Goal: Task Accomplishment & Management: Use online tool/utility

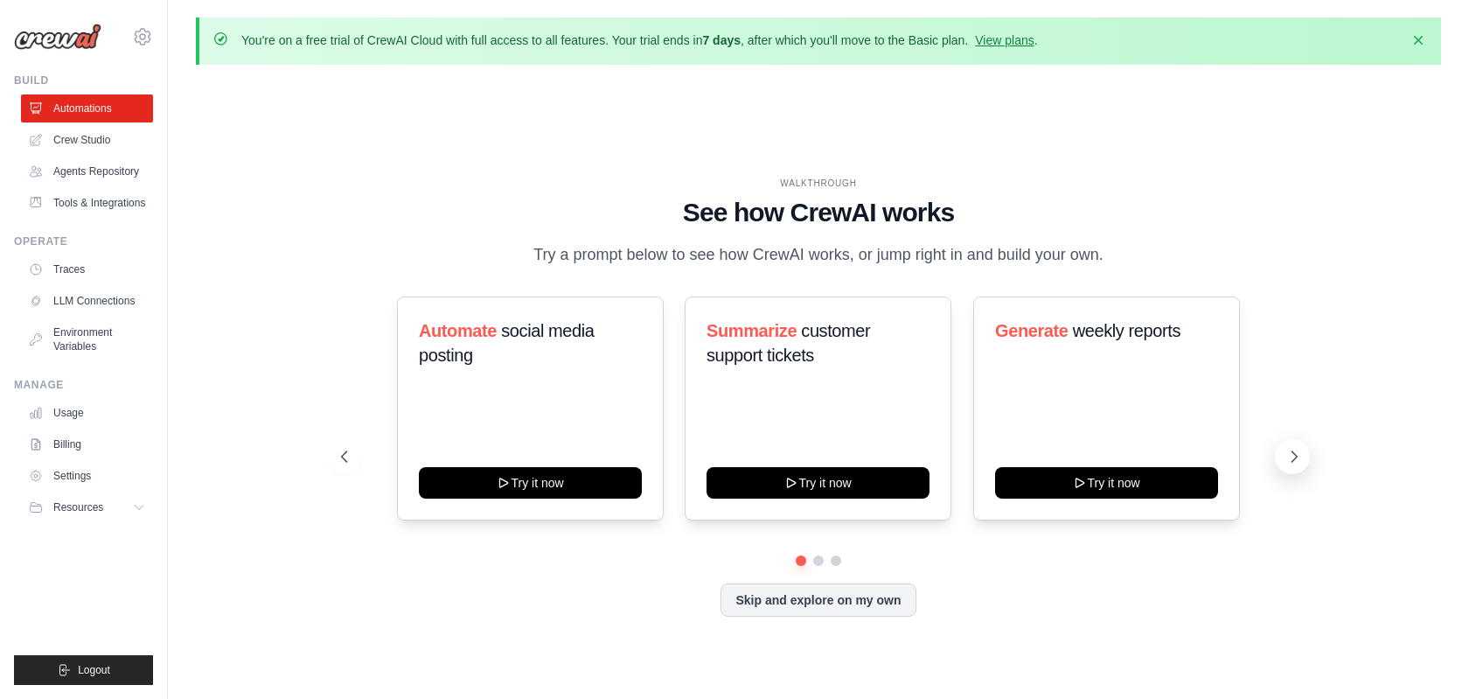
click at [1287, 461] on icon at bounding box center [1293, 456] width 17 height 17
click at [88, 178] on link "Agents Repository" at bounding box center [89, 171] width 132 height 28
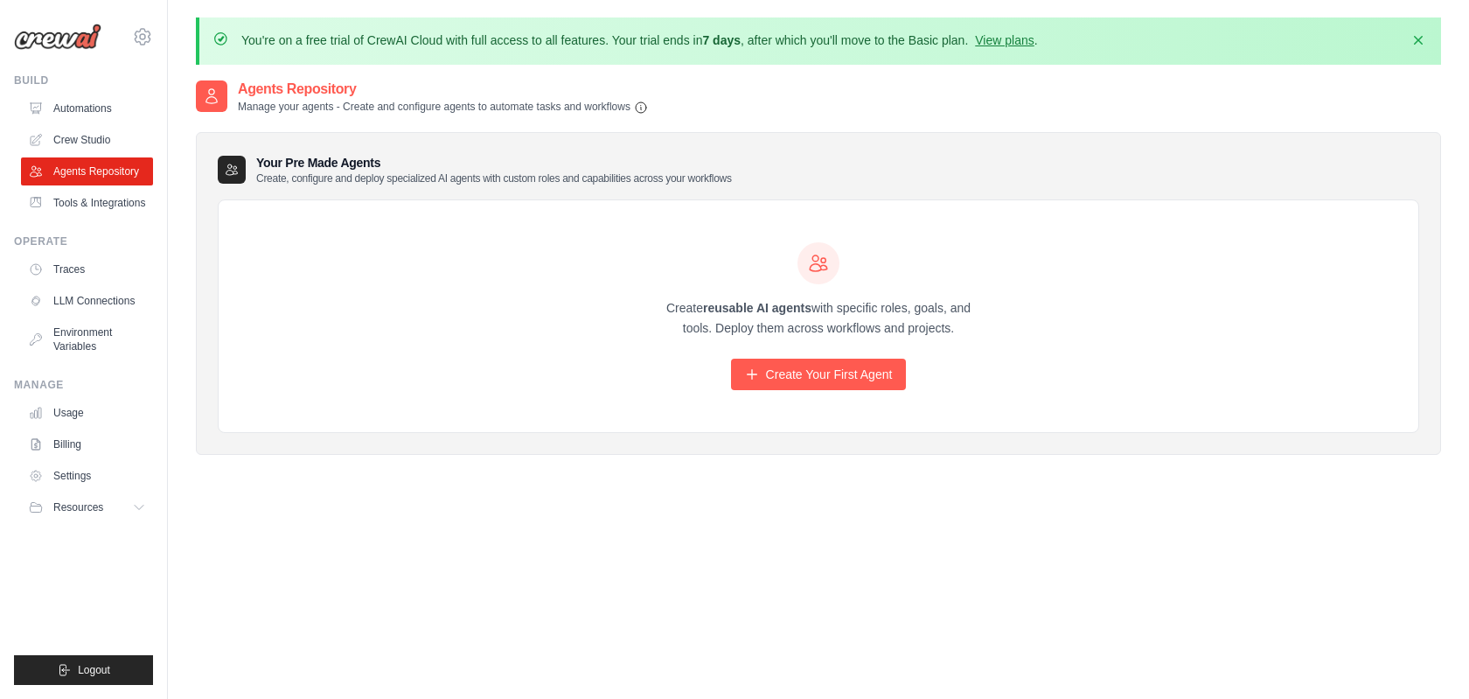
click at [304, 107] on p "Manage your agents - Create and configure agents to automate tasks and workflows" at bounding box center [443, 107] width 410 height 15
click at [87, 128] on link "Crew Studio" at bounding box center [89, 140] width 132 height 28
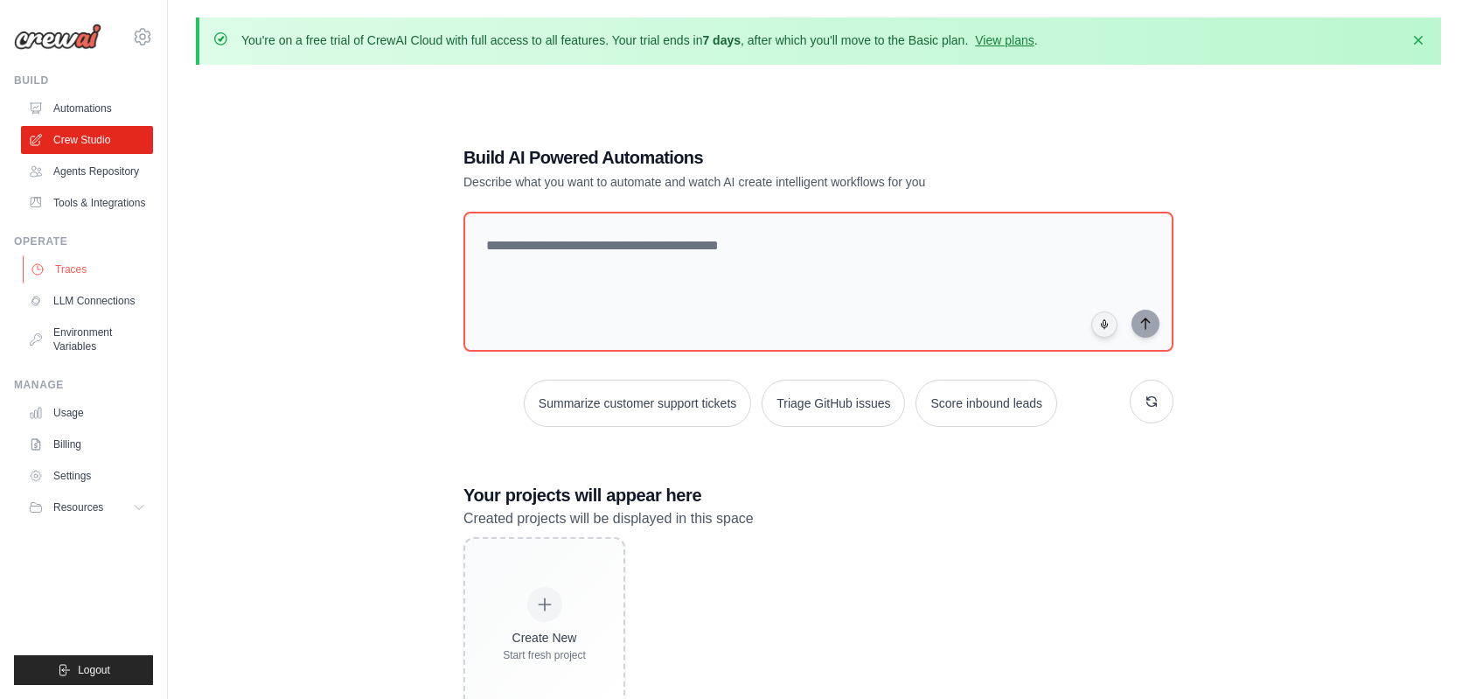
click at [65, 269] on link "Traces" at bounding box center [89, 269] width 132 height 28
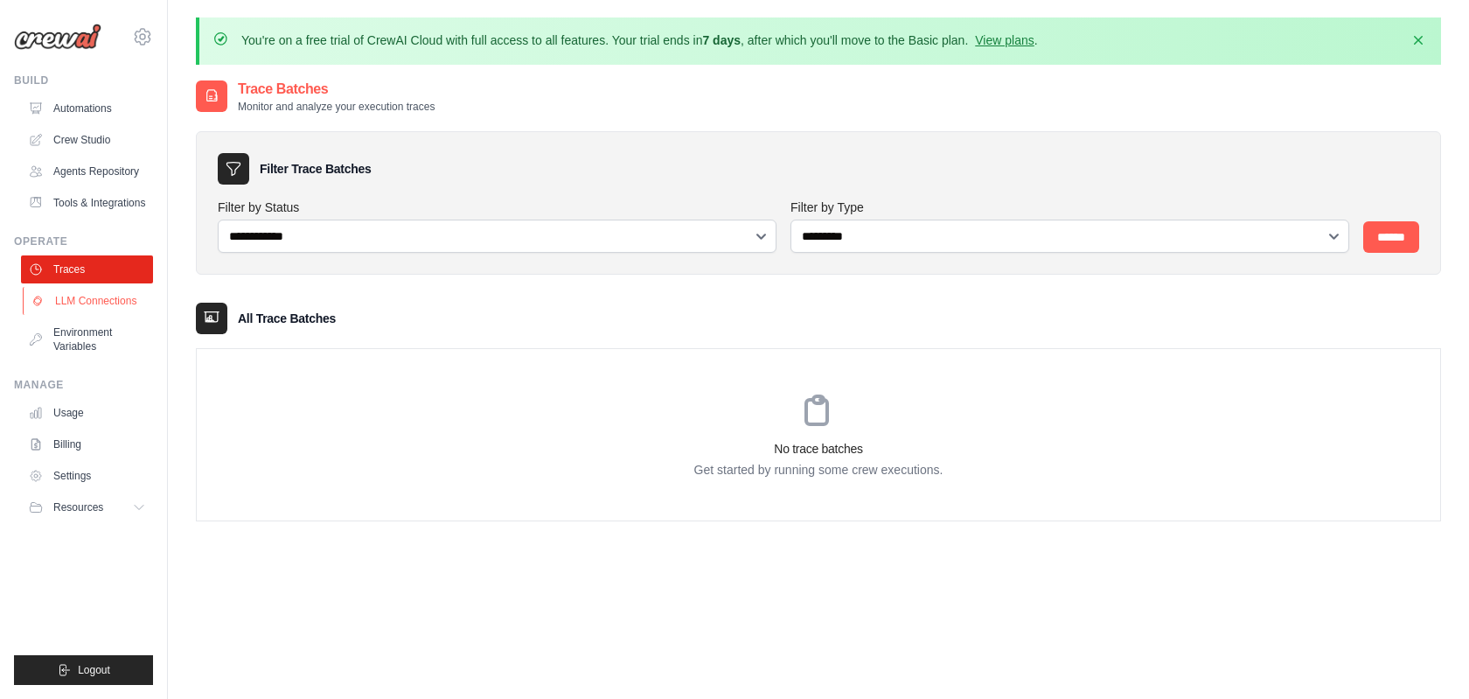
click at [74, 296] on link "LLM Connections" at bounding box center [89, 301] width 132 height 28
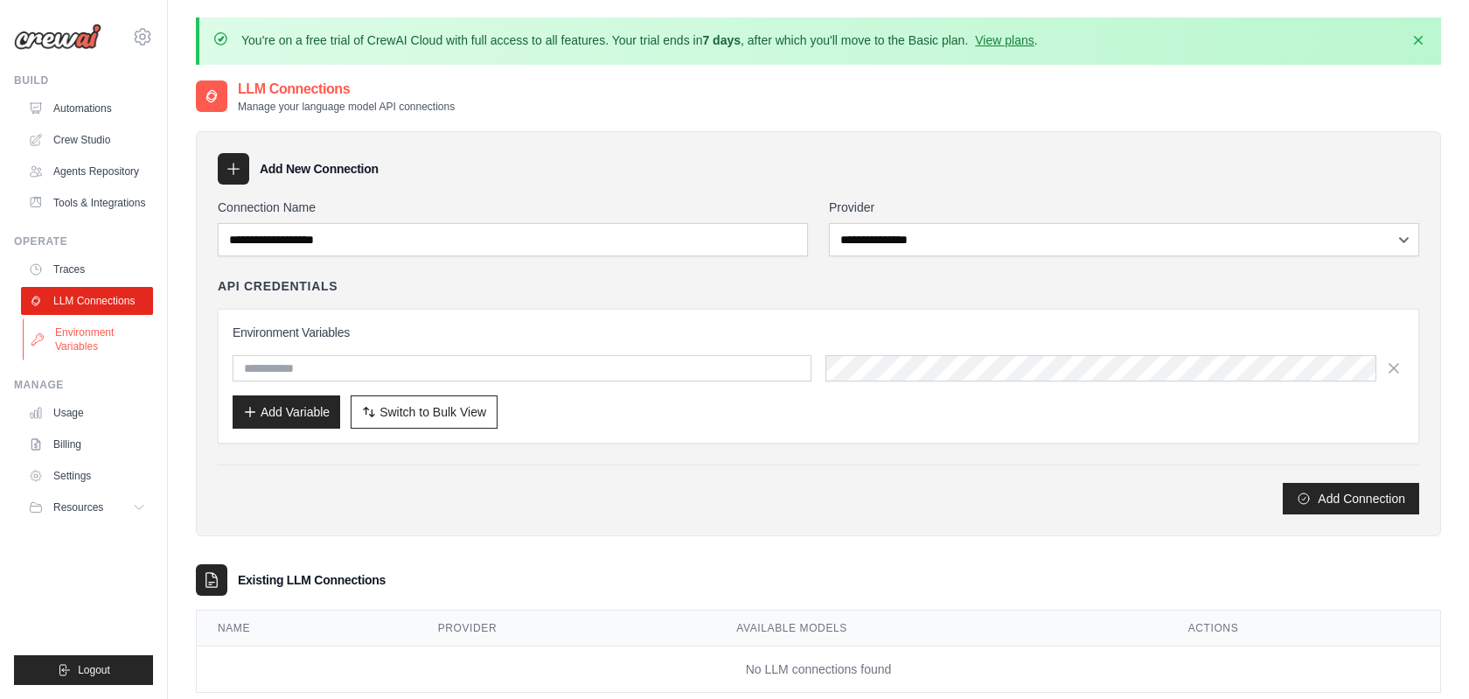
click at [78, 318] on link "Environment Variables" at bounding box center [89, 339] width 132 height 42
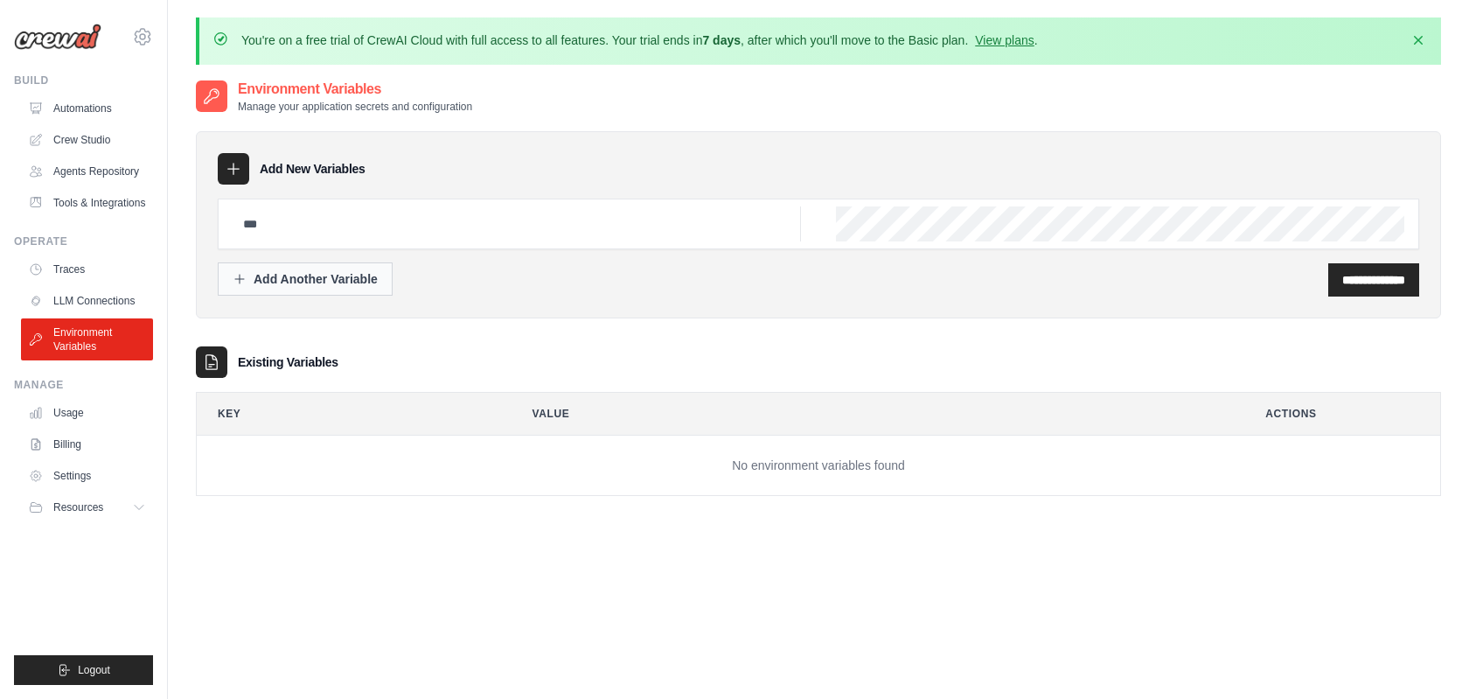
click at [306, 282] on div "Add Another Variable" at bounding box center [305, 278] width 145 height 17
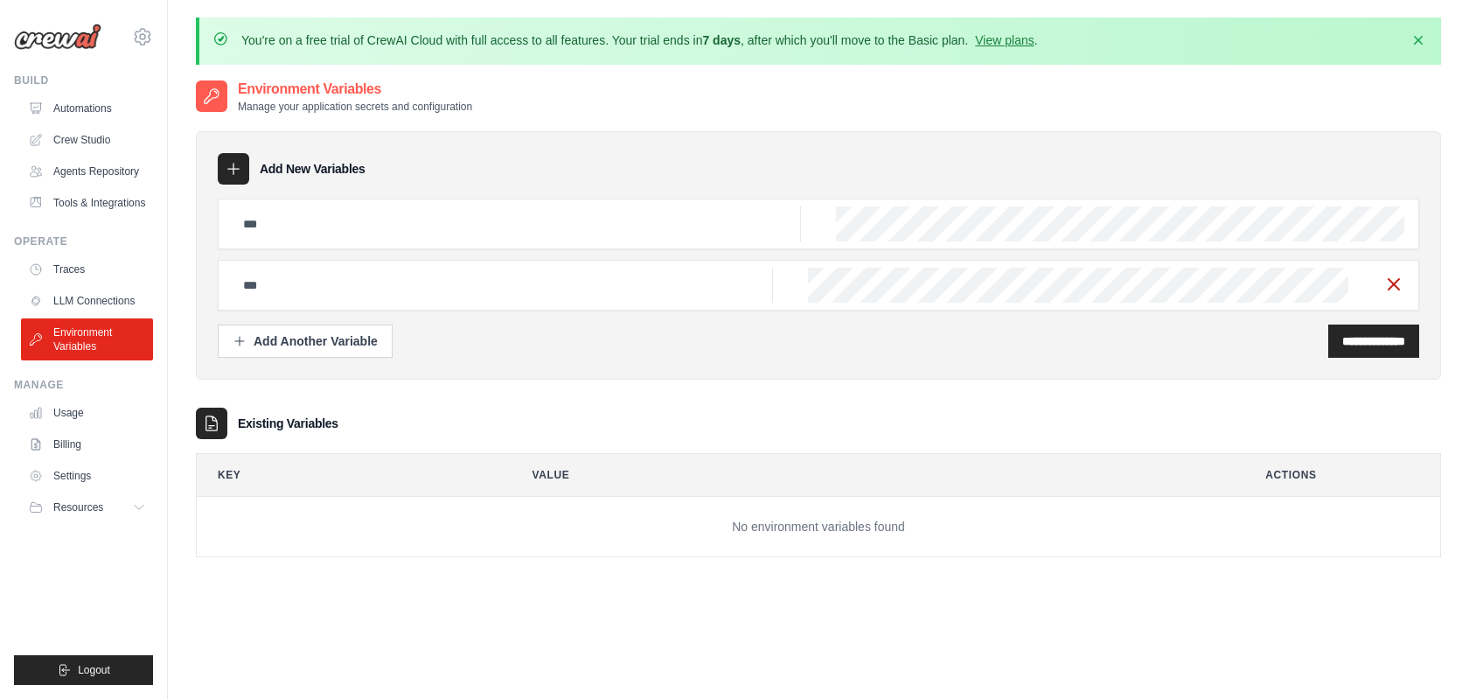
click at [1390, 279] on line "button" at bounding box center [1394, 284] width 10 height 10
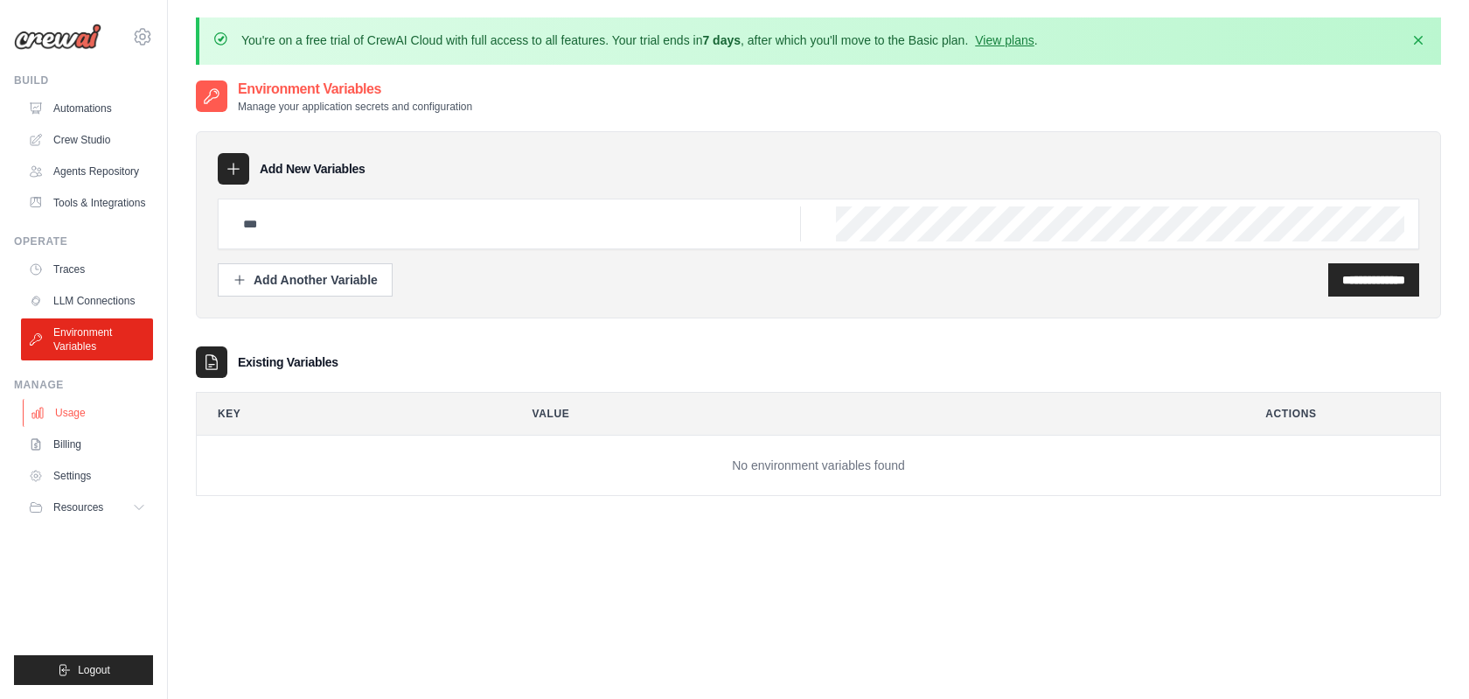
click at [71, 410] on link "Usage" at bounding box center [89, 413] width 132 height 28
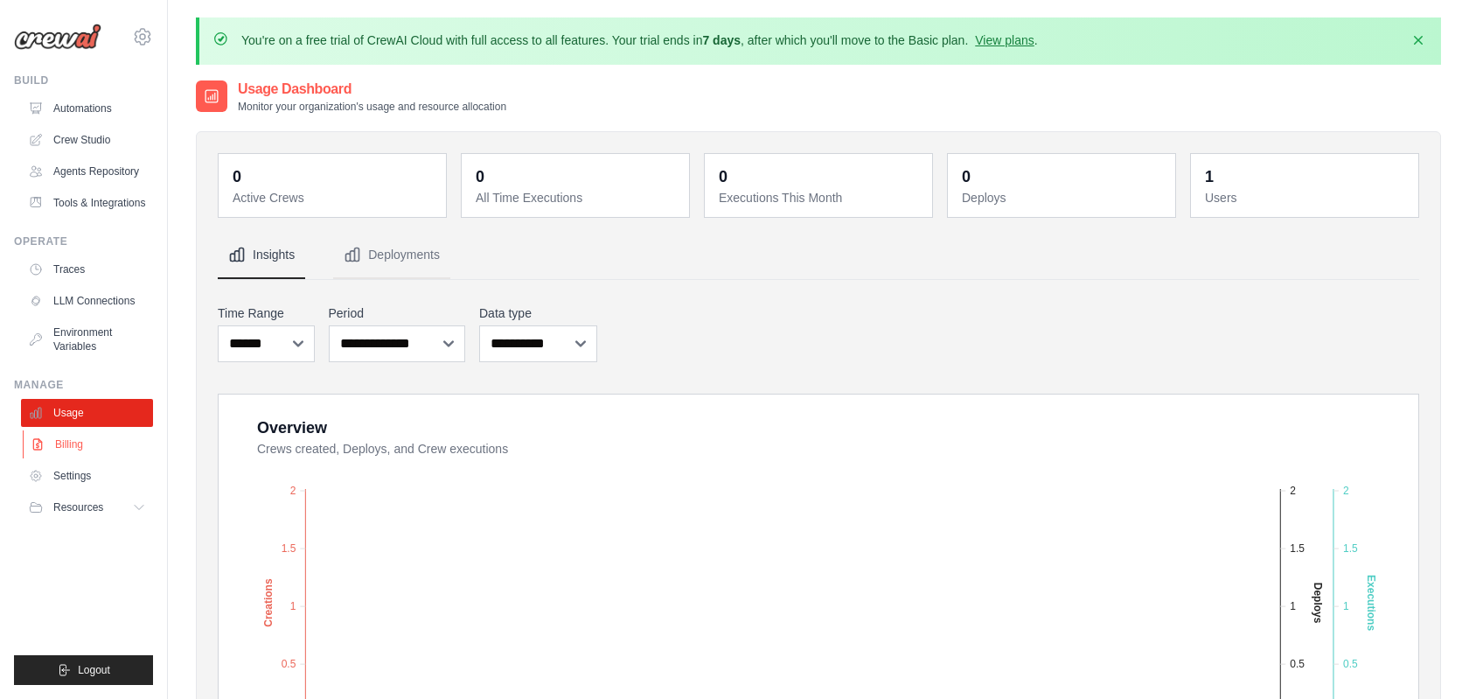
click at [65, 450] on link "Billing" at bounding box center [89, 444] width 132 height 28
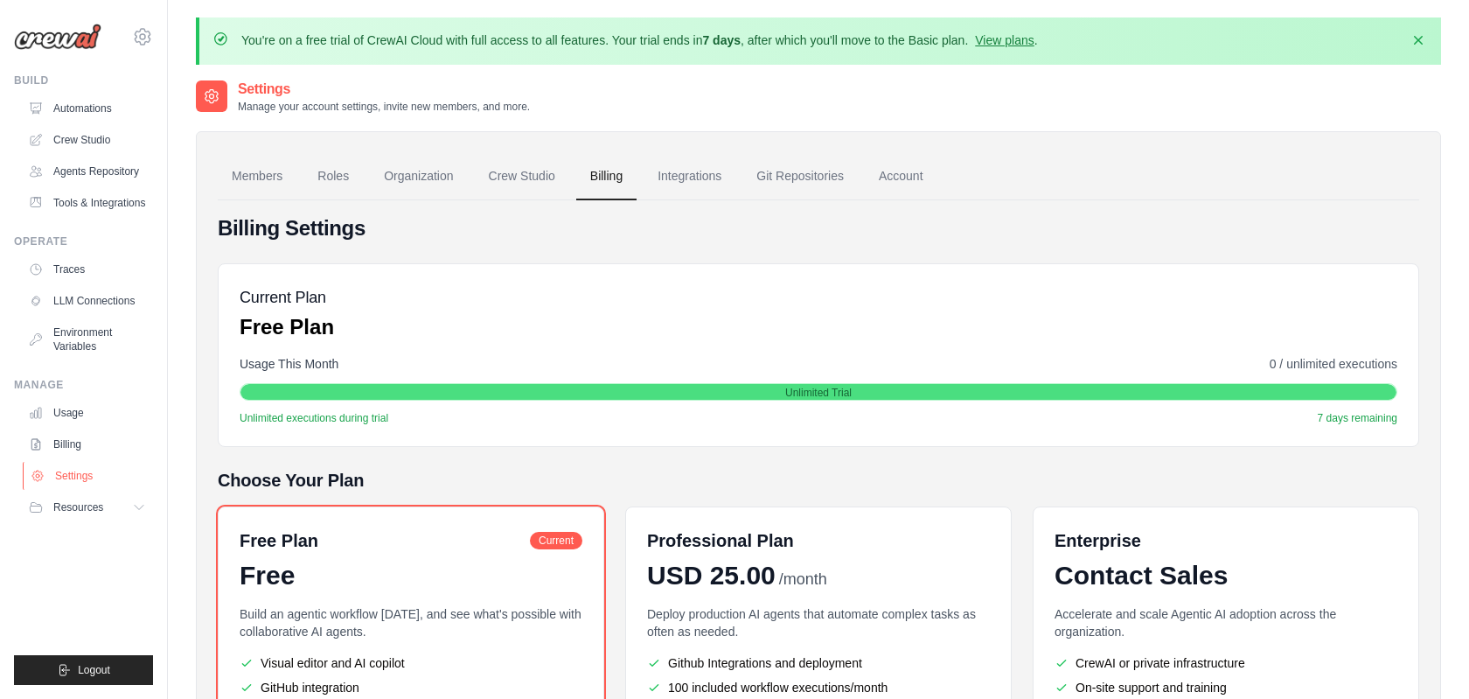
click at [70, 477] on link "Settings" at bounding box center [89, 476] width 132 height 28
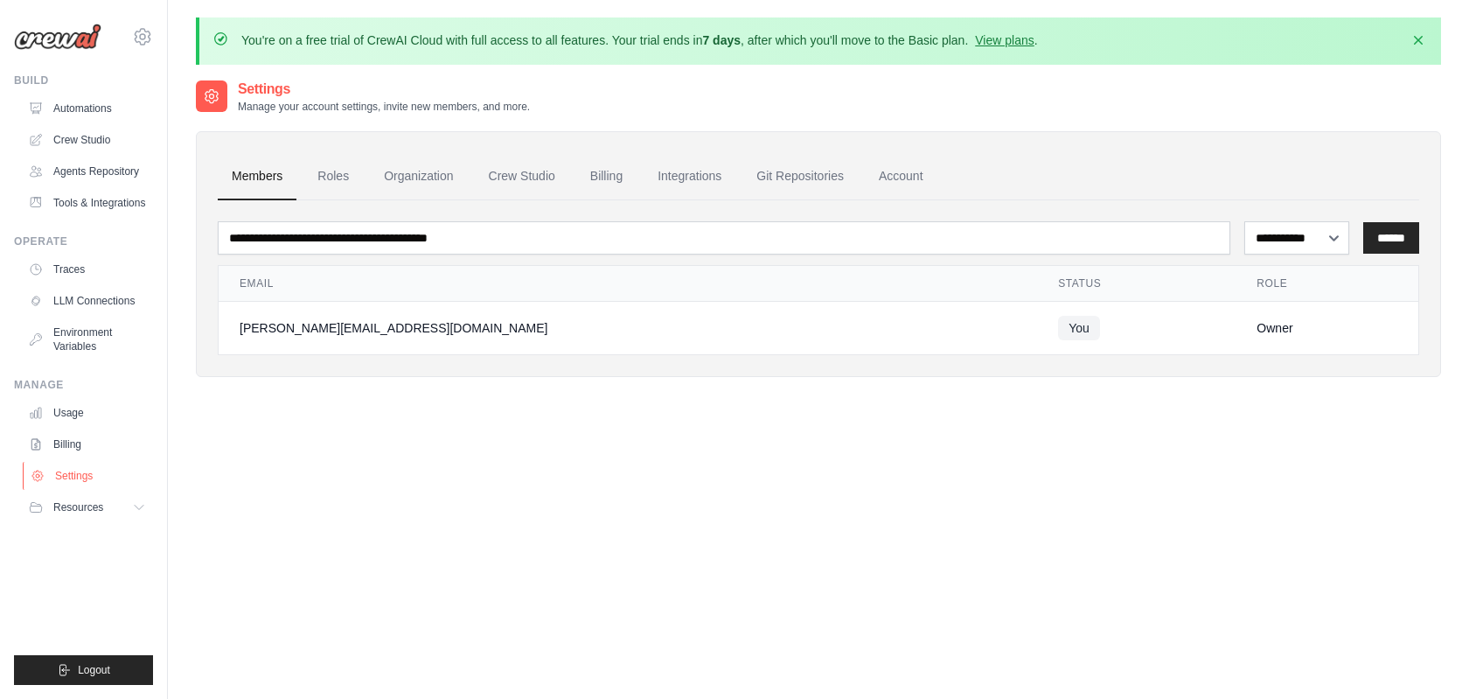
click at [73, 470] on link "Settings" at bounding box center [89, 476] width 132 height 28
click at [76, 428] on ul "Usage Billing Settings Resources GitHub" at bounding box center [87, 460] width 132 height 122
click at [331, 164] on link "Roles" at bounding box center [332, 176] width 59 height 47
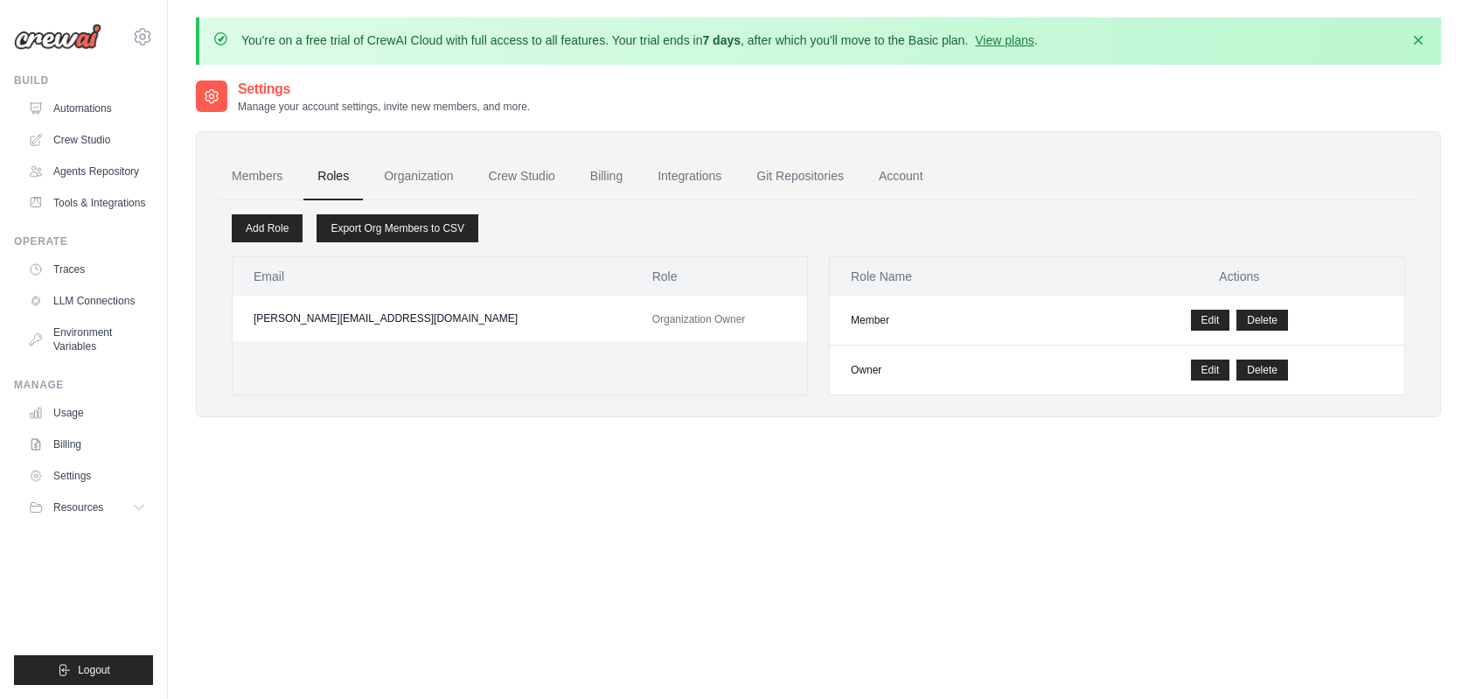
click at [469, 177] on ul "Members Roles Organization Crew Studio Billing Integrations Git Repositories Ac…" at bounding box center [818, 176] width 1201 height 47
click at [449, 176] on link "Organization" at bounding box center [418, 176] width 97 height 47
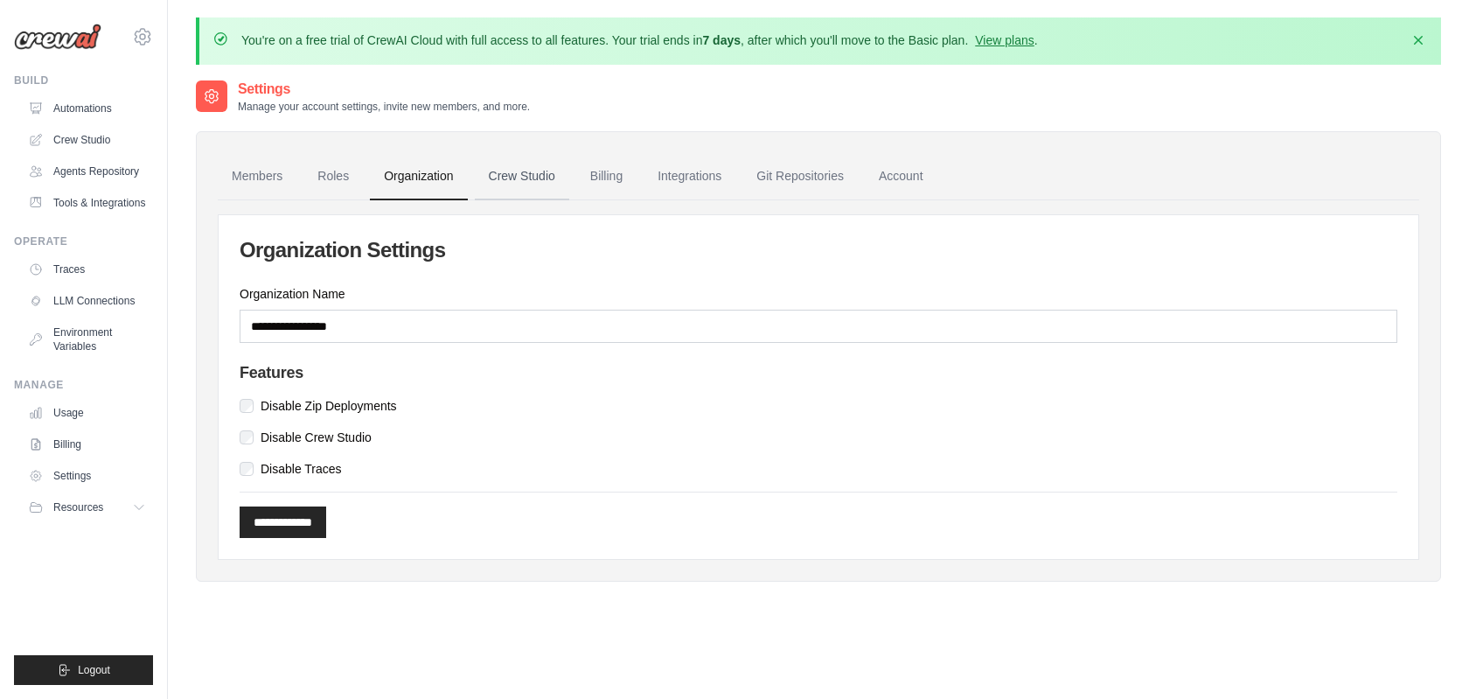
click at [522, 176] on link "Crew Studio" at bounding box center [522, 176] width 94 height 47
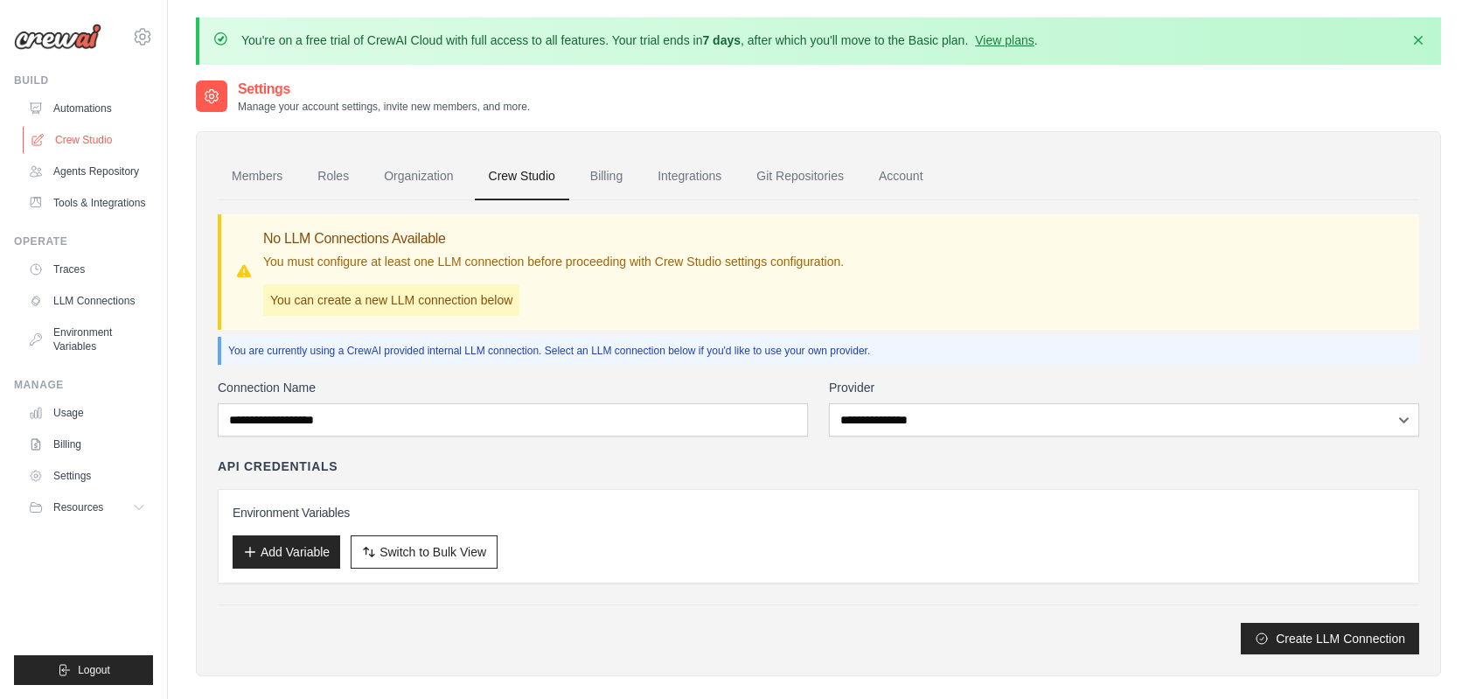
click at [93, 135] on link "Crew Studio" at bounding box center [89, 140] width 132 height 28
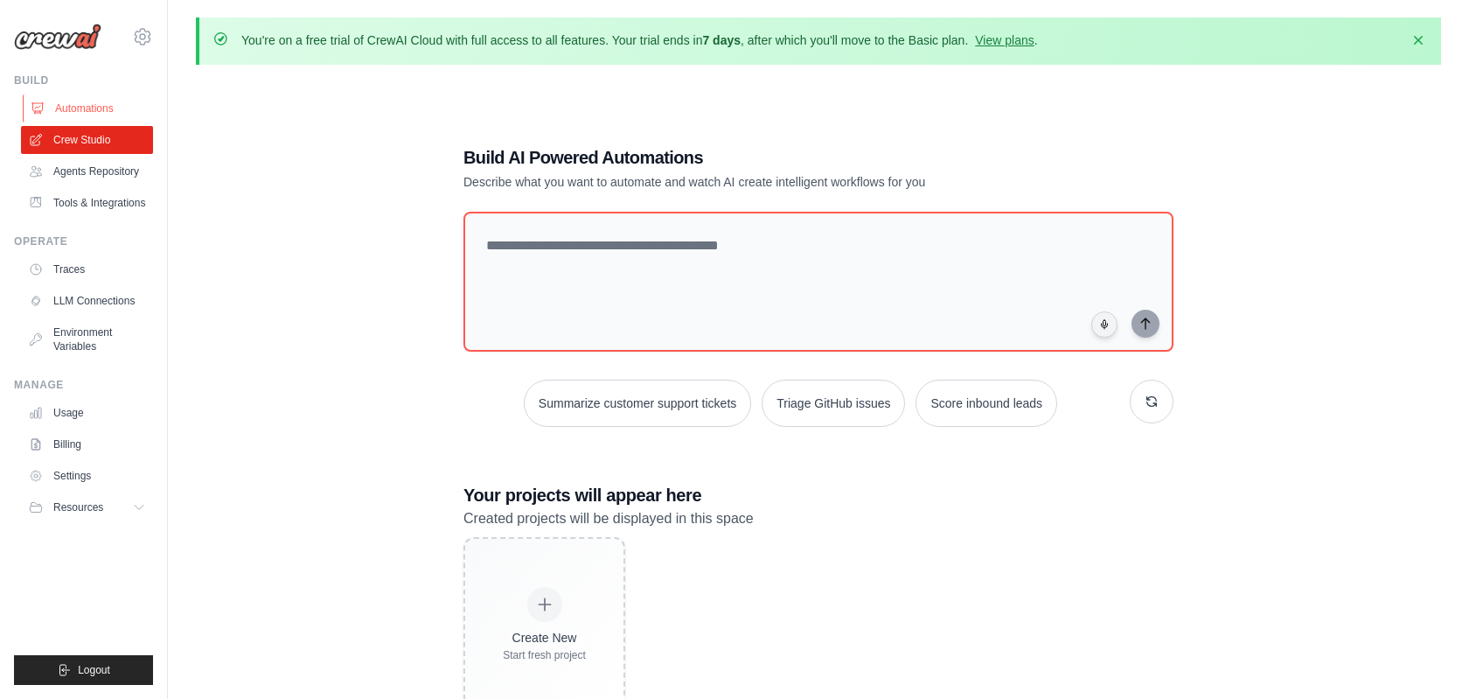
click at [93, 101] on link "Automations" at bounding box center [89, 108] width 132 height 28
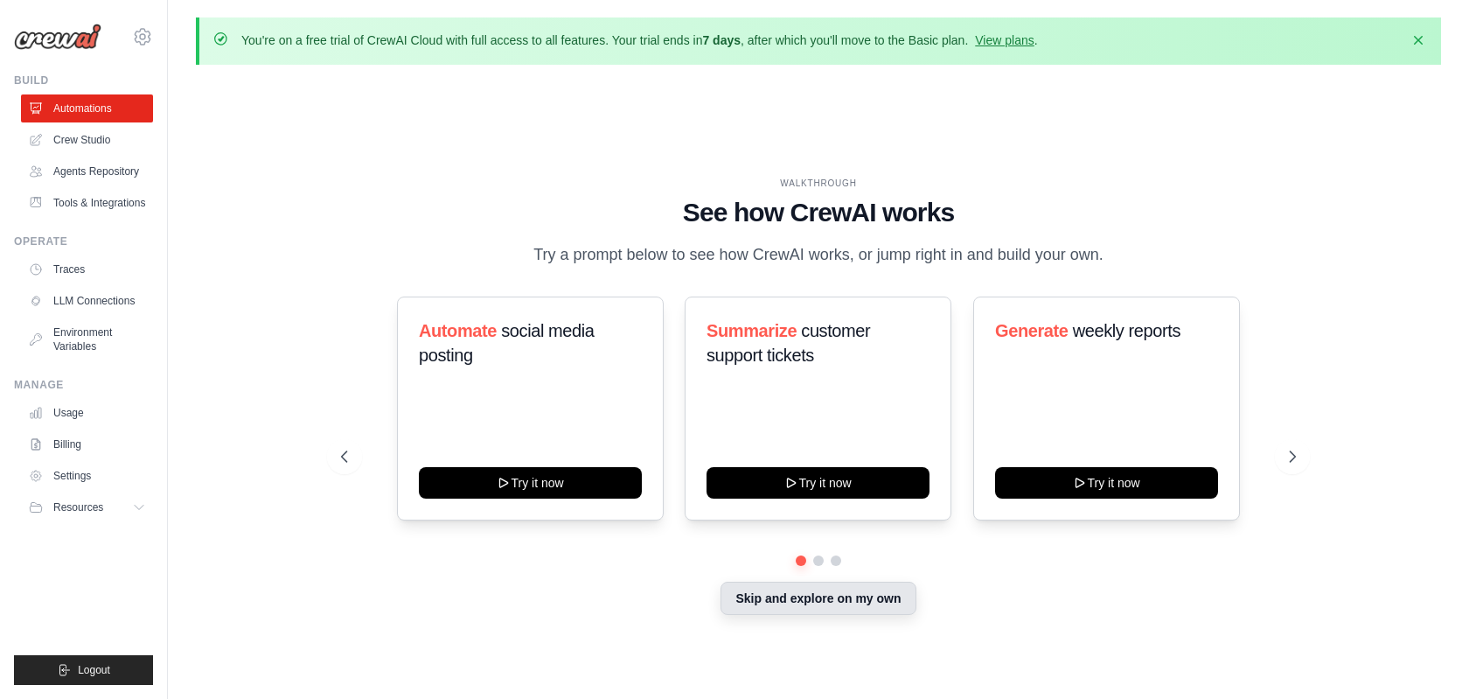
click at [835, 595] on button "Skip and explore on my own" at bounding box center [817, 597] width 195 height 33
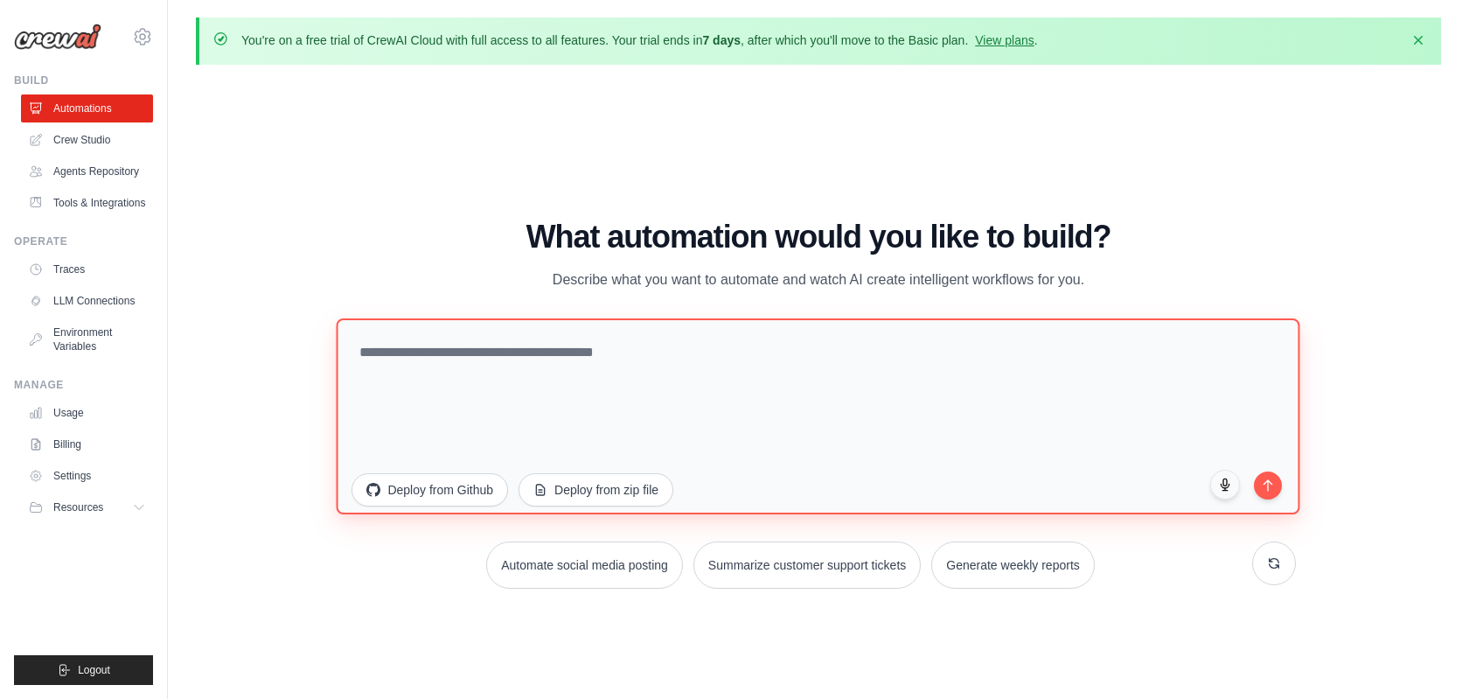
click at [720, 378] on textarea at bounding box center [819, 415] width 964 height 196
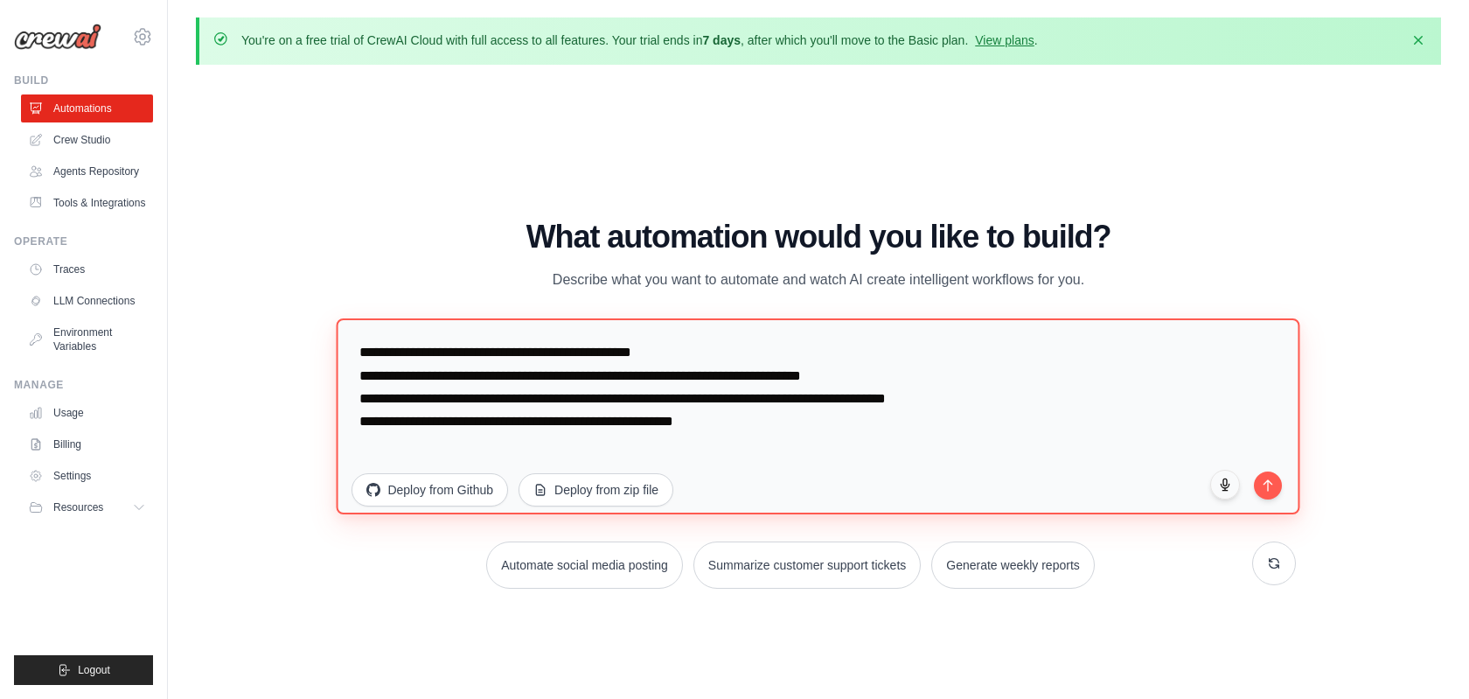
click at [963, 375] on textarea "**********" at bounding box center [819, 415] width 964 height 196
click at [775, 413] on textarea "**********" at bounding box center [819, 415] width 964 height 196
type textarea "**********"
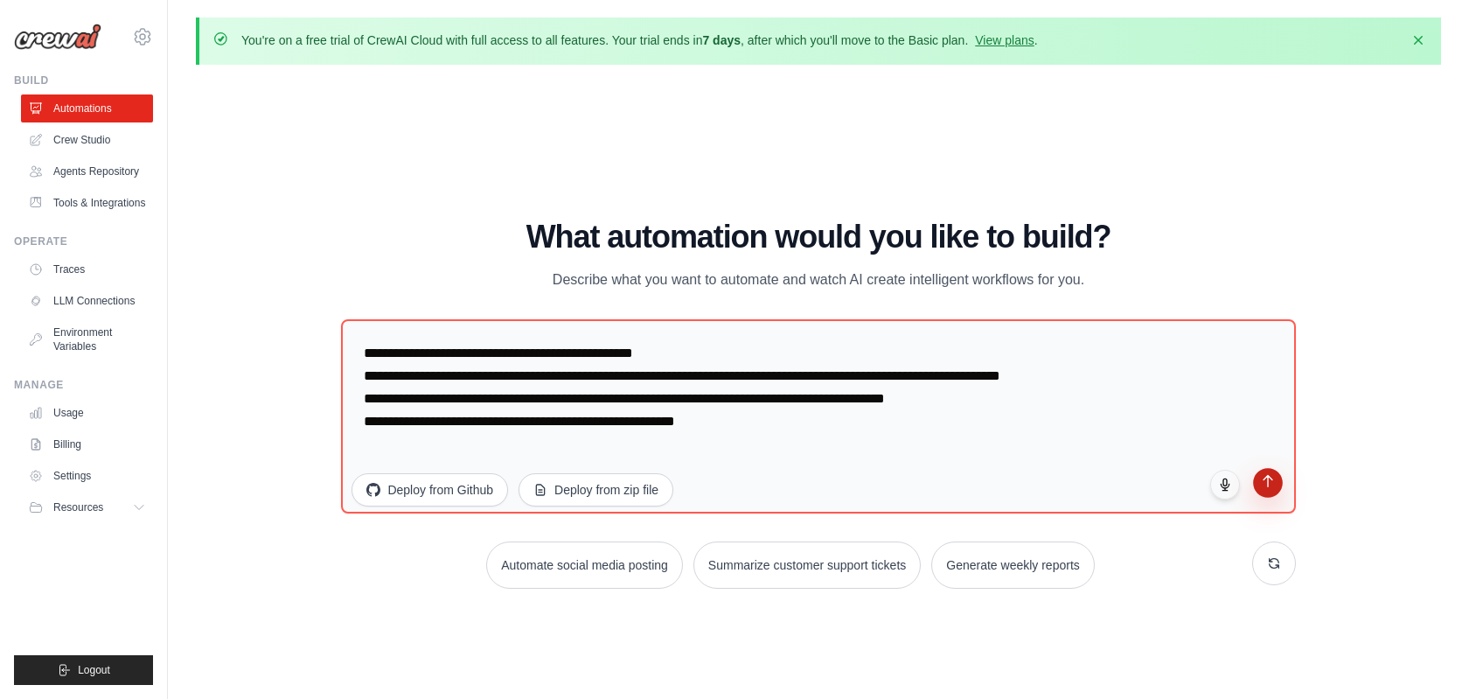
click at [1272, 482] on icon "submit" at bounding box center [1267, 480] width 15 height 15
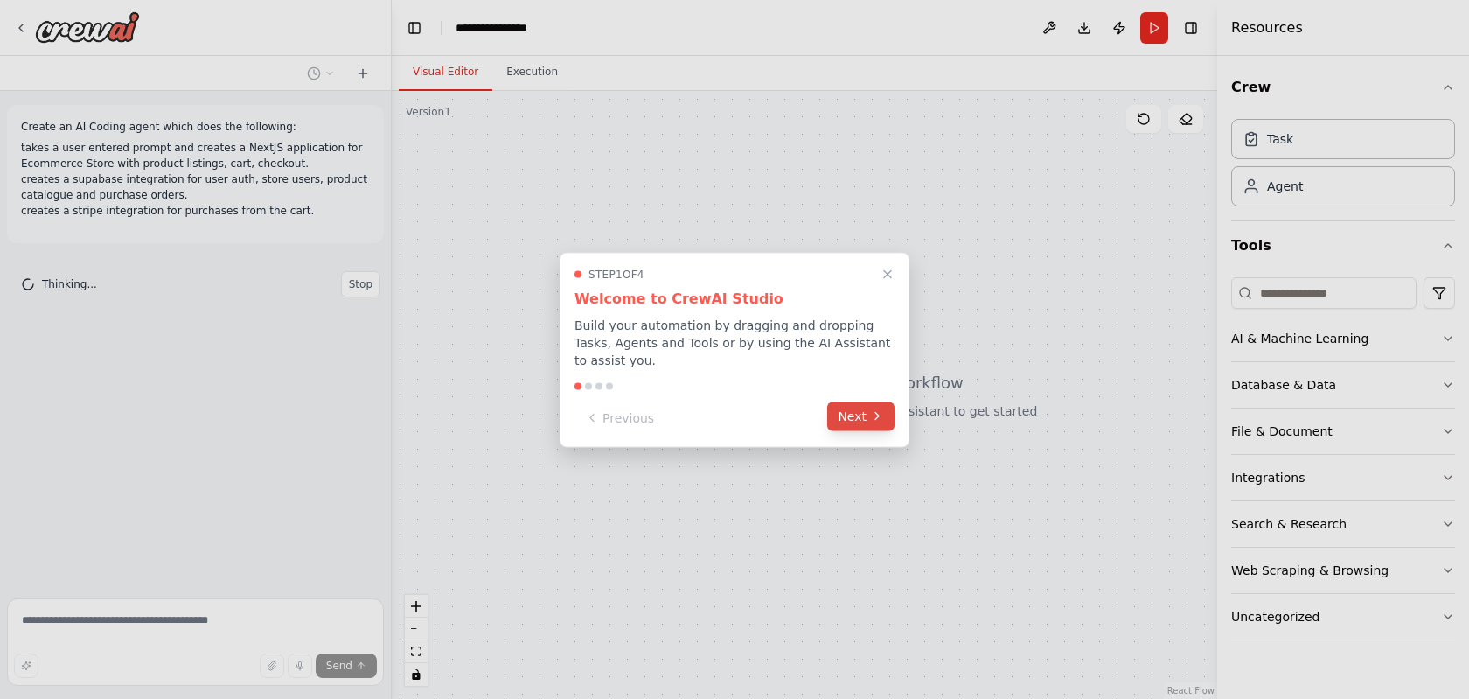
click at [858, 416] on button "Next" at bounding box center [860, 415] width 67 height 29
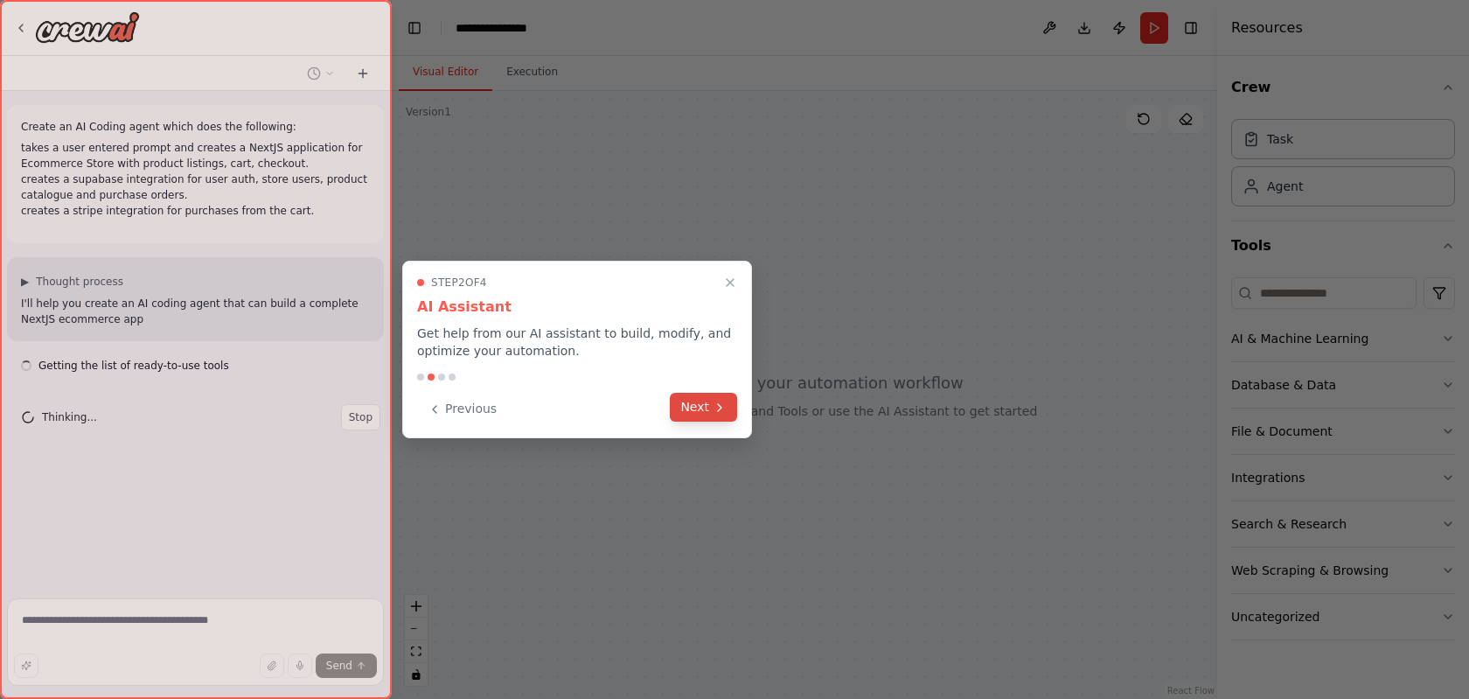
click at [707, 404] on button "Next" at bounding box center [703, 407] width 67 height 29
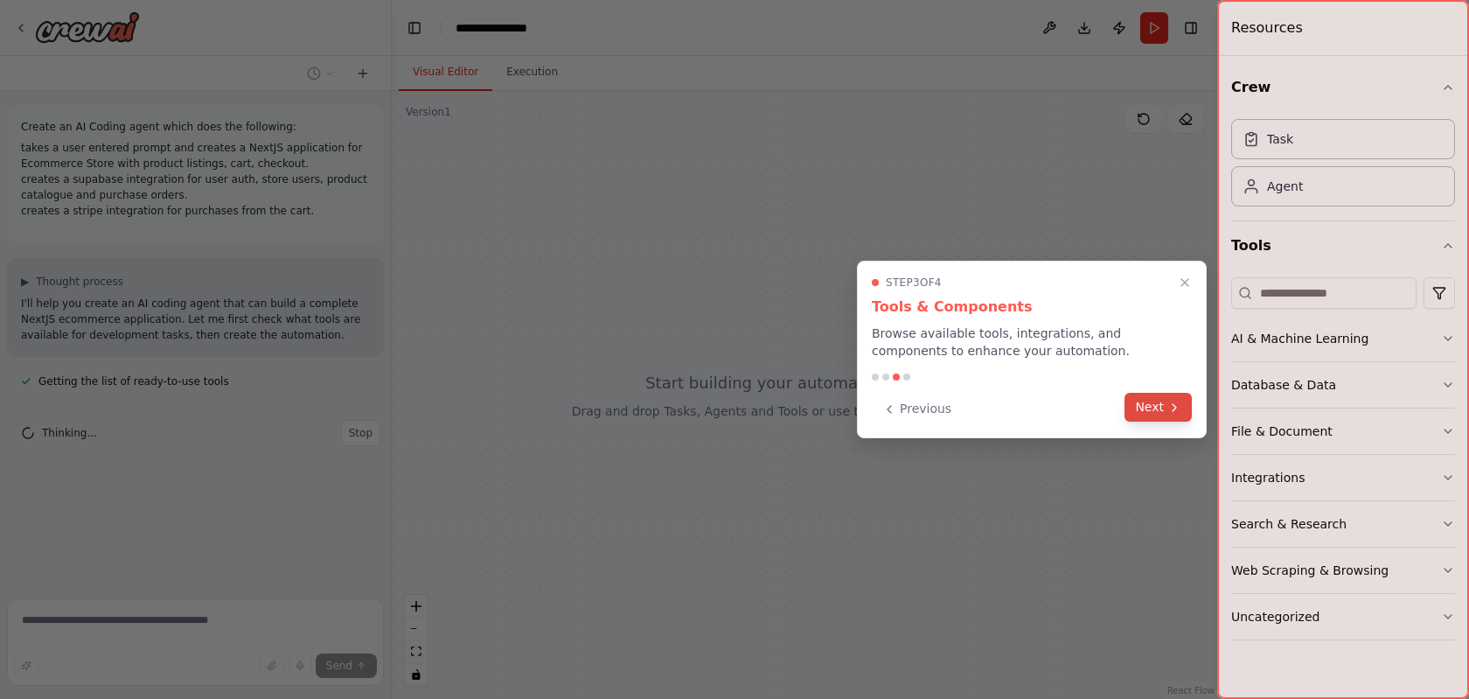
click at [1157, 414] on button "Next" at bounding box center [1157, 407] width 67 height 29
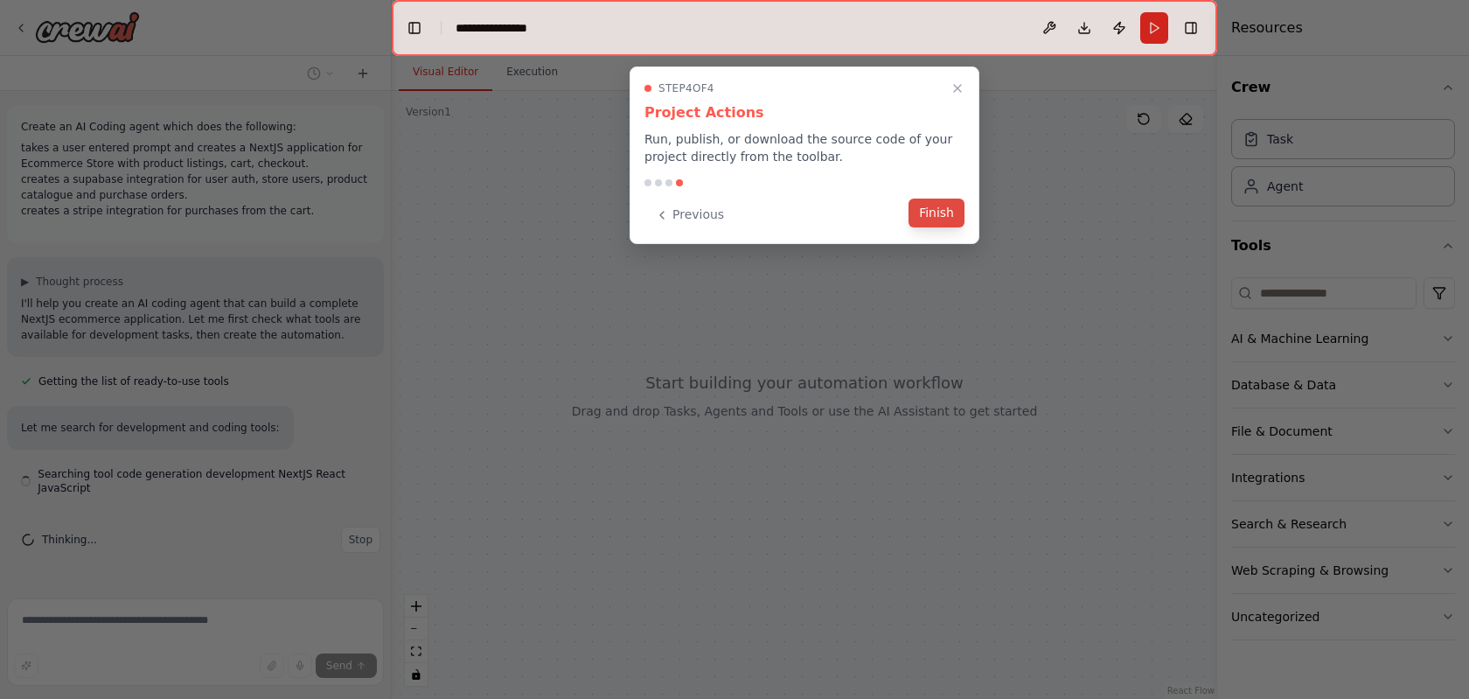
click at [948, 220] on button "Finish" at bounding box center [936, 212] width 56 height 29
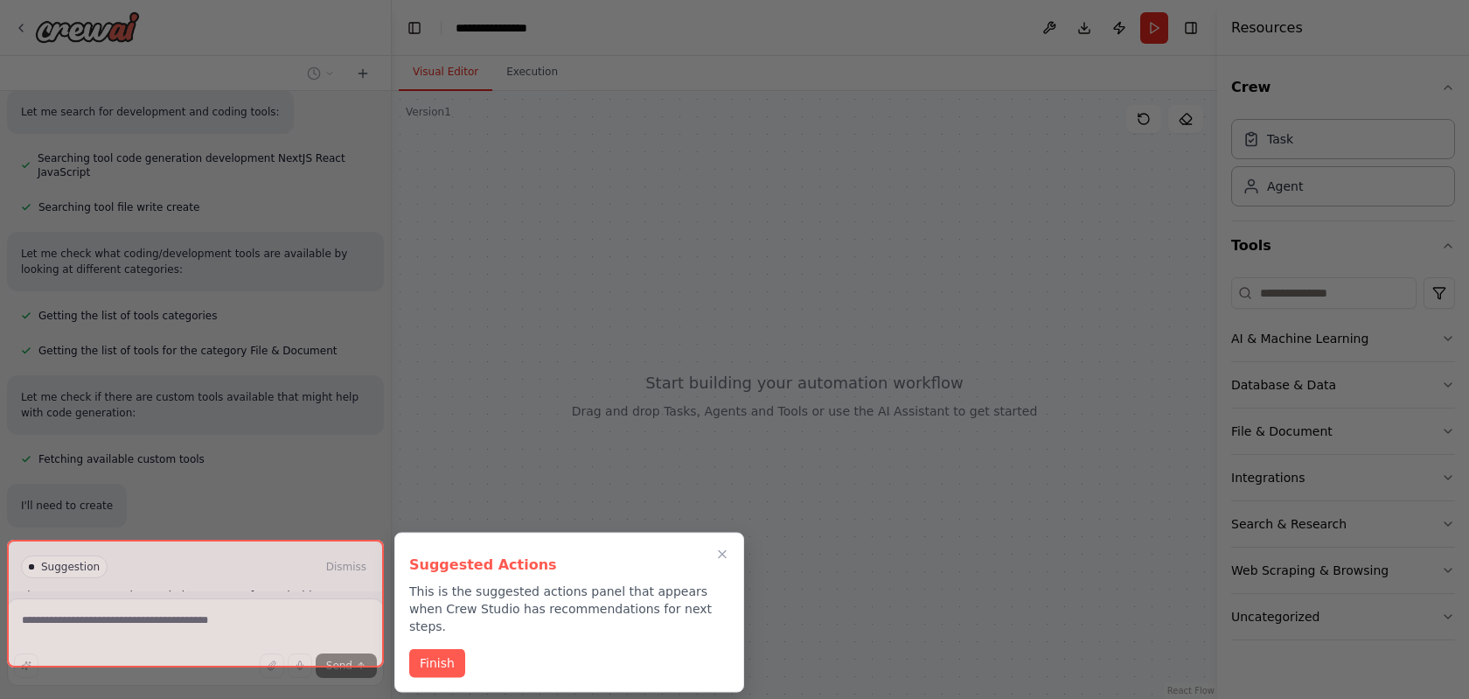
scroll to position [317, 0]
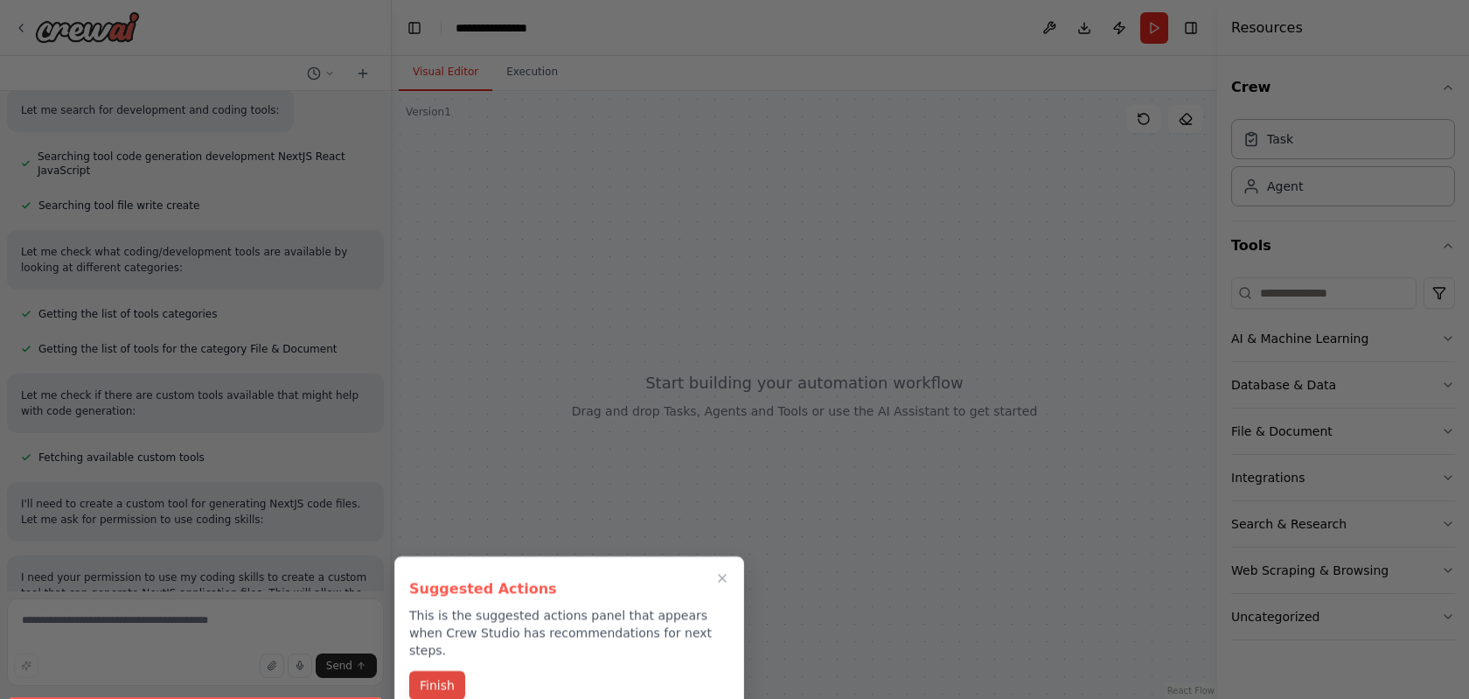
click at [438, 671] on button "Finish" at bounding box center [437, 685] width 56 height 29
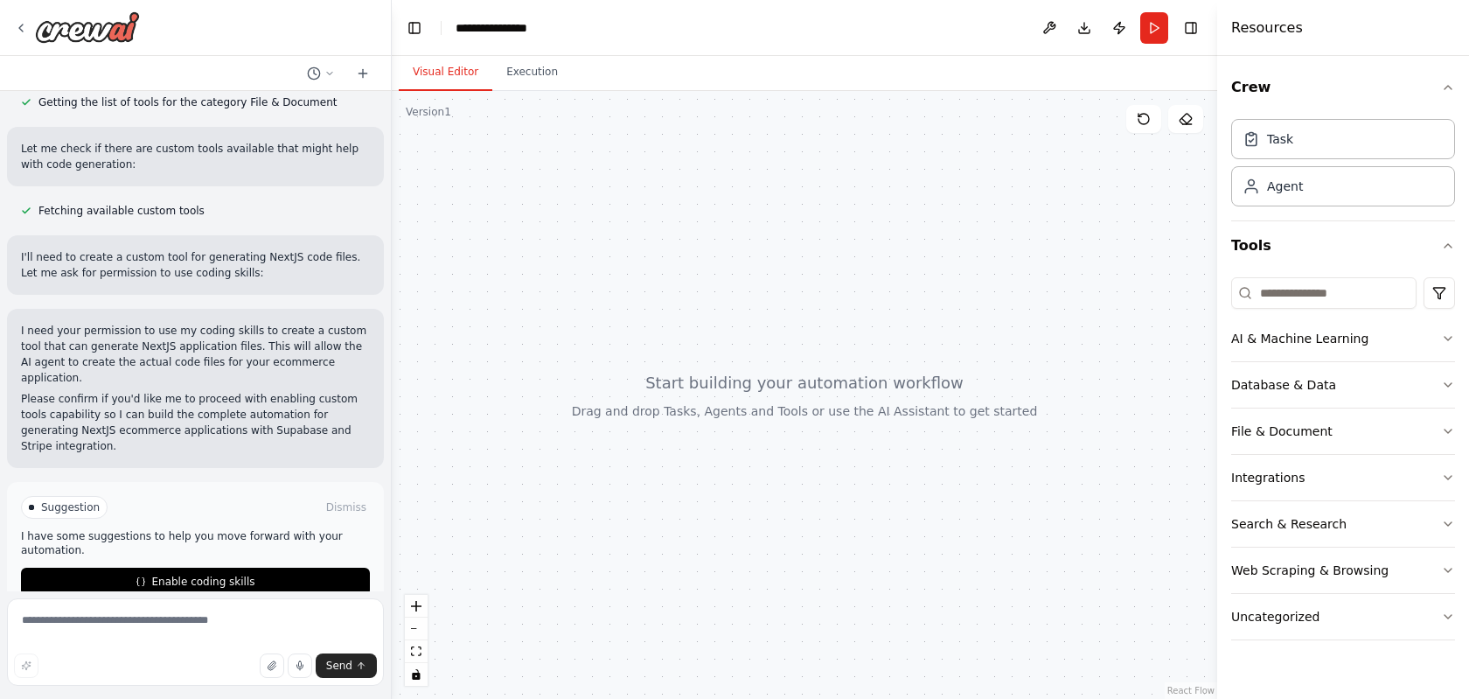
scroll to position [0, 0]
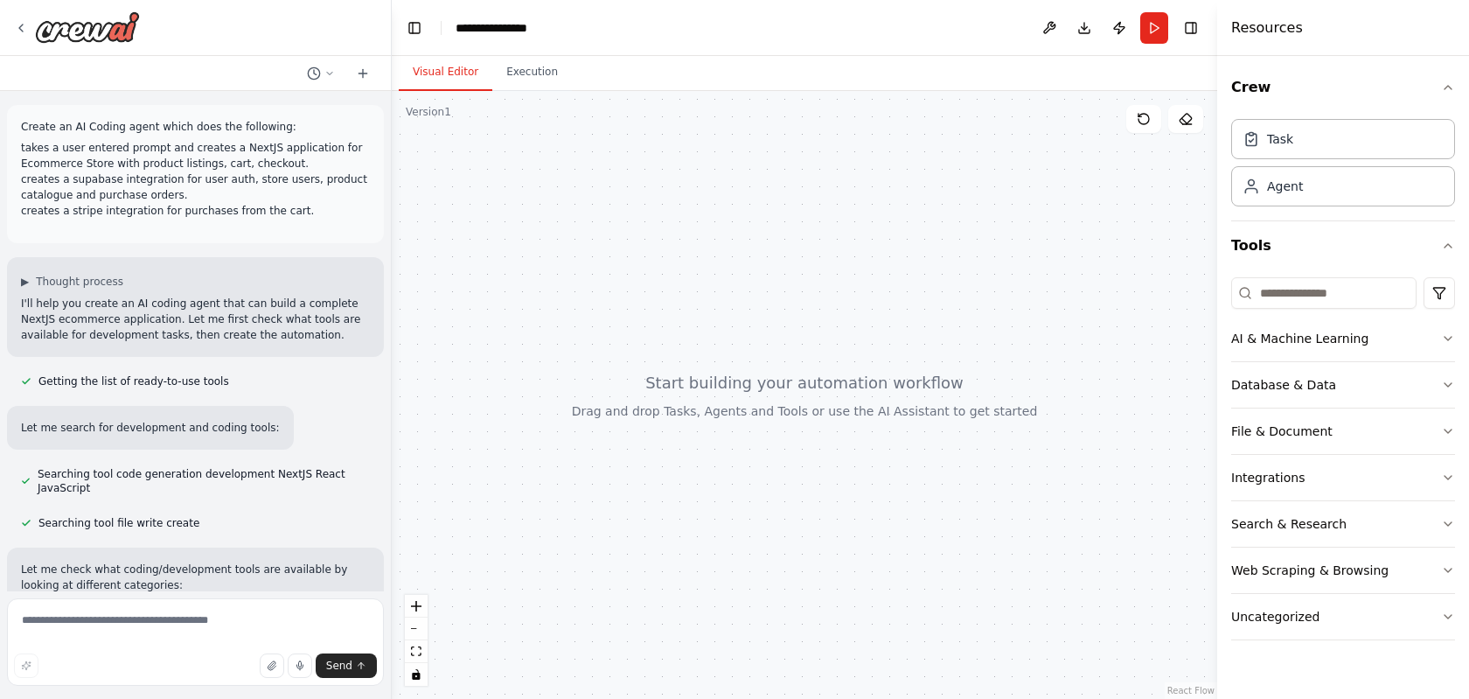
click at [48, 303] on p "I'll help you create an AI coding agent that can build a complete NextJS ecomme…" at bounding box center [195, 319] width 349 height 47
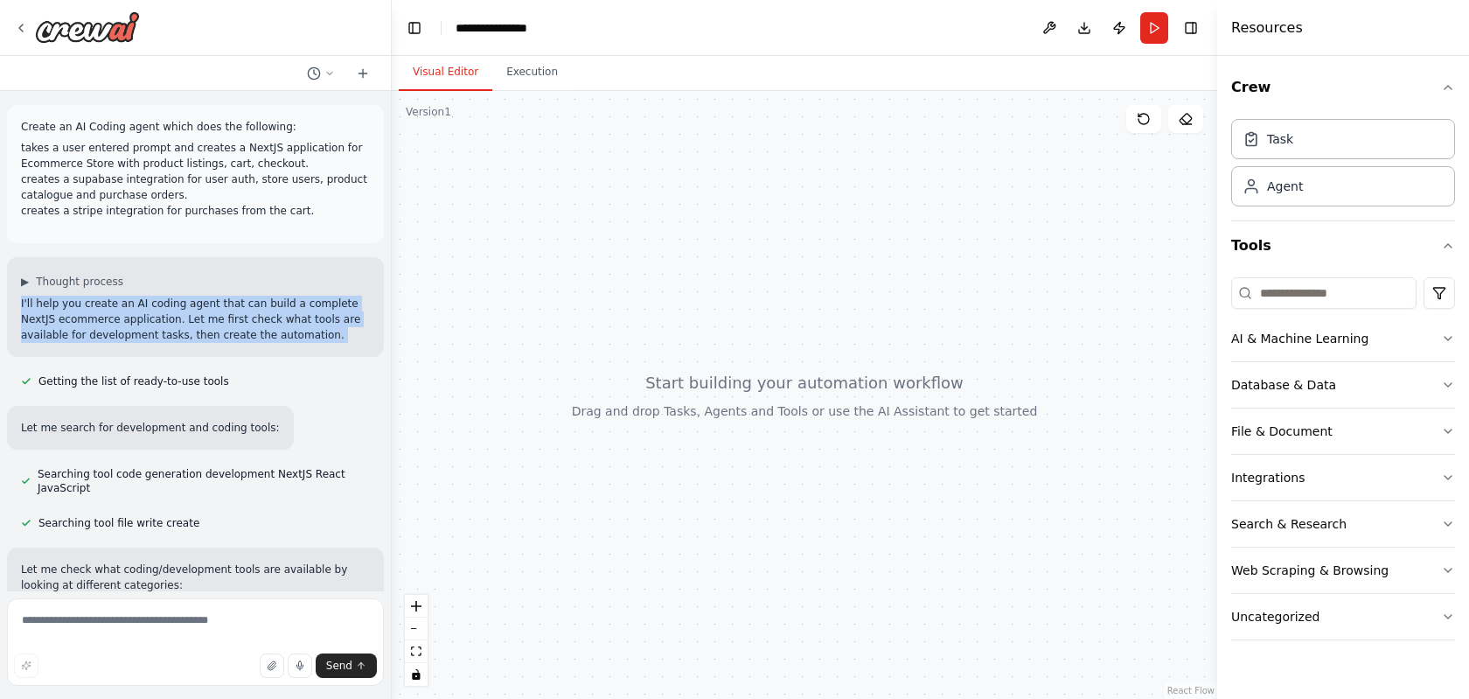
click at [48, 303] on p "I'll help you create an AI coding agent that can build a complete NextJS ecomme…" at bounding box center [195, 319] width 349 height 47
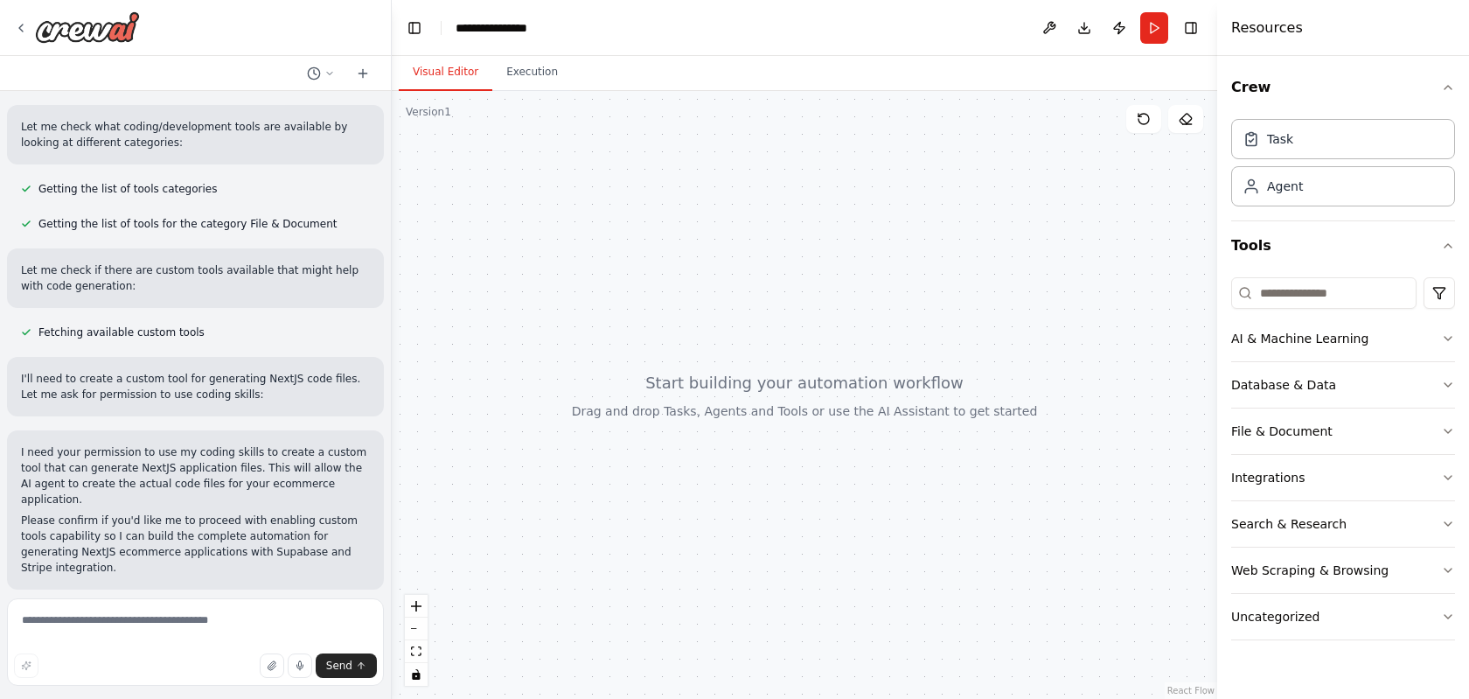
scroll to position [564, 0]
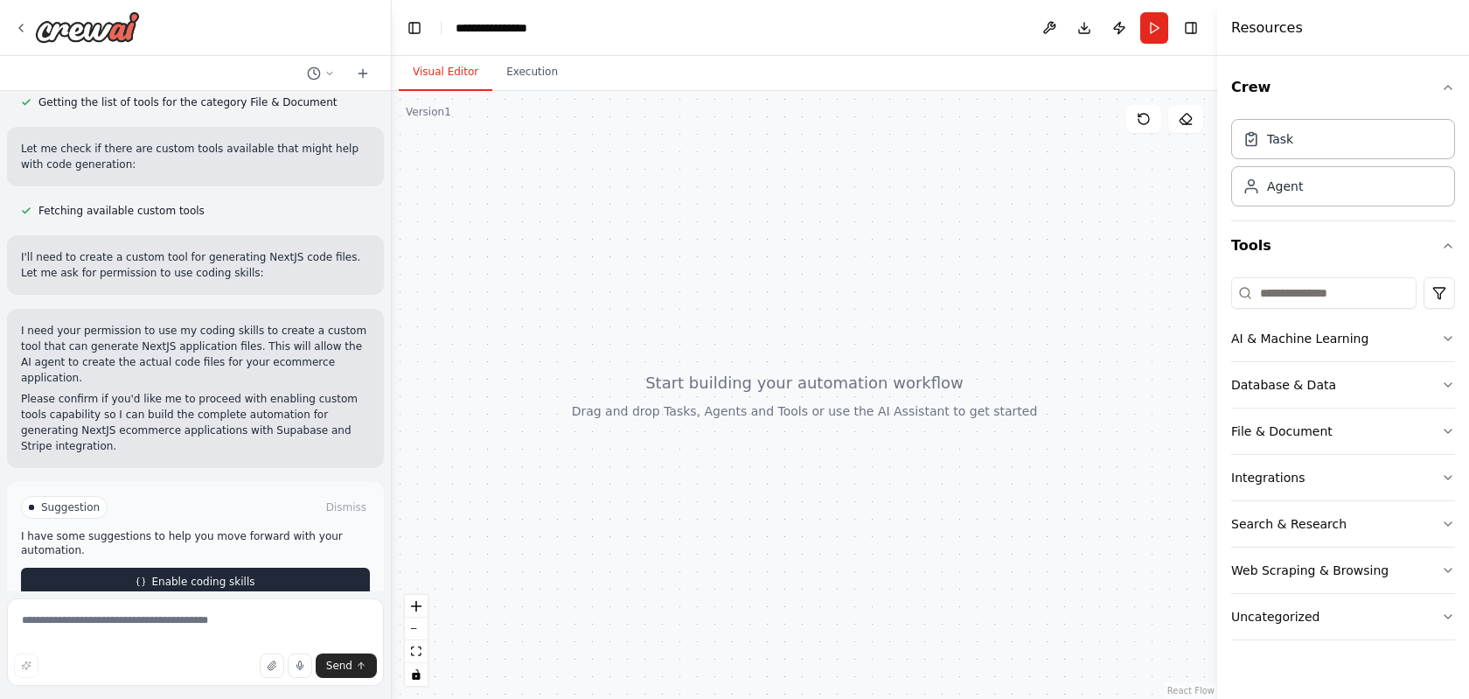
click at [199, 574] on span "Enable coding skills" at bounding box center [202, 581] width 103 height 14
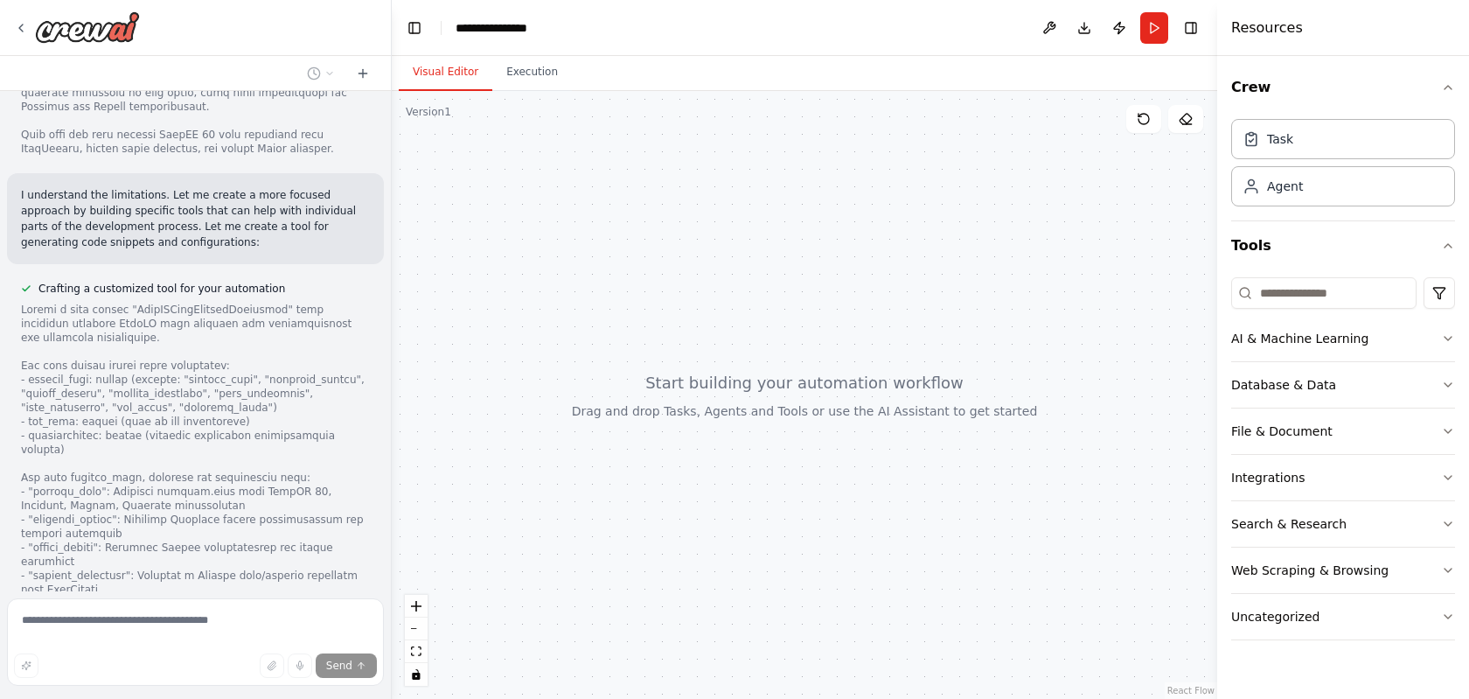
scroll to position [1947, 0]
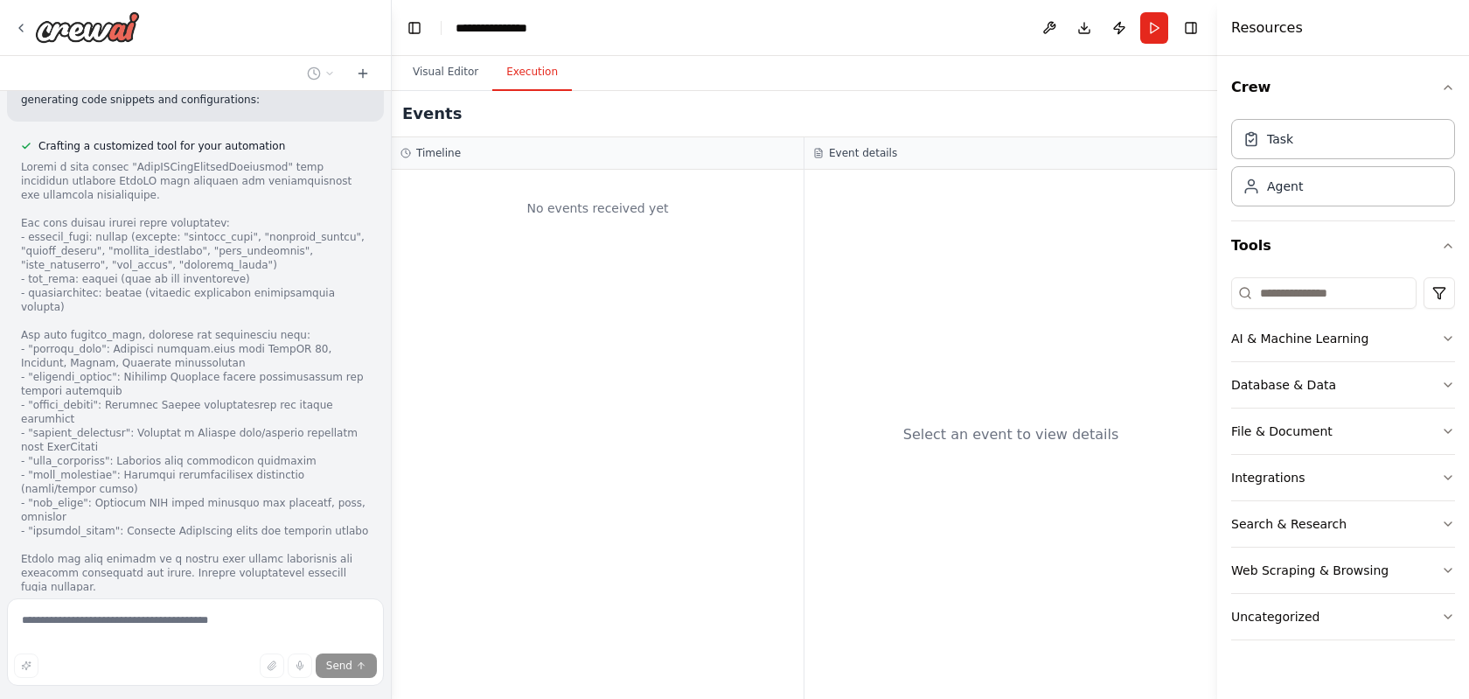
click at [512, 79] on button "Execution" at bounding box center [532, 72] width 80 height 37
click at [455, 69] on button "Visual Editor" at bounding box center [446, 72] width 94 height 37
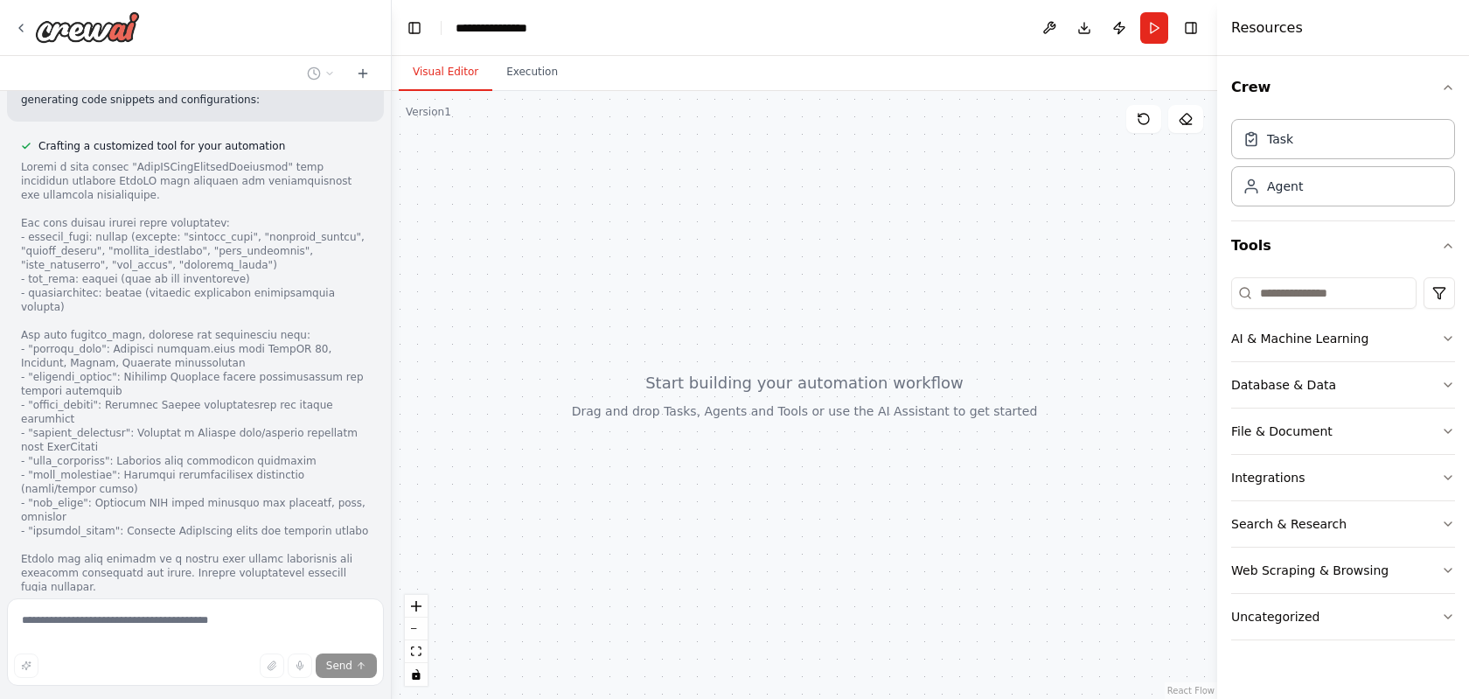
click at [1457, 332] on div "Crew Task Agent Tools AI & Machine Learning Database & Data File & Document Int…" at bounding box center [1343, 377] width 252 height 643
click at [1447, 337] on icon "button" at bounding box center [1448, 338] width 14 height 14
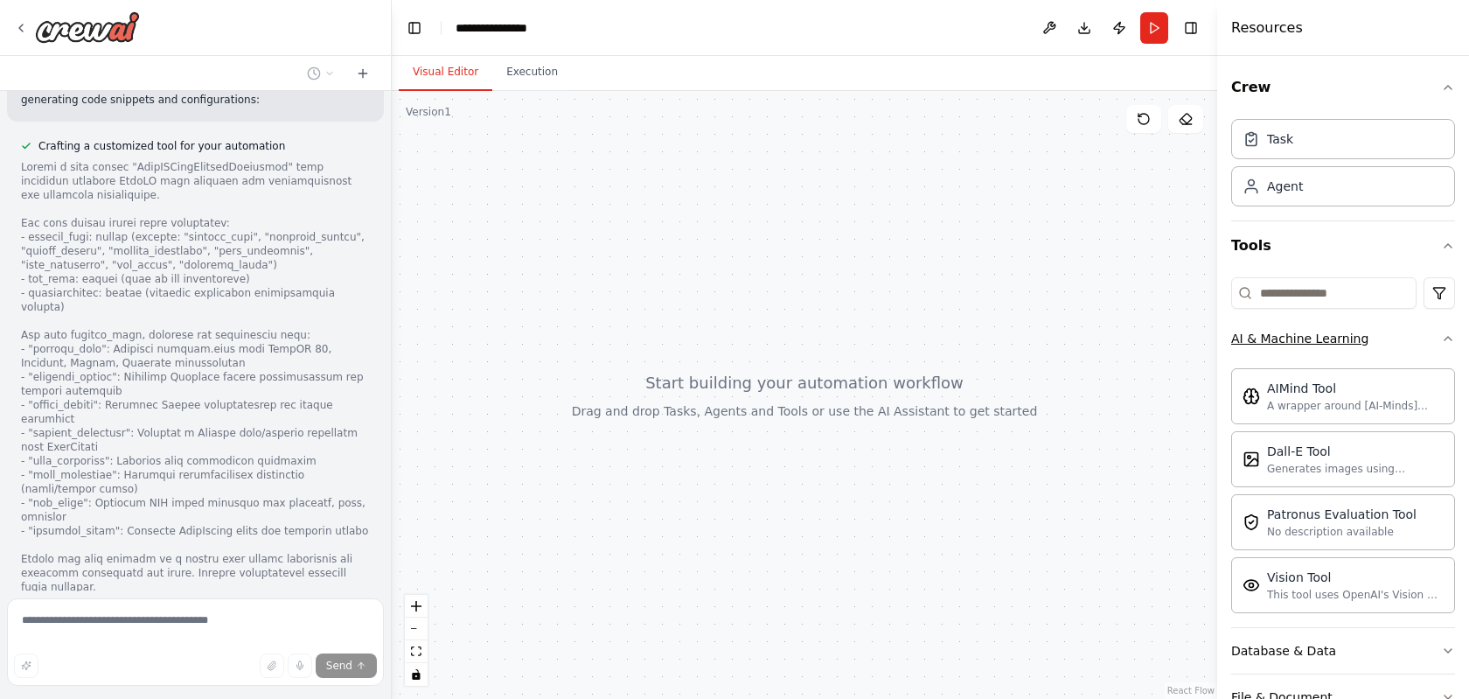
click at [1447, 337] on icon "button" at bounding box center [1447, 338] width 7 height 3
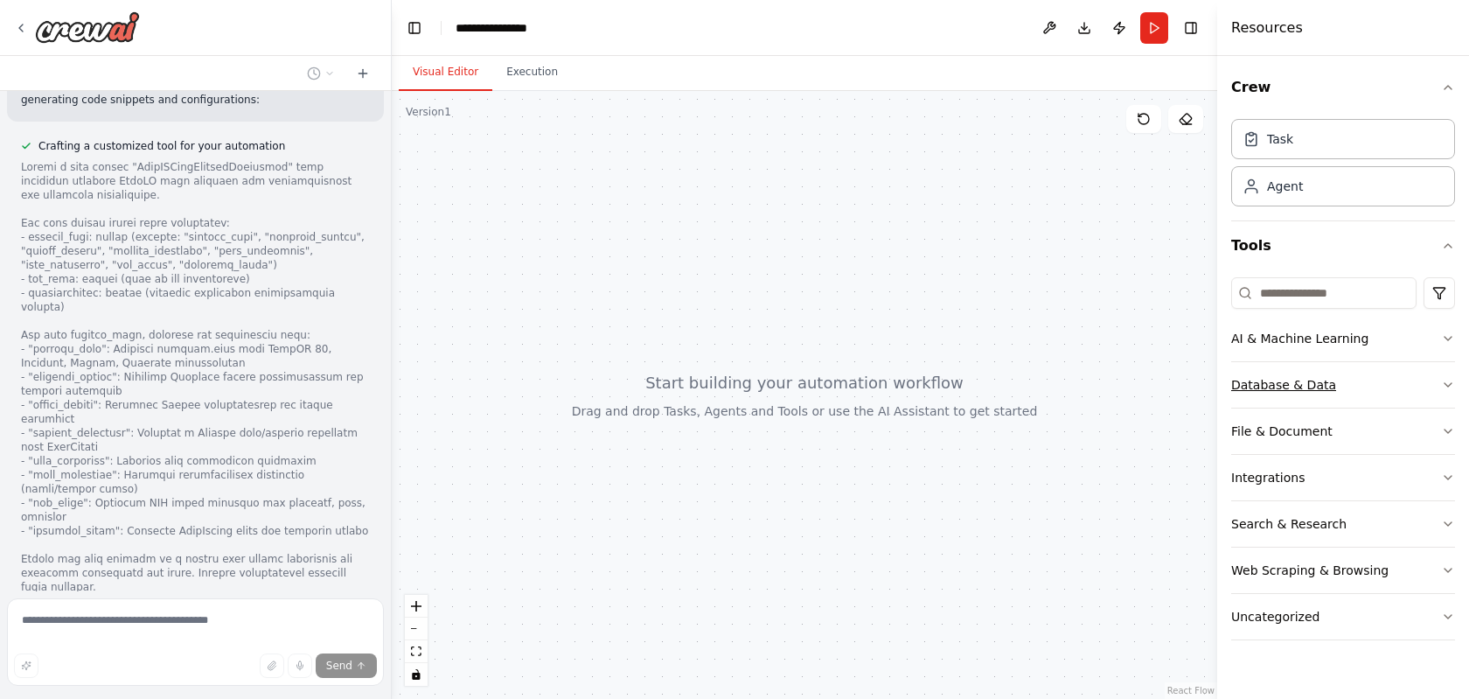
click at [1444, 383] on icon "button" at bounding box center [1447, 384] width 7 height 3
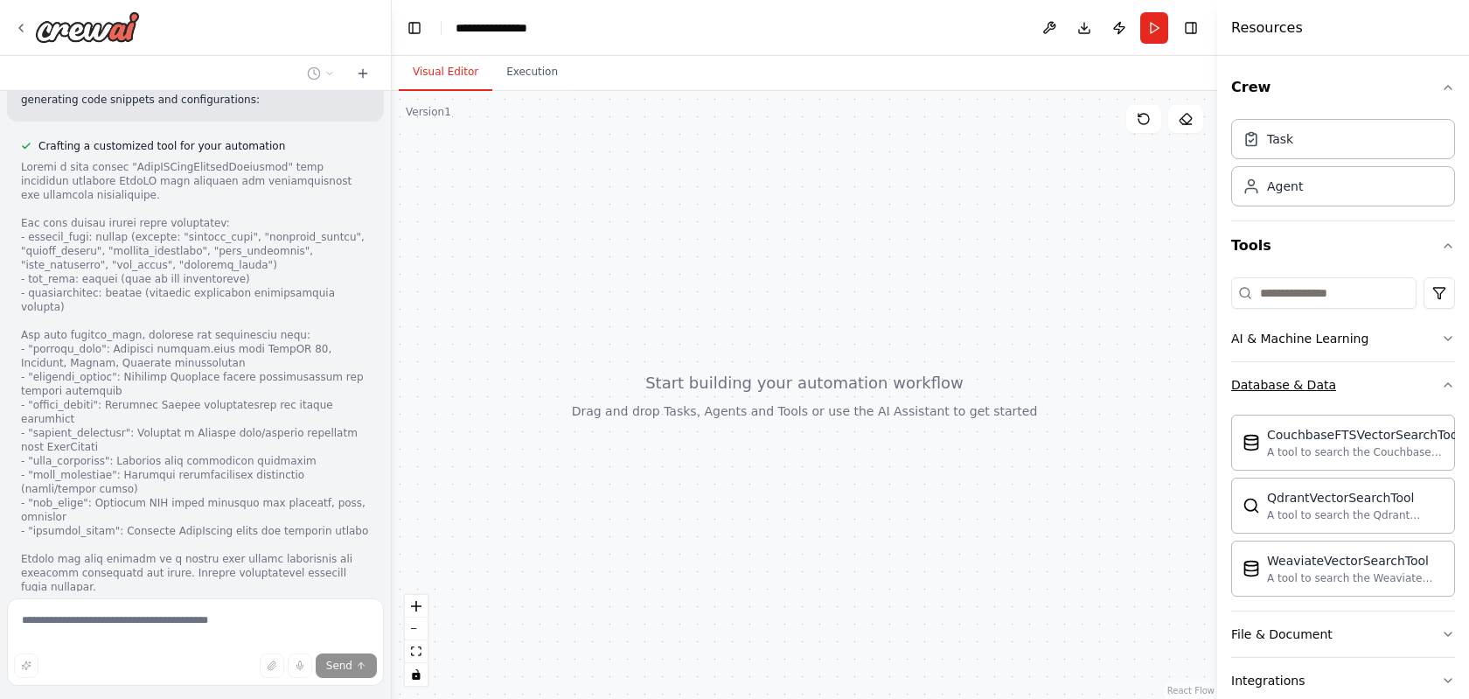
click at [1444, 383] on icon "button" at bounding box center [1448, 385] width 14 height 14
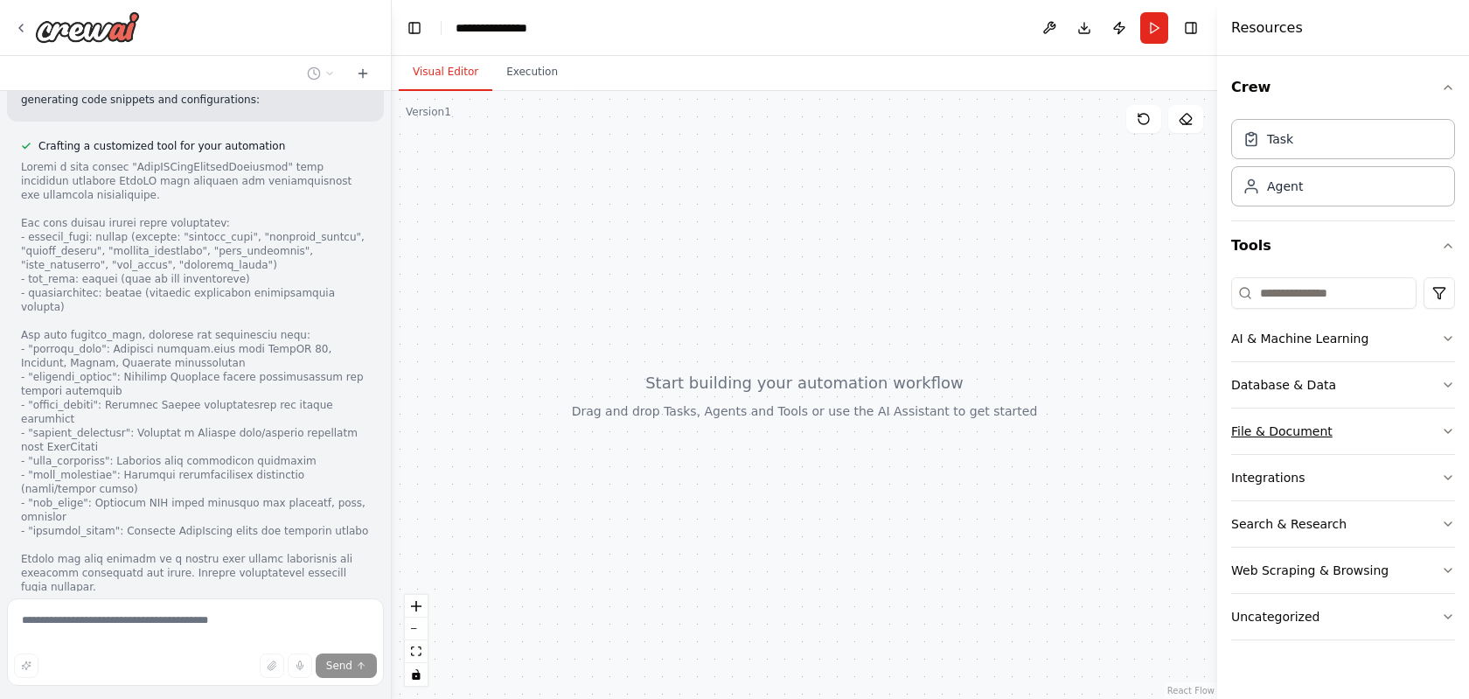
click at [1437, 429] on button "File & Document" at bounding box center [1343, 430] width 224 height 45
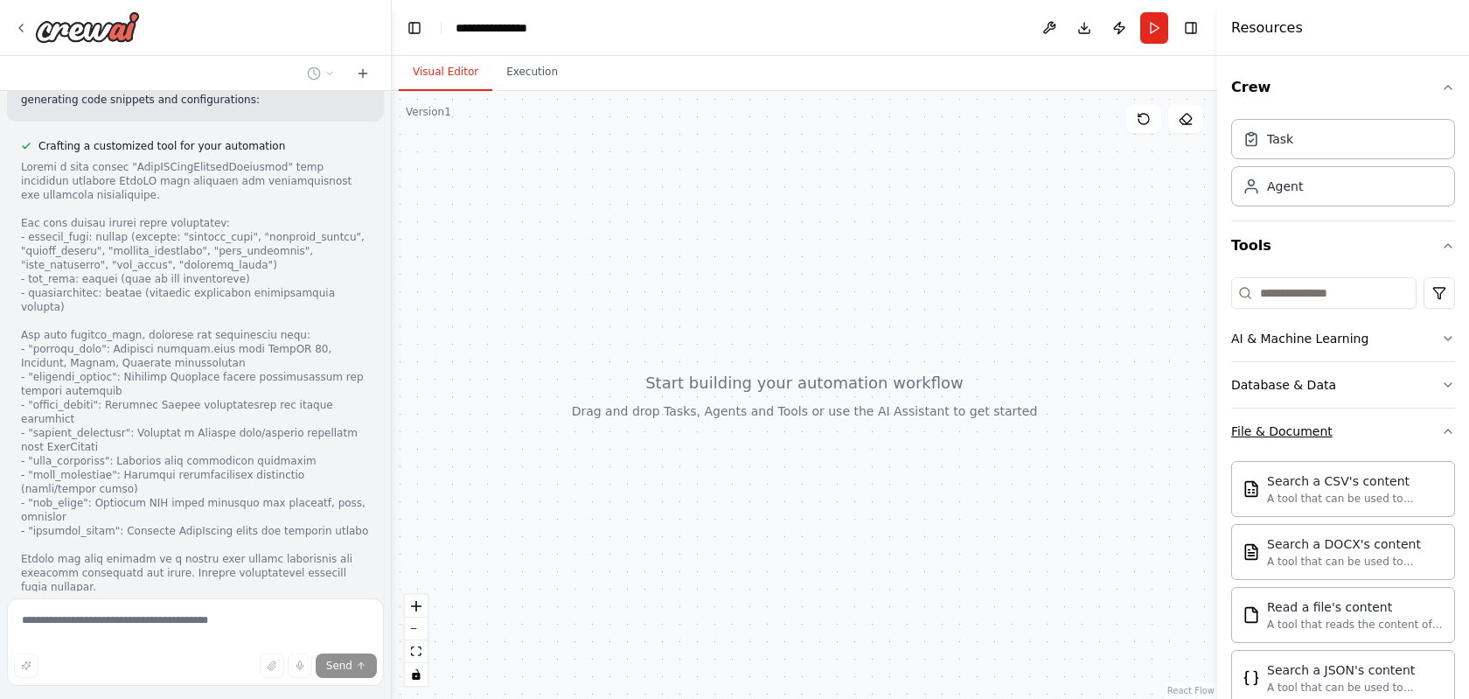
click at [1437, 429] on button "File & Document" at bounding box center [1343, 430] width 224 height 45
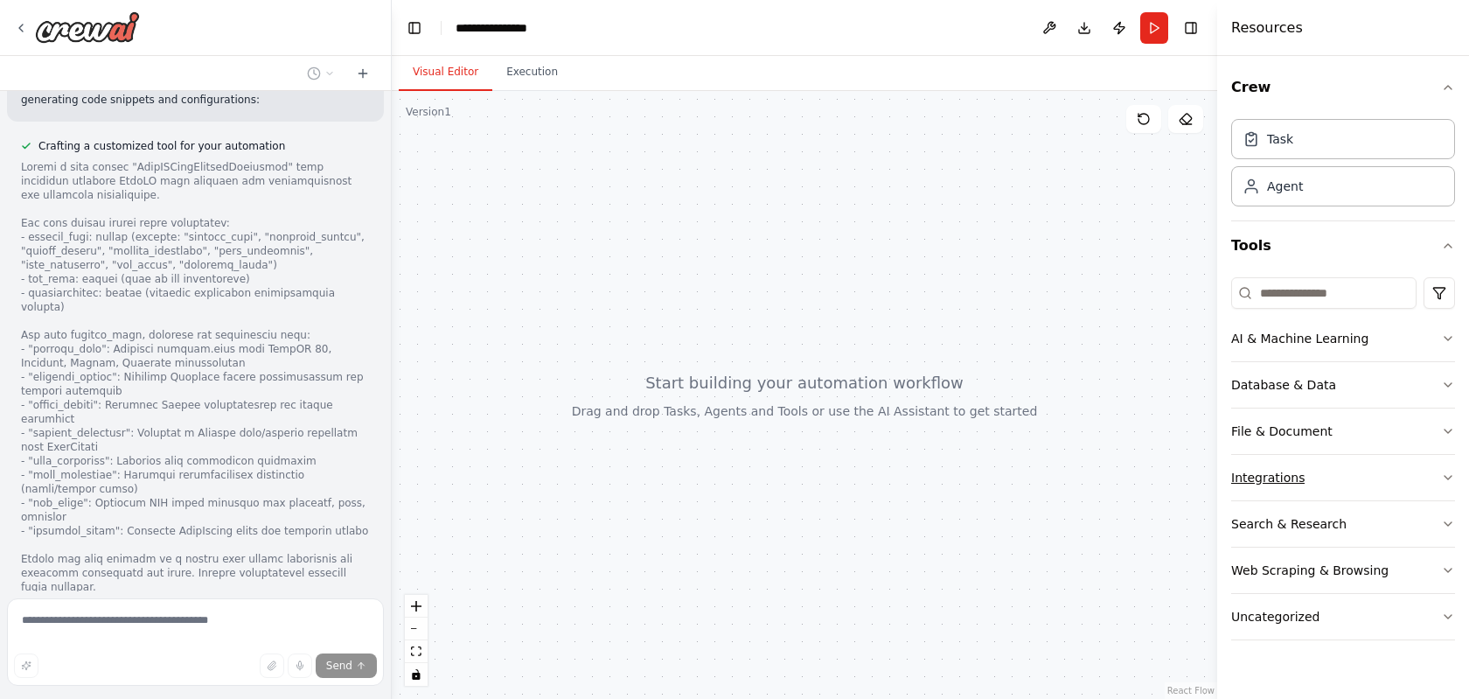
click at [1439, 476] on button "Integrations" at bounding box center [1343, 477] width 224 height 45
click at [1438, 513] on button "Search & Research" at bounding box center [1343, 523] width 224 height 45
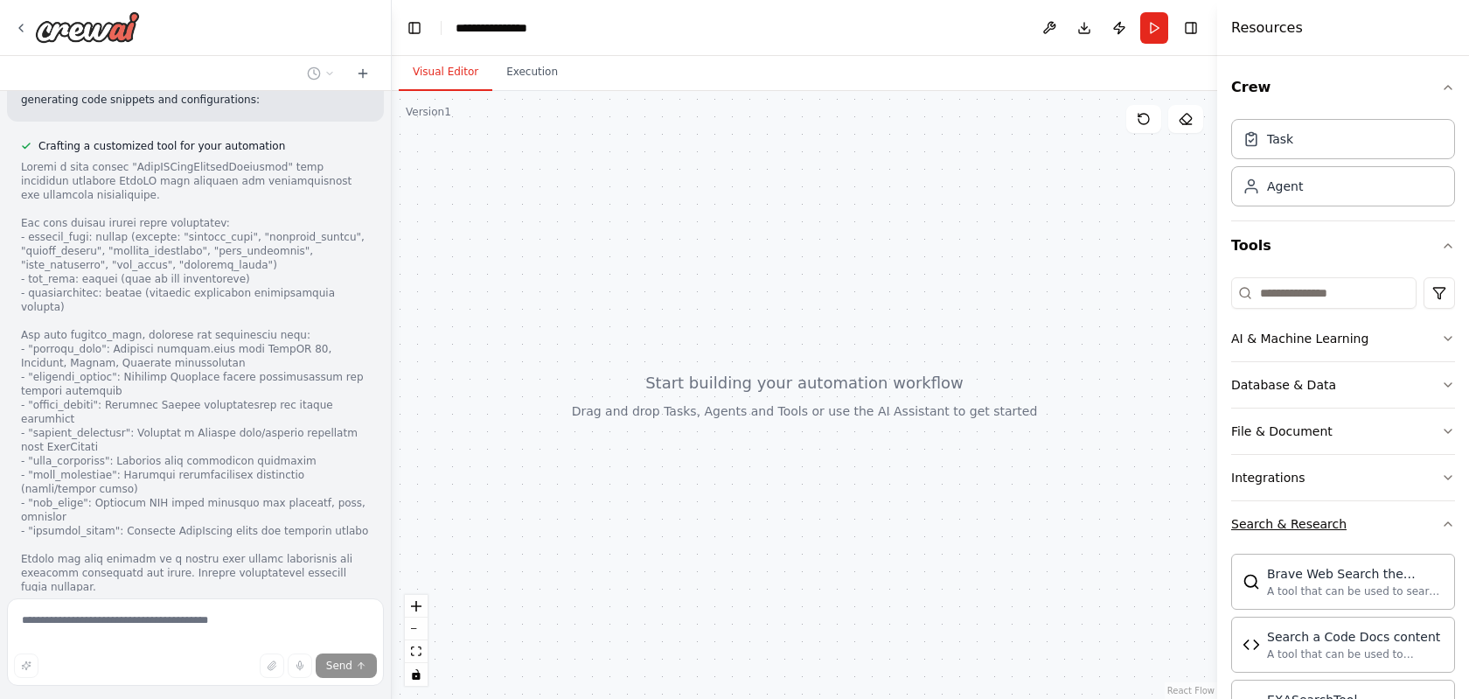
click at [1438, 513] on button "Search & Research" at bounding box center [1343, 523] width 224 height 45
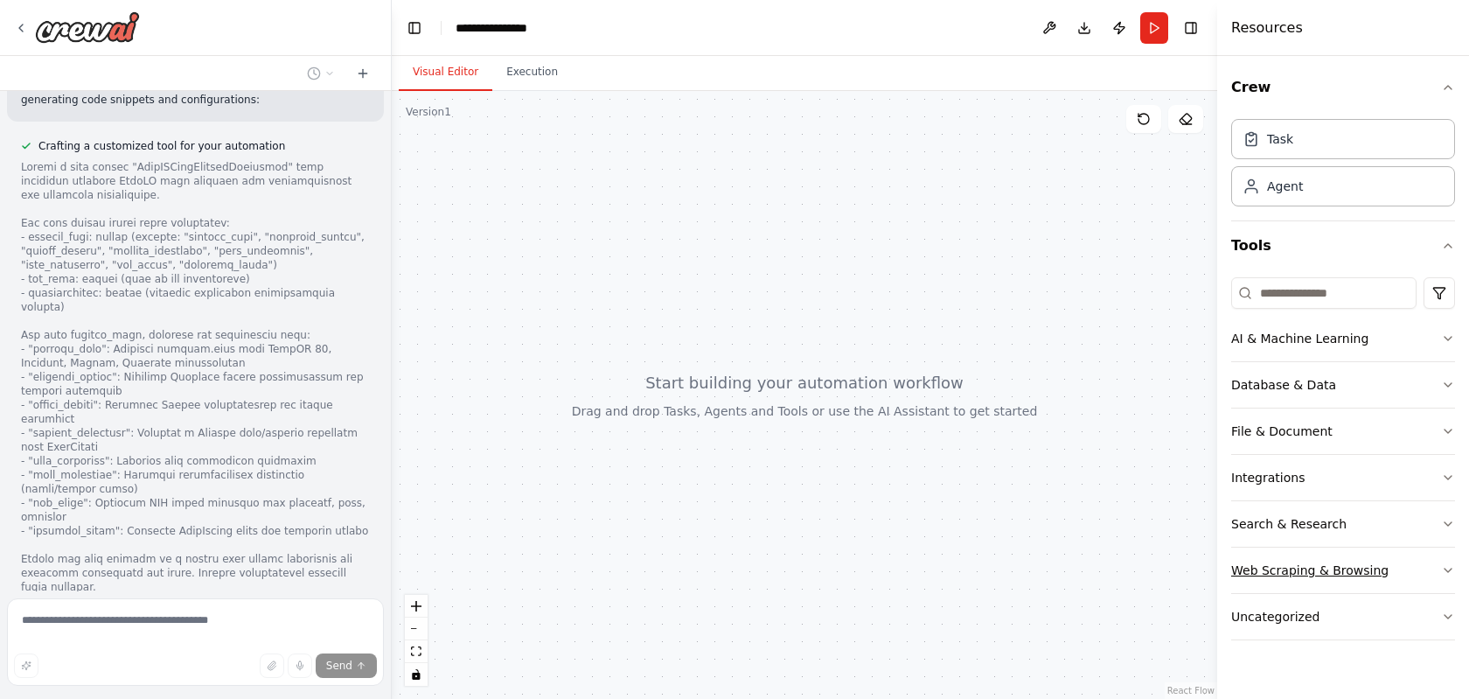
click at [1435, 581] on button "Web Scraping & Browsing" at bounding box center [1343, 569] width 224 height 45
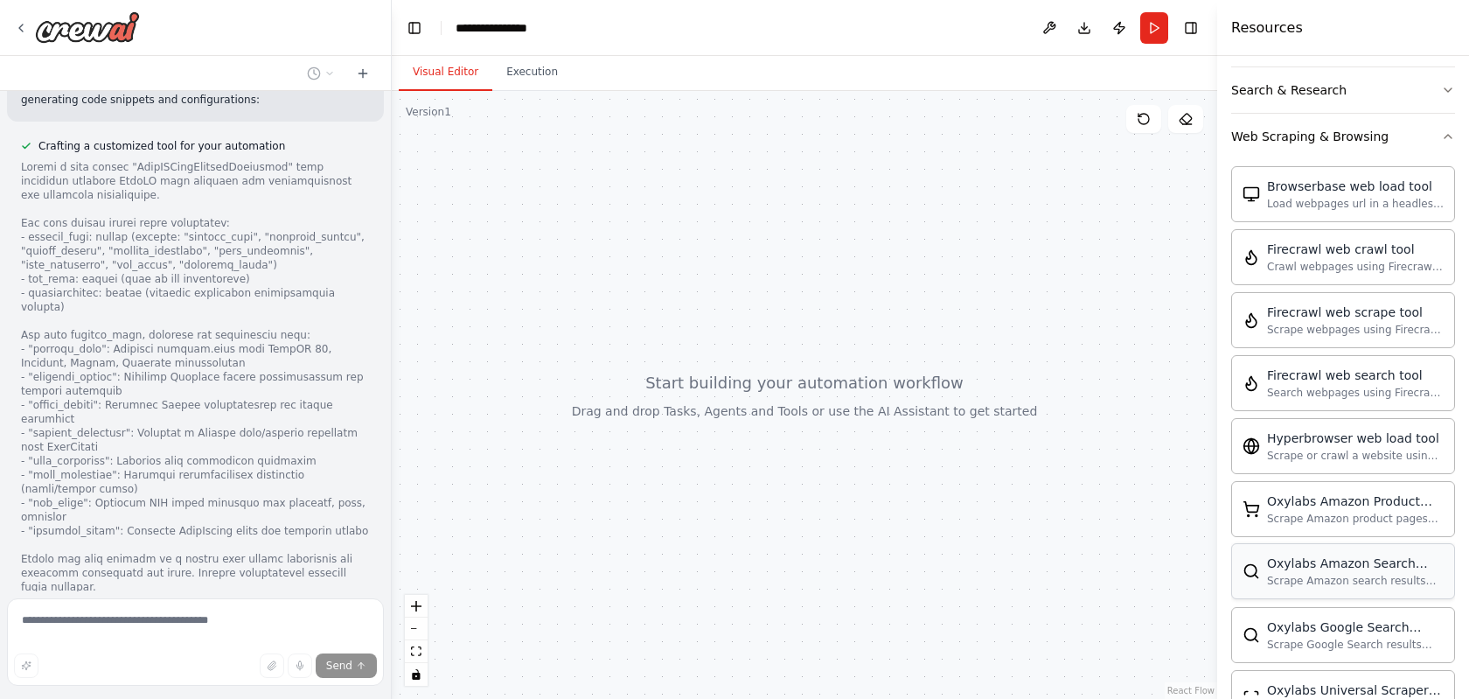
scroll to position [428, 0]
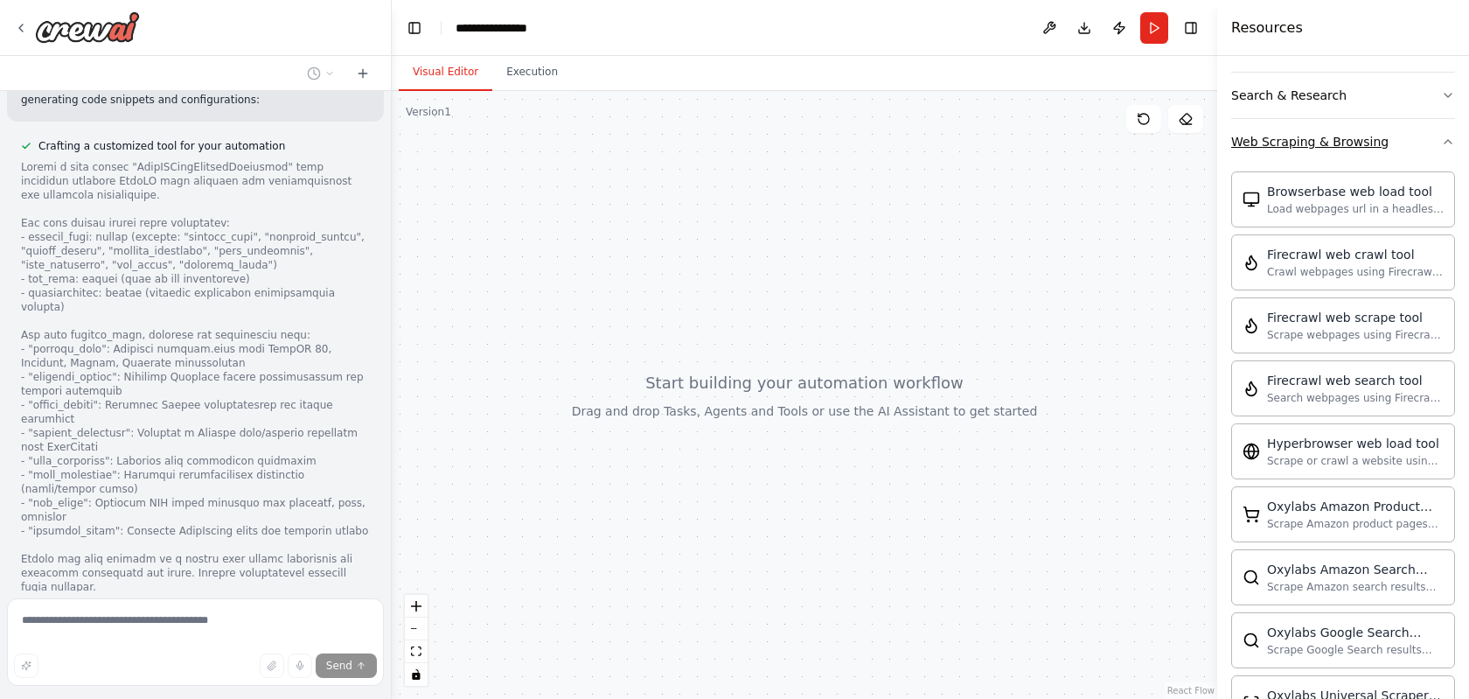
click at [1448, 144] on icon "button" at bounding box center [1448, 142] width 14 height 14
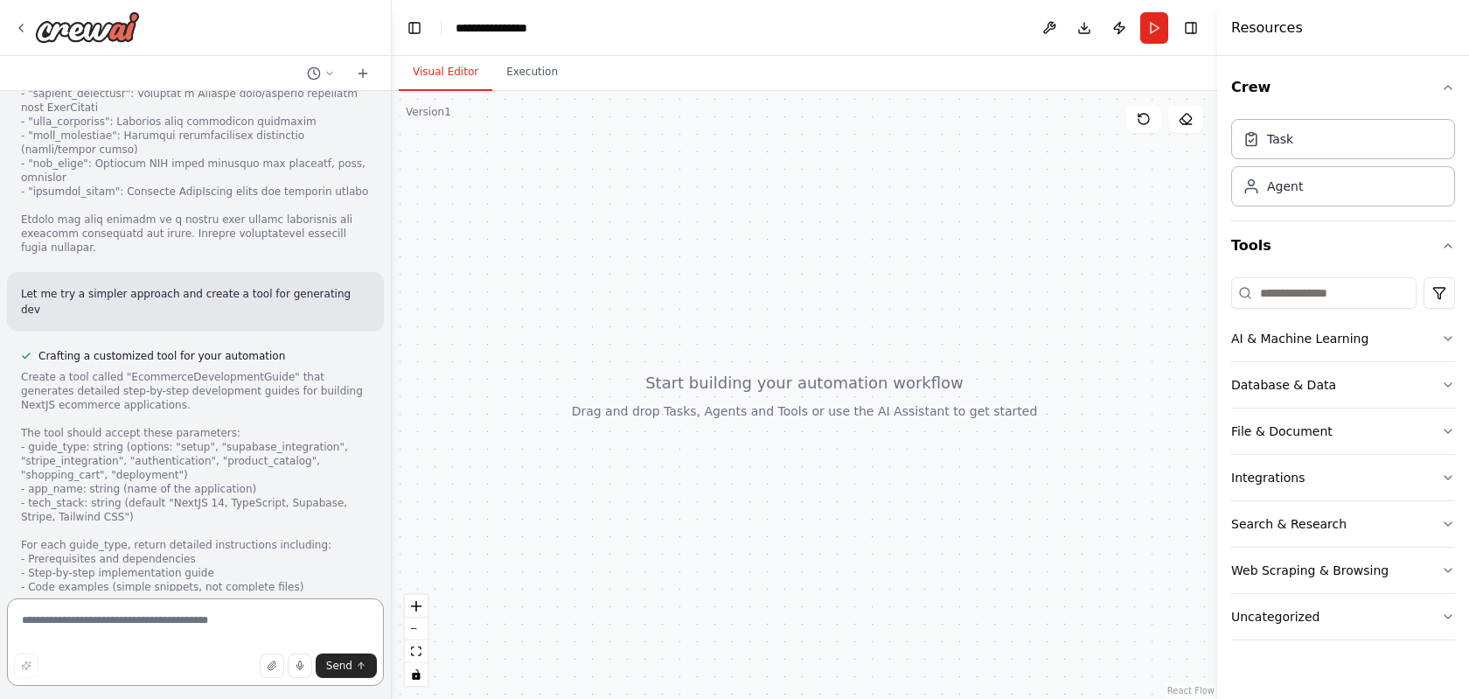
scroll to position [2302, 0]
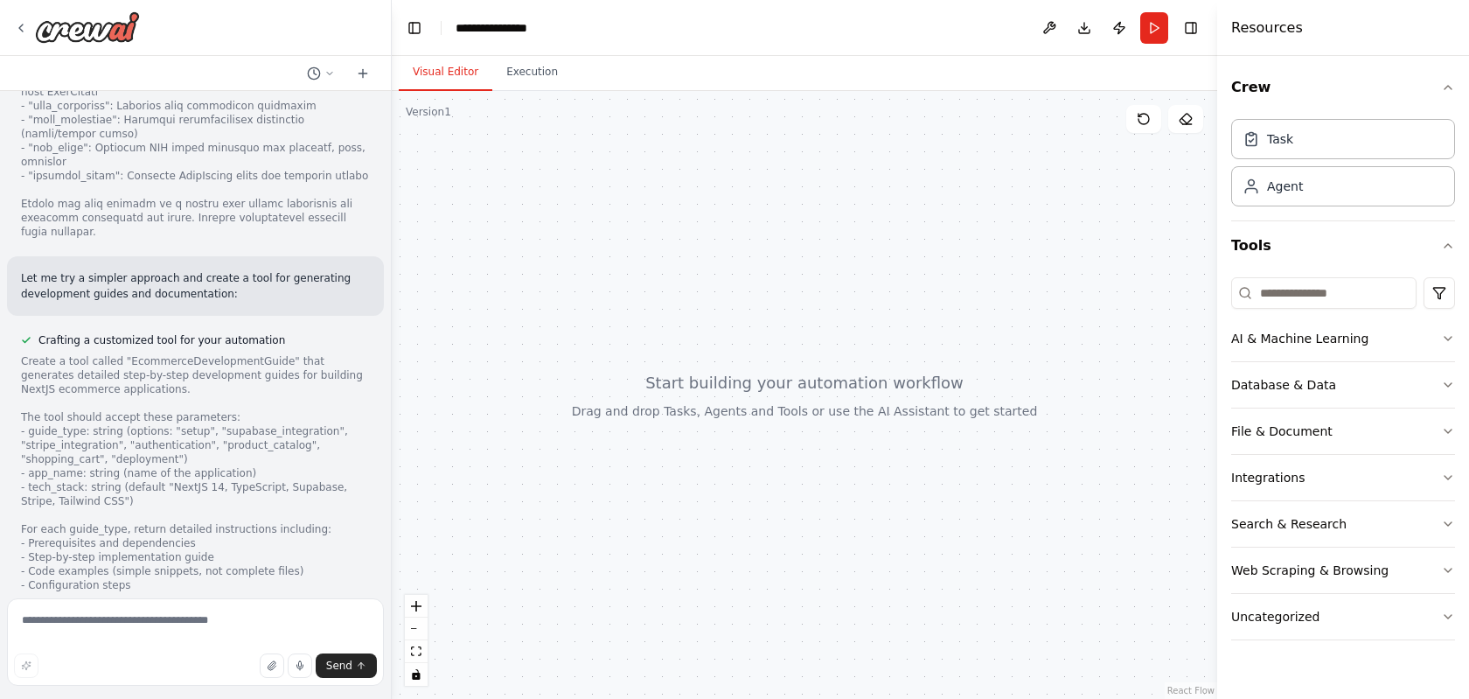
click at [562, 377] on div at bounding box center [804, 395] width 825 height 608
click at [169, 626] on textarea at bounding box center [195, 641] width 377 height 87
type textarea "**********"
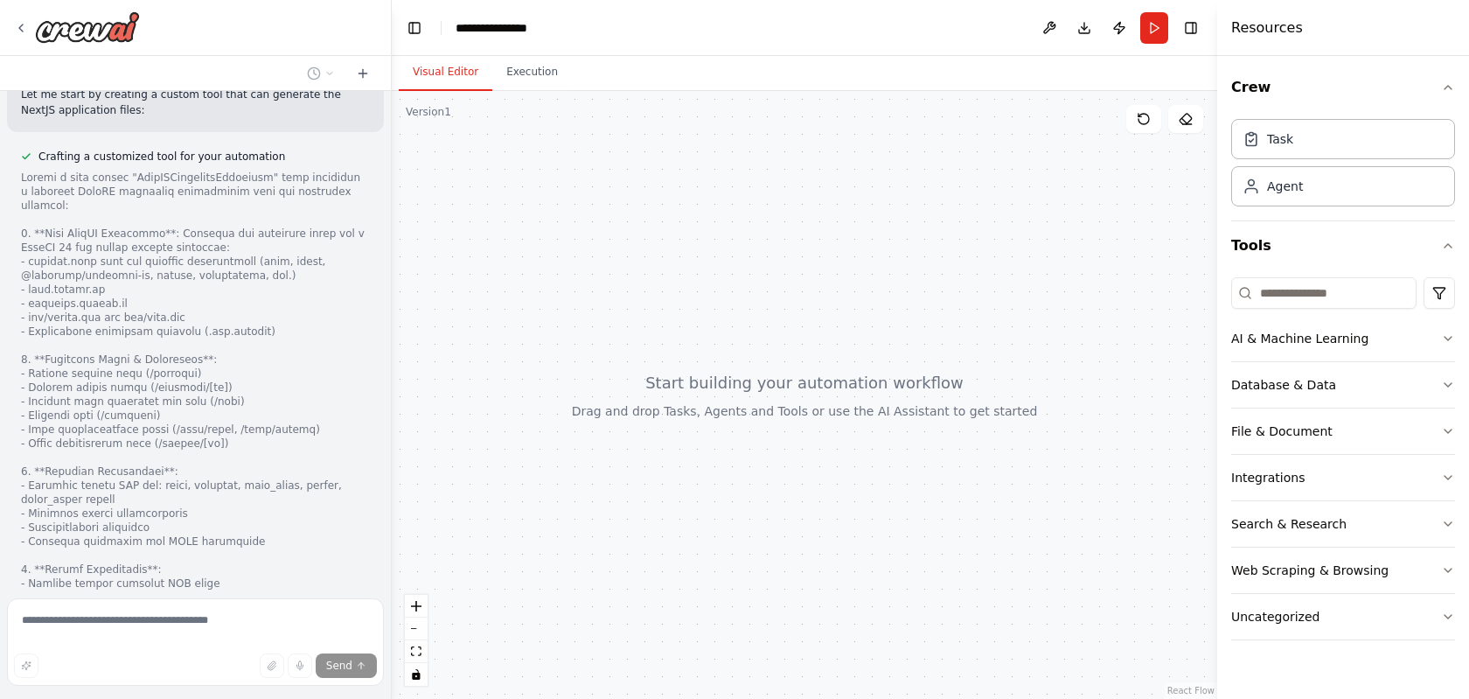
scroll to position [1034, 0]
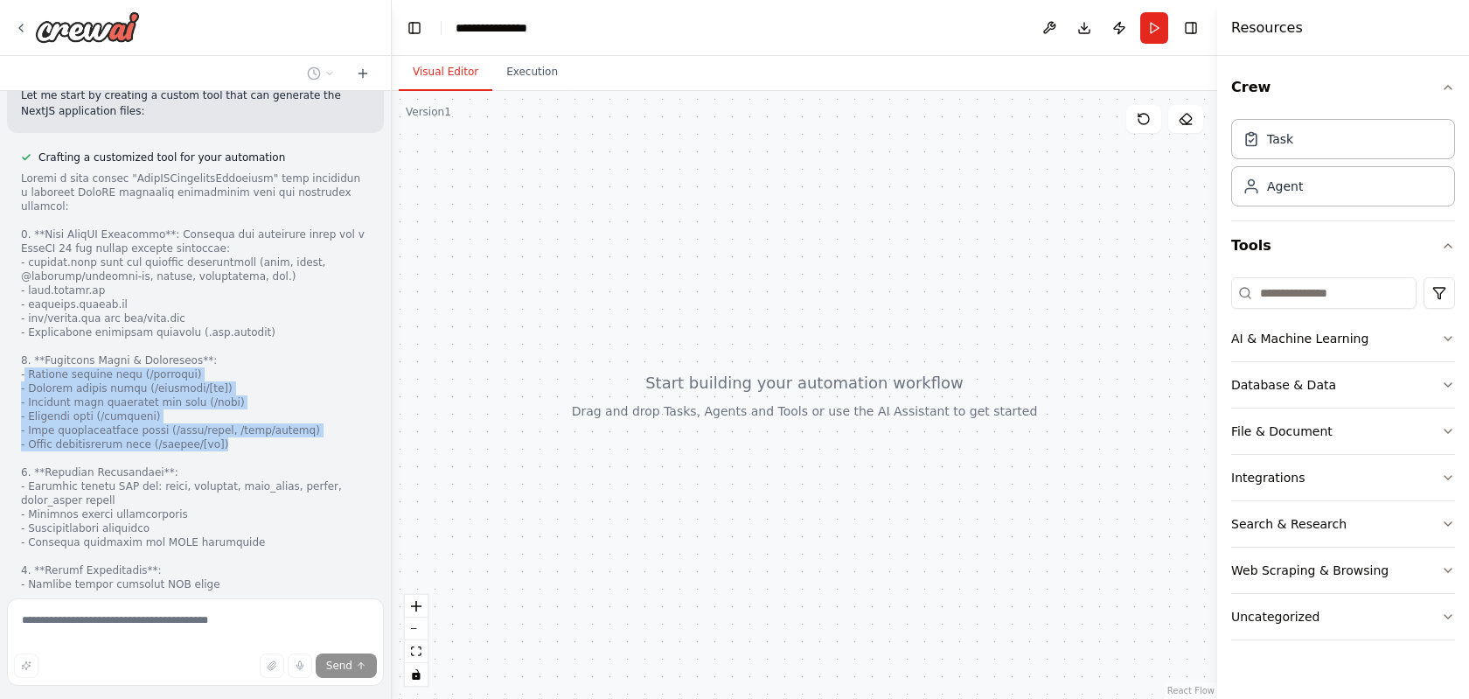
drag, startPoint x: 24, startPoint y: 329, endPoint x: 247, endPoint y: 399, distance: 234.5
click at [247, 399] on div at bounding box center [195, 548] width 349 height 755
copy div "Product listing page (/products) - Product detail pages (/products/[id]) - Shop…"
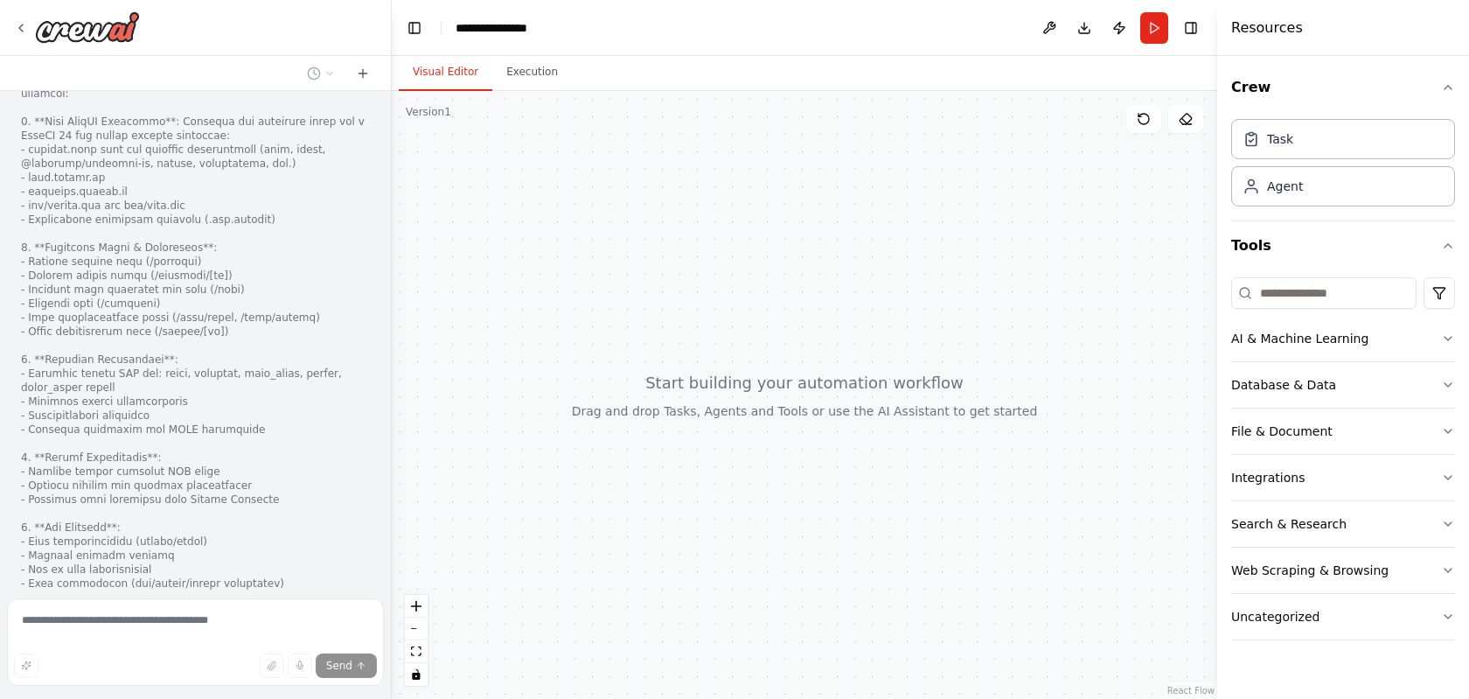
click at [96, 275] on div at bounding box center [195, 436] width 349 height 755
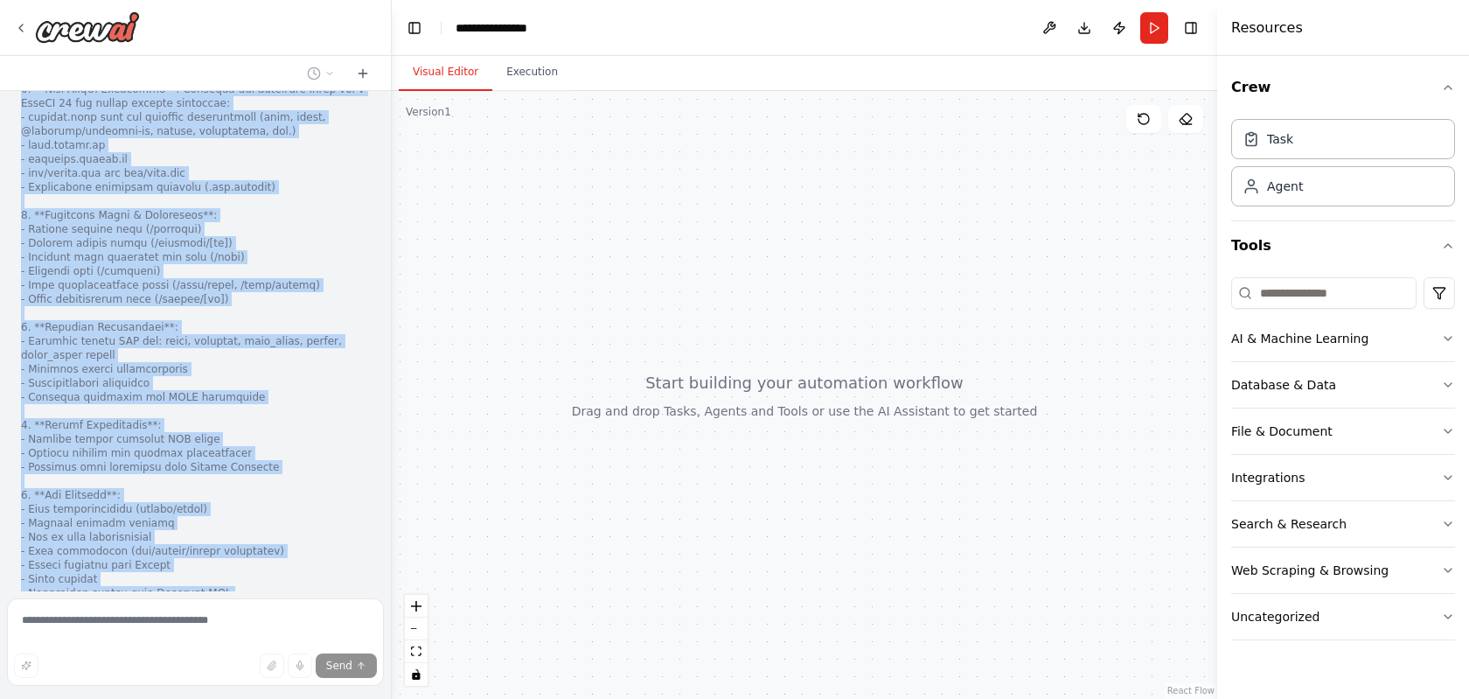
scroll to position [1200, 0]
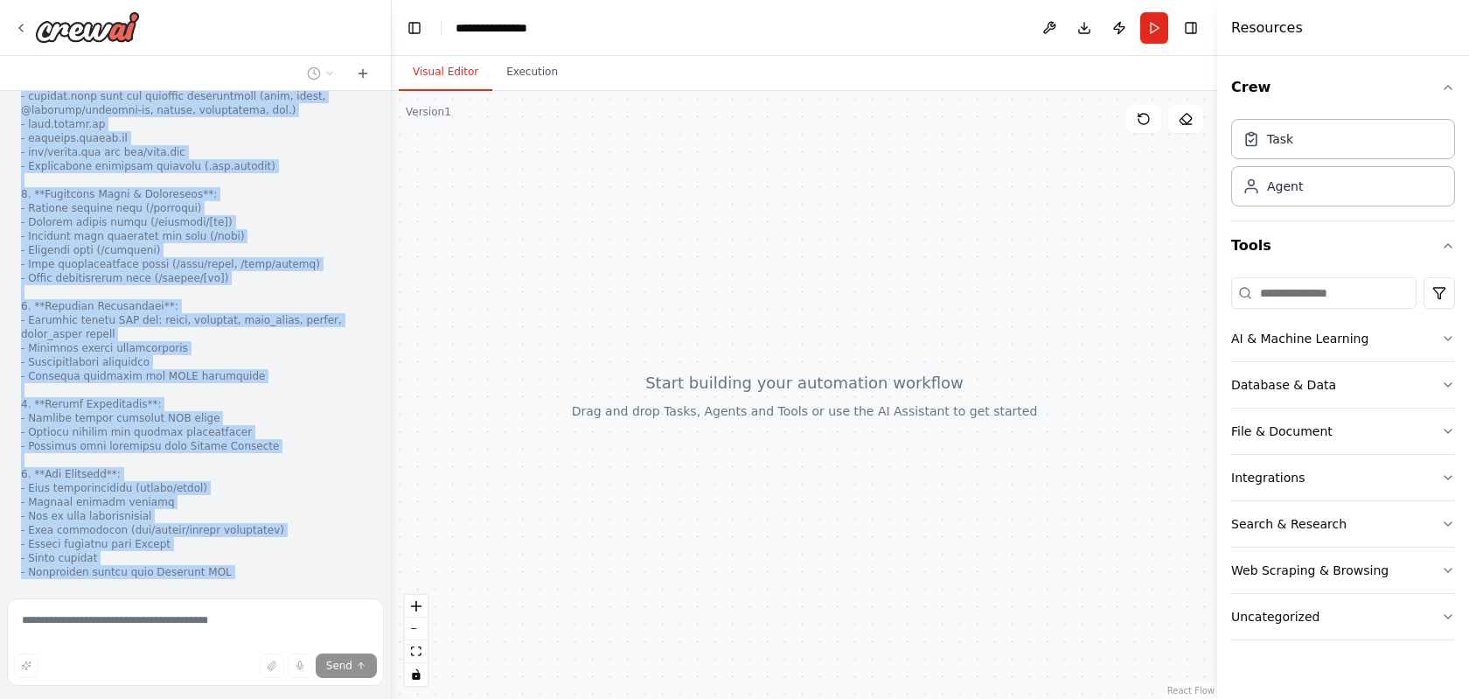
drag, startPoint x: 17, startPoint y: 128, endPoint x: 270, endPoint y: 534, distance: 479.2
click at [270, 534] on div "Crafting a customized tool for your automation" at bounding box center [195, 372] width 377 height 783
copy div "1. **Core NextJS Structure**: Generate all necessary files for a NextJS 14 app …"
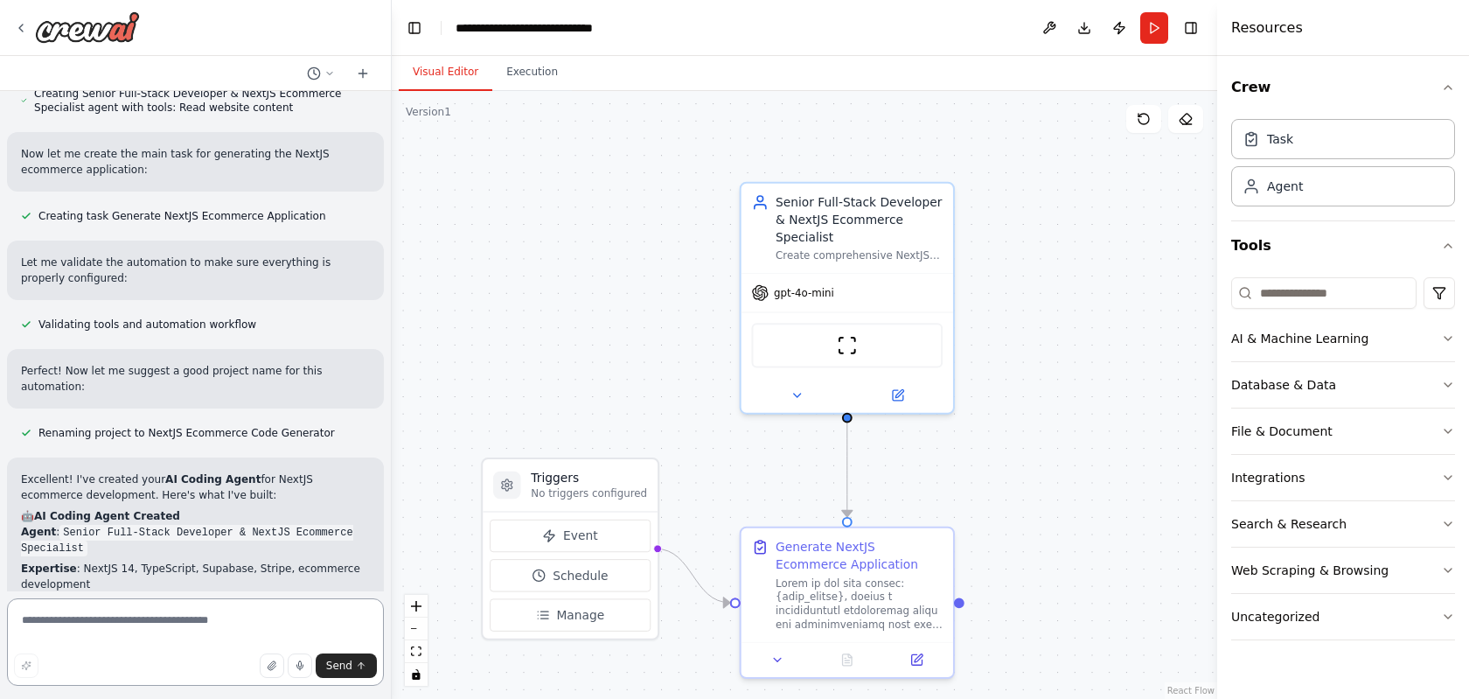
scroll to position [4892, 0]
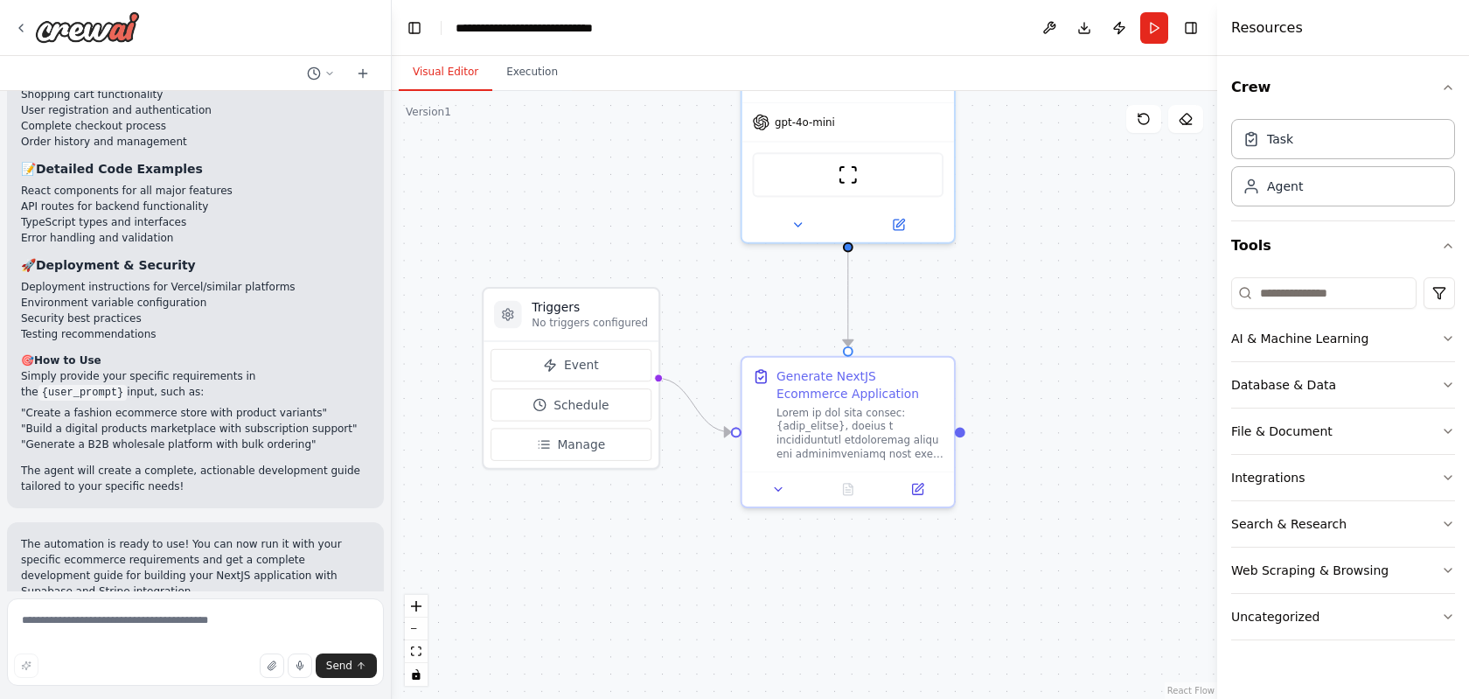
drag, startPoint x: 451, startPoint y: 394, endPoint x: 452, endPoint y: 224, distance: 170.5
click at [452, 224] on div ".deletable-edge-delete-btn { width: 20px; height: 20px; border: 0px solid #ffff…" at bounding box center [804, 395] width 825 height 608
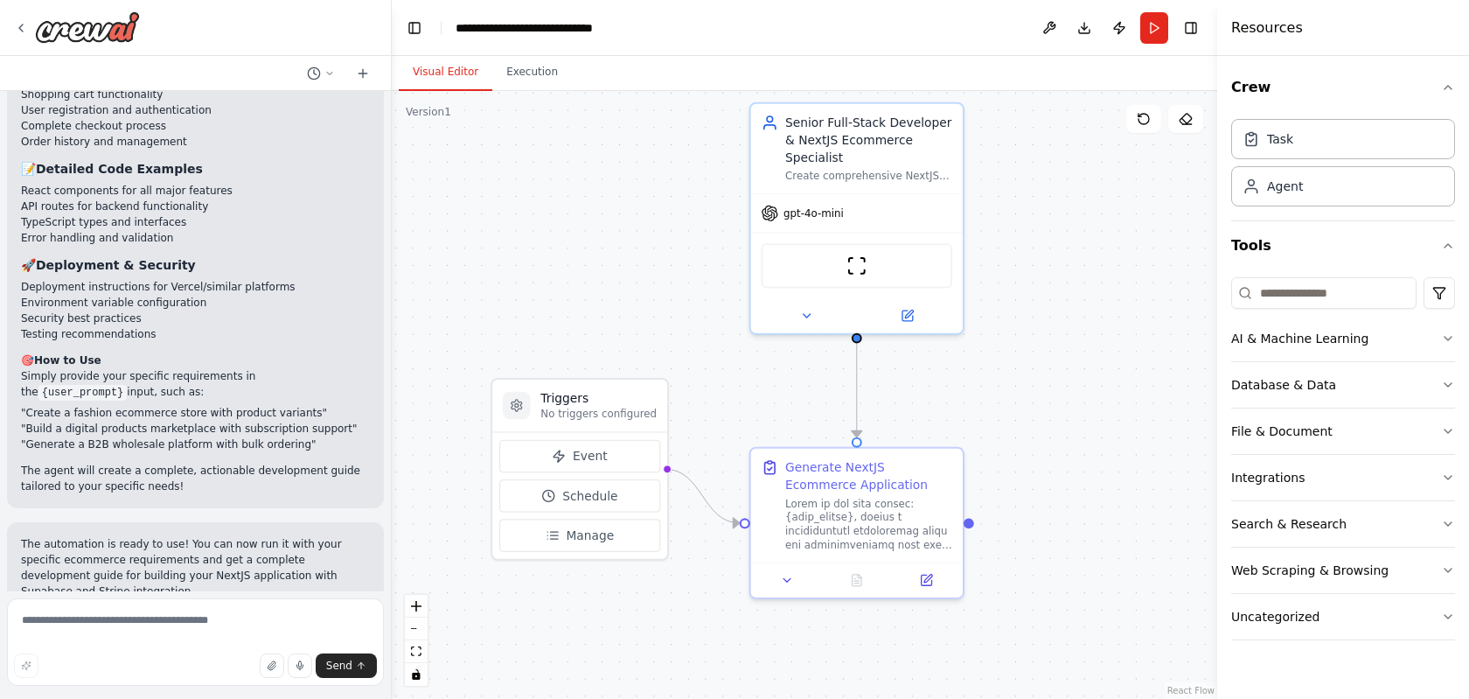
drag, startPoint x: 673, startPoint y: 227, endPoint x: 682, endPoint y: 318, distance: 91.4
click at [682, 318] on div ".deletable-edge-delete-btn { width: 20px; height: 20px; border: 0px solid #ffff…" at bounding box center [804, 395] width 825 height 608
click at [819, 224] on div "gpt-4o-mini" at bounding box center [857, 210] width 212 height 38
click at [818, 212] on span "gpt-4o-mini" at bounding box center [813, 210] width 60 height 14
click at [859, 526] on div at bounding box center [868, 520] width 167 height 55
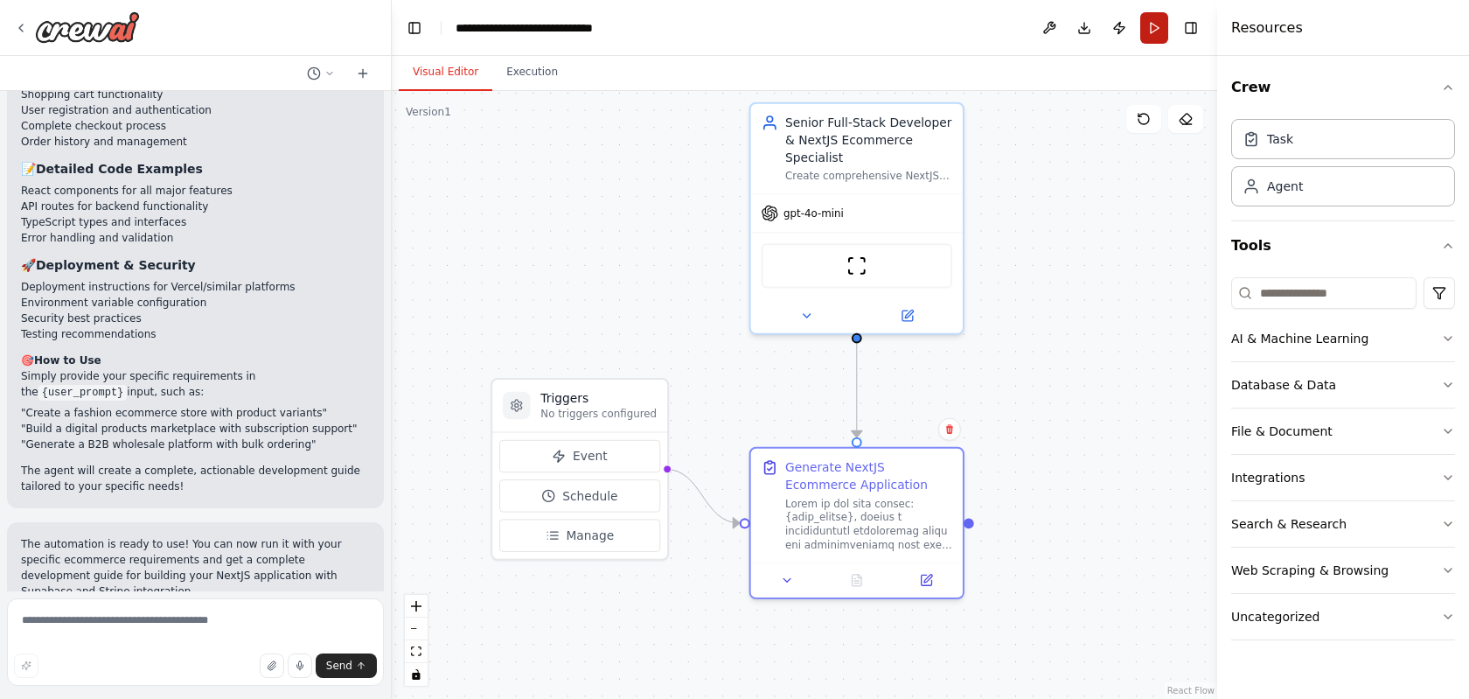
click at [1152, 27] on button "Run" at bounding box center [1154, 27] width 28 height 31
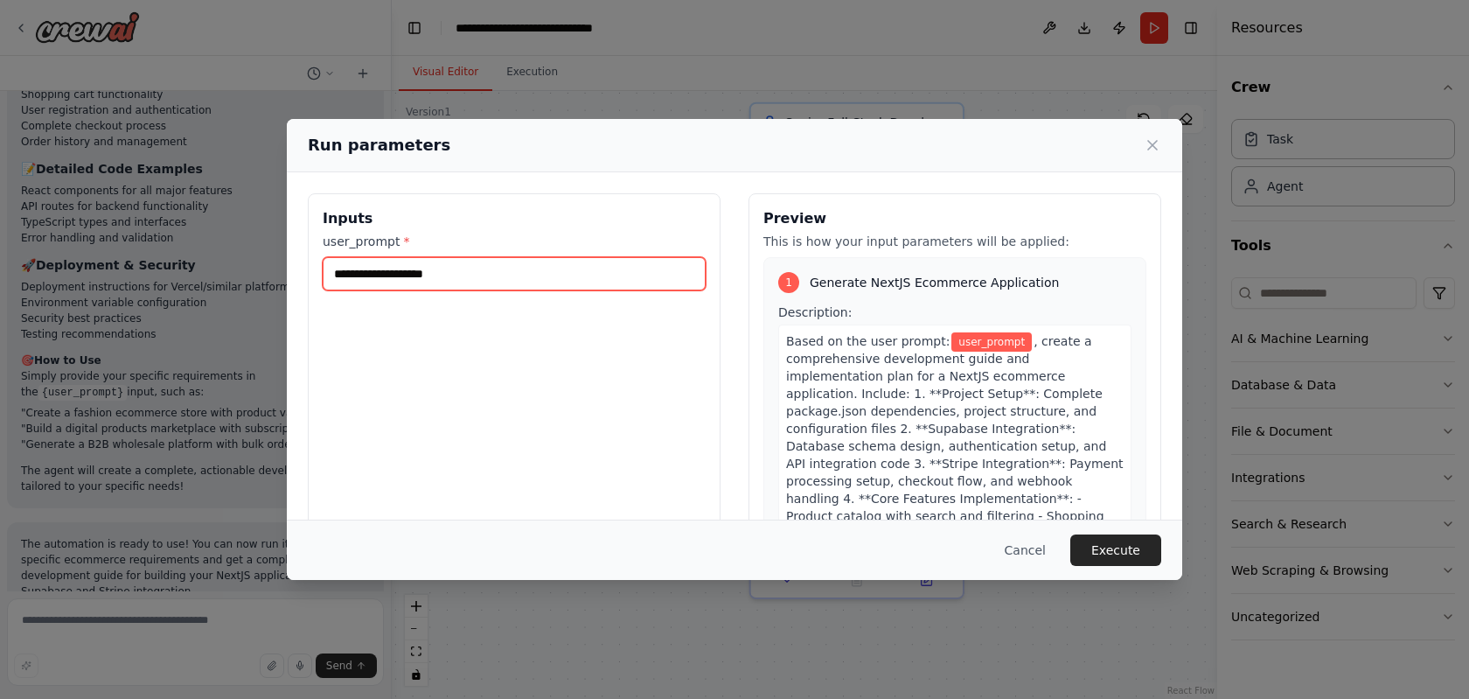
click at [610, 279] on input "user_prompt *" at bounding box center [514, 273] width 383 height 33
paste input "**********"
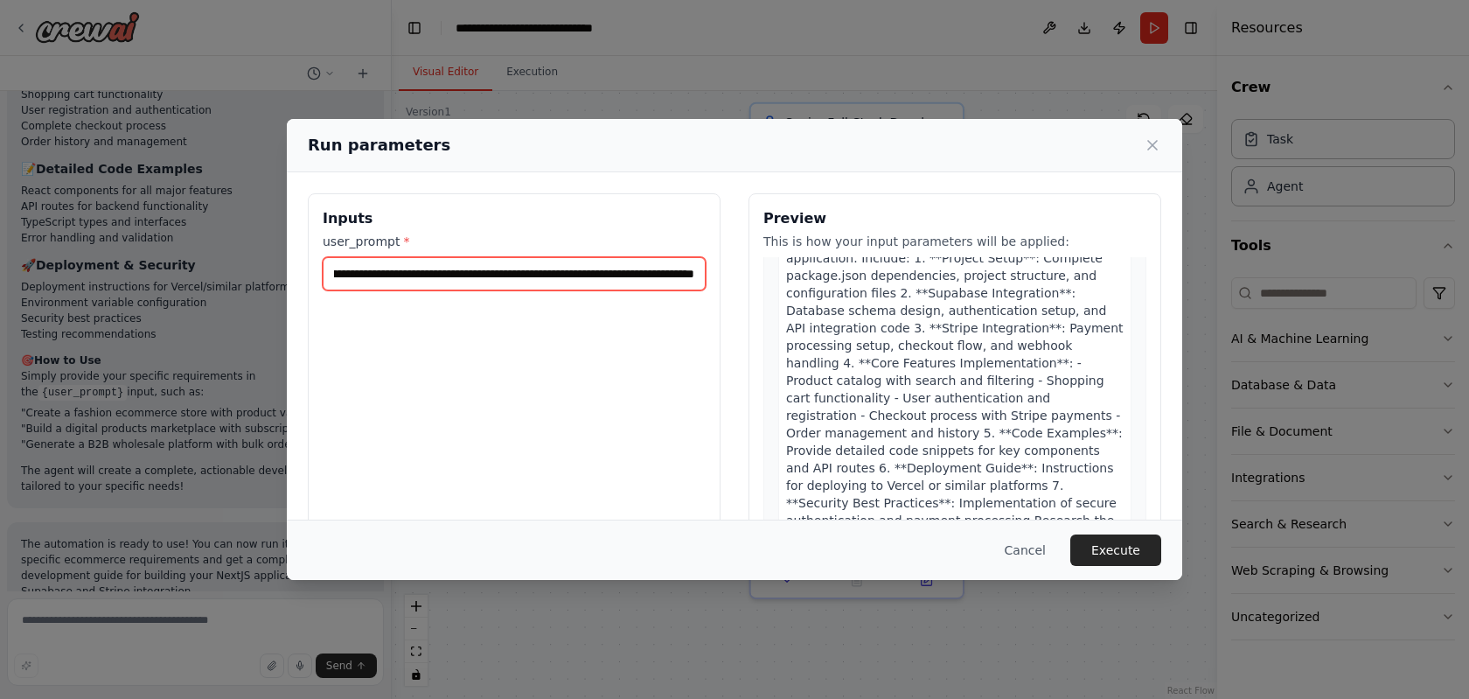
scroll to position [0, 0]
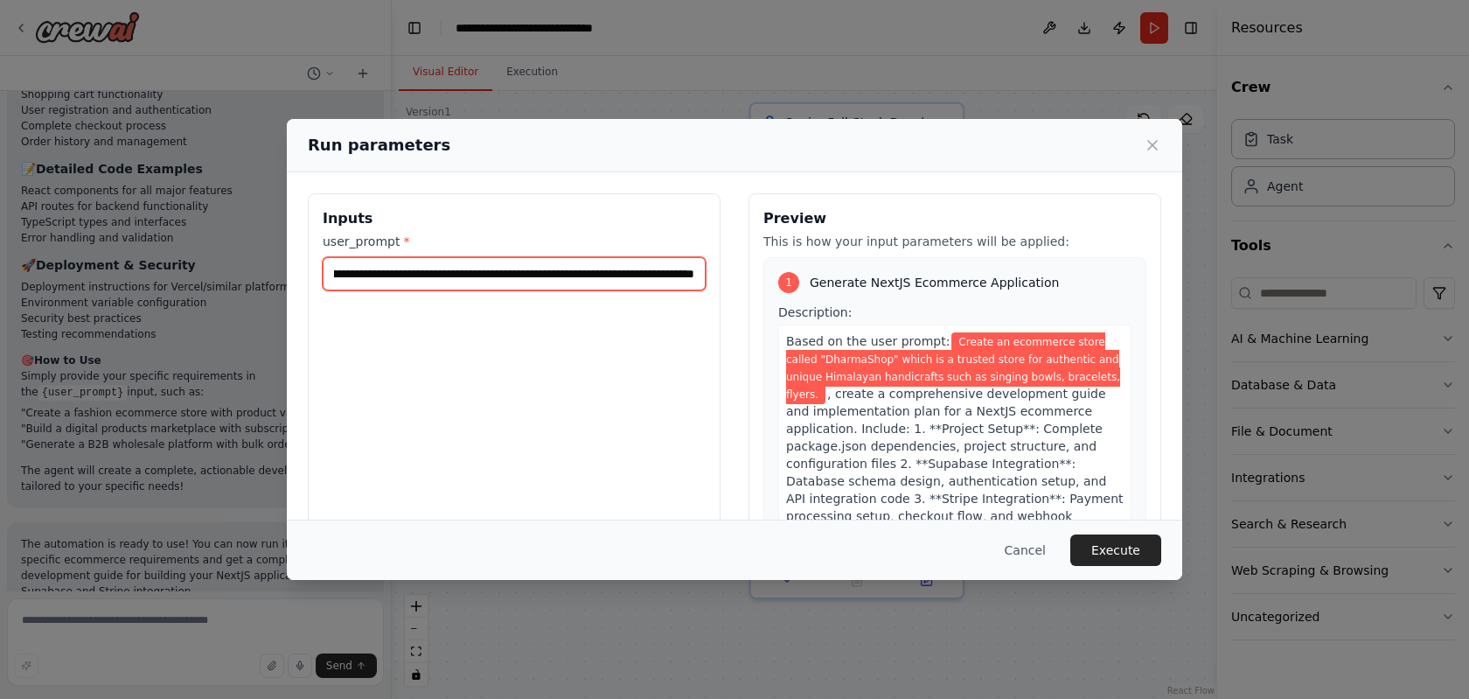
type input "**********"
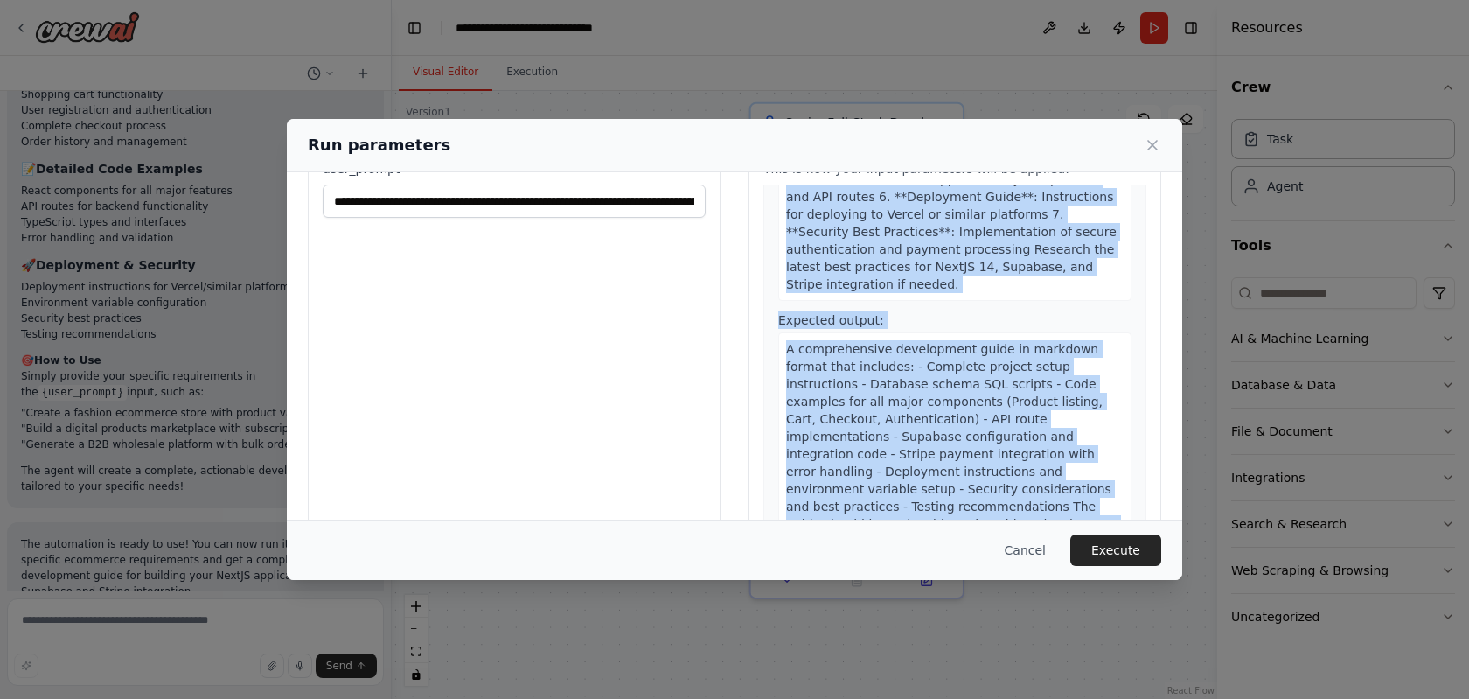
scroll to position [108, 0]
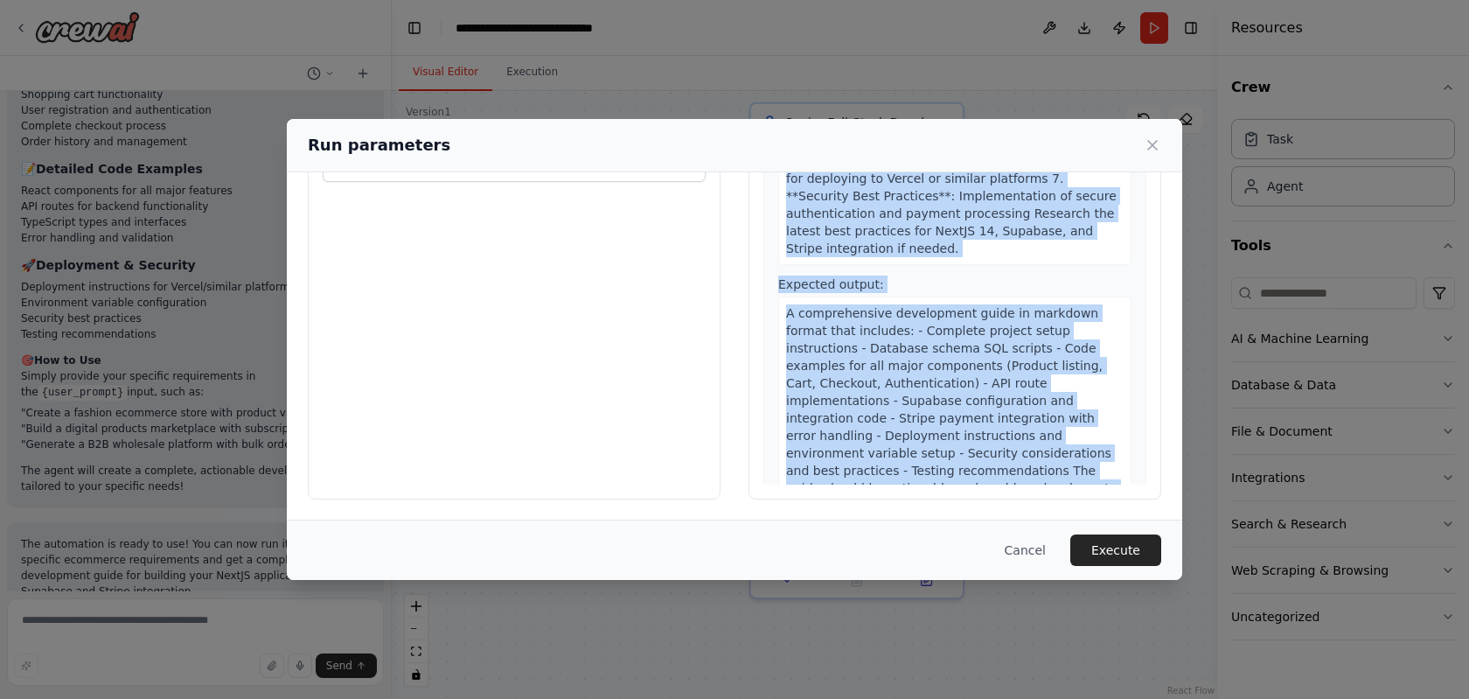
drag, startPoint x: 811, startPoint y: 280, endPoint x: 904, endPoint y: 538, distance: 274.1
click at [904, 538] on div "**********" at bounding box center [734, 349] width 895 height 461
copy div "Generate NextJS Ecommerce Application Description: Based on the user prompt: Cr…"
click at [1124, 553] on button "Execute" at bounding box center [1115, 549] width 91 height 31
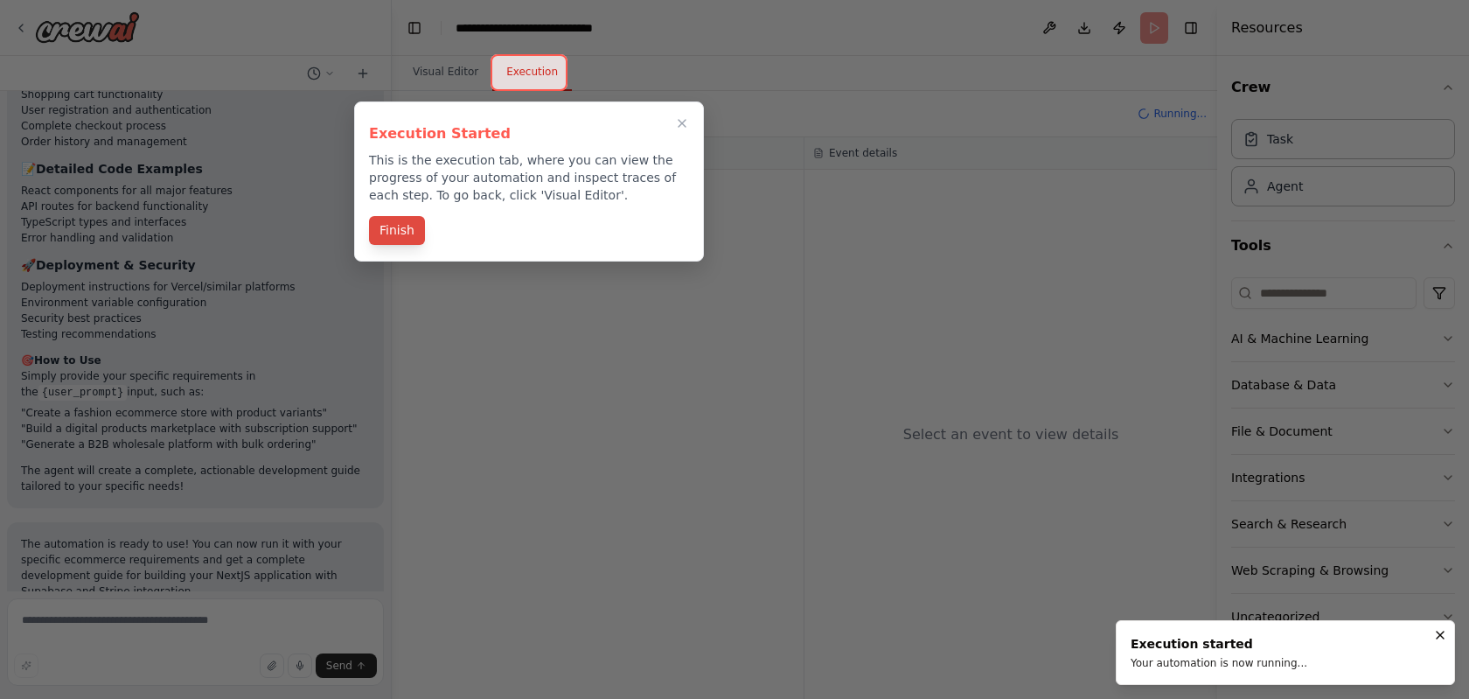
click at [400, 232] on button "Finish" at bounding box center [397, 230] width 56 height 29
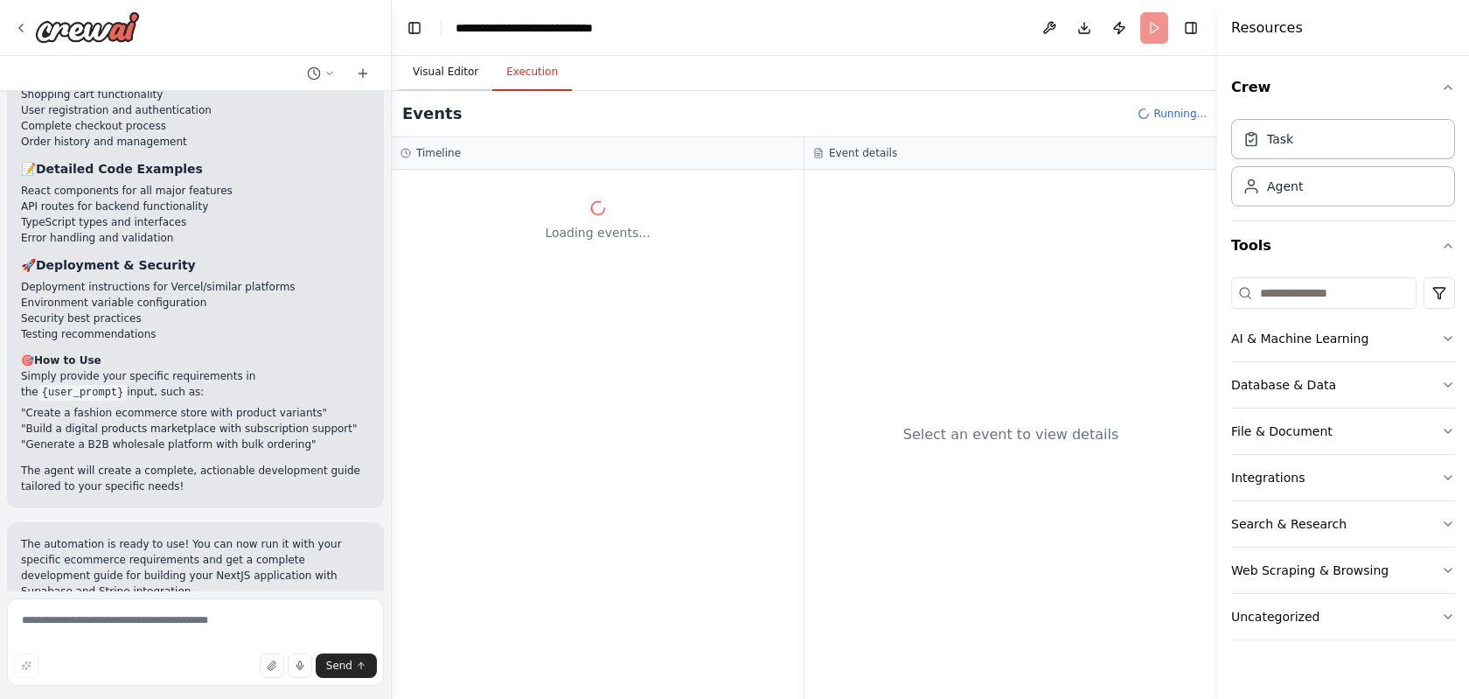
click at [444, 78] on button "Visual Editor" at bounding box center [446, 72] width 94 height 37
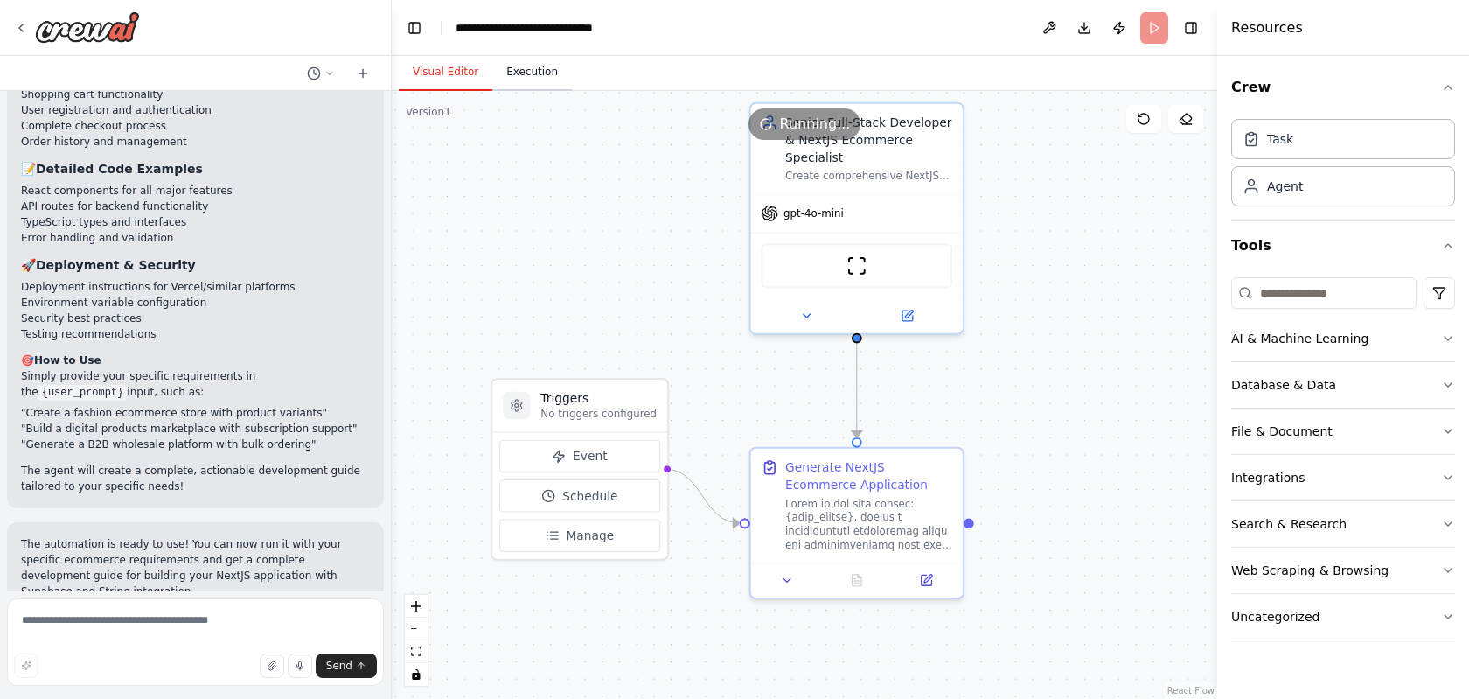
click at [525, 75] on button "Execution" at bounding box center [532, 72] width 80 height 37
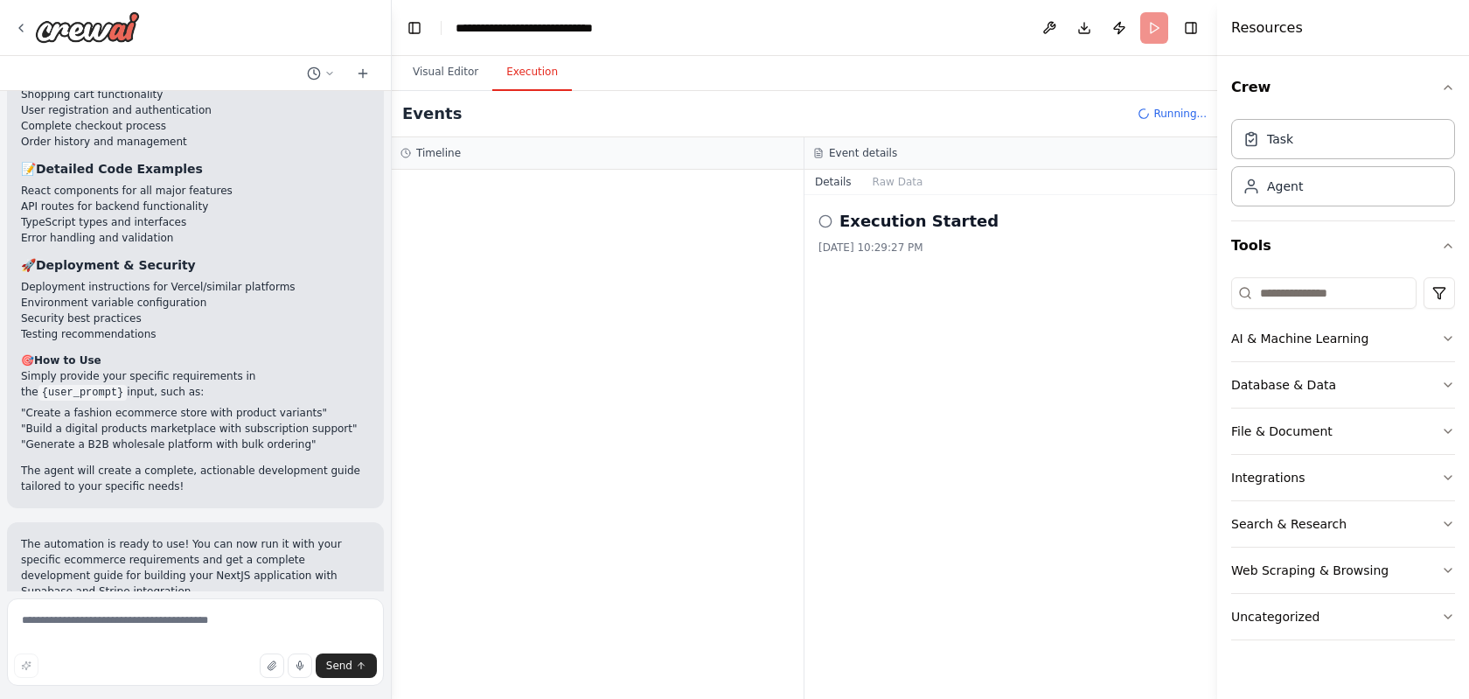
click at [878, 237] on div "Execution Started 10/6/2025, 10:29:27 PM" at bounding box center [1010, 231] width 385 height 45
click at [881, 221] on h2 "Execution Started" at bounding box center [918, 221] width 159 height 24
click at [882, 190] on button "Raw Data" at bounding box center [898, 182] width 72 height 24
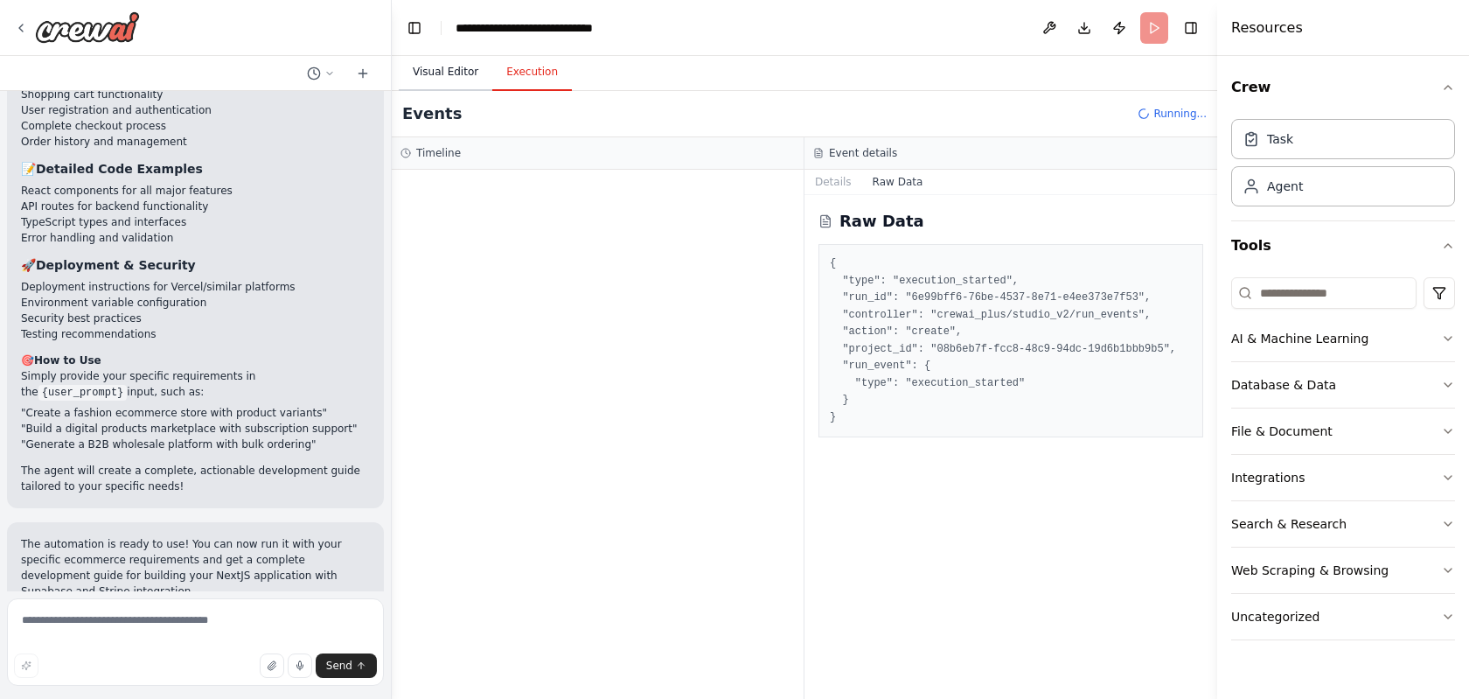
click at [456, 78] on button "Visual Editor" at bounding box center [446, 72] width 94 height 37
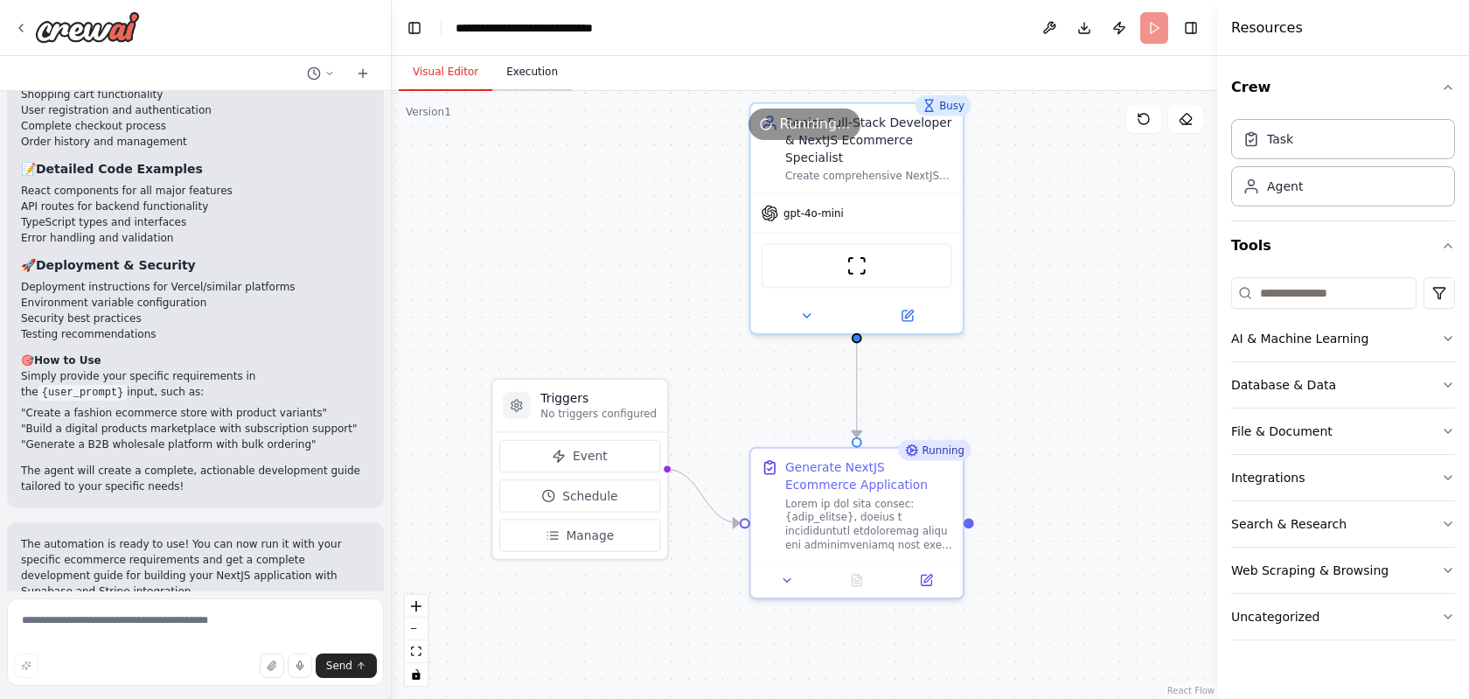
click at [539, 70] on button "Execution" at bounding box center [532, 72] width 80 height 37
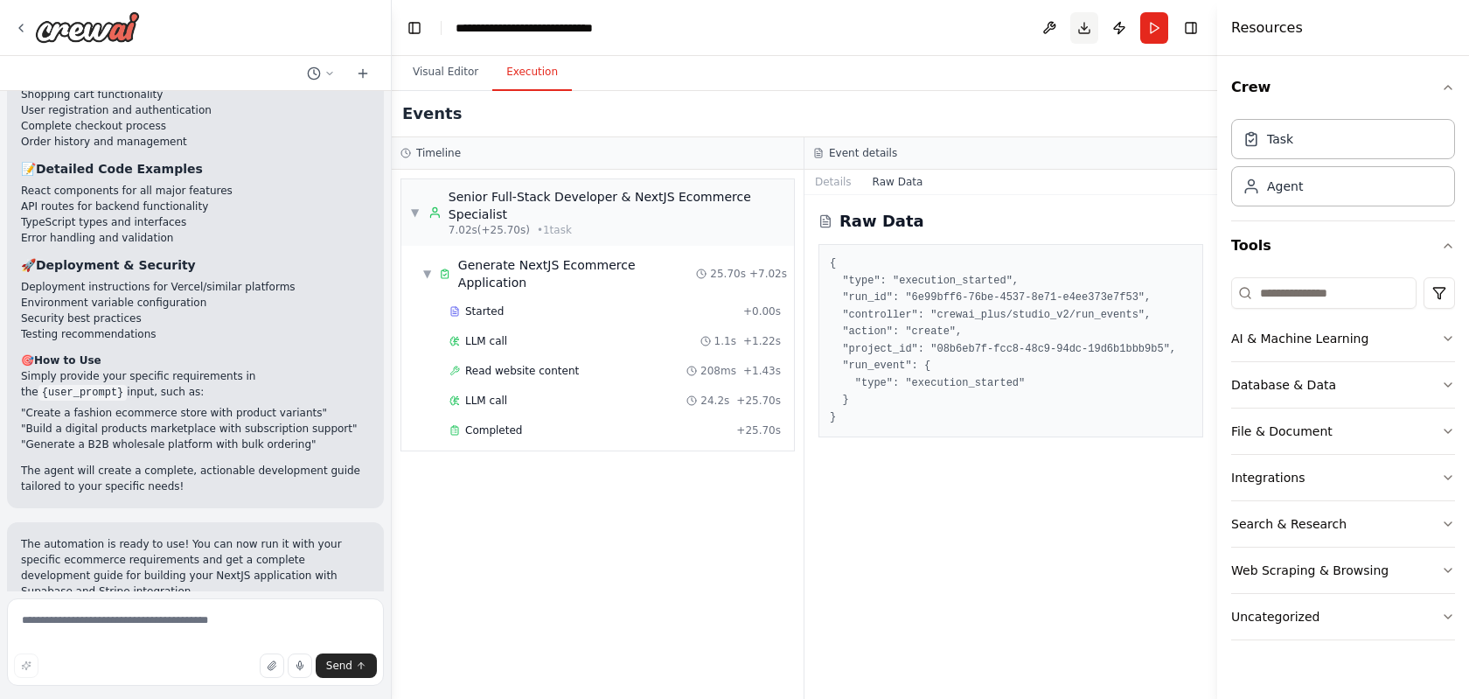
click at [1088, 31] on button "Download" at bounding box center [1084, 27] width 28 height 31
click at [1049, 33] on button at bounding box center [1049, 27] width 28 height 31
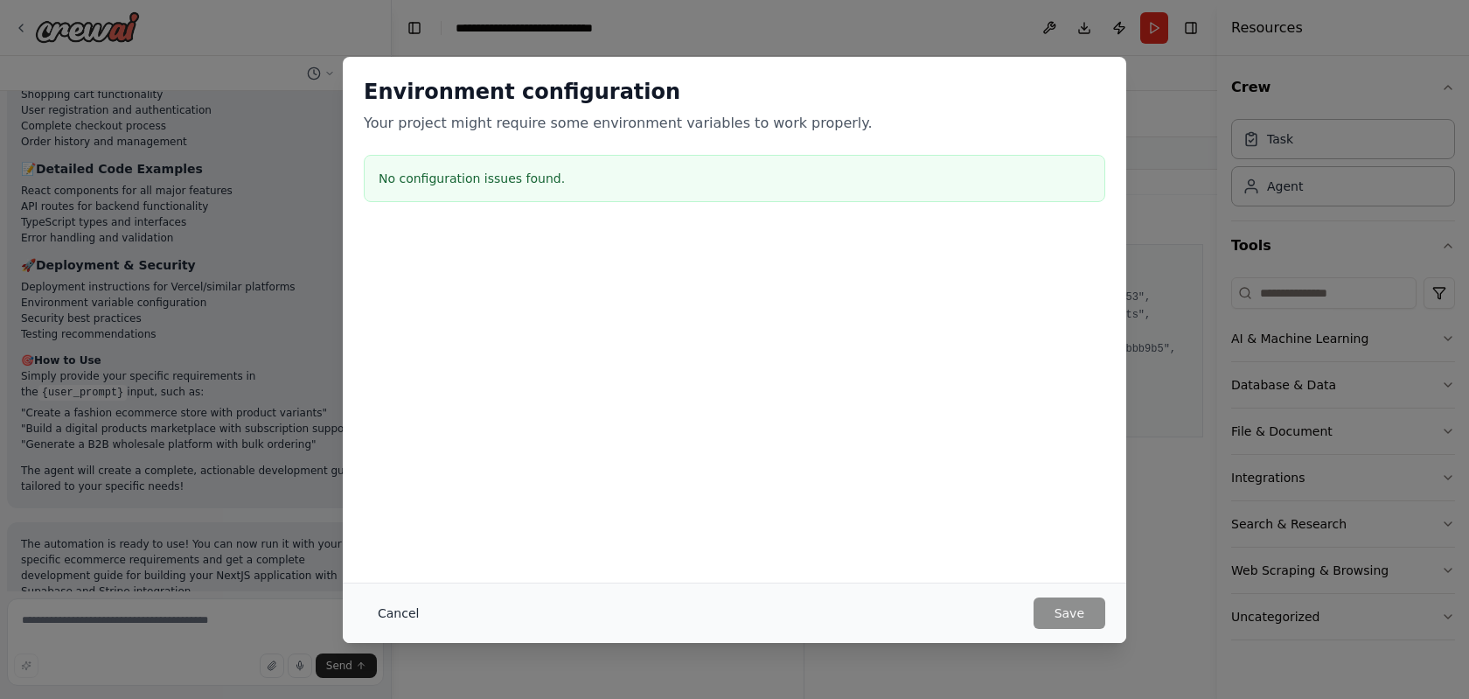
click at [386, 628] on button "Cancel" at bounding box center [398, 612] width 69 height 31
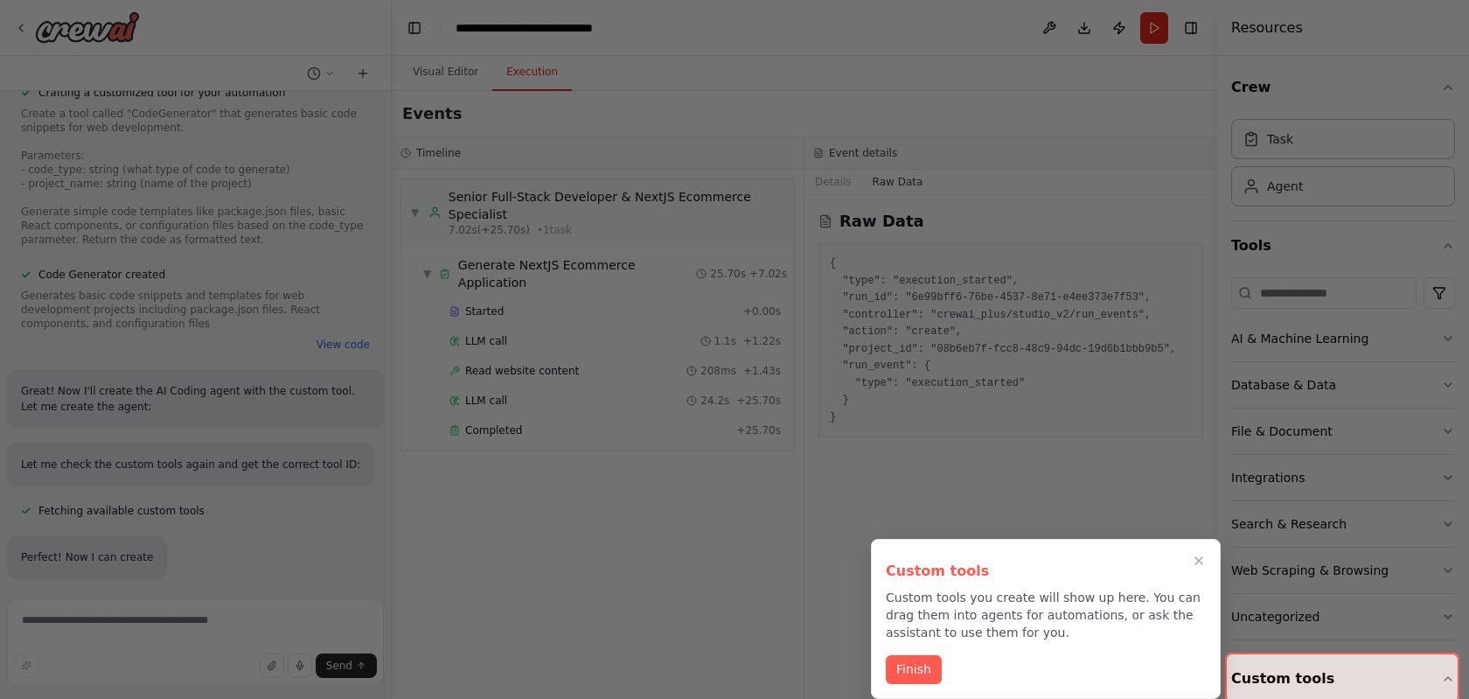
scroll to position [5620, 0]
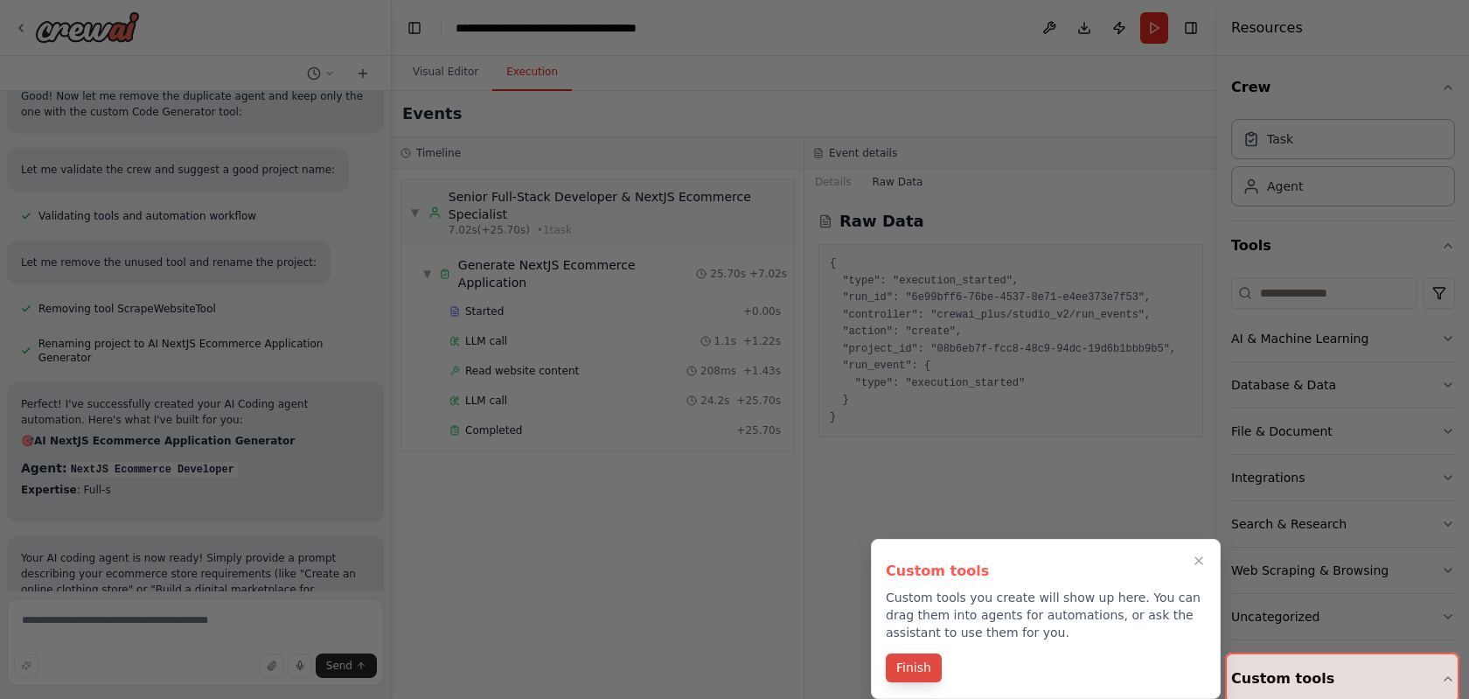
click at [910, 675] on button "Finish" at bounding box center [914, 667] width 56 height 29
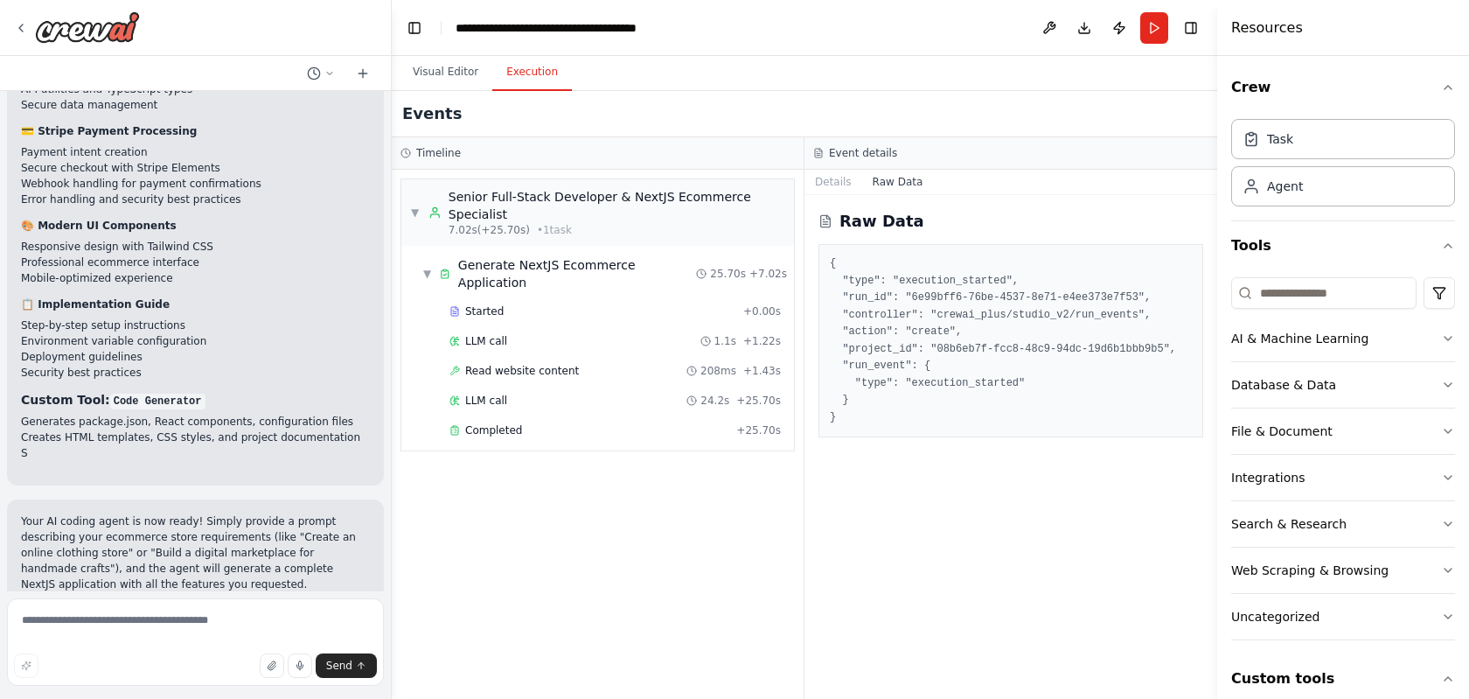
scroll to position [7423, 0]
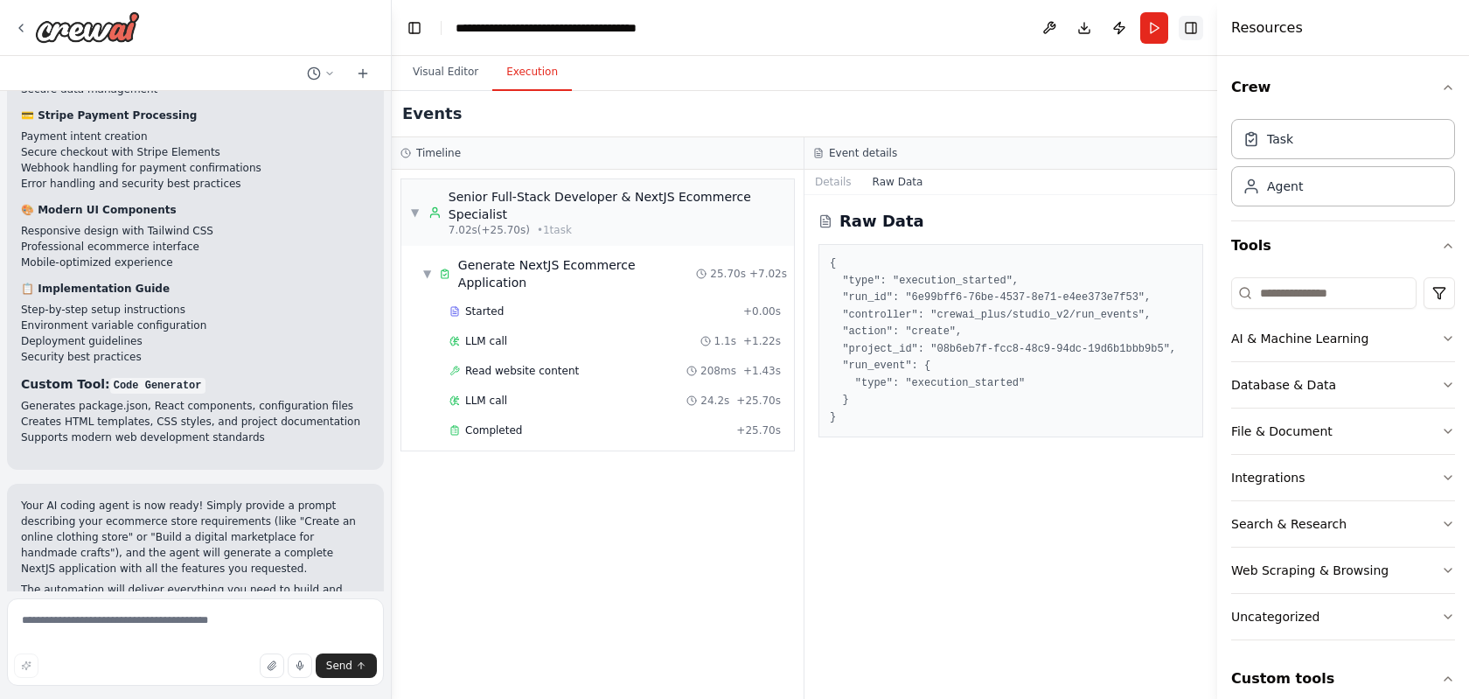
click at [1192, 26] on button "Toggle Right Sidebar" at bounding box center [1191, 28] width 24 height 24
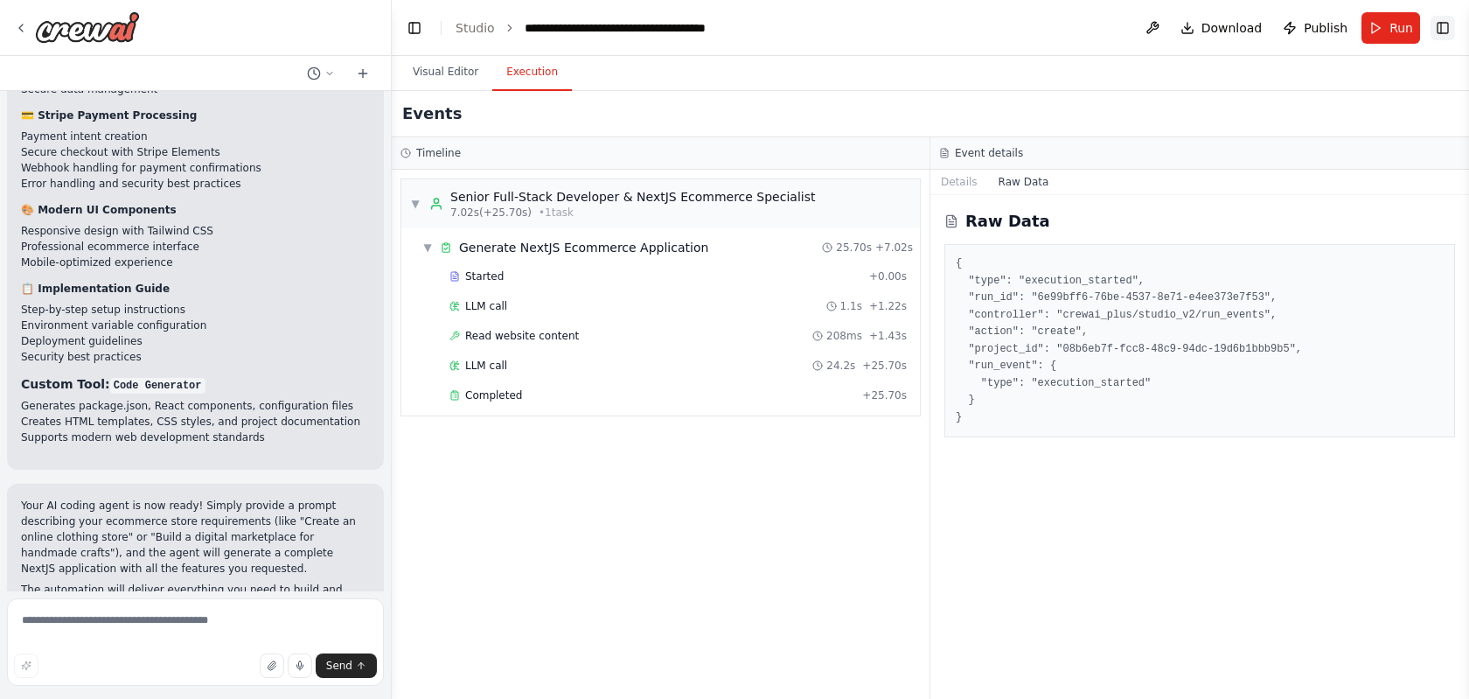
click at [1446, 29] on button "Toggle Right Sidebar" at bounding box center [1442, 28] width 24 height 24
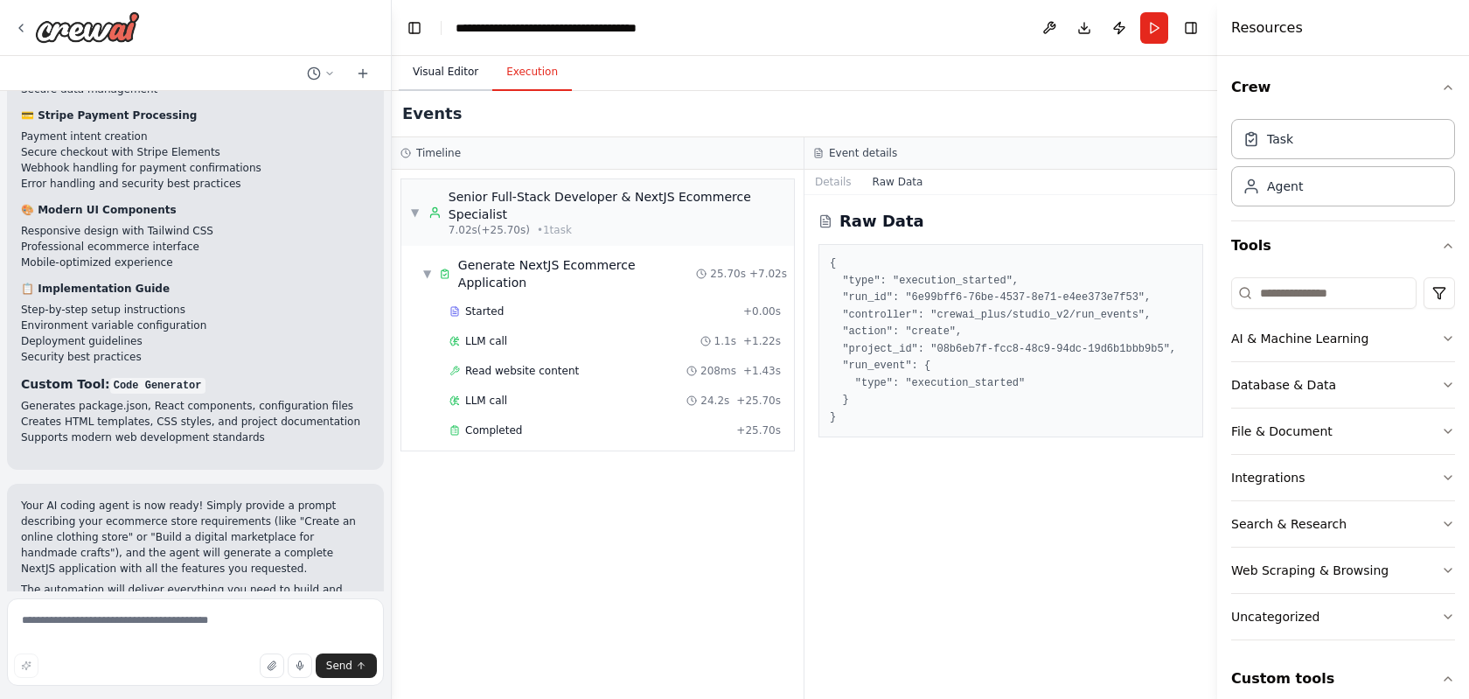
click at [458, 79] on button "Visual Editor" at bounding box center [446, 72] width 94 height 37
click at [534, 72] on button "Execution" at bounding box center [532, 72] width 80 height 37
click at [591, 364] on div "Read website content 208ms + 1.43s" at bounding box center [614, 371] width 331 height 14
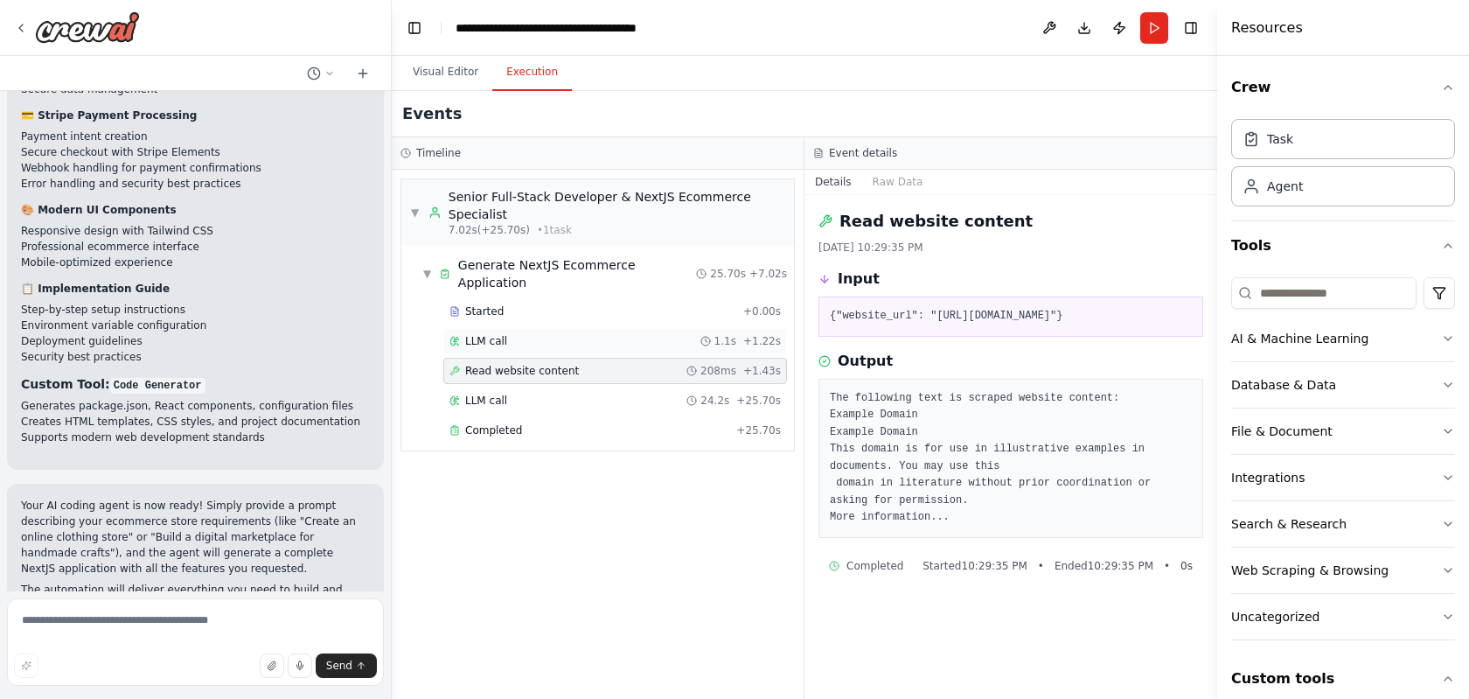
click at [544, 334] on div "LLM call 1.1s + 1.22s" at bounding box center [614, 341] width 331 height 14
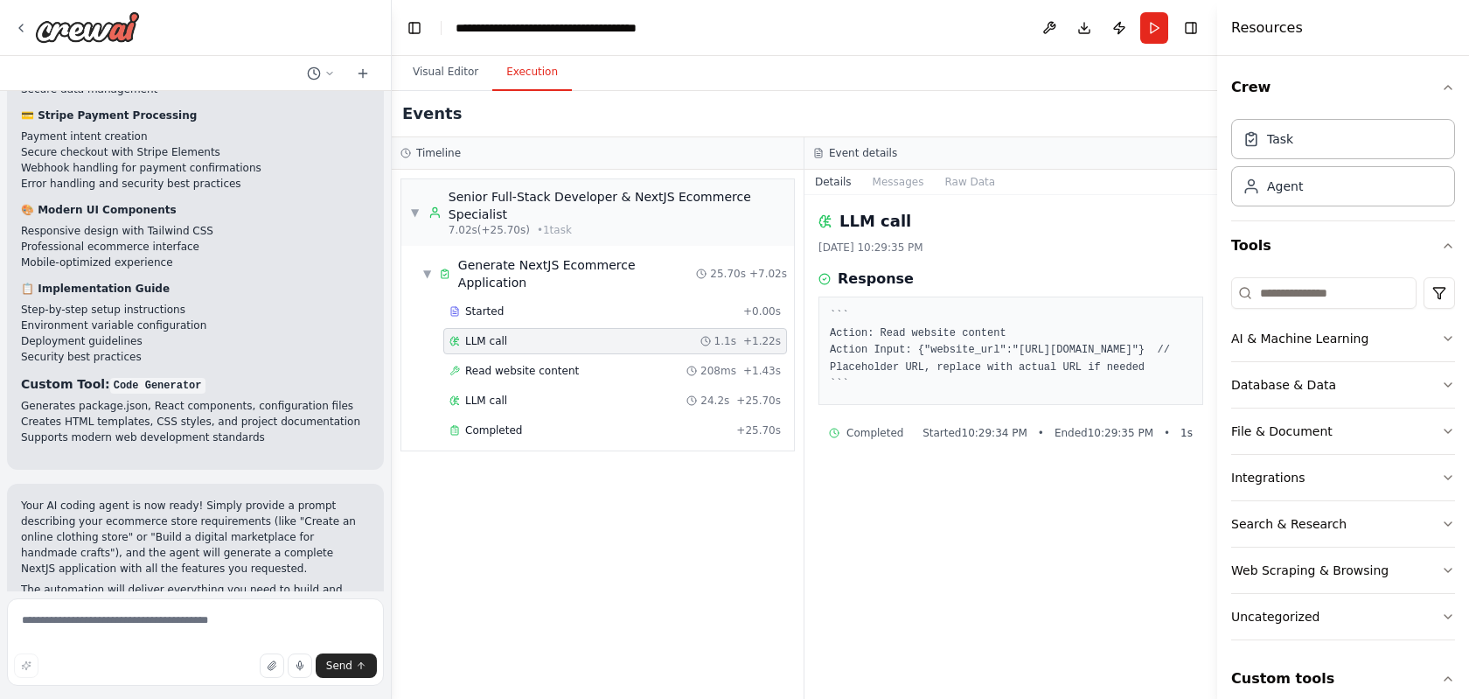
click at [937, 368] on pre "``` Action: Read website content Action Input: {"website_url":"https://example.…" at bounding box center [1011, 351] width 362 height 86
click at [562, 364] on span "Read website content" at bounding box center [522, 371] width 114 height 14
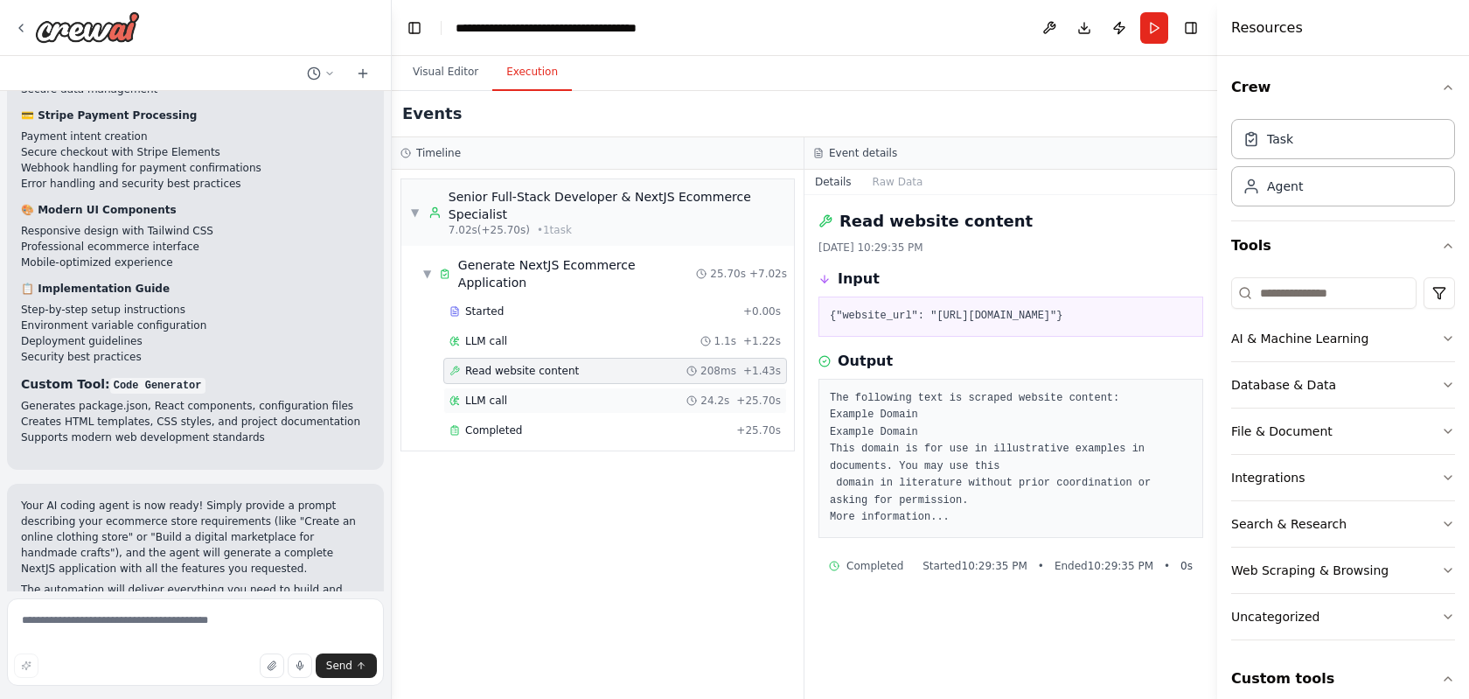
click at [548, 393] on div "LLM call 24.2s + 25.70s" at bounding box center [614, 400] width 331 height 14
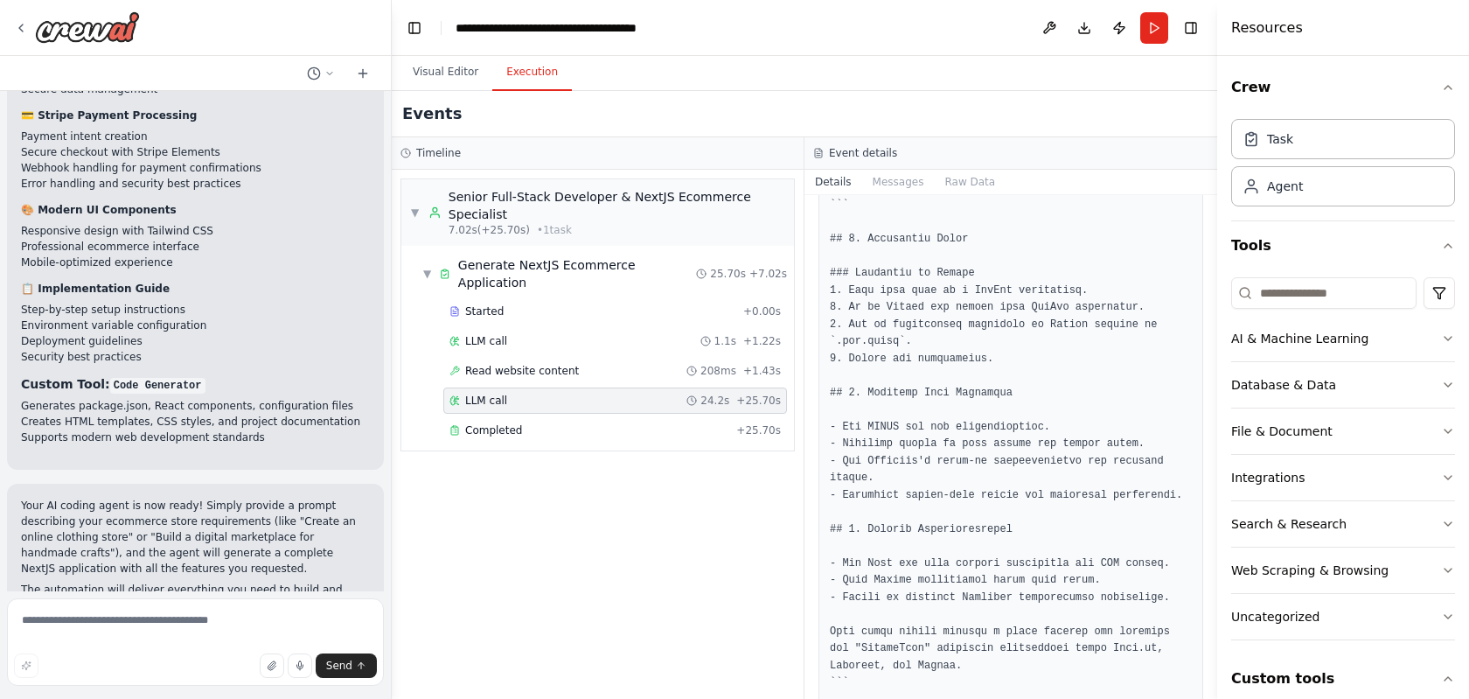
scroll to position [4239, 0]
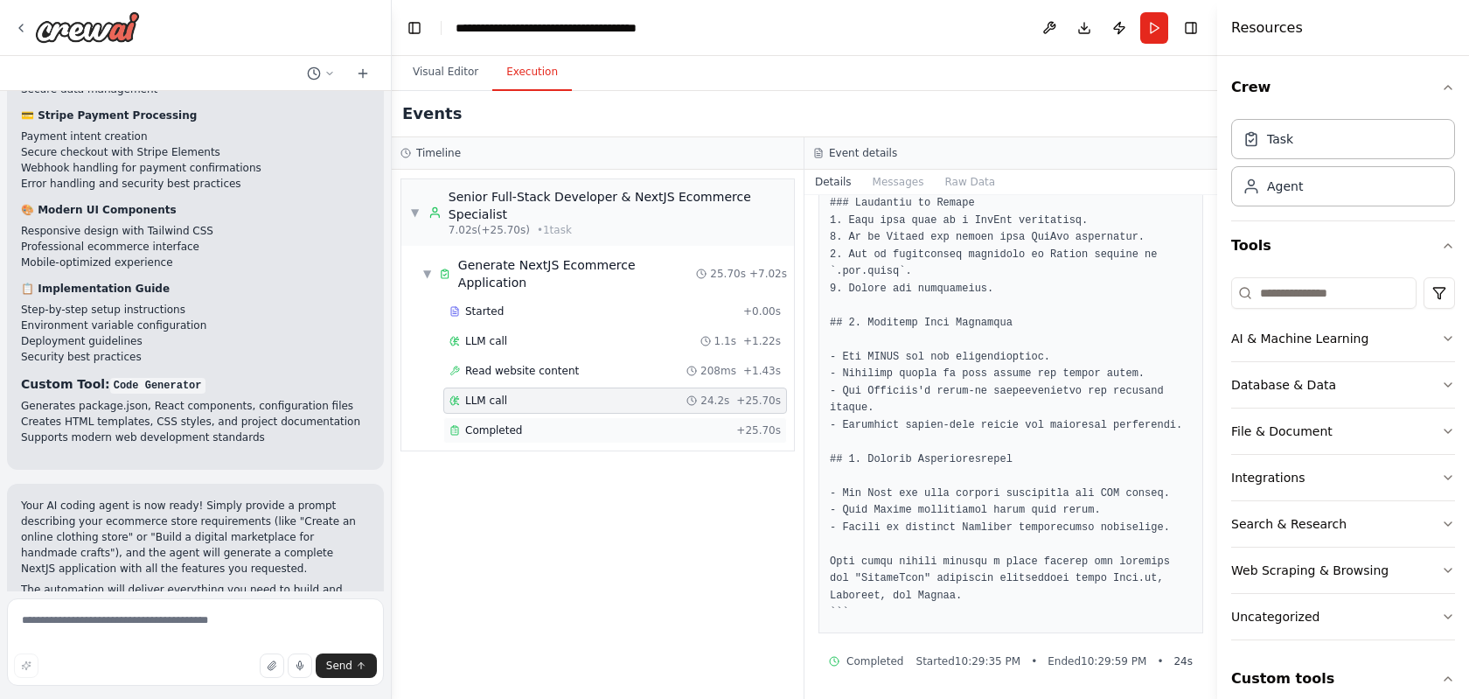
click at [530, 423] on div "Completed" at bounding box center [589, 430] width 280 height 14
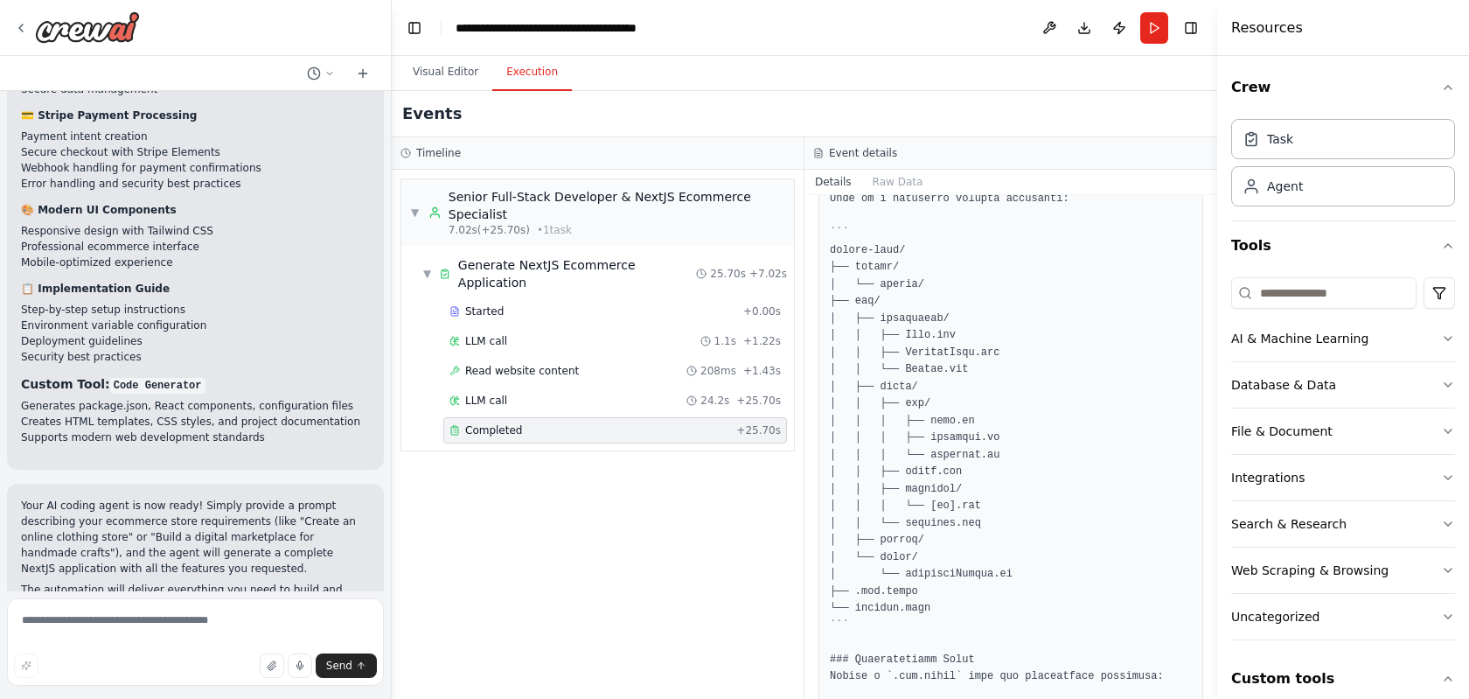
scroll to position [682, 0]
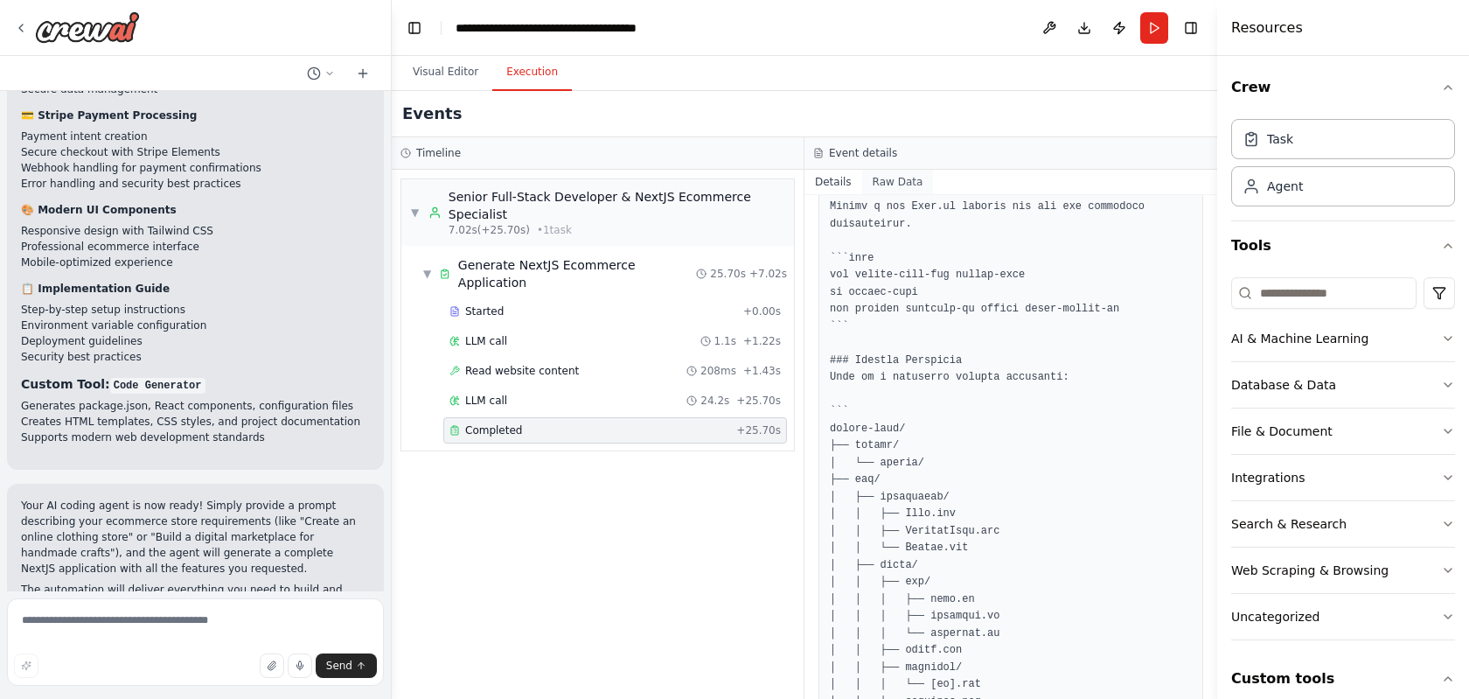
click at [892, 183] on button "Raw Data" at bounding box center [898, 182] width 72 height 24
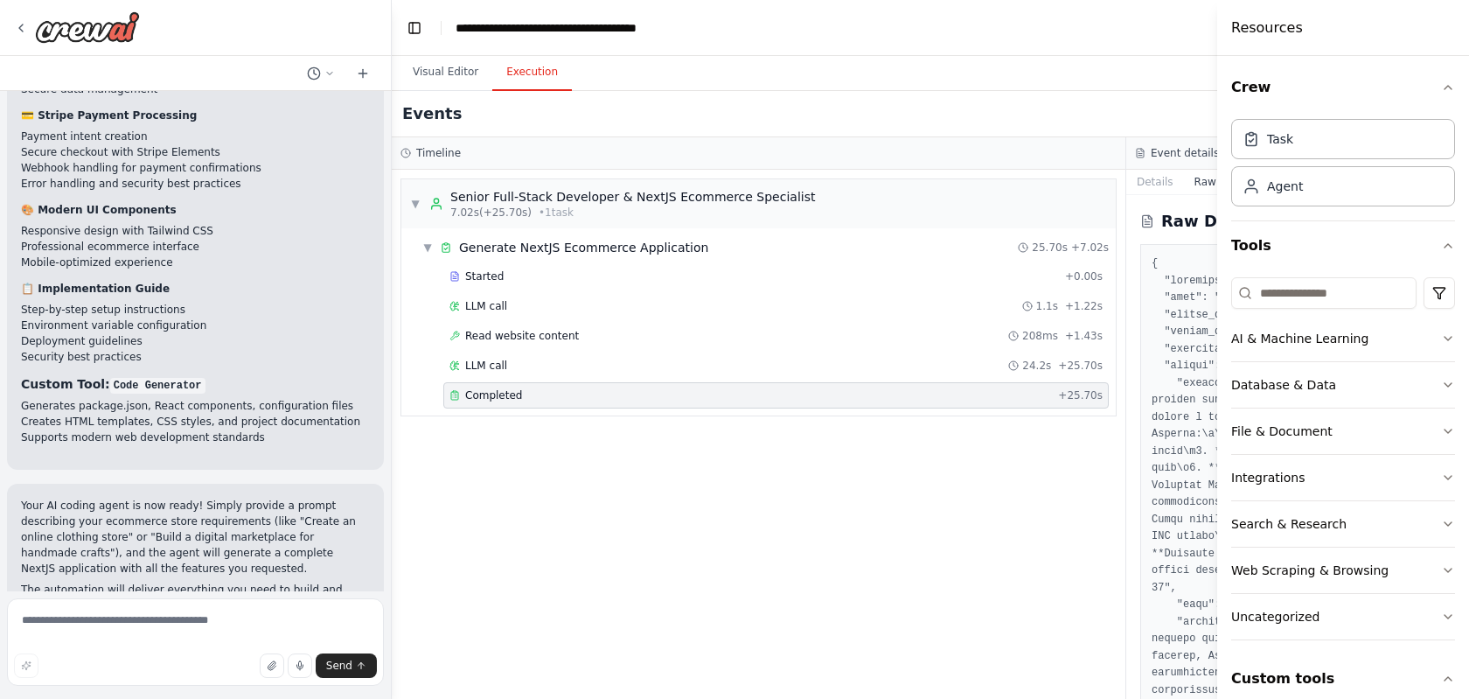
click at [498, 396] on span "Completed" at bounding box center [493, 395] width 57 height 14
click at [485, 364] on span "LLM call" at bounding box center [486, 365] width 42 height 14
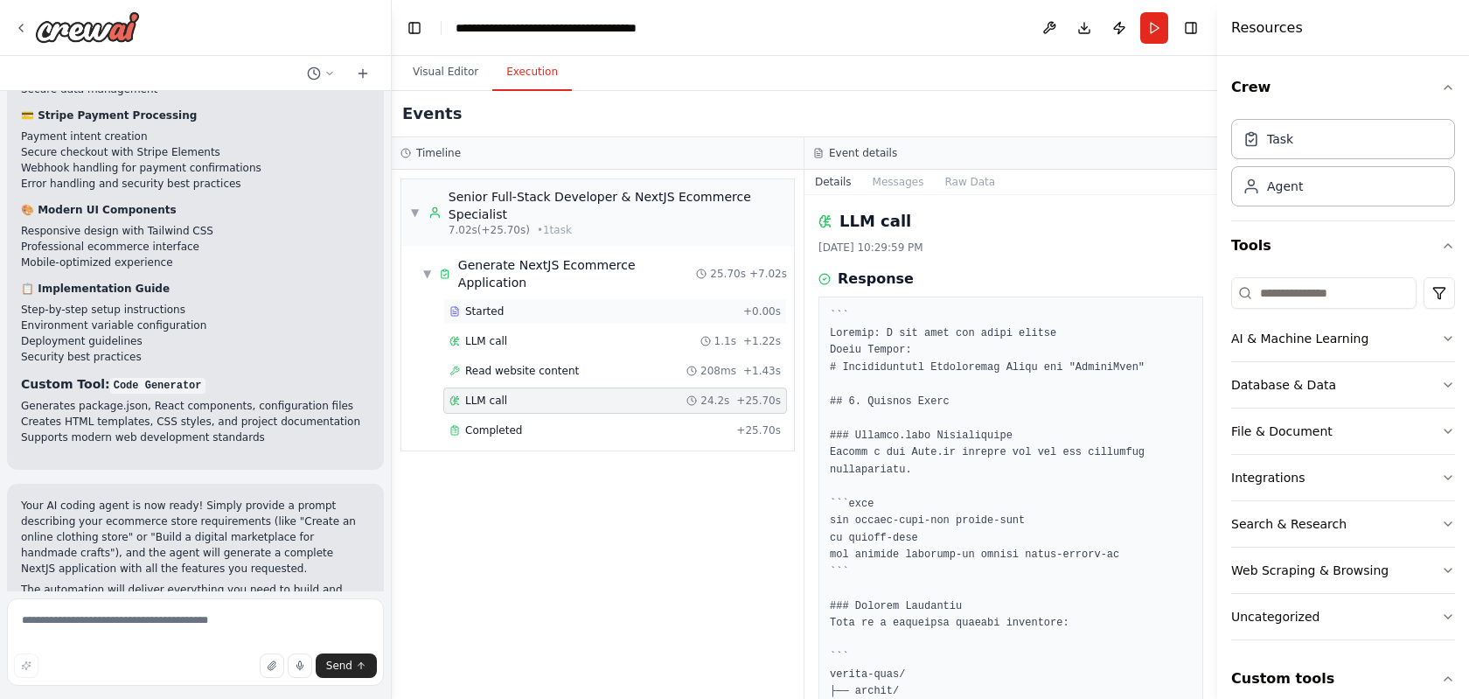
click at [495, 304] on span "Started" at bounding box center [484, 311] width 38 height 14
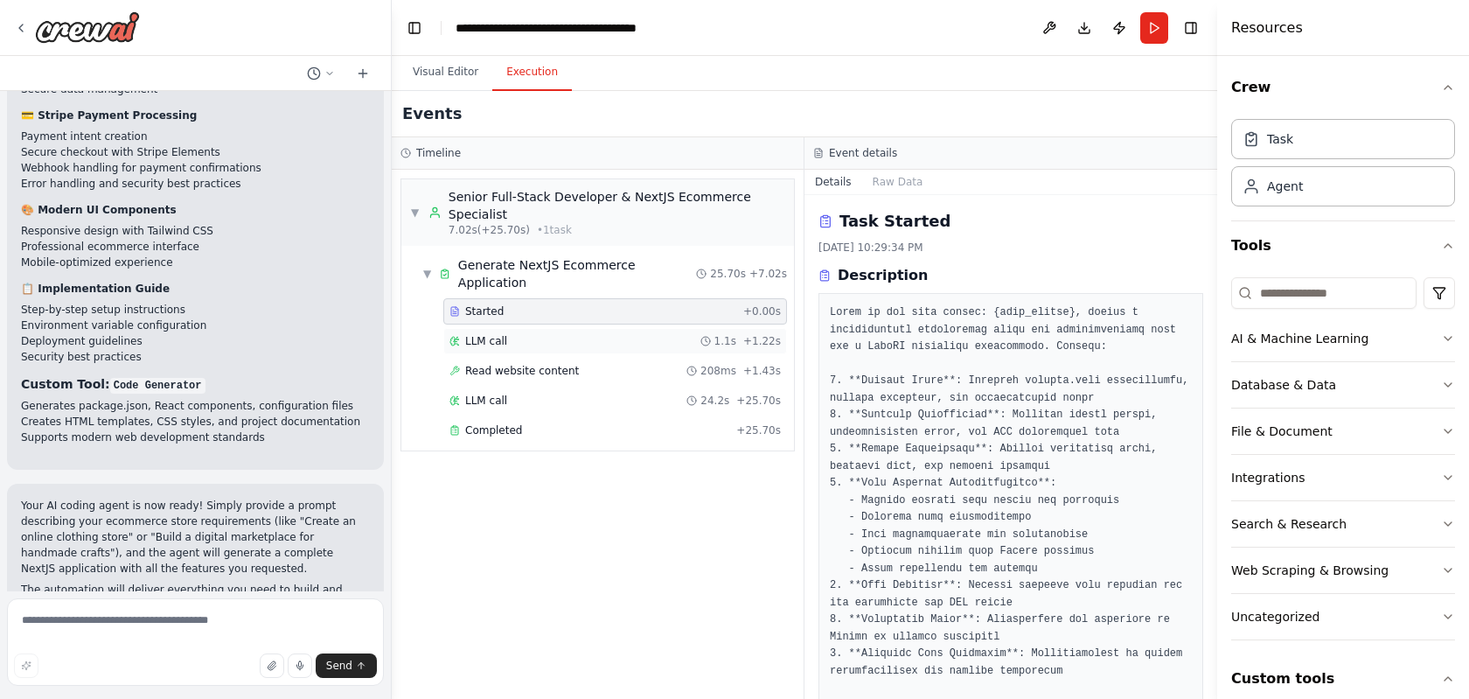
click at [480, 334] on span "LLM call" at bounding box center [486, 341] width 42 height 14
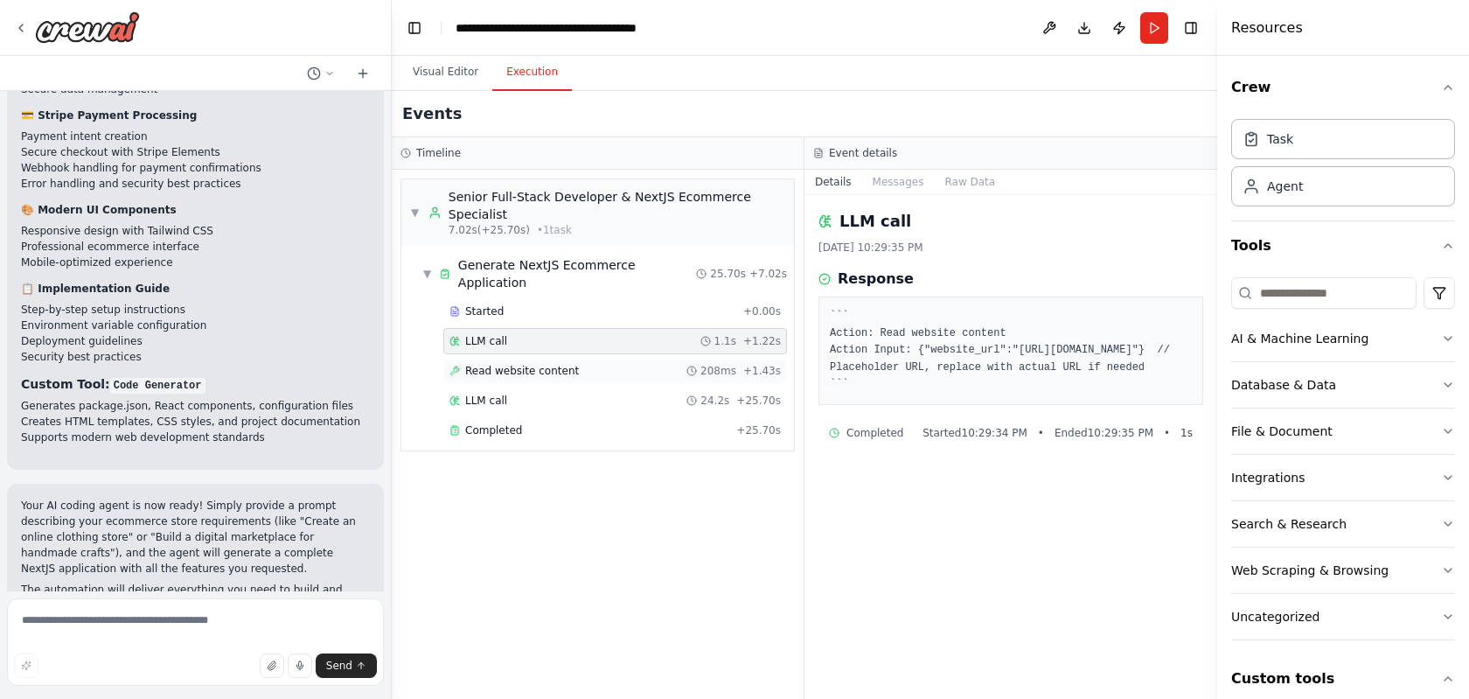
click at [478, 358] on div "Read website content 208ms + 1.43s" at bounding box center [615, 371] width 344 height 26
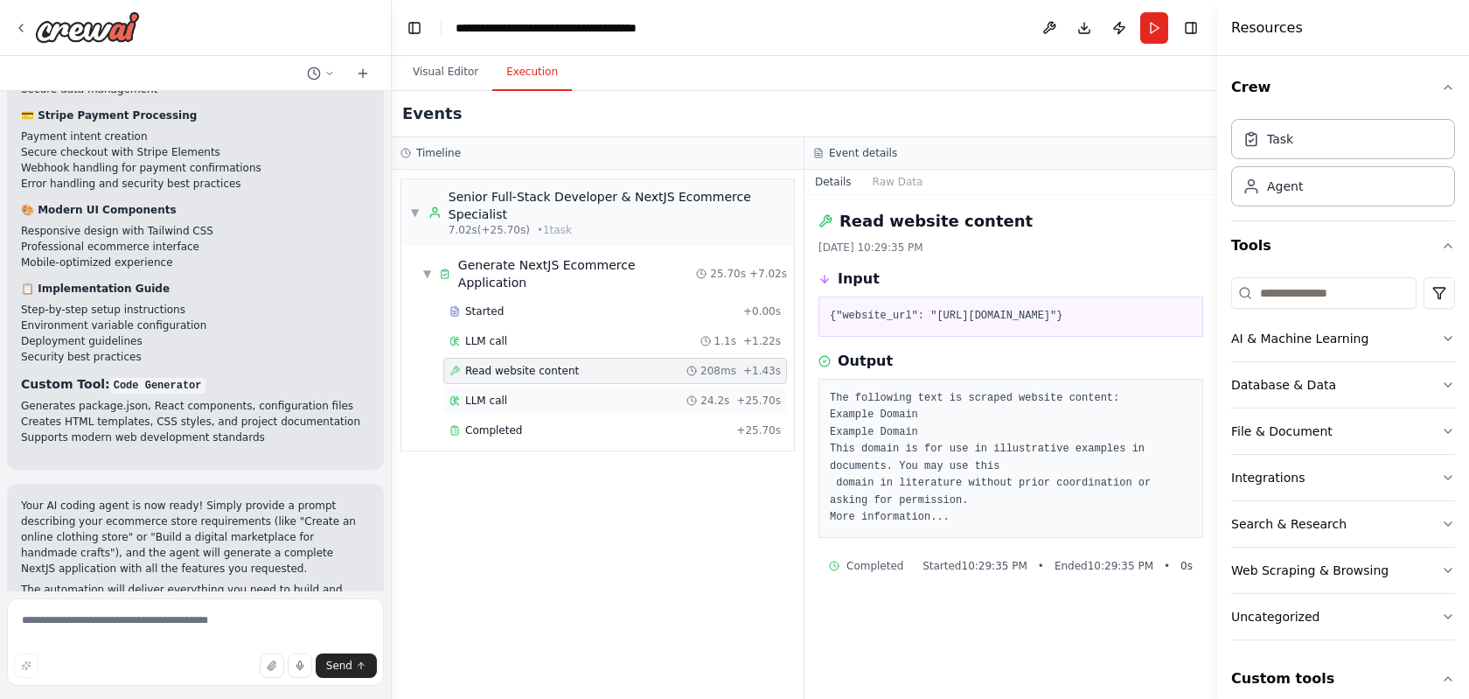
click at [477, 393] on span "LLM call" at bounding box center [486, 400] width 42 height 14
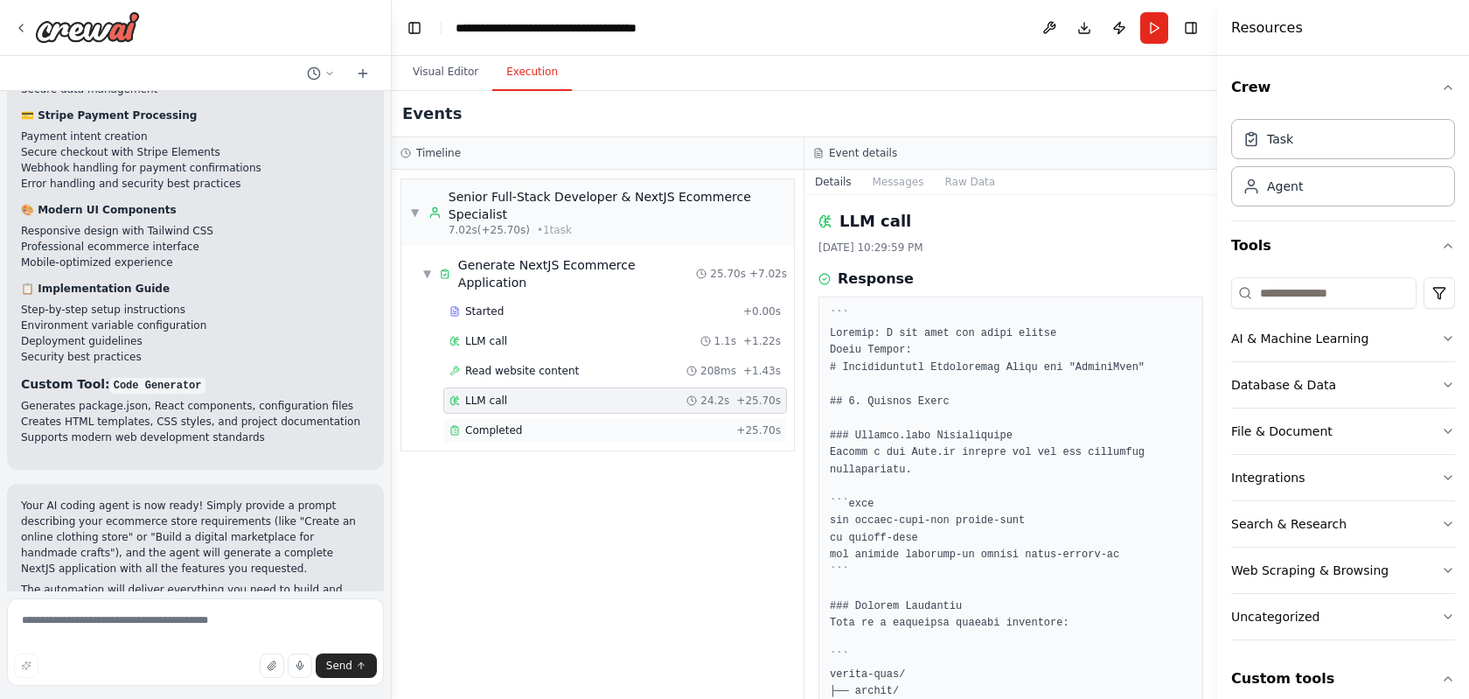
click at [477, 417] on div "Completed + 25.70s" at bounding box center [615, 430] width 344 height 26
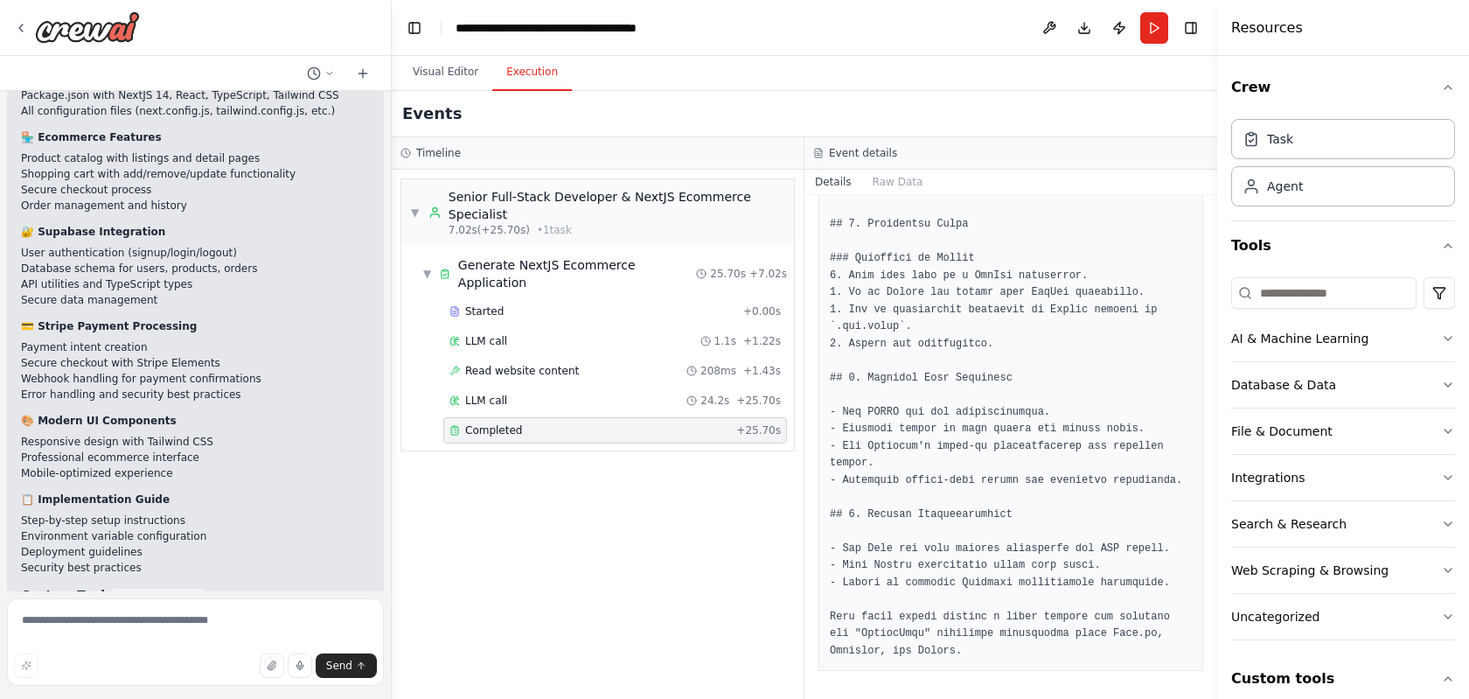
scroll to position [7202, 0]
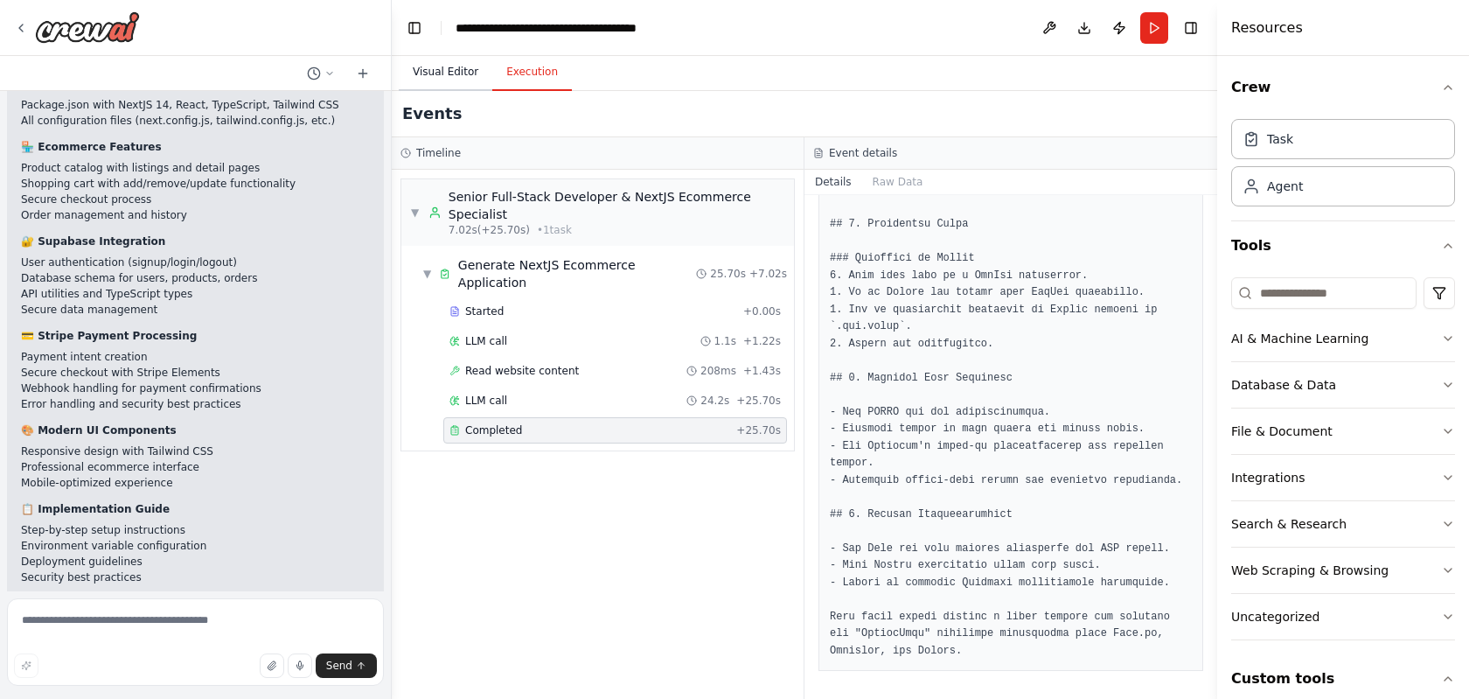
click at [464, 78] on button "Visual Editor" at bounding box center [446, 72] width 94 height 37
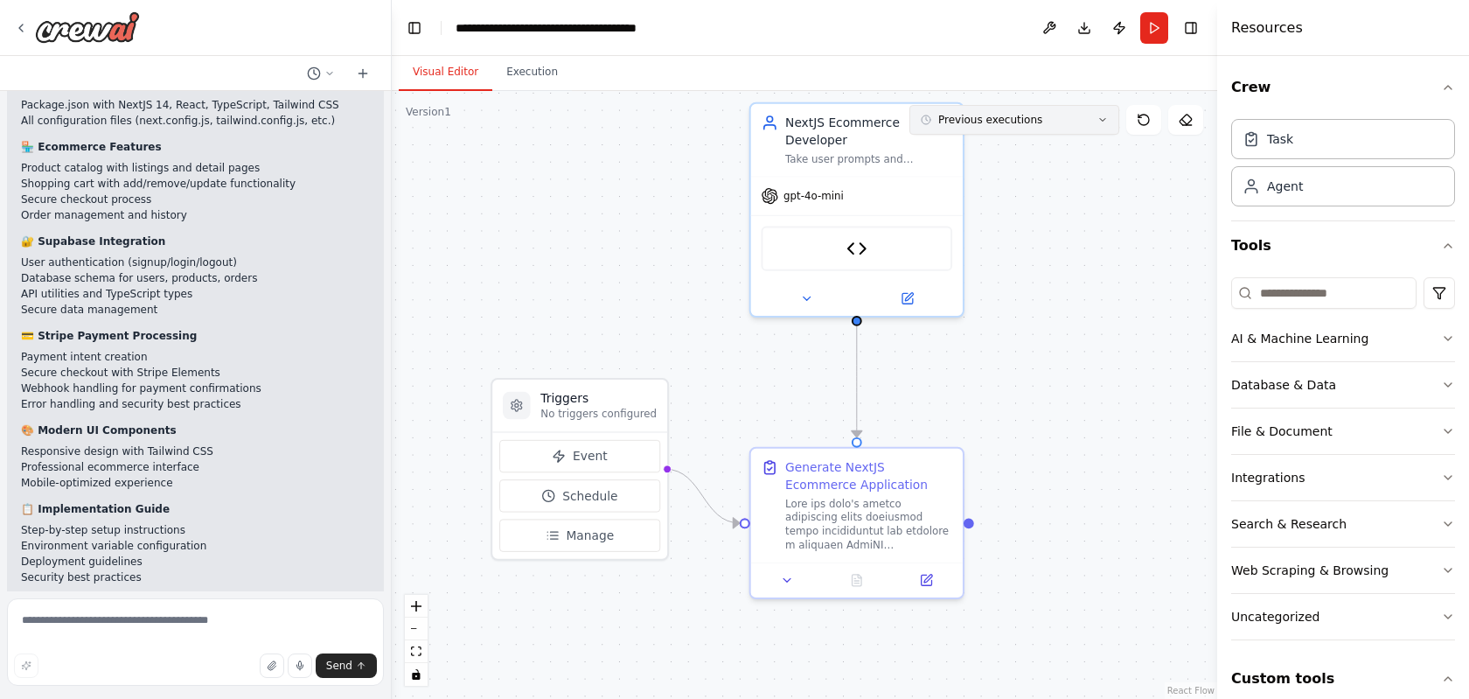
click at [1105, 118] on icon at bounding box center [1102, 120] width 10 height 10
click at [1103, 118] on icon at bounding box center [1102, 120] width 10 height 10
click at [1281, 145] on div "Task" at bounding box center [1280, 137] width 26 height 17
click at [1276, 193] on div "Agent" at bounding box center [1285, 185] width 36 height 17
click at [907, 295] on icon at bounding box center [909, 293] width 8 height 8
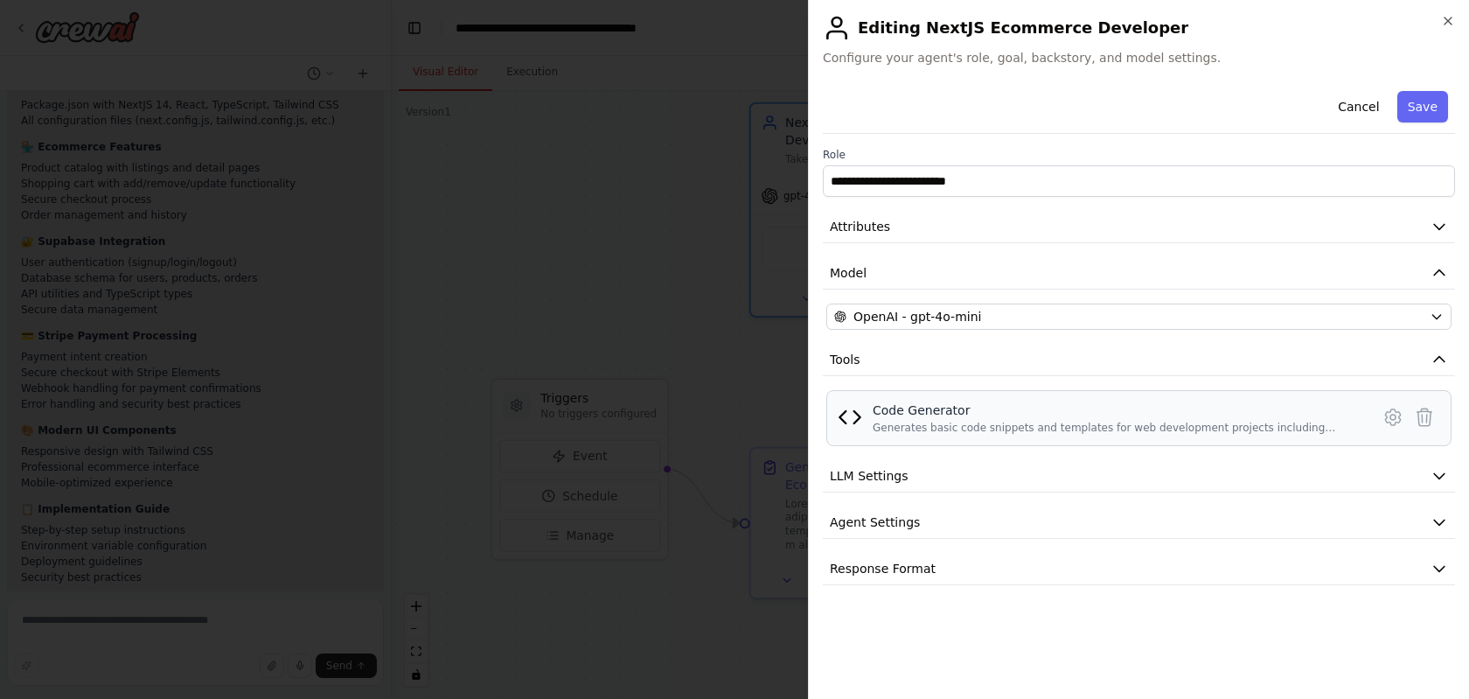
click at [1039, 412] on div "Code Generator" at bounding box center [1116, 409] width 487 height 17
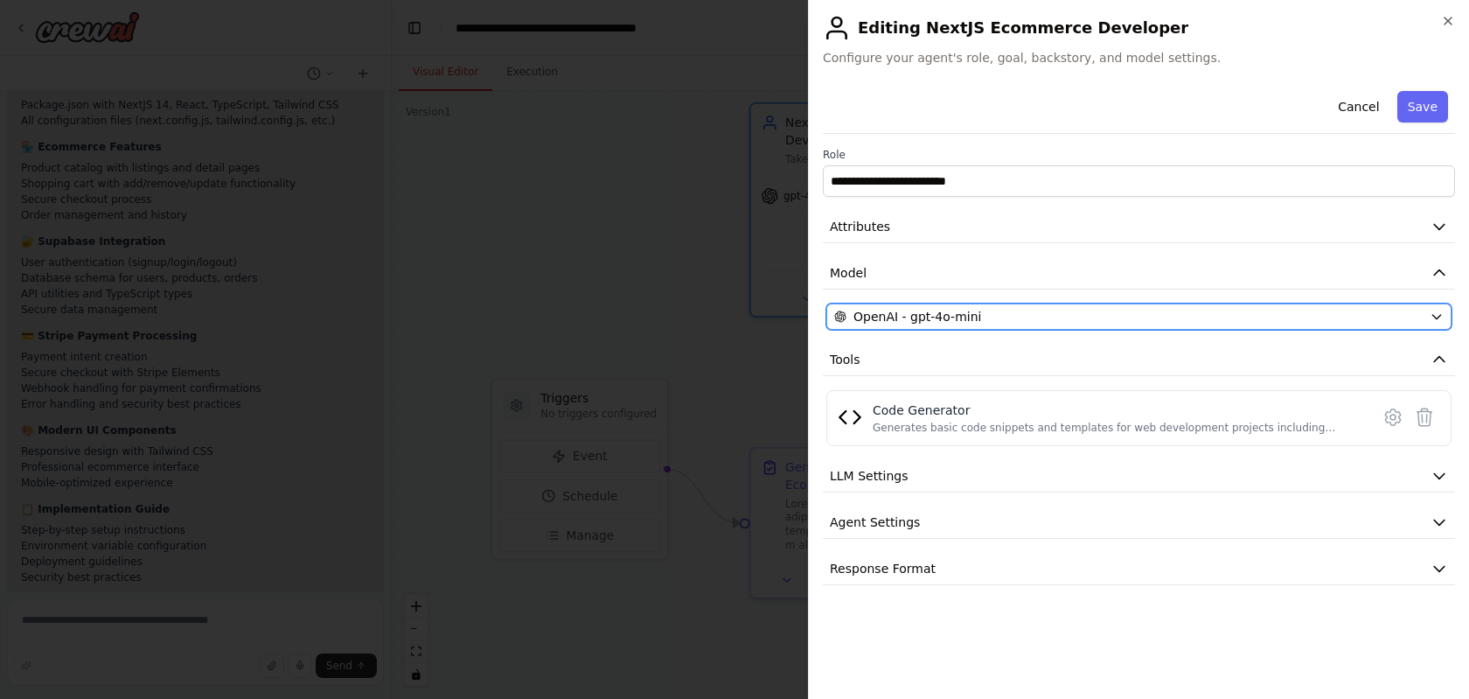
click at [994, 307] on button "OpenAI - gpt-4o-mini" at bounding box center [1138, 316] width 625 height 26
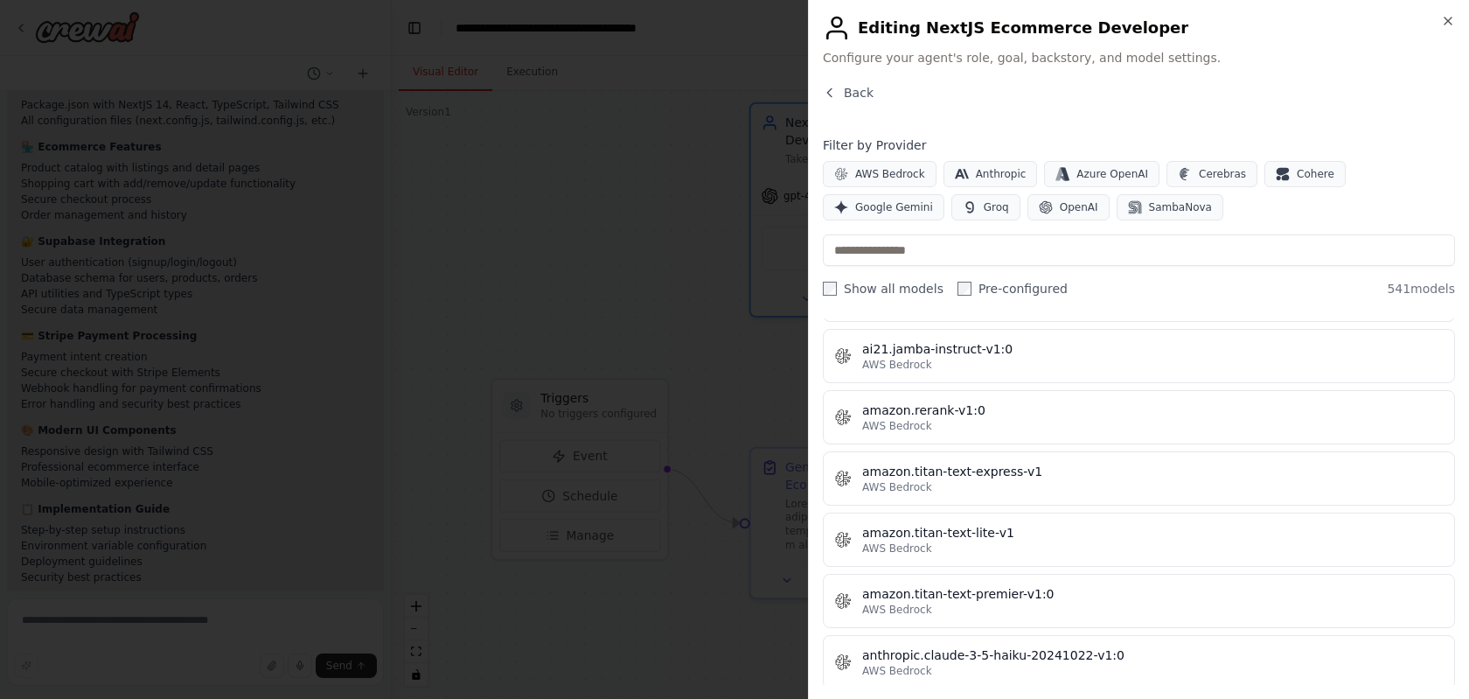
scroll to position [0, 0]
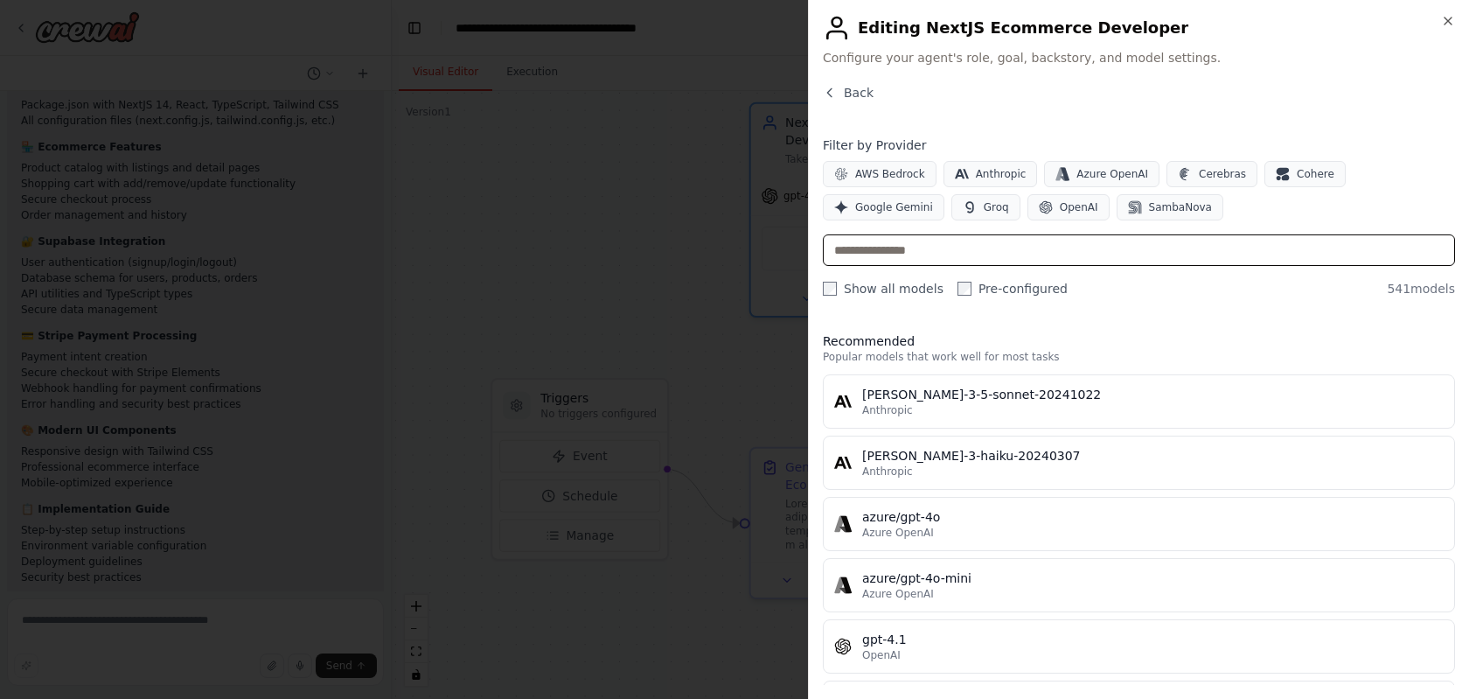
click at [1059, 254] on input "text" at bounding box center [1139, 249] width 632 height 31
type input "*"
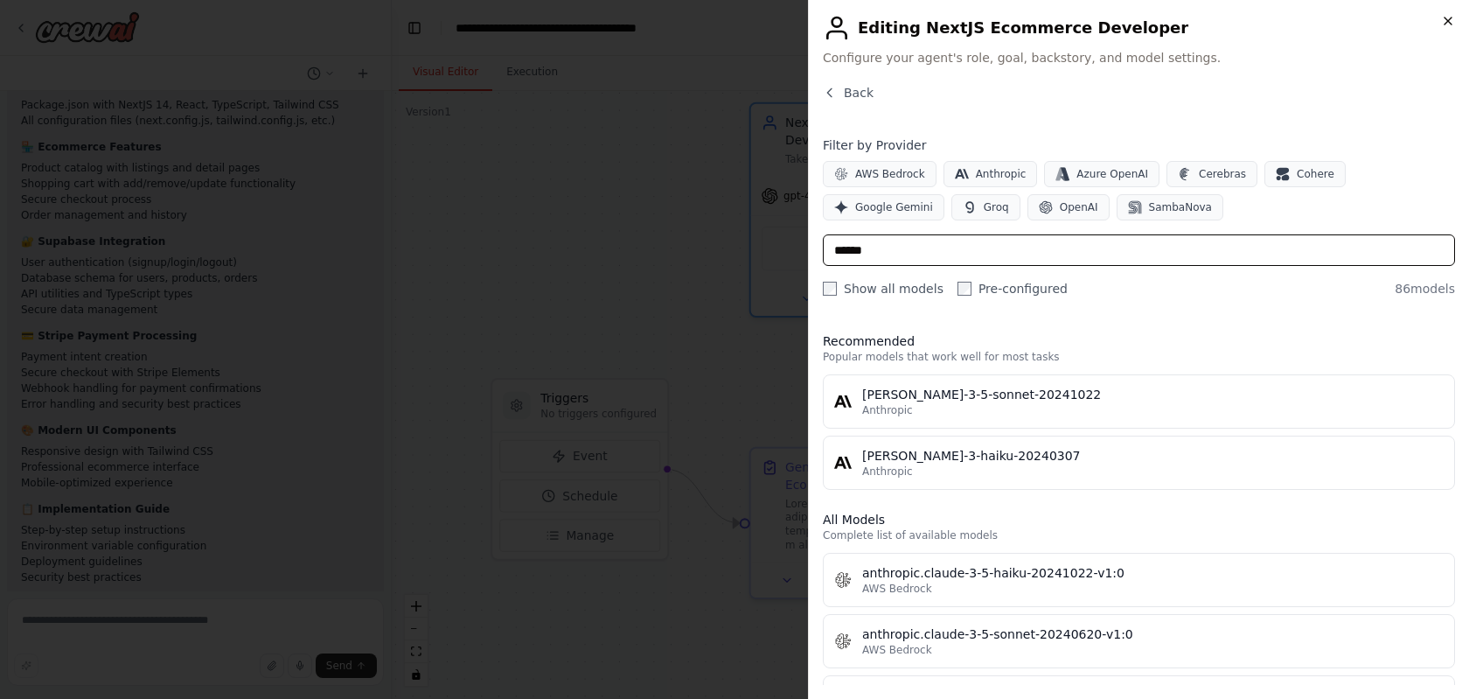
type input "******"
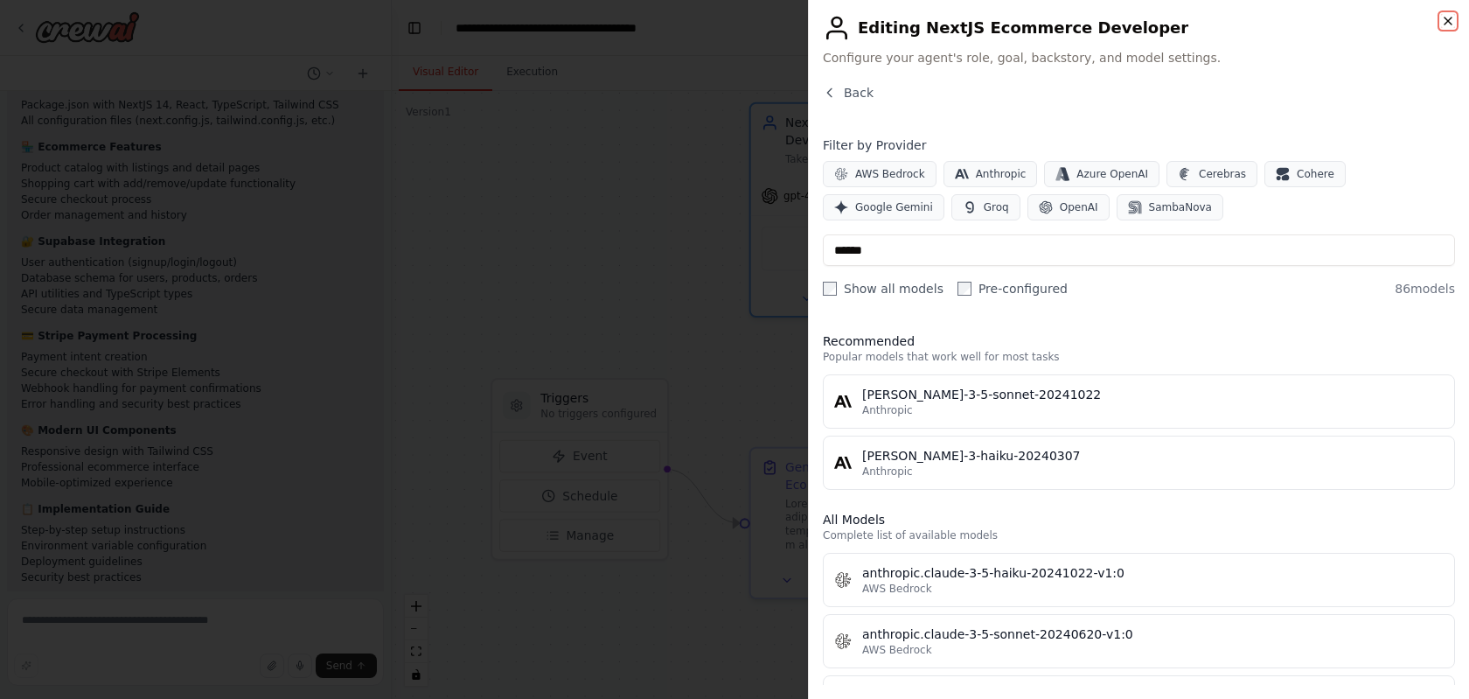
click at [1442, 17] on icon "button" at bounding box center [1448, 21] width 14 height 14
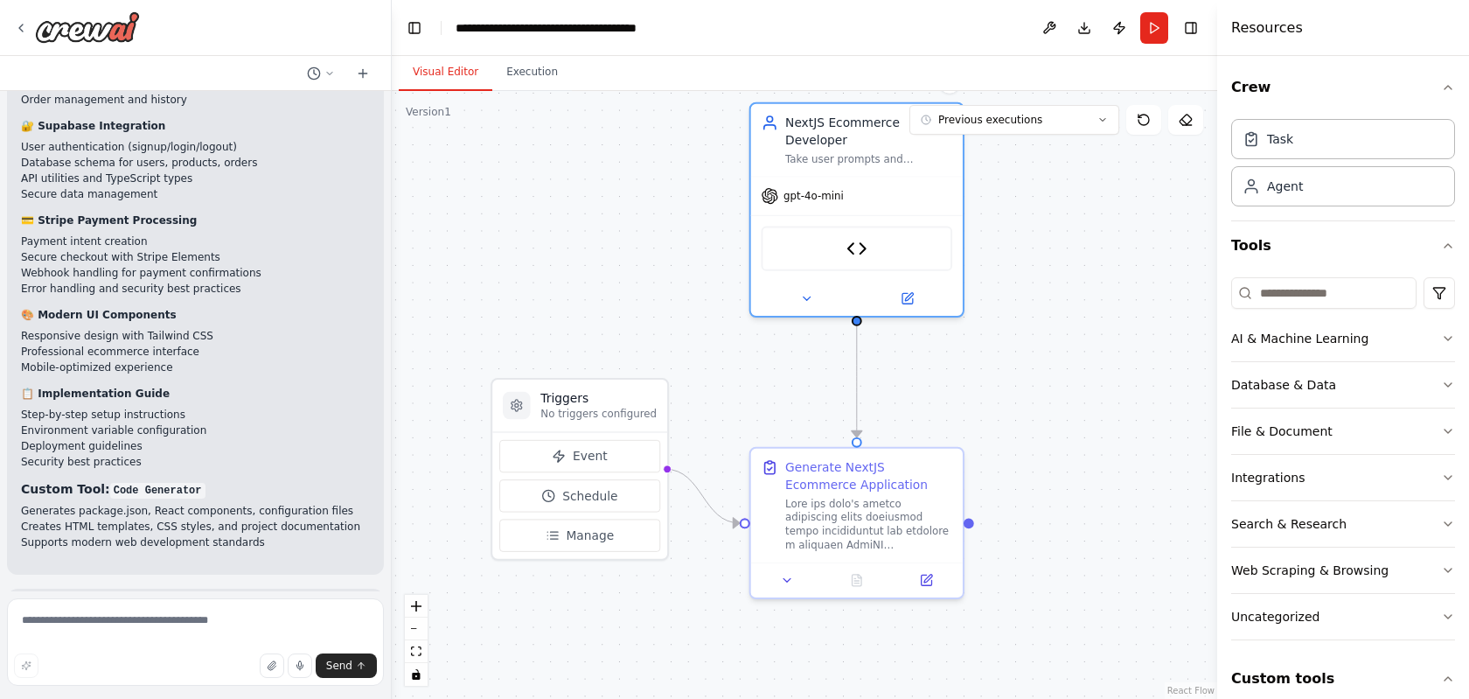
scroll to position [7423, 0]
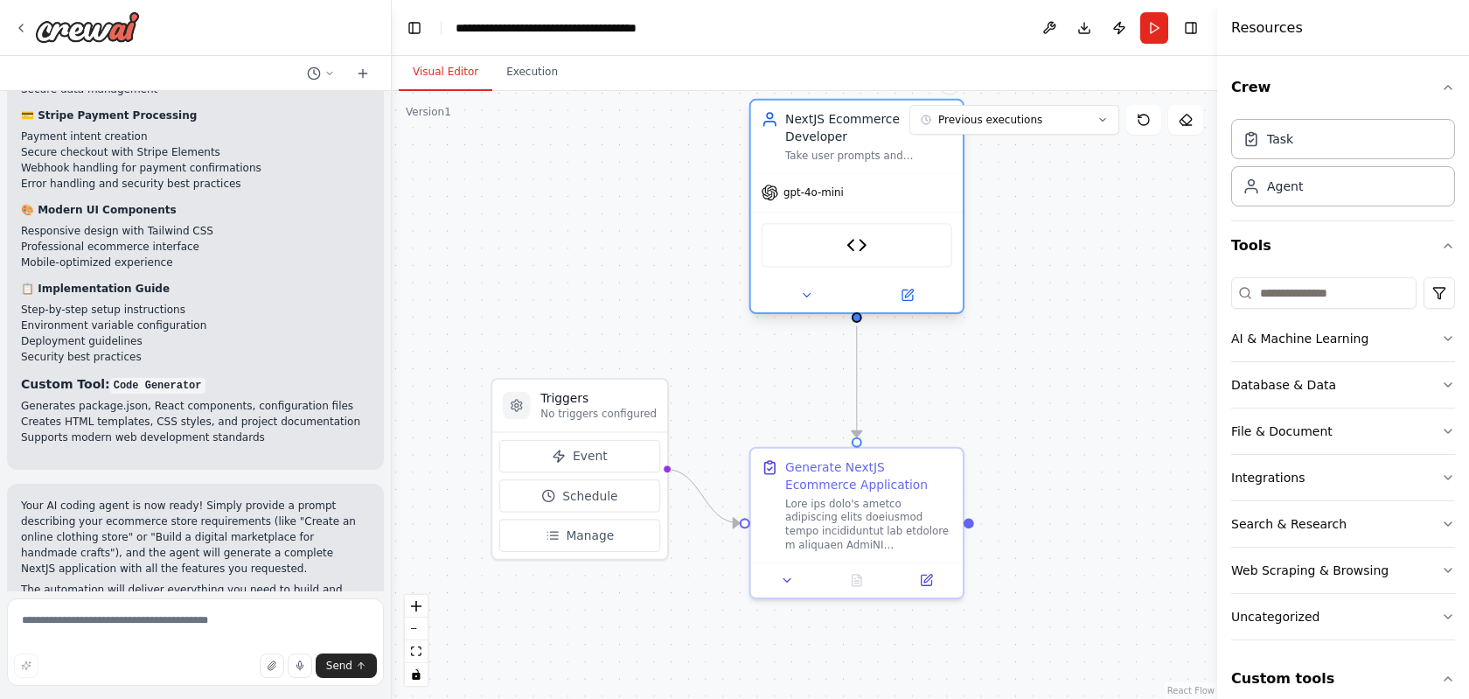
click at [847, 182] on div "gpt-4o-mini" at bounding box center [857, 193] width 212 height 38
click at [802, 302] on button at bounding box center [806, 295] width 97 height 21
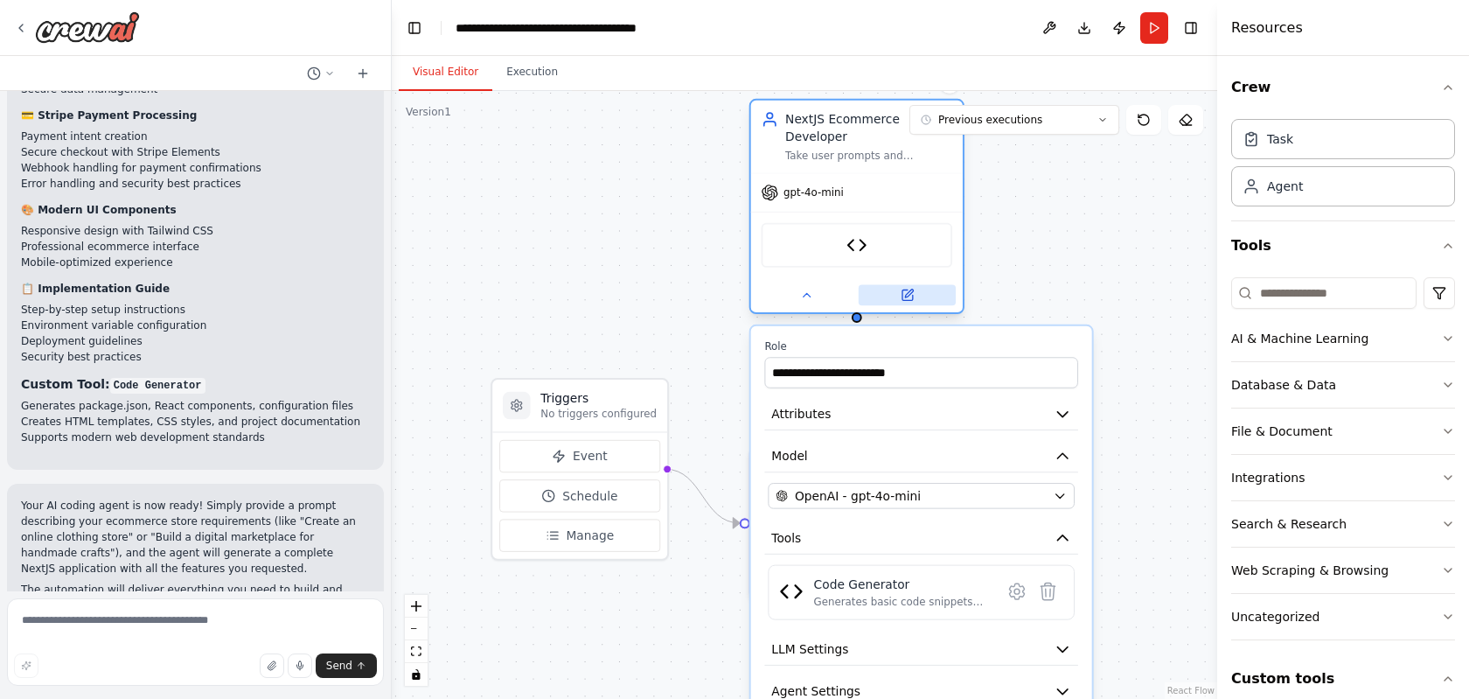
click at [908, 294] on icon at bounding box center [909, 293] width 8 height 8
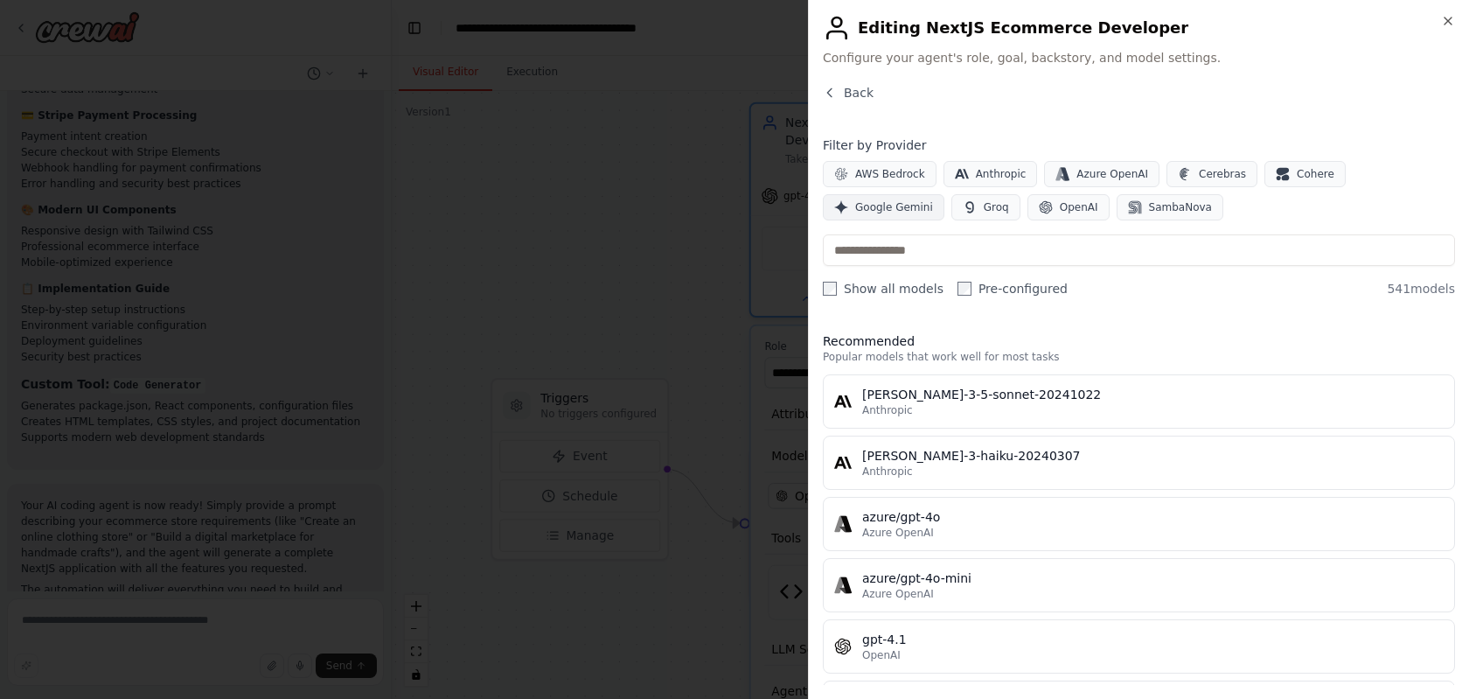
click at [894, 206] on span "Google Gemini" at bounding box center [894, 207] width 78 height 14
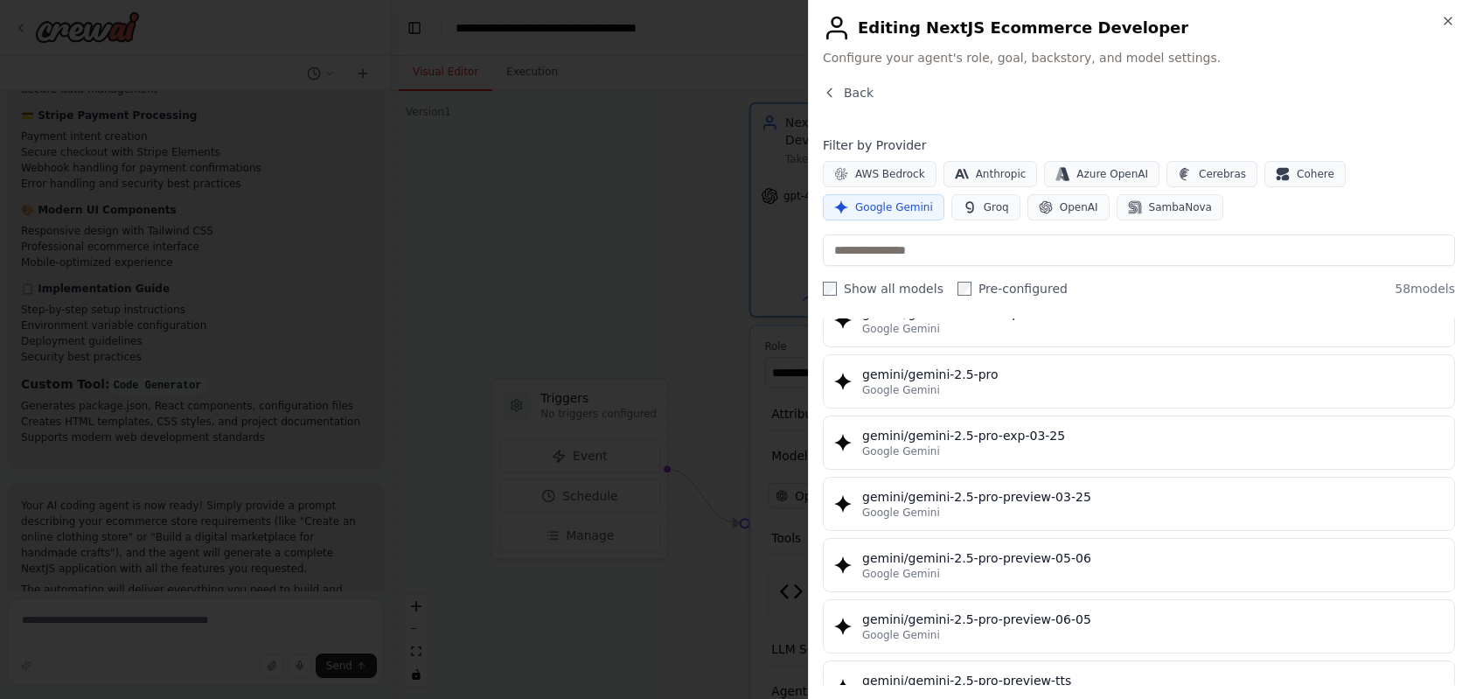
scroll to position [1973, 0]
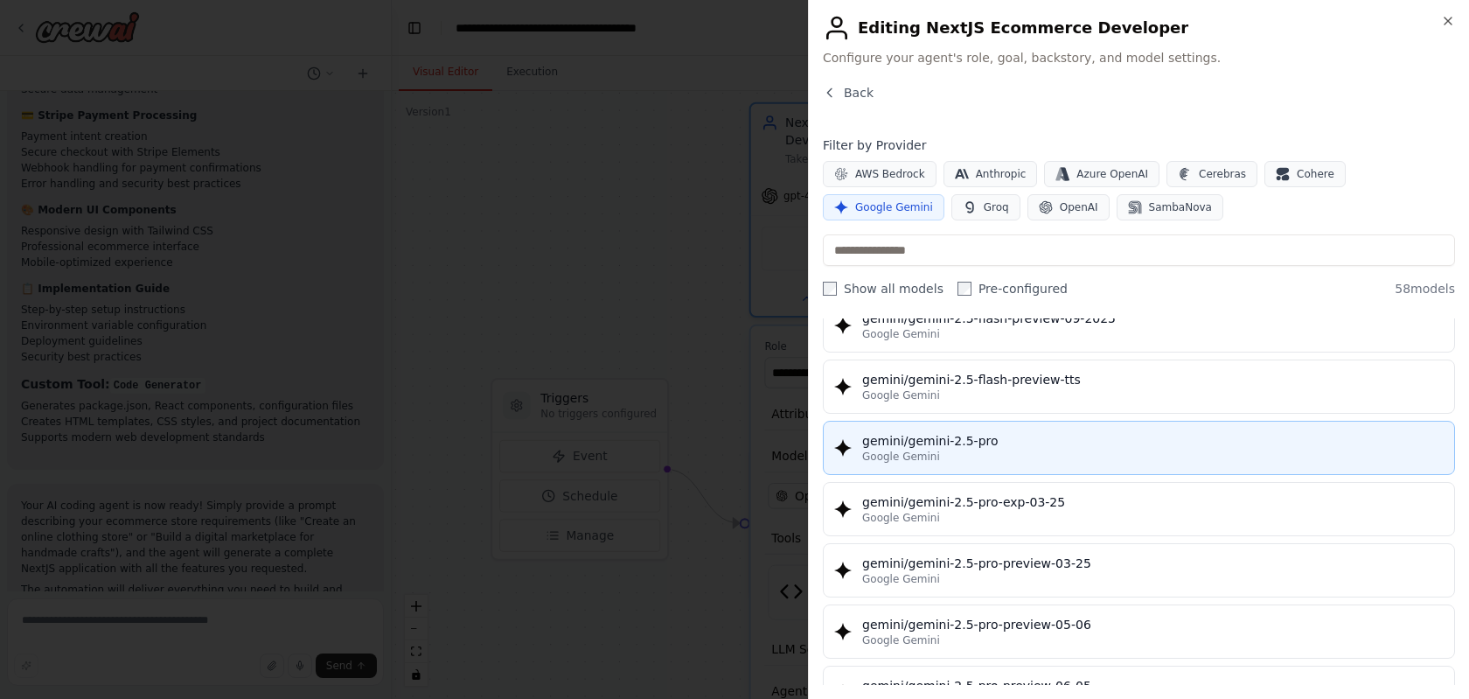
click at [956, 434] on div "gemini/gemini-2.5-pro" at bounding box center [1152, 440] width 581 height 17
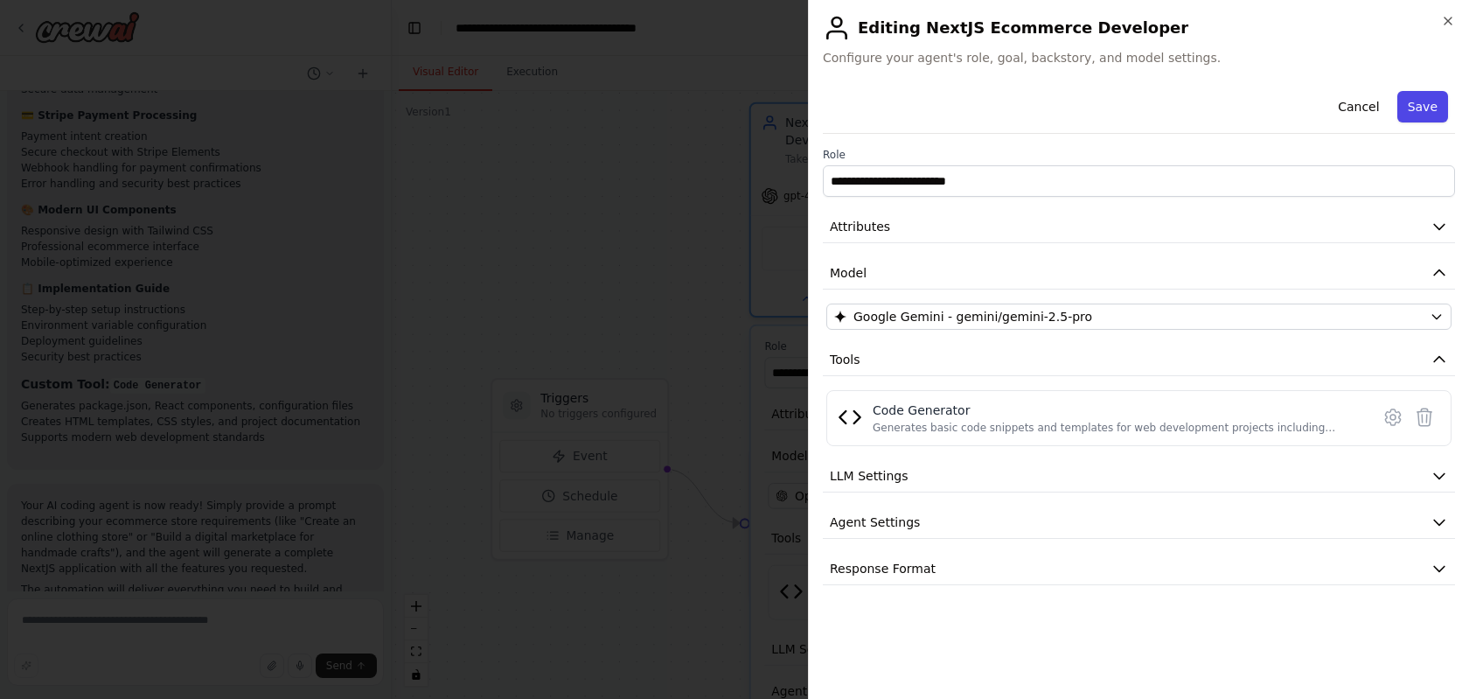
click at [1430, 108] on button "Save" at bounding box center [1422, 106] width 51 height 31
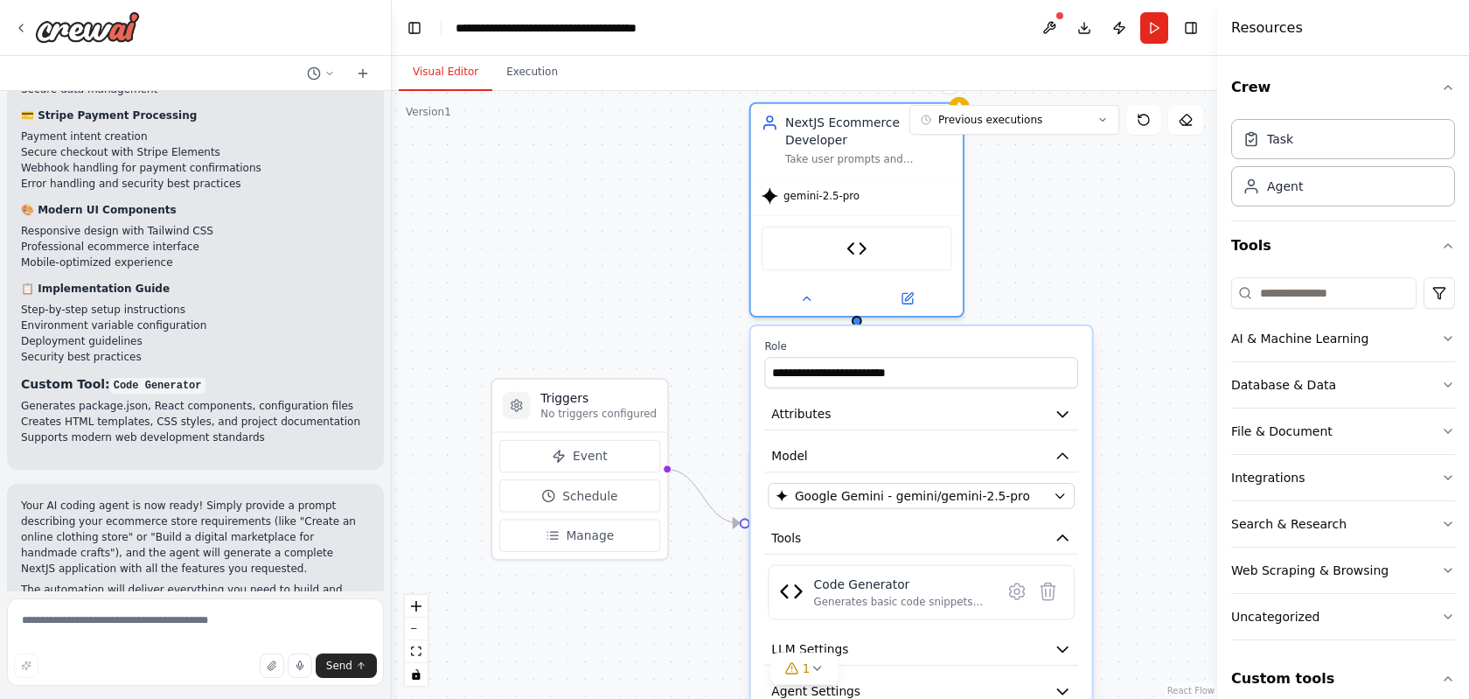
click at [1101, 235] on div ".deletable-edge-delete-btn { width: 20px; height: 20px; border: 0px solid #ffff…" at bounding box center [804, 395] width 825 height 608
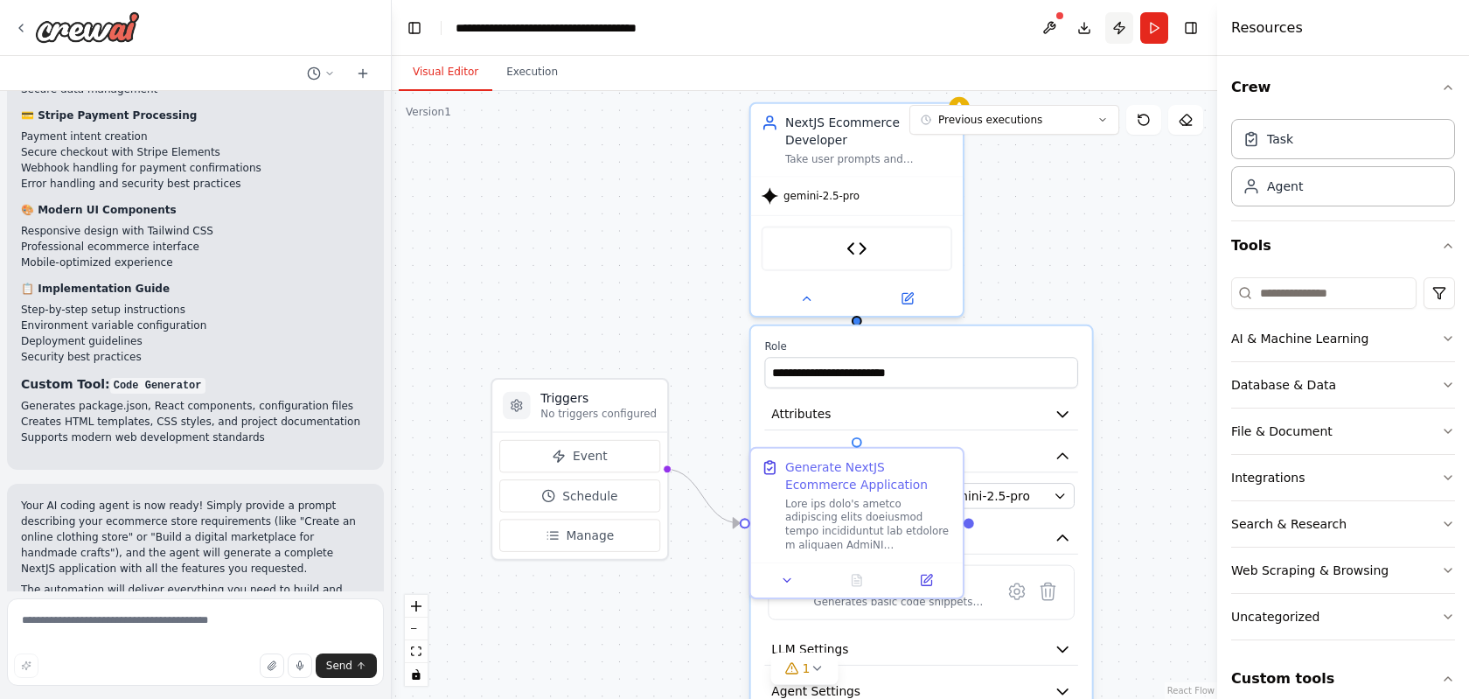
click at [1118, 33] on button "Publish" at bounding box center [1119, 27] width 28 height 31
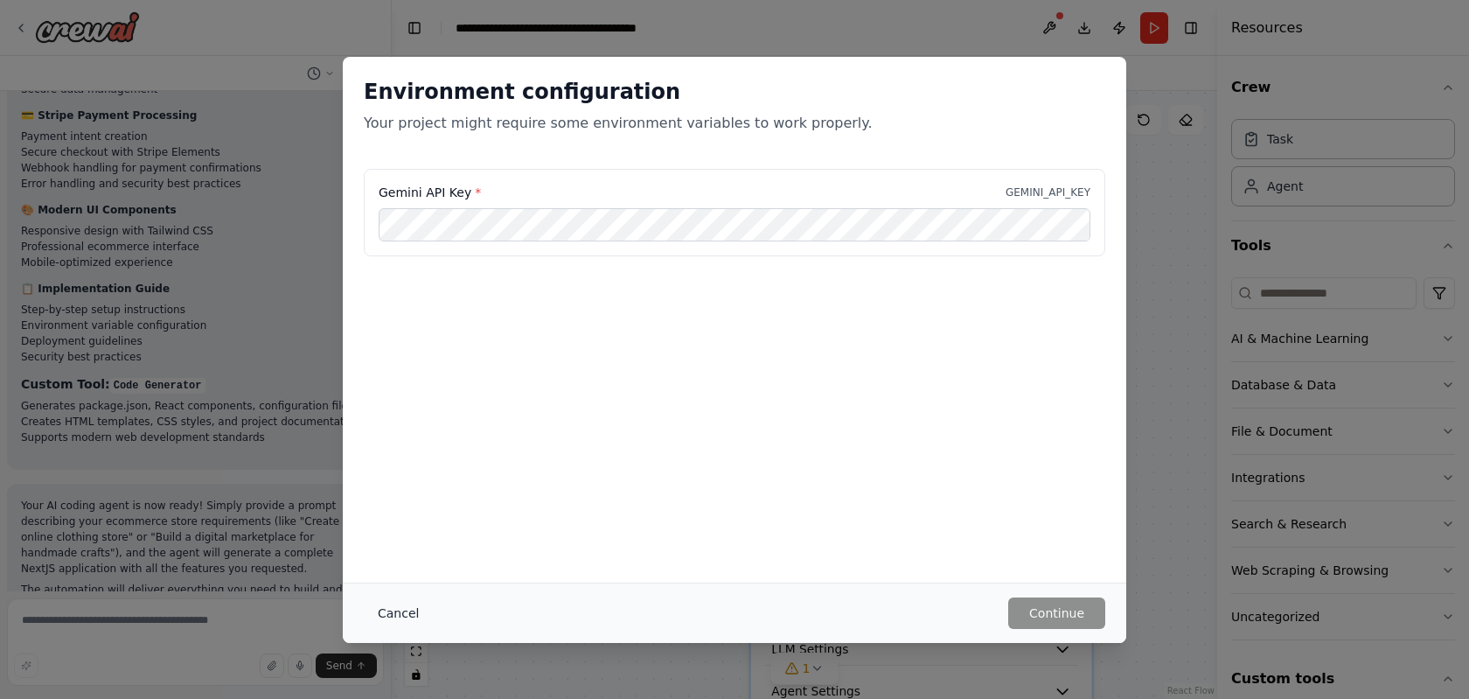
click at [401, 612] on button "Cancel" at bounding box center [398, 612] width 69 height 31
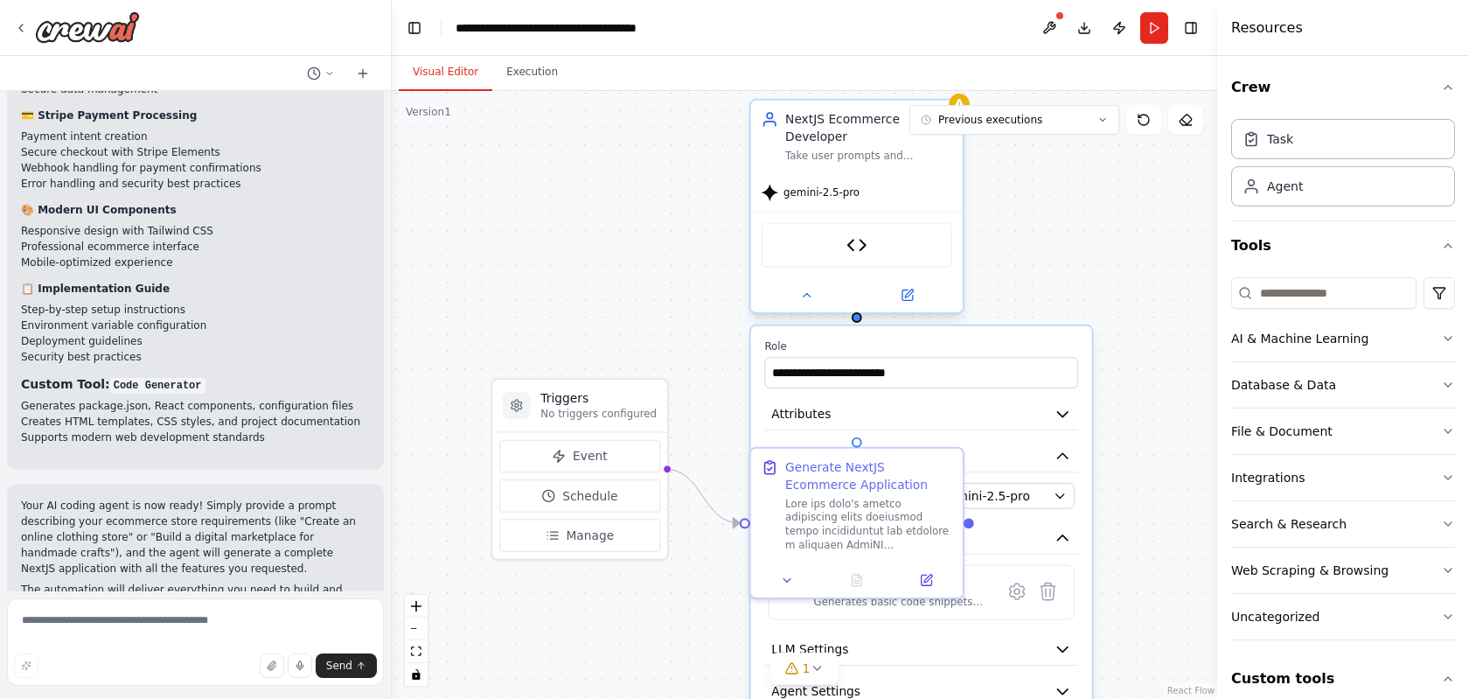
click at [832, 201] on div "gemini-2.5-pro" at bounding box center [857, 193] width 212 height 38
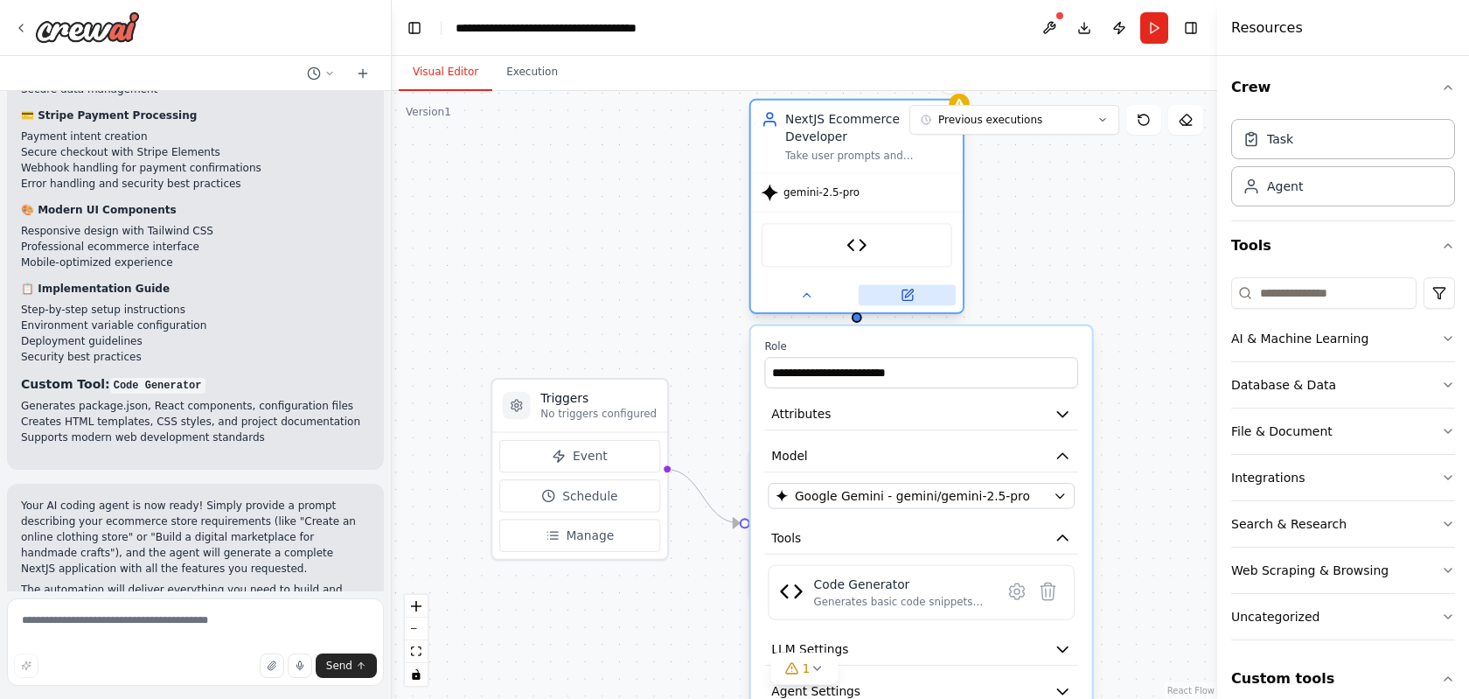
click at [907, 297] on icon at bounding box center [907, 294] width 10 height 10
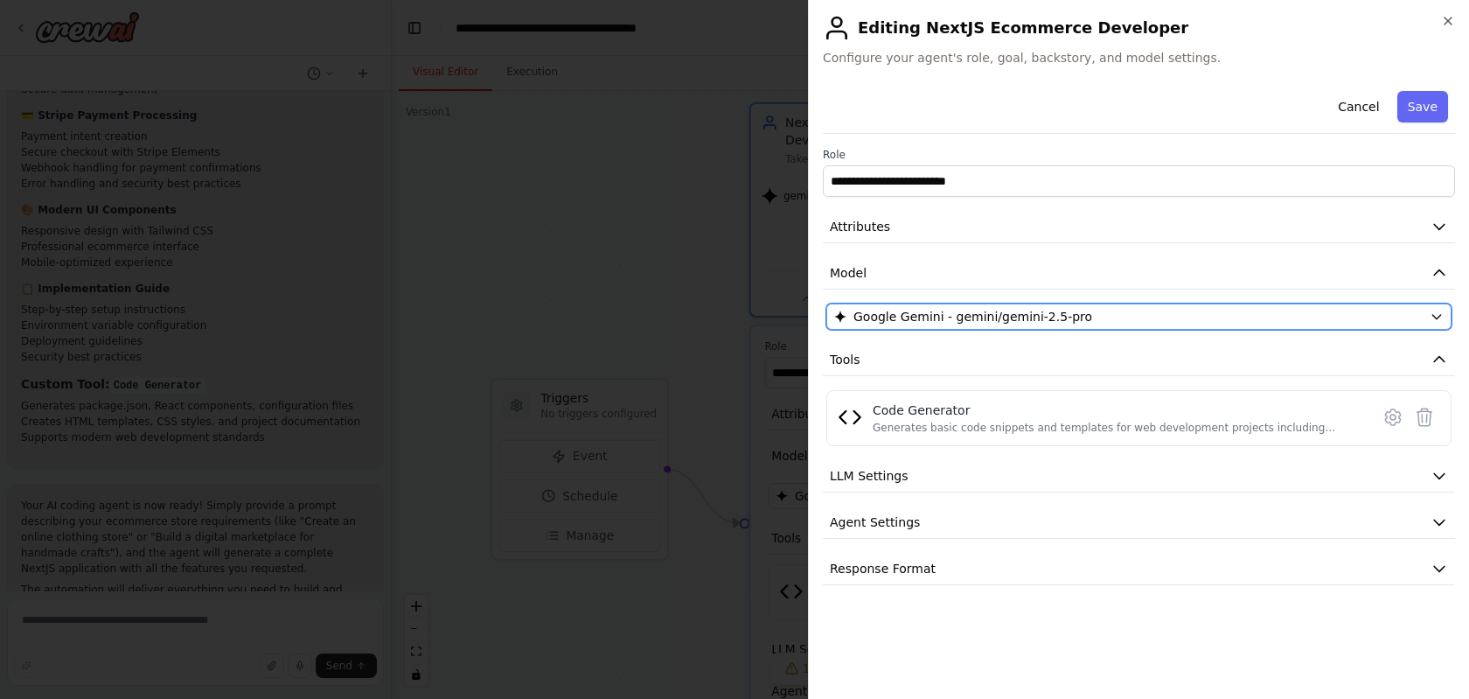
click at [1038, 314] on span "Google Gemini - gemini/gemini-2.5-pro" at bounding box center [972, 316] width 239 height 17
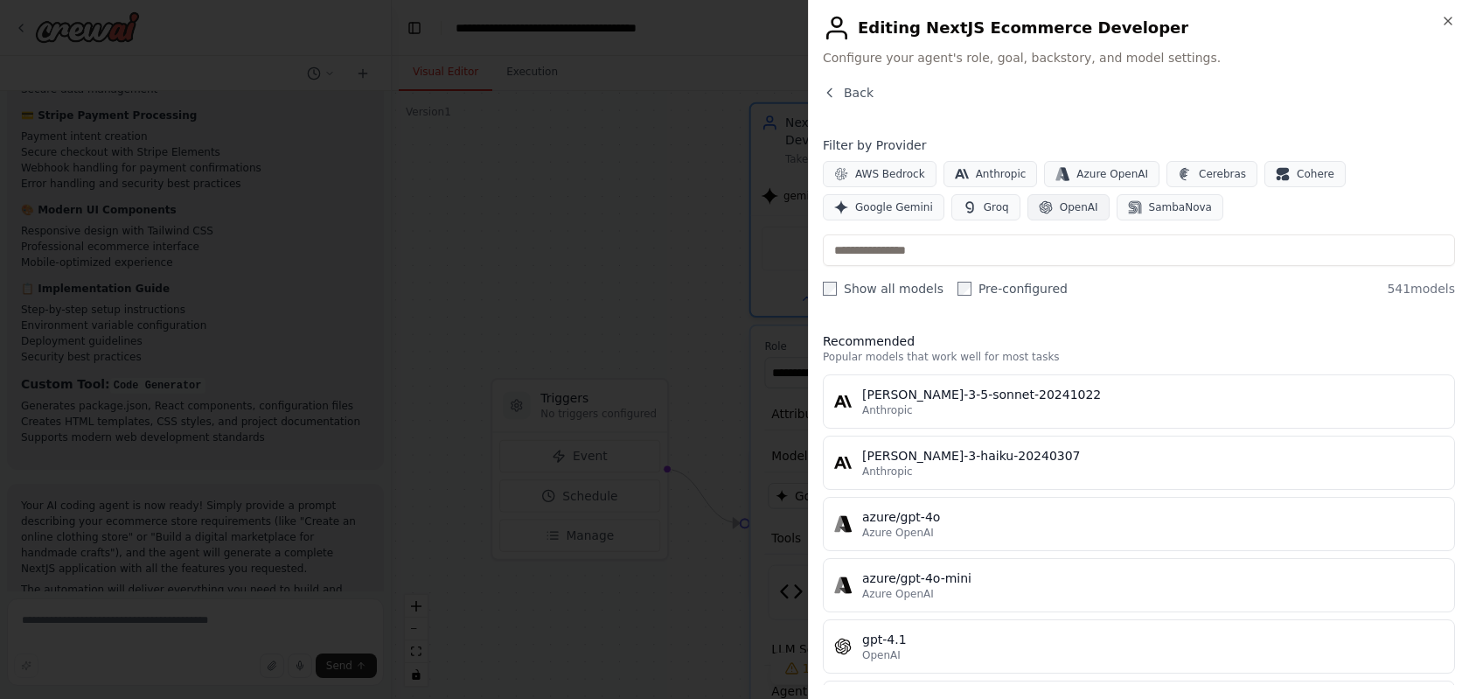
click at [1068, 210] on span "OpenAI" at bounding box center [1079, 207] width 38 height 14
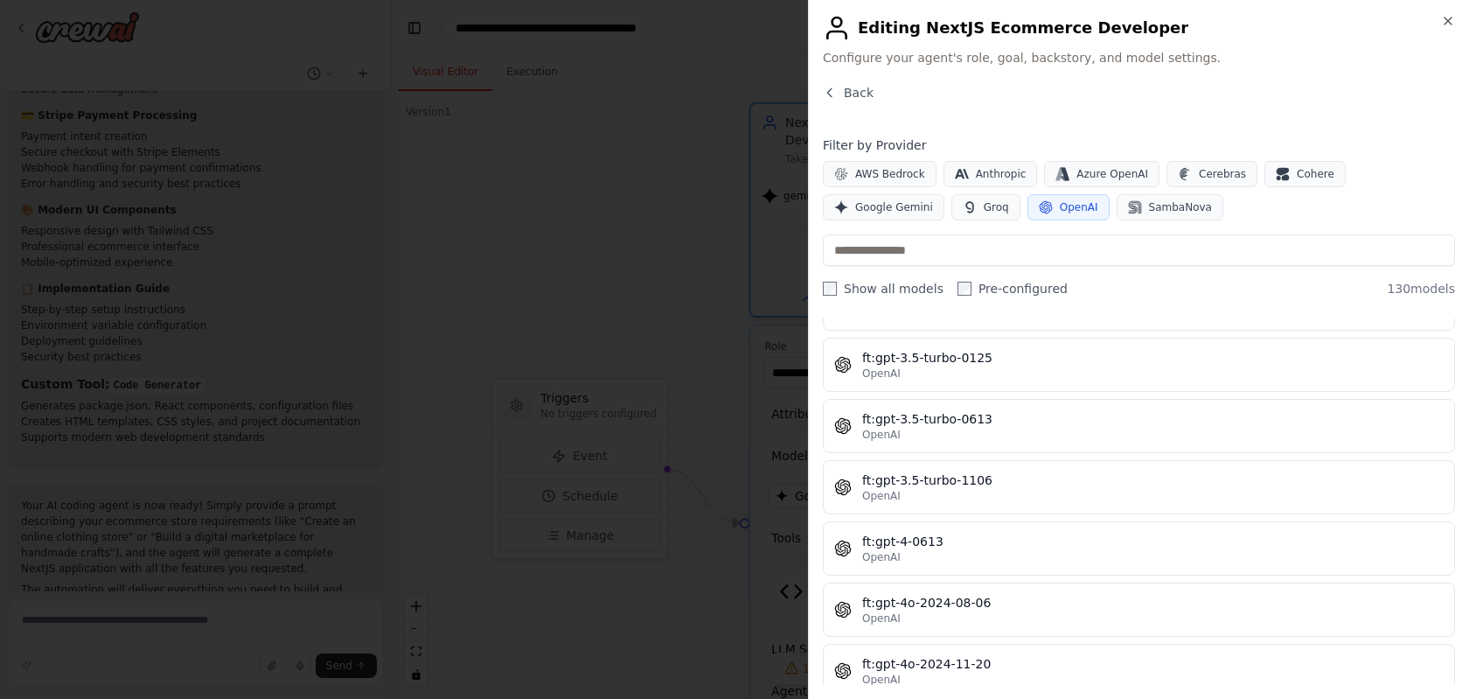
scroll to position [0, 0]
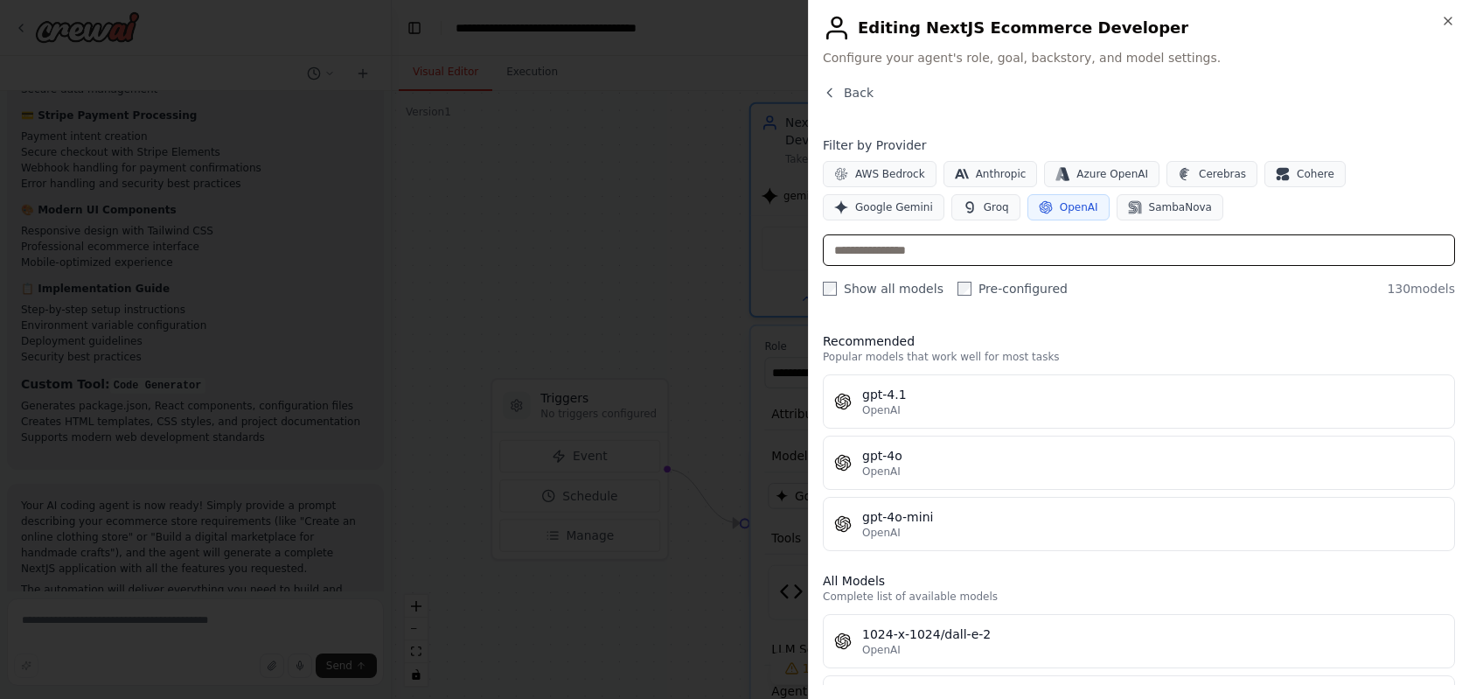
click at [947, 257] on input "text" at bounding box center [1139, 249] width 632 height 31
type input "*"
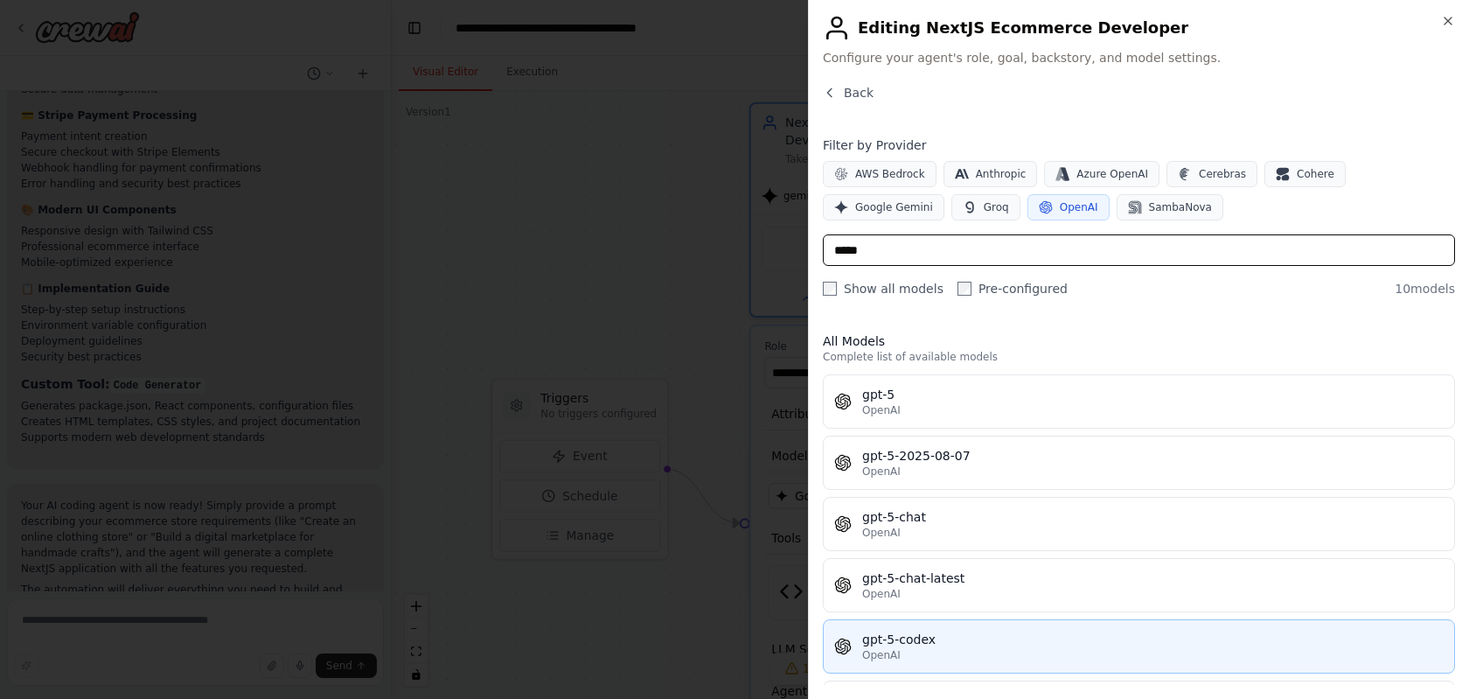
type input "*****"
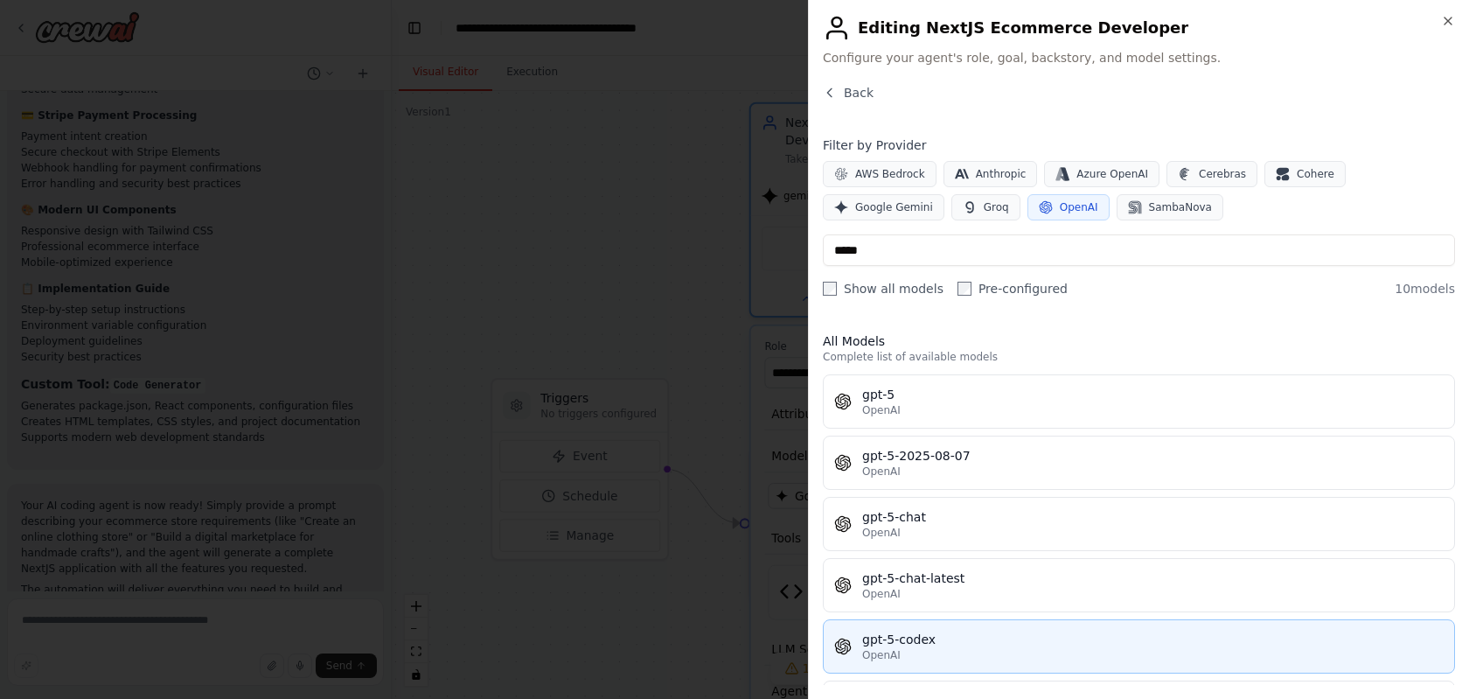
click at [898, 641] on div "gpt-5-codex" at bounding box center [1152, 638] width 581 height 17
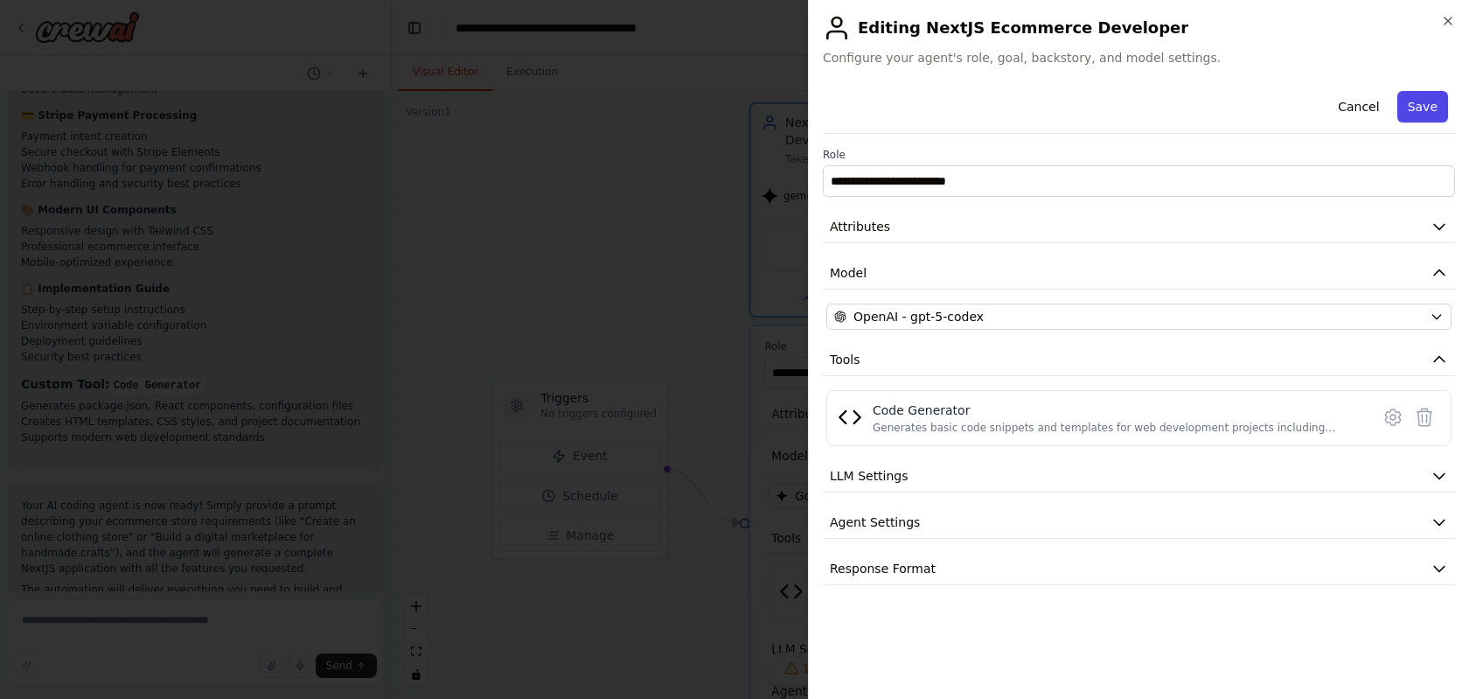
click at [1423, 108] on button "Save" at bounding box center [1422, 106] width 51 height 31
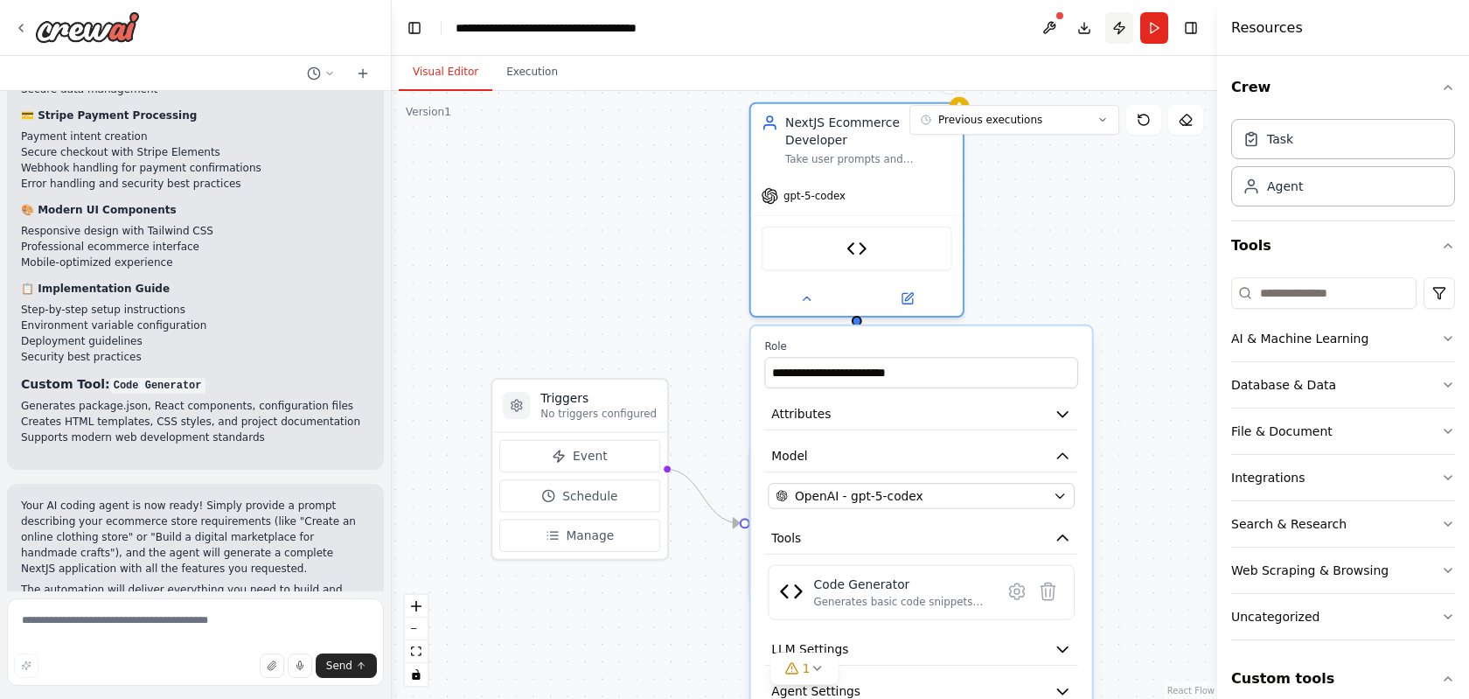
click at [1117, 31] on button "Publish" at bounding box center [1119, 27] width 28 height 31
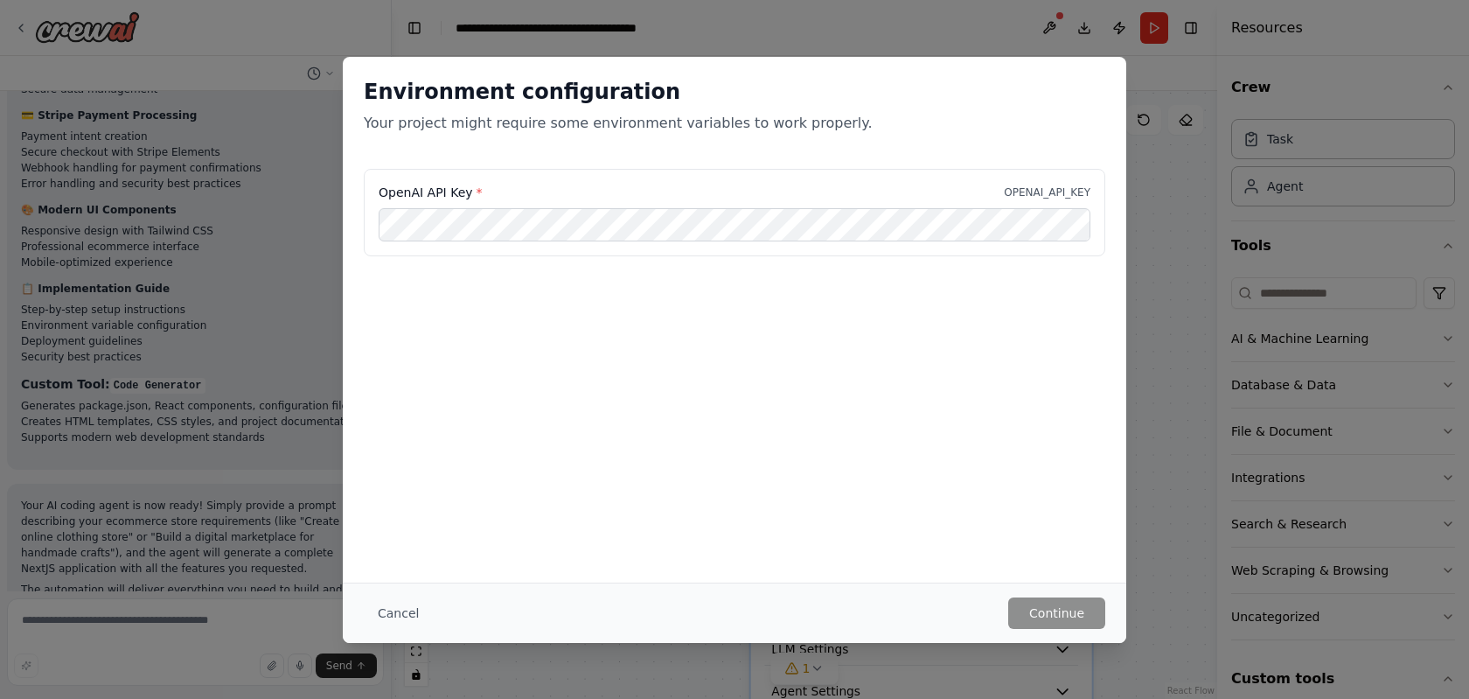
click at [761, 201] on div "OpenAI API Key * OPENAI_API_KEY" at bounding box center [734, 212] width 741 height 87
click at [1055, 617] on button "Continue" at bounding box center [1056, 612] width 97 height 31
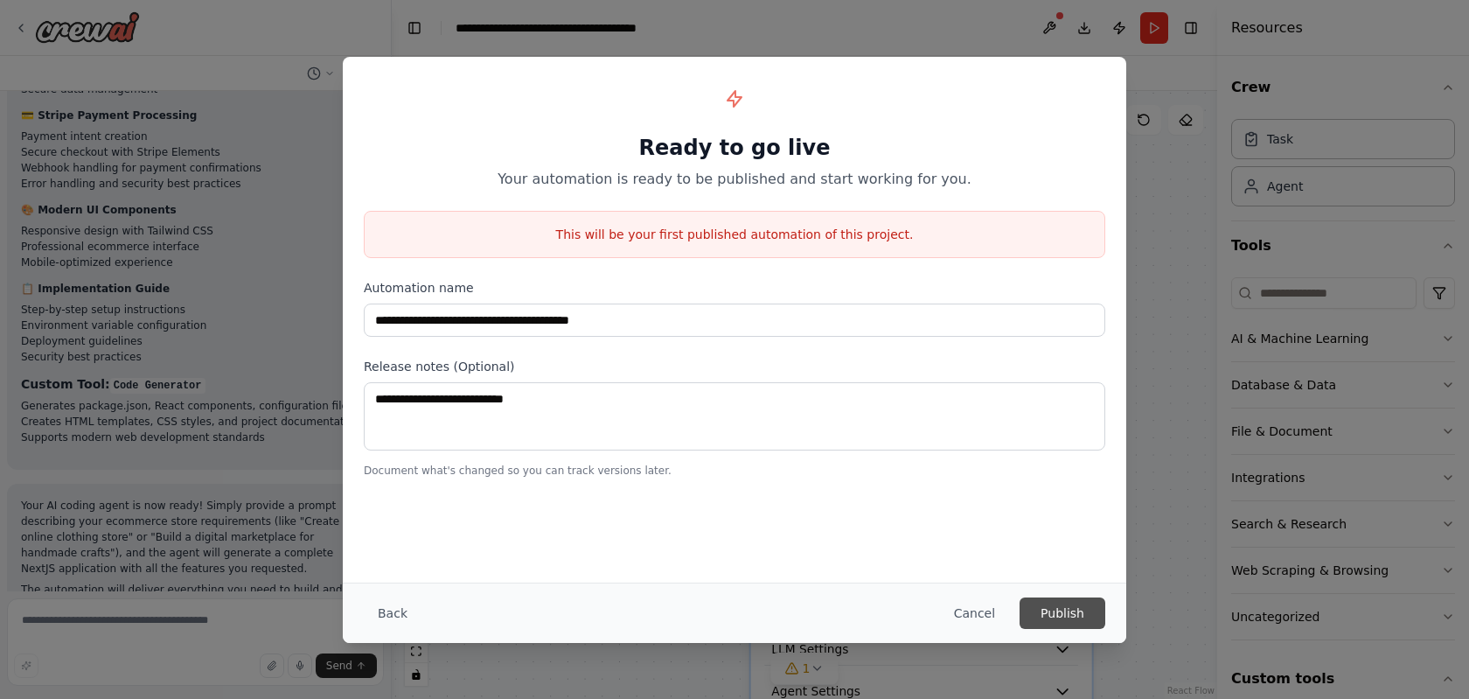
click at [1068, 618] on button "Publish" at bounding box center [1063, 612] width 86 height 31
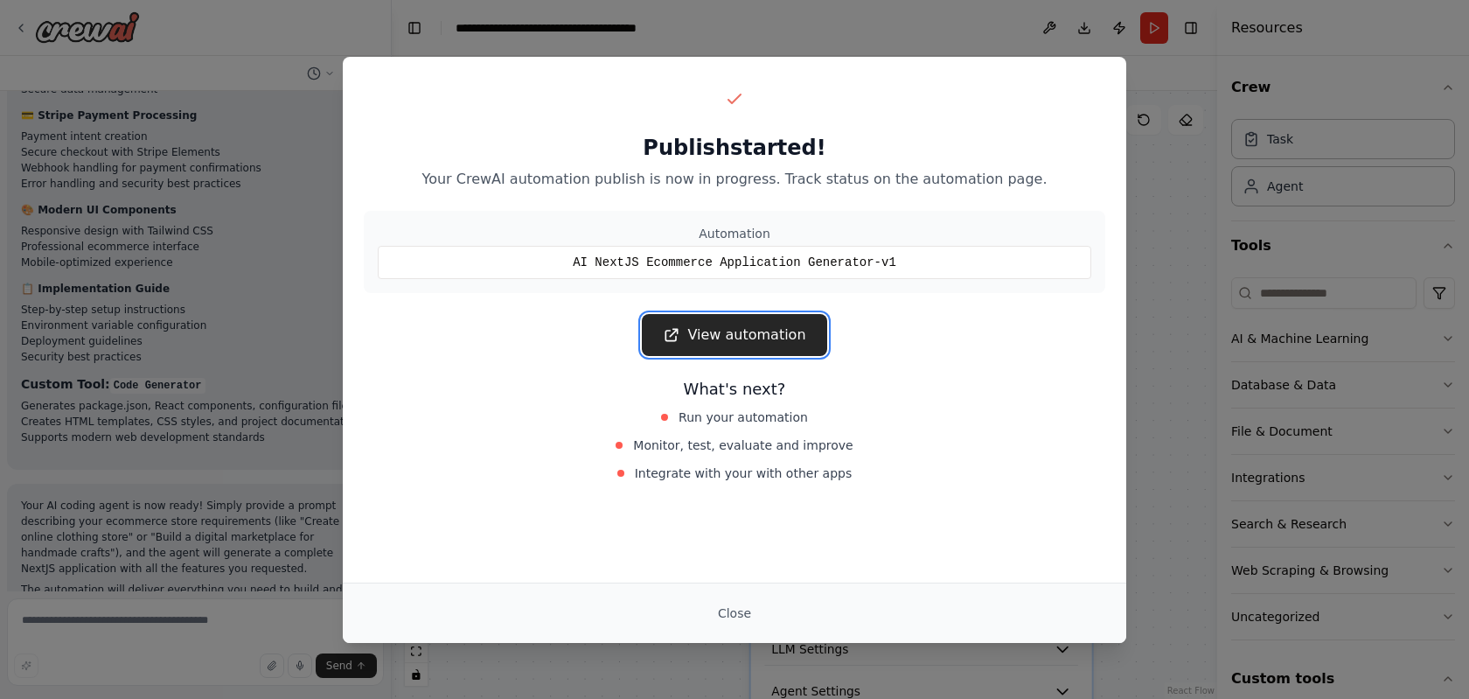
click at [742, 348] on link "View automation" at bounding box center [734, 335] width 184 height 42
click at [729, 613] on button "Close" at bounding box center [734, 612] width 61 height 31
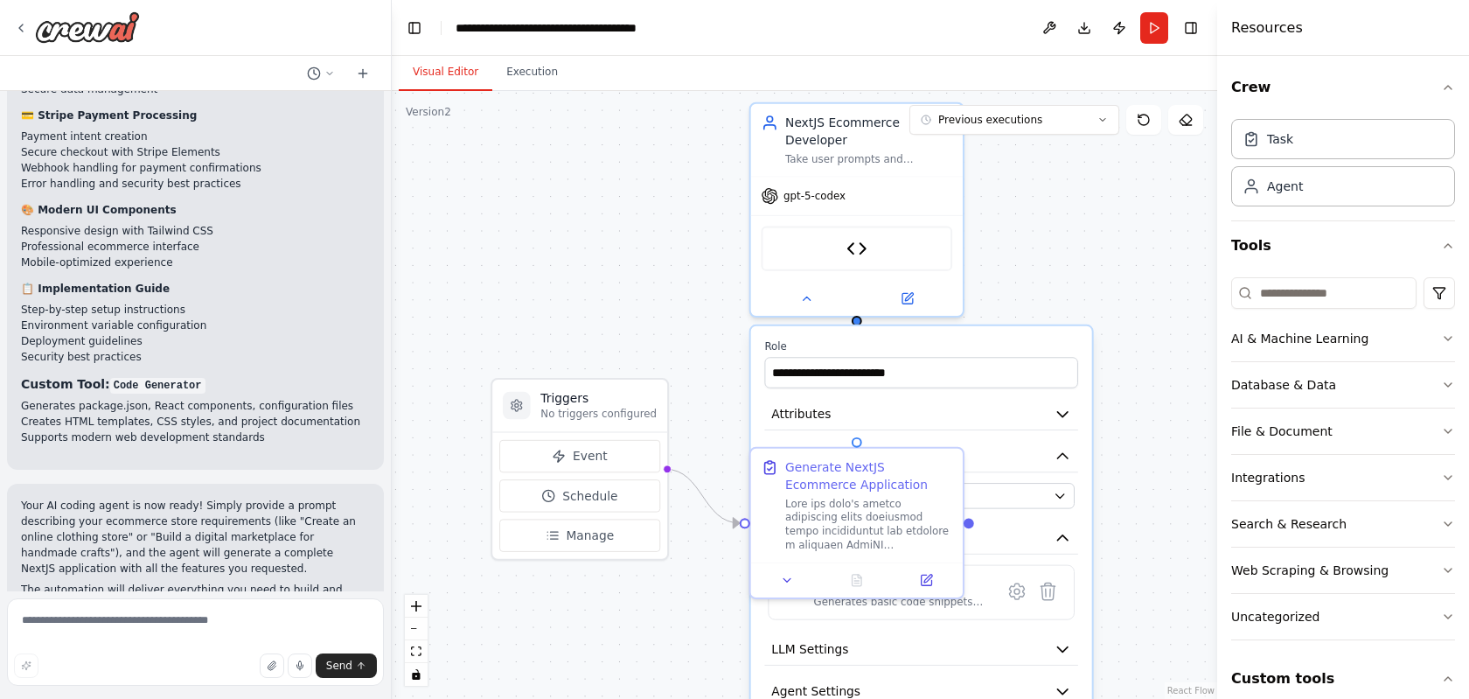
click at [1137, 230] on div ".deletable-edge-delete-btn { width: 20px; height: 20px; border: 0px solid #ffff…" at bounding box center [804, 395] width 825 height 608
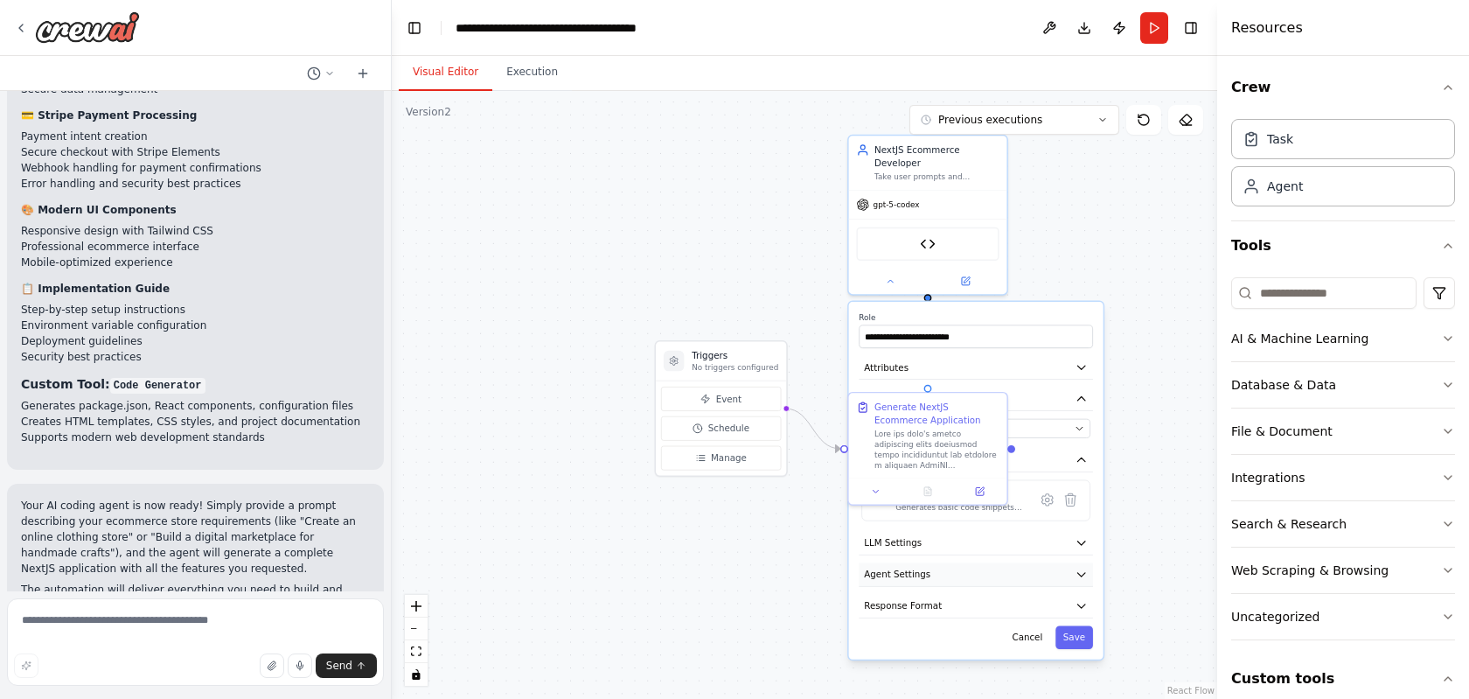
click at [929, 576] on button "Agent Settings" at bounding box center [976, 574] width 234 height 24
click at [789, 553] on div ".deletable-edge-delete-btn { width: 20px; height: 20px; border: 0px solid #ffff…" at bounding box center [804, 395] width 825 height 608
click at [1074, 640] on button "Save" at bounding box center [1075, 636] width 38 height 23
click at [1158, 23] on button "Run" at bounding box center [1154, 27] width 28 height 31
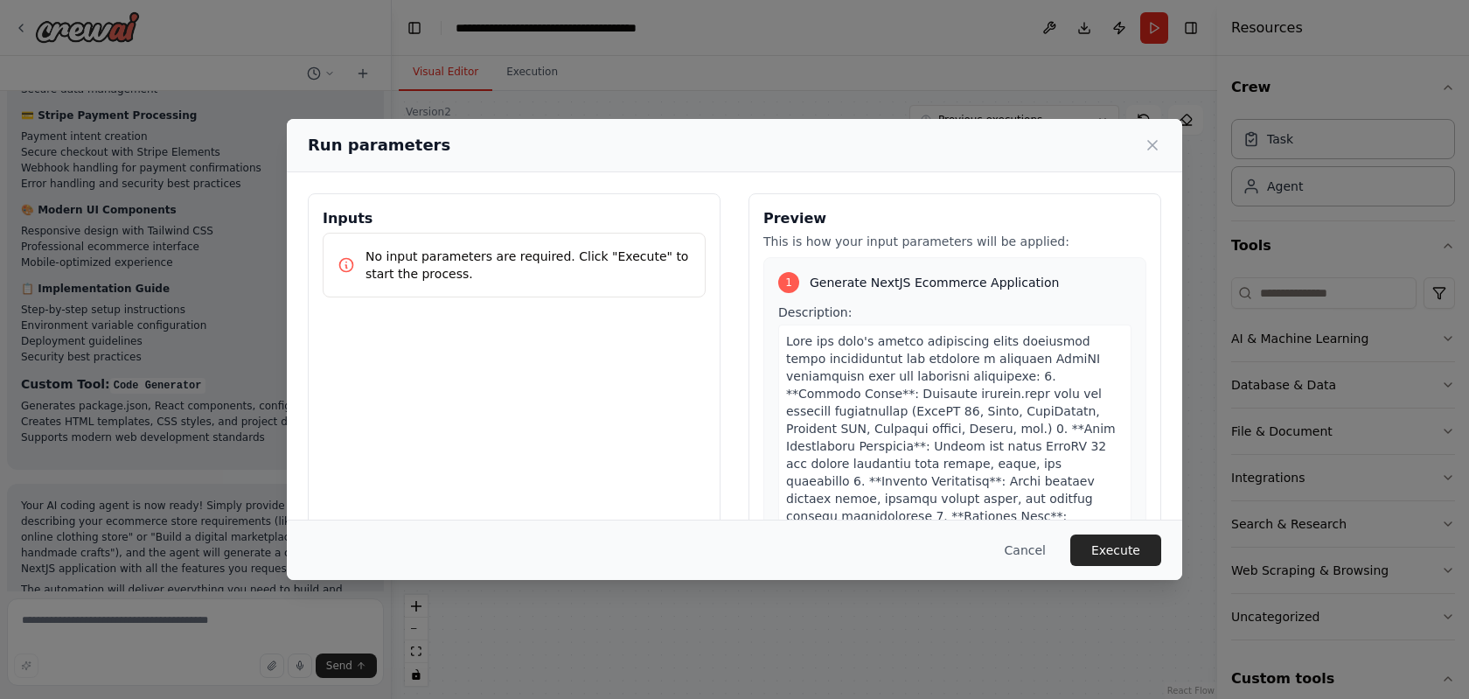
click at [498, 267] on p "No input parameters are required. Click "Execute" to start the process." at bounding box center [527, 264] width 325 height 35
click at [1132, 549] on button "Execute" at bounding box center [1115, 549] width 91 height 31
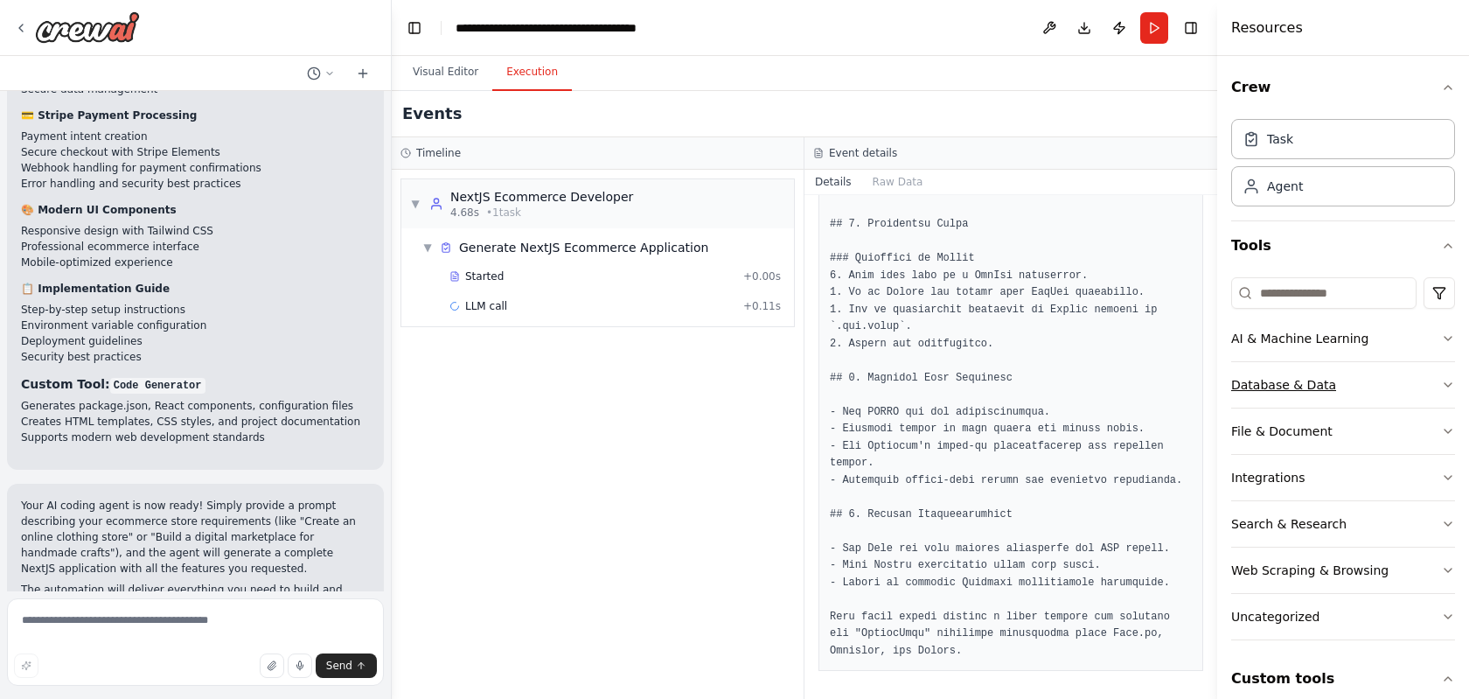
scroll to position [95, 0]
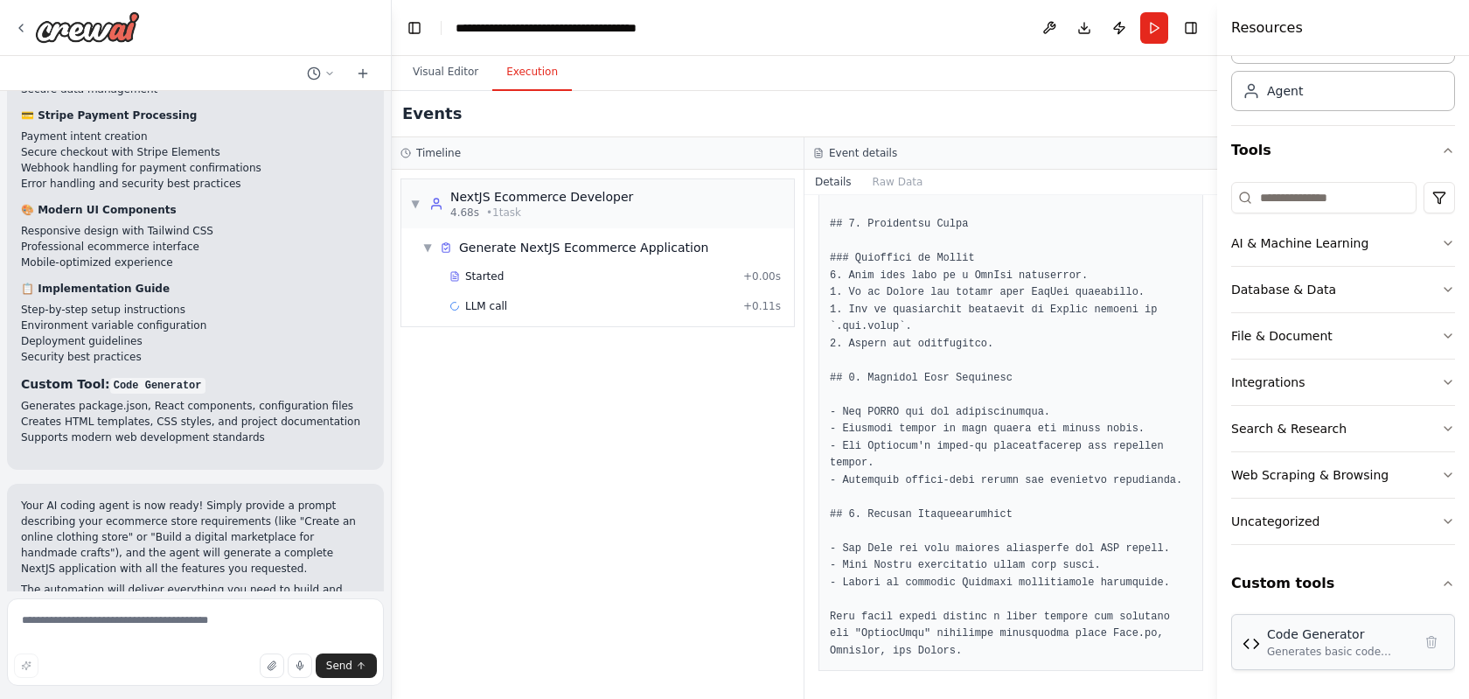
click at [1326, 645] on div "Generates basic code snippets and templates for web development projects includ…" at bounding box center [1339, 651] width 145 height 14
click at [1326, 644] on div "Generates basic code snippets and templates for web development projects includ…" at bounding box center [1339, 651] width 145 height 14
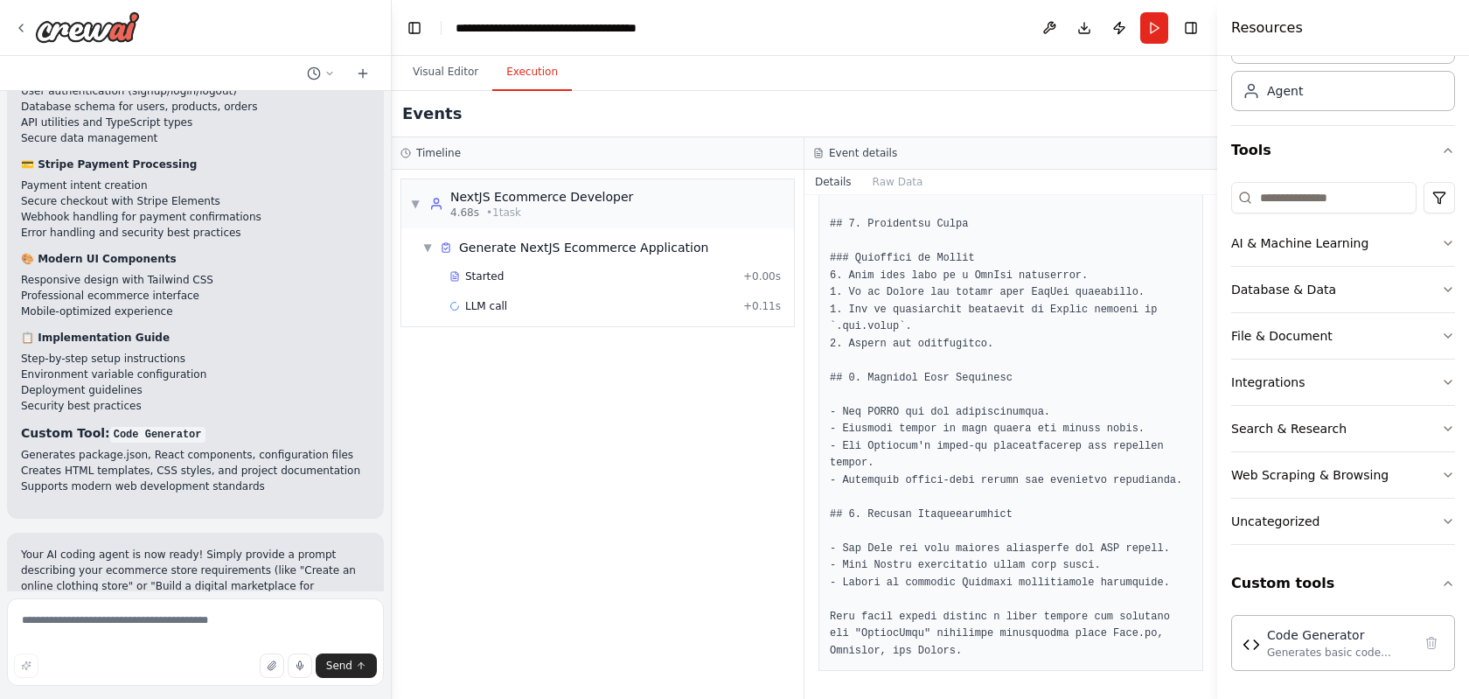
scroll to position [7472, 0]
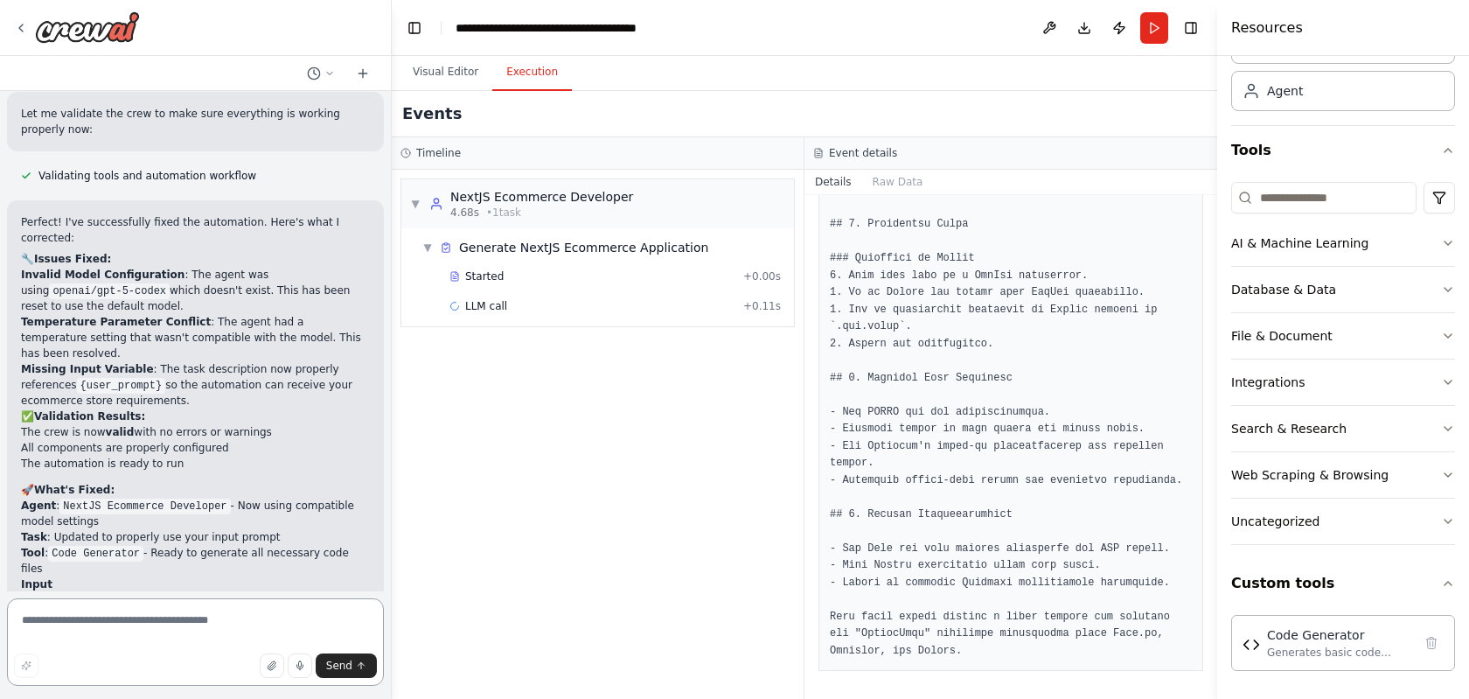
scroll to position [8649, 0]
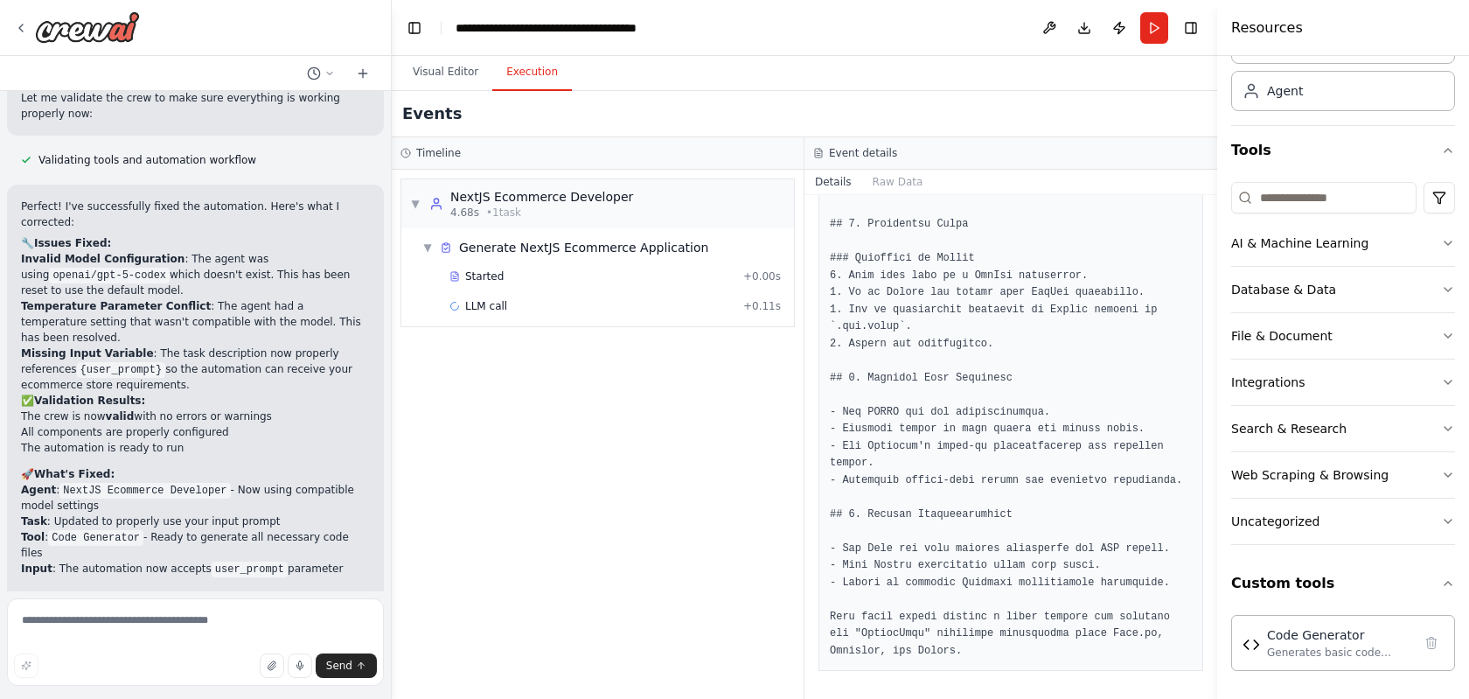
click at [534, 521] on div "▼ NextJS Ecommerce Developer 4.68s • 1 task ▼ Generate NextJS Ecommerce Applica…" at bounding box center [598, 434] width 412 height 529
click at [1060, 24] on button at bounding box center [1049, 27] width 28 height 31
click at [1046, 23] on div at bounding box center [1049, 27] width 28 height 31
click at [1085, 36] on button "Download" at bounding box center [1084, 27] width 28 height 31
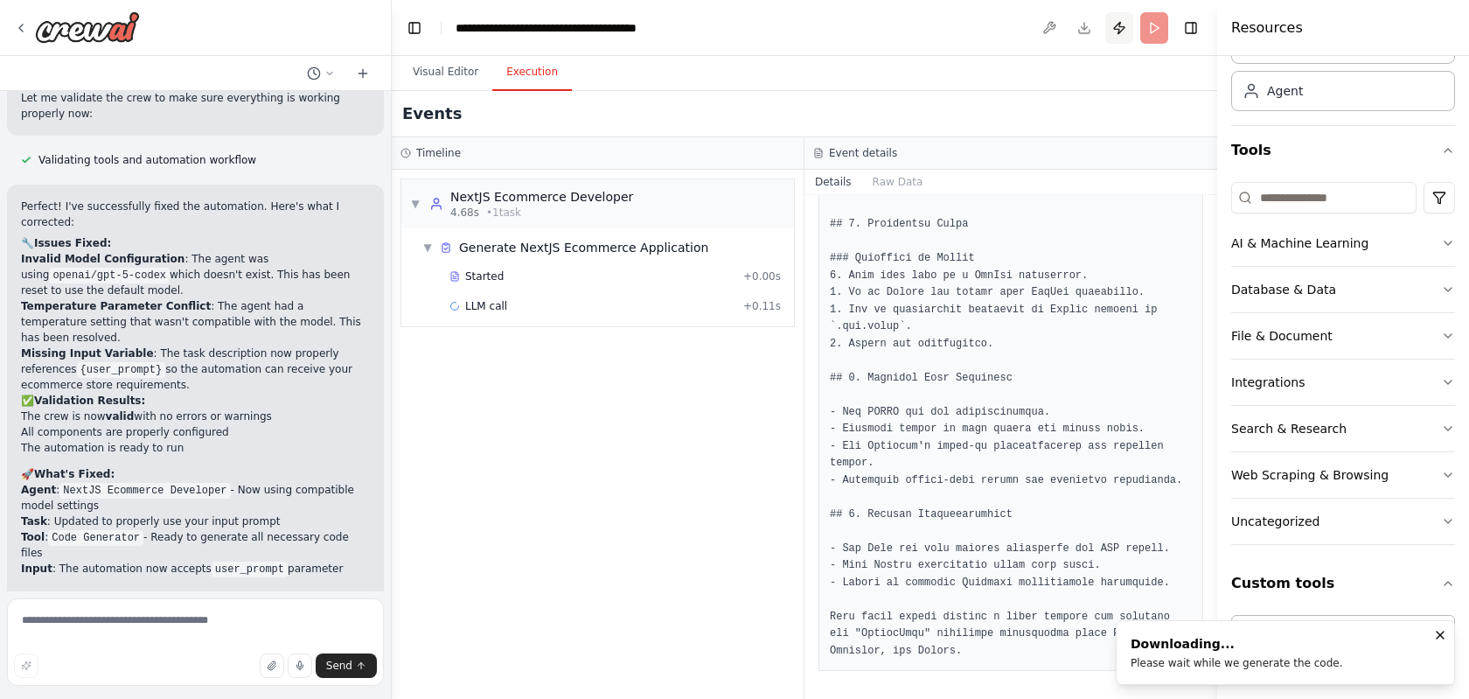
click at [1119, 27] on button "Publish" at bounding box center [1119, 27] width 28 height 31
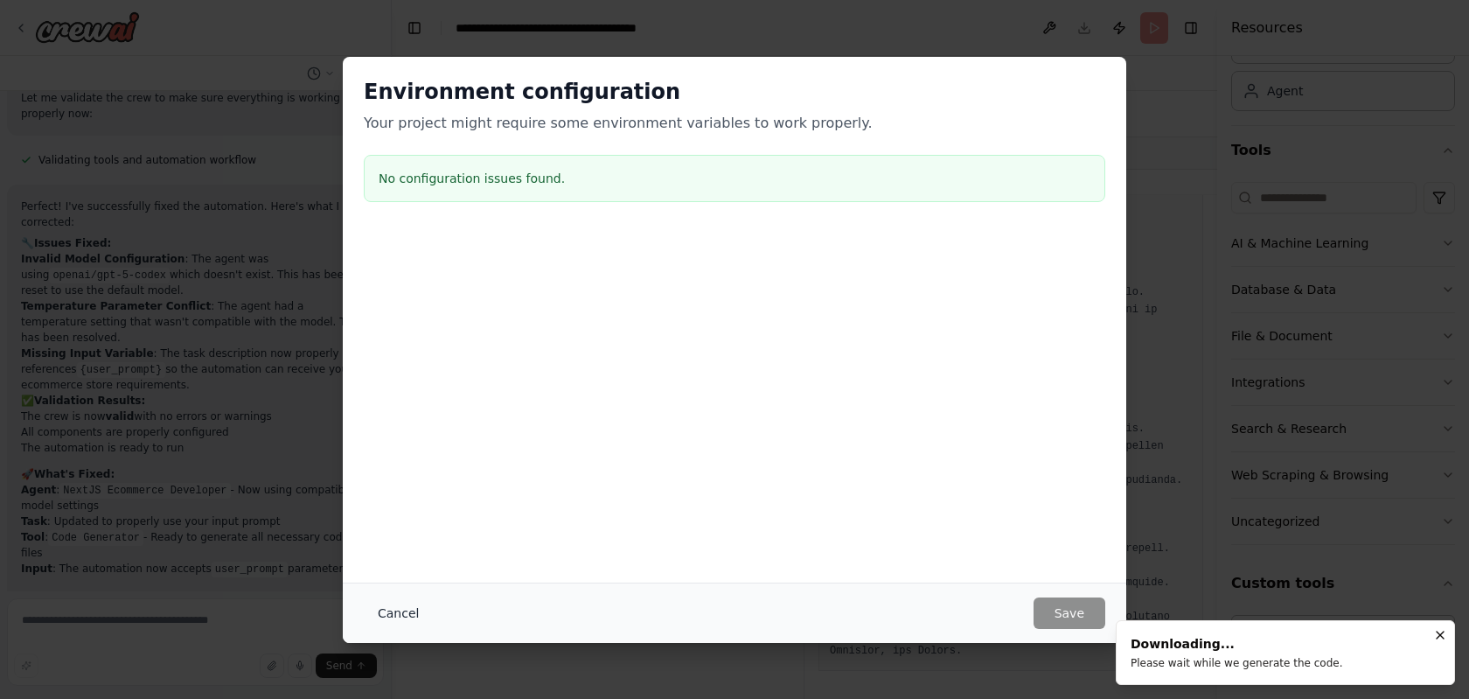
click at [390, 616] on button "Cancel" at bounding box center [398, 612] width 69 height 31
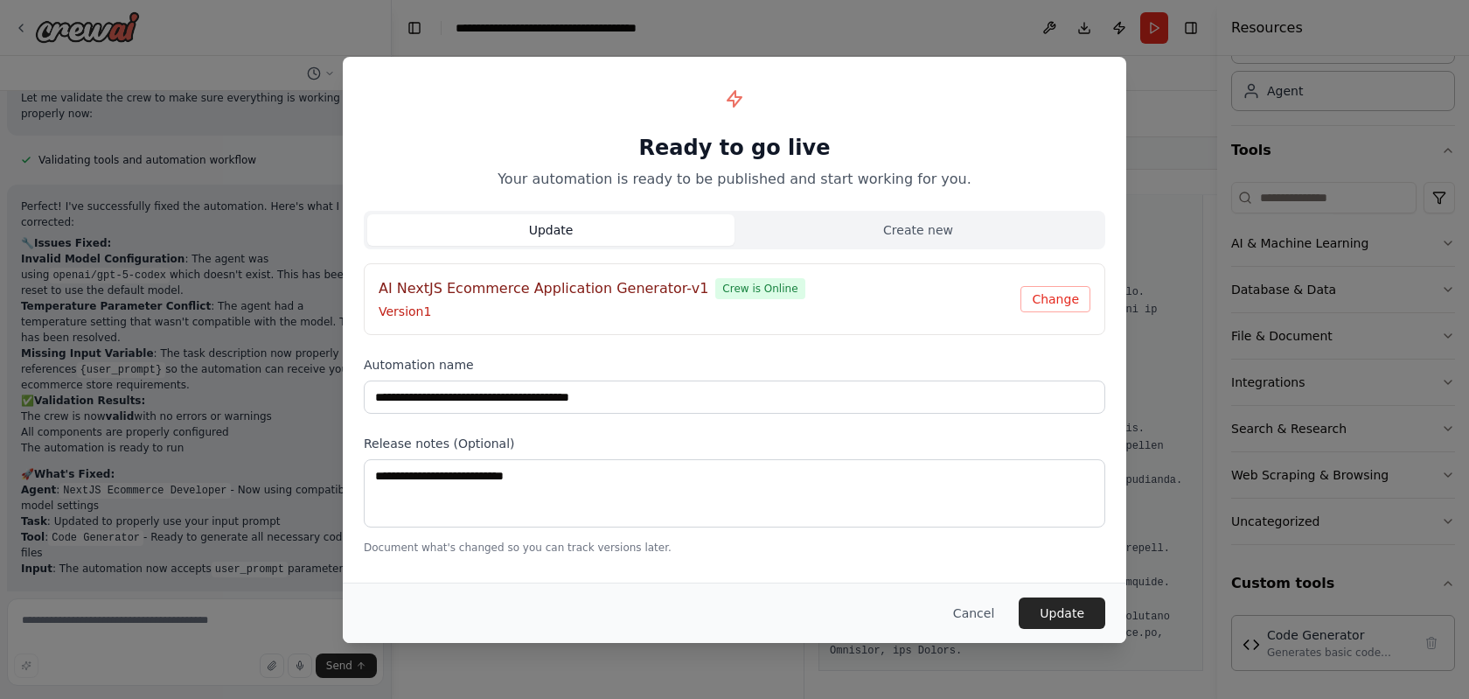
click at [1241, 166] on div "**********" at bounding box center [734, 349] width 1469 height 699
click at [1241, 164] on div "**********" at bounding box center [734, 349] width 1469 height 699
click at [963, 610] on button "Cancel" at bounding box center [973, 612] width 69 height 31
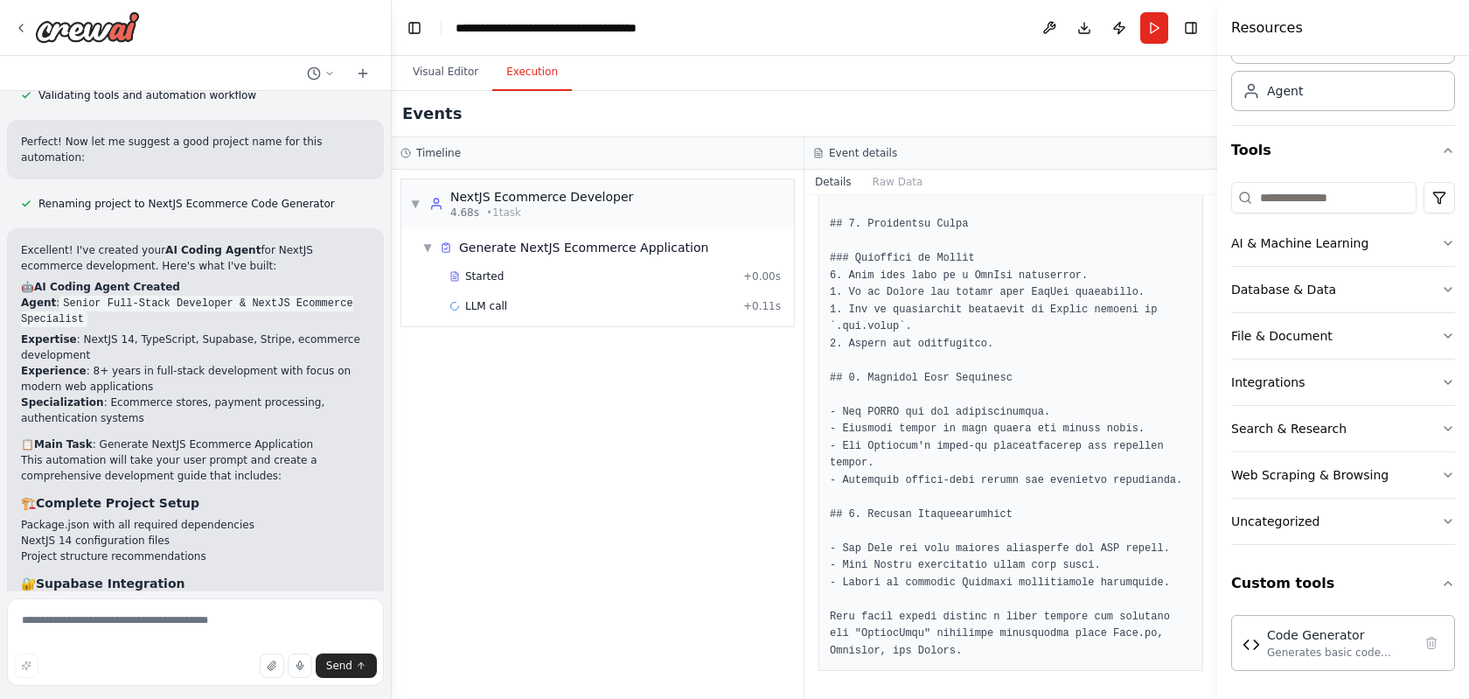
scroll to position [3981, 0]
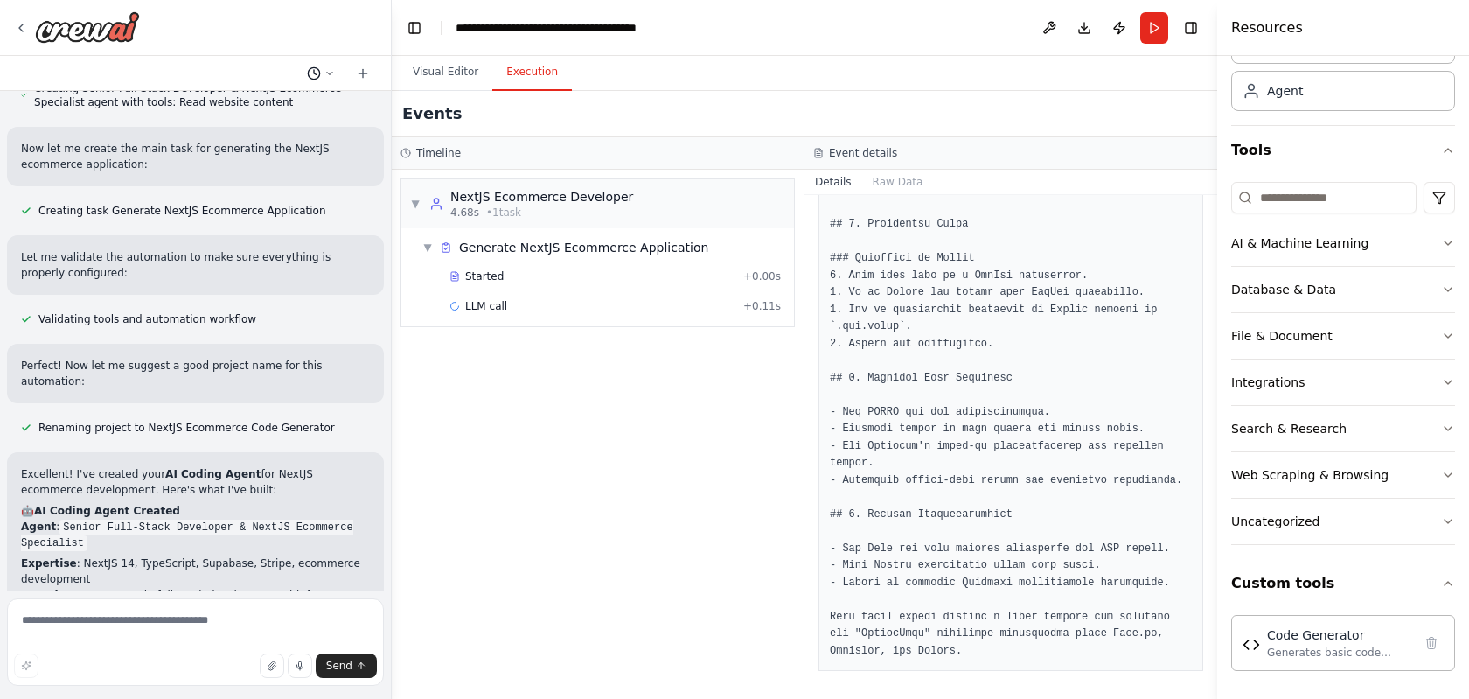
click at [328, 71] on icon at bounding box center [329, 73] width 10 height 10
click at [330, 75] on div at bounding box center [196, 349] width 392 height 699
click at [21, 33] on icon at bounding box center [21, 28] width 14 height 14
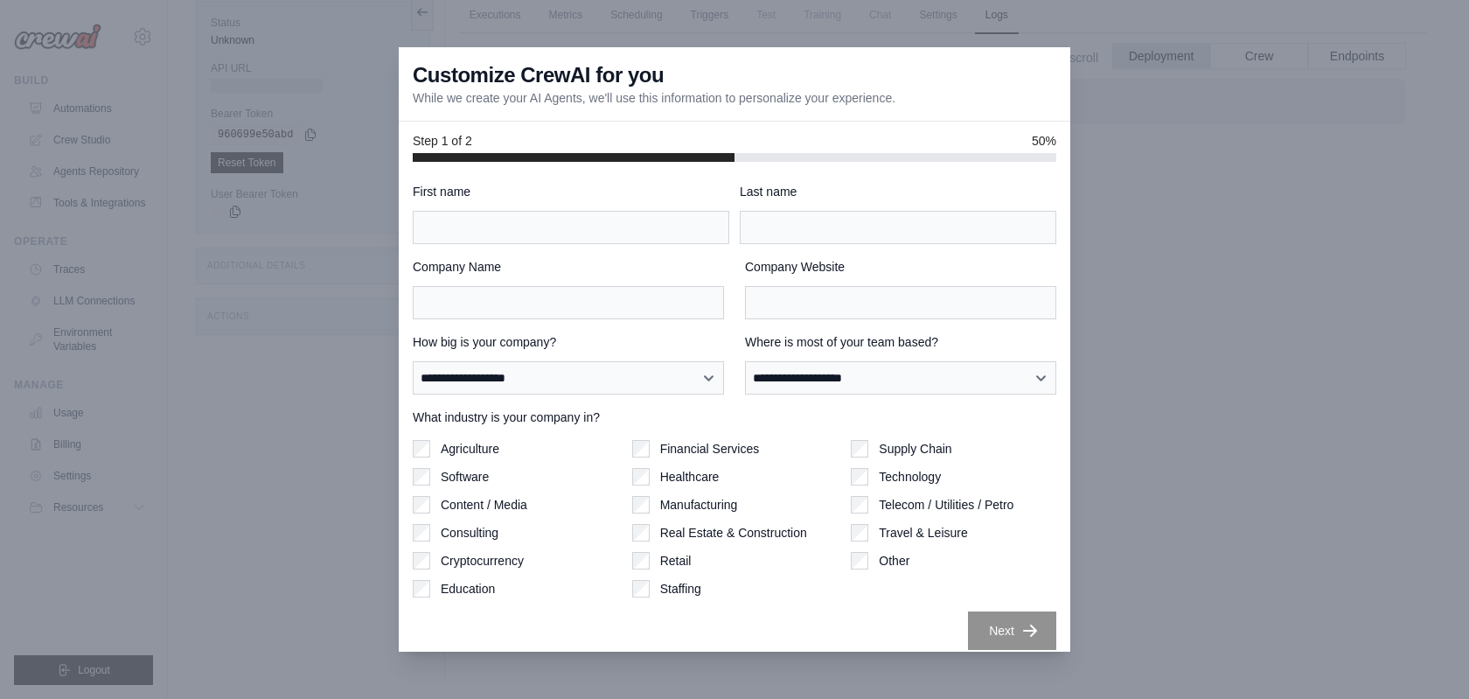
click at [1163, 231] on div at bounding box center [734, 349] width 1469 height 699
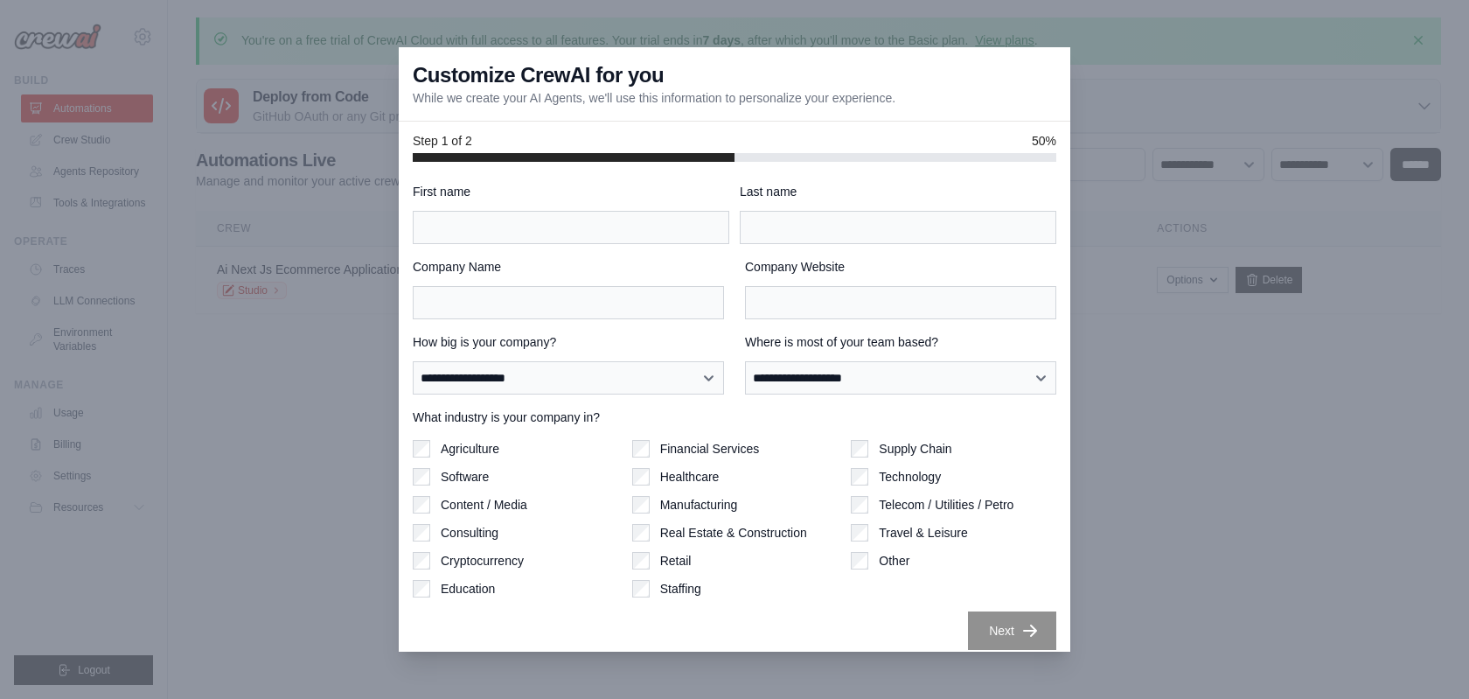
click at [180, 335] on div at bounding box center [734, 349] width 1469 height 699
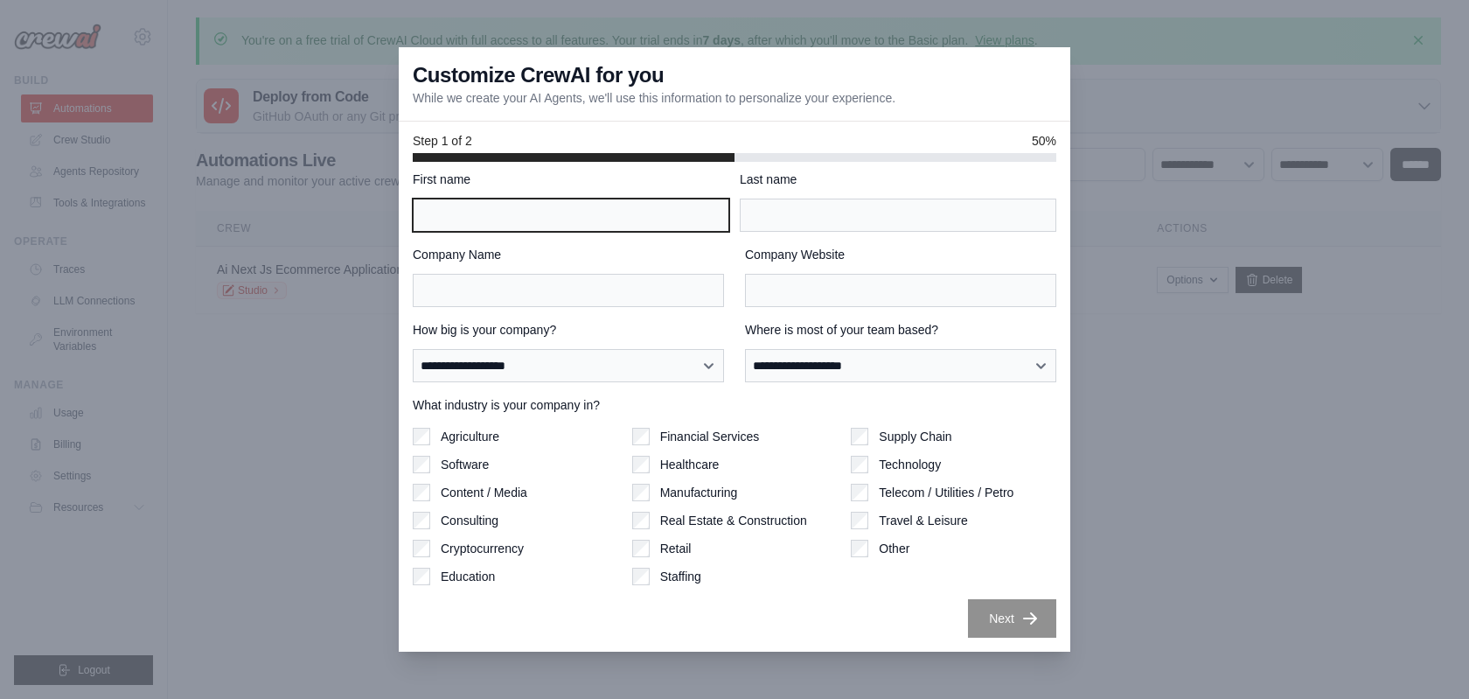
click at [583, 216] on input "First name" at bounding box center [571, 214] width 317 height 33
type input "*****"
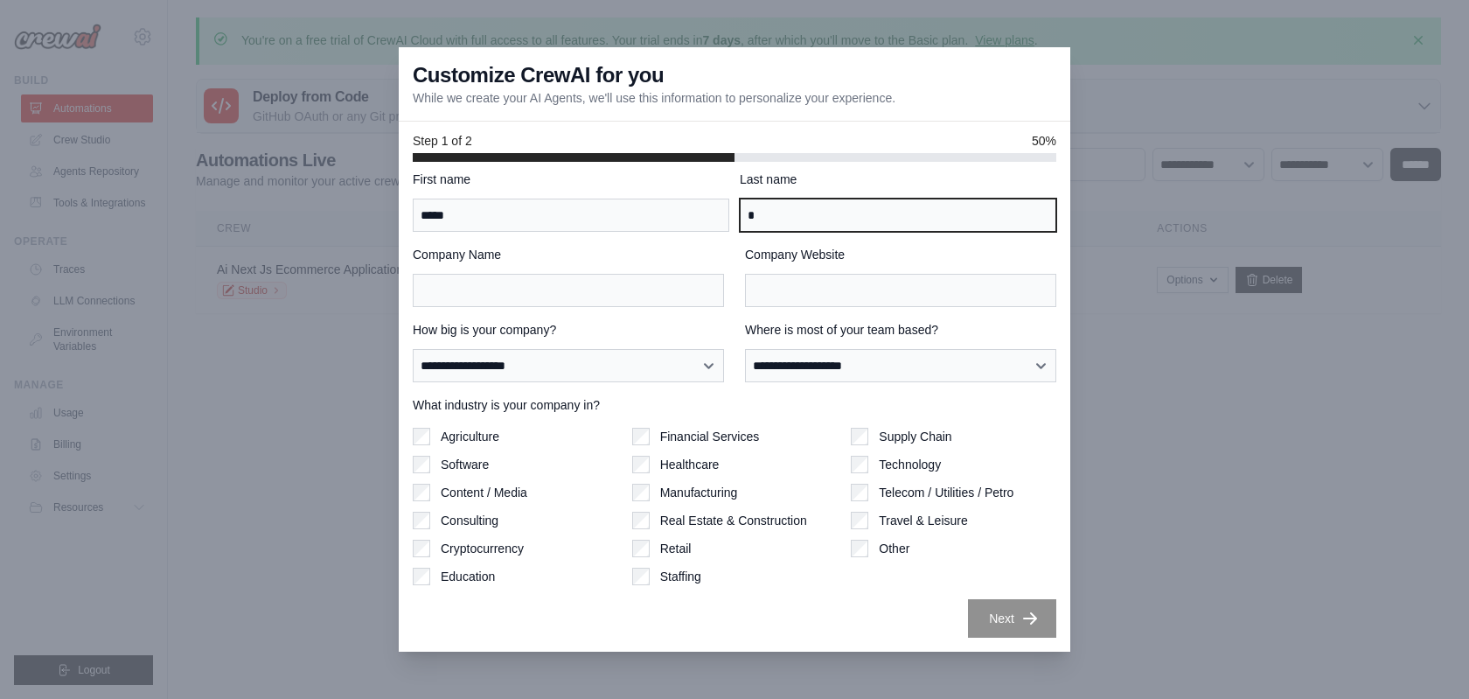
type input "*"
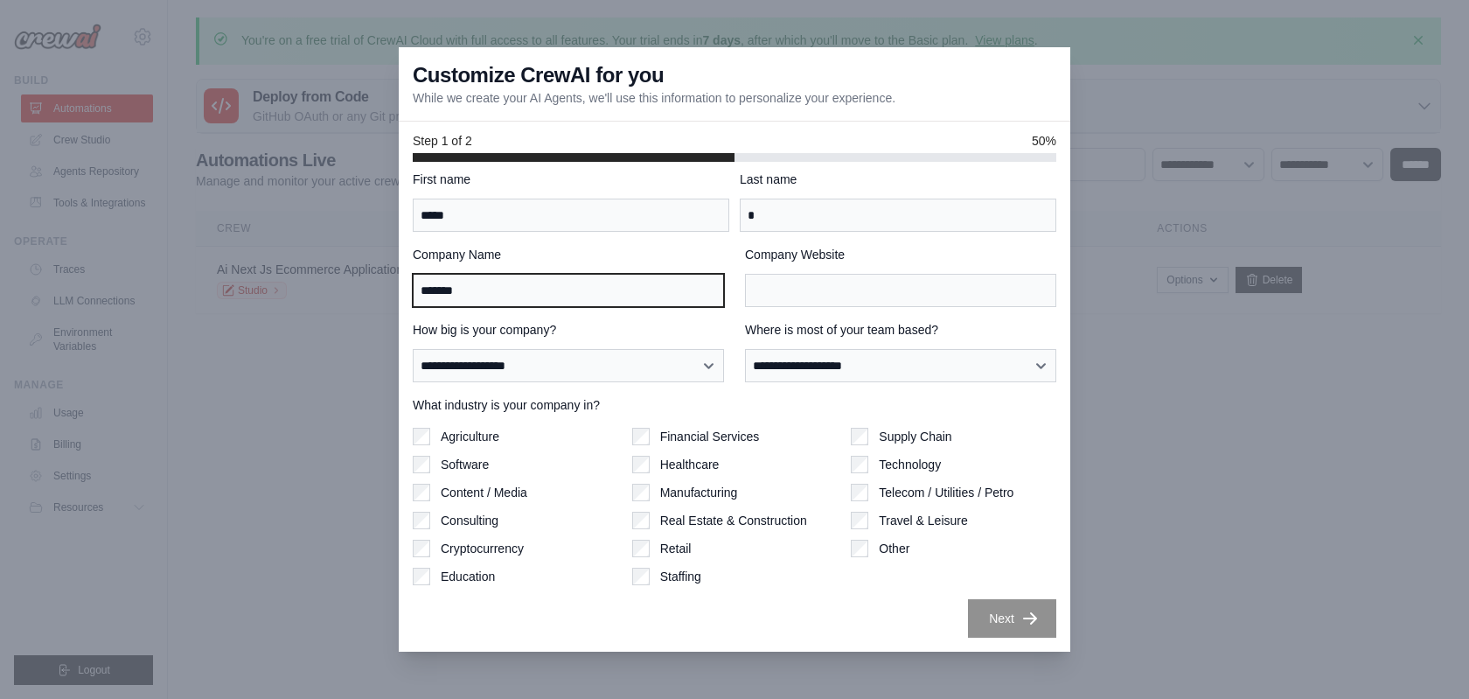
type input "*******"
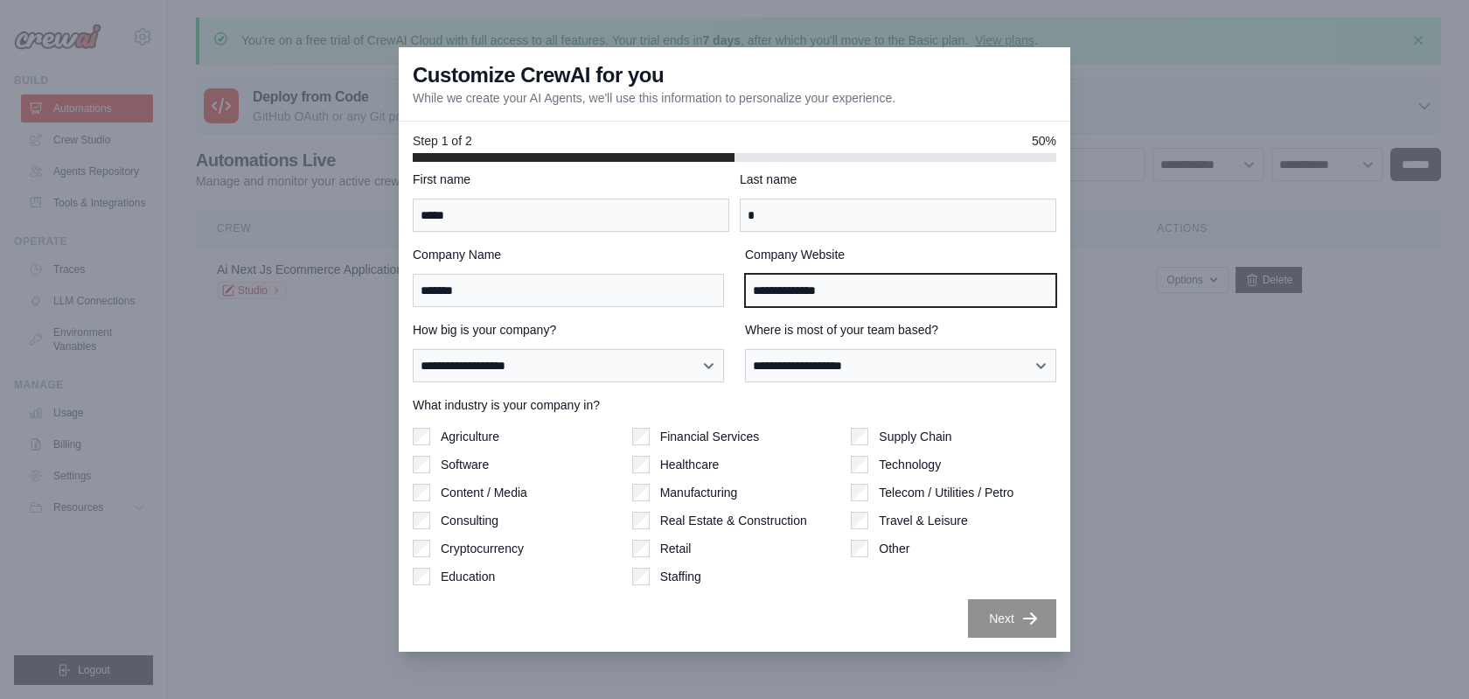
type input "**********"
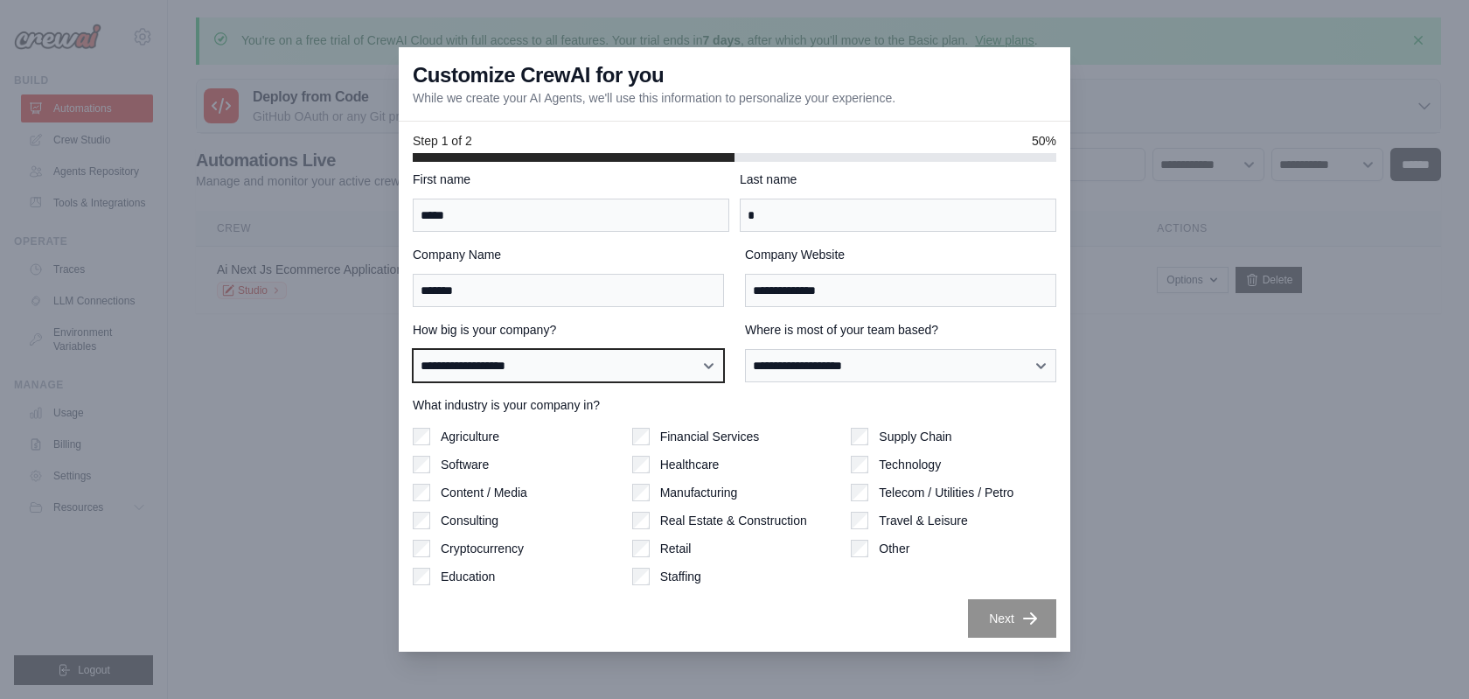
click at [508, 363] on select "**********" at bounding box center [568, 365] width 311 height 33
select select "**********"
click at [413, 349] on select "**********" at bounding box center [568, 365] width 311 height 33
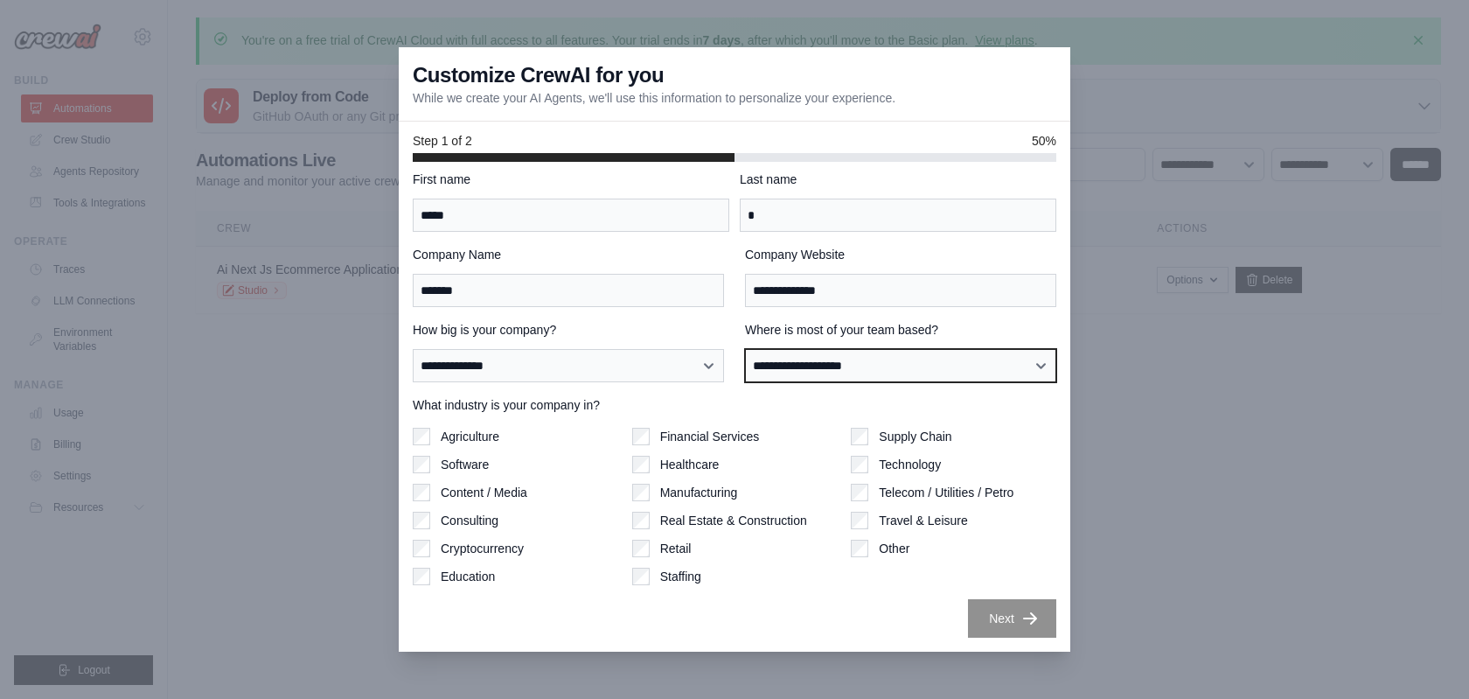
click at [846, 365] on select "**********" at bounding box center [900, 365] width 311 height 33
select select "**********"
click at [745, 349] on select "**********" at bounding box center [900, 365] width 311 height 33
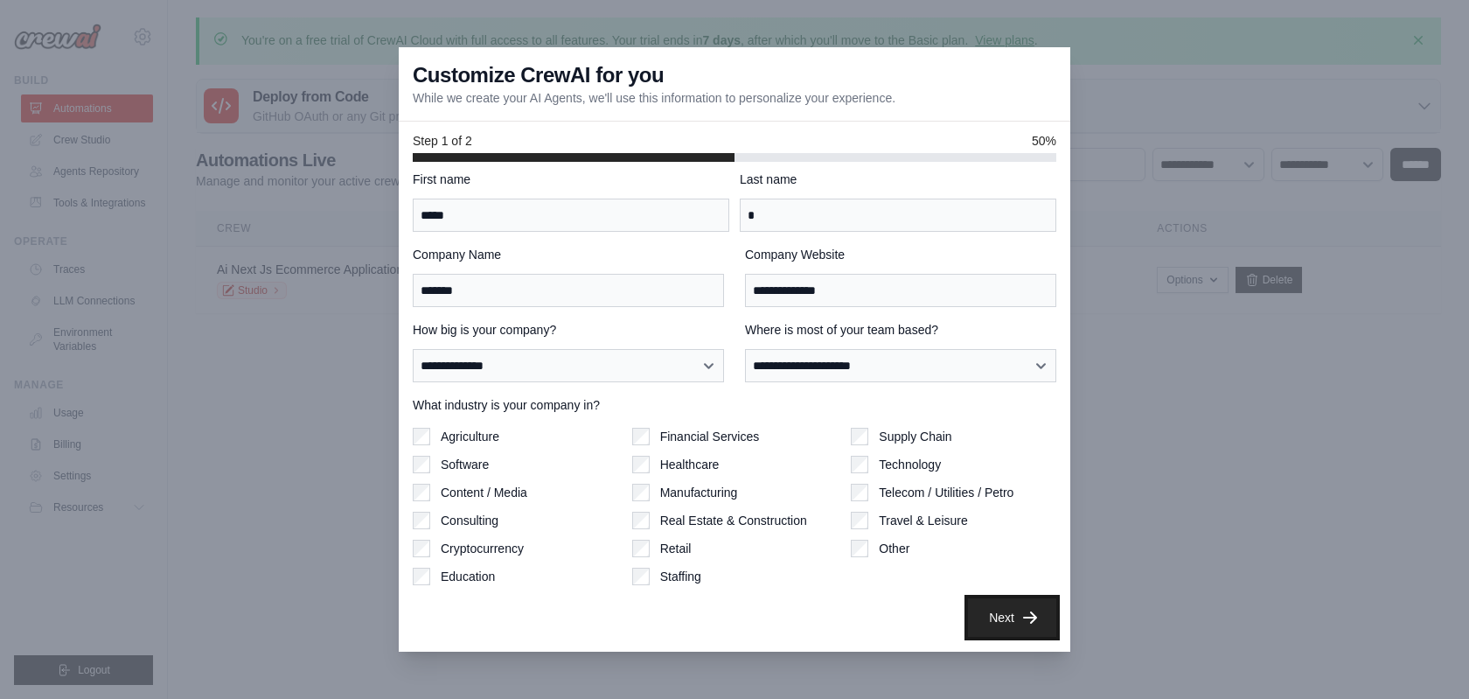
click at [1014, 620] on button "Next" at bounding box center [1012, 617] width 88 height 38
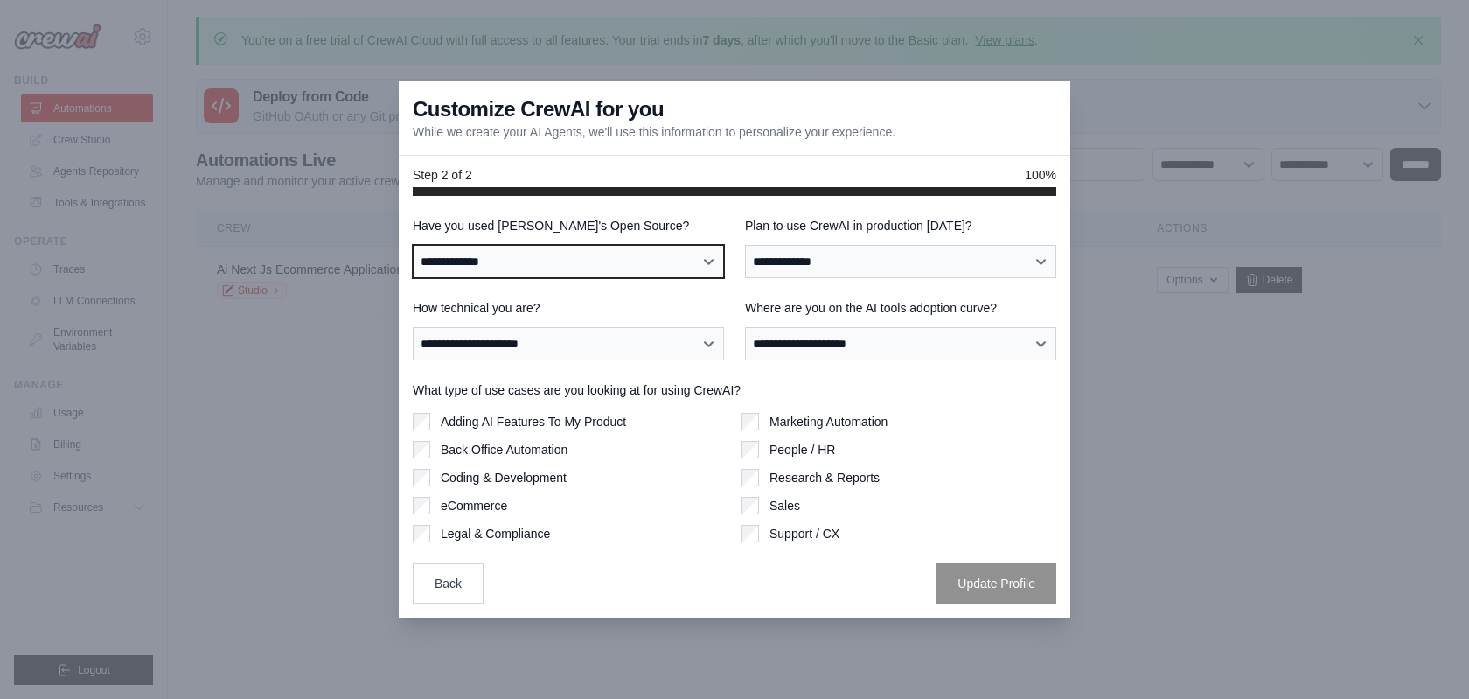
click at [664, 259] on select "**********" at bounding box center [568, 261] width 311 height 33
select select "**"
click at [413, 245] on select "**********" at bounding box center [568, 261] width 311 height 33
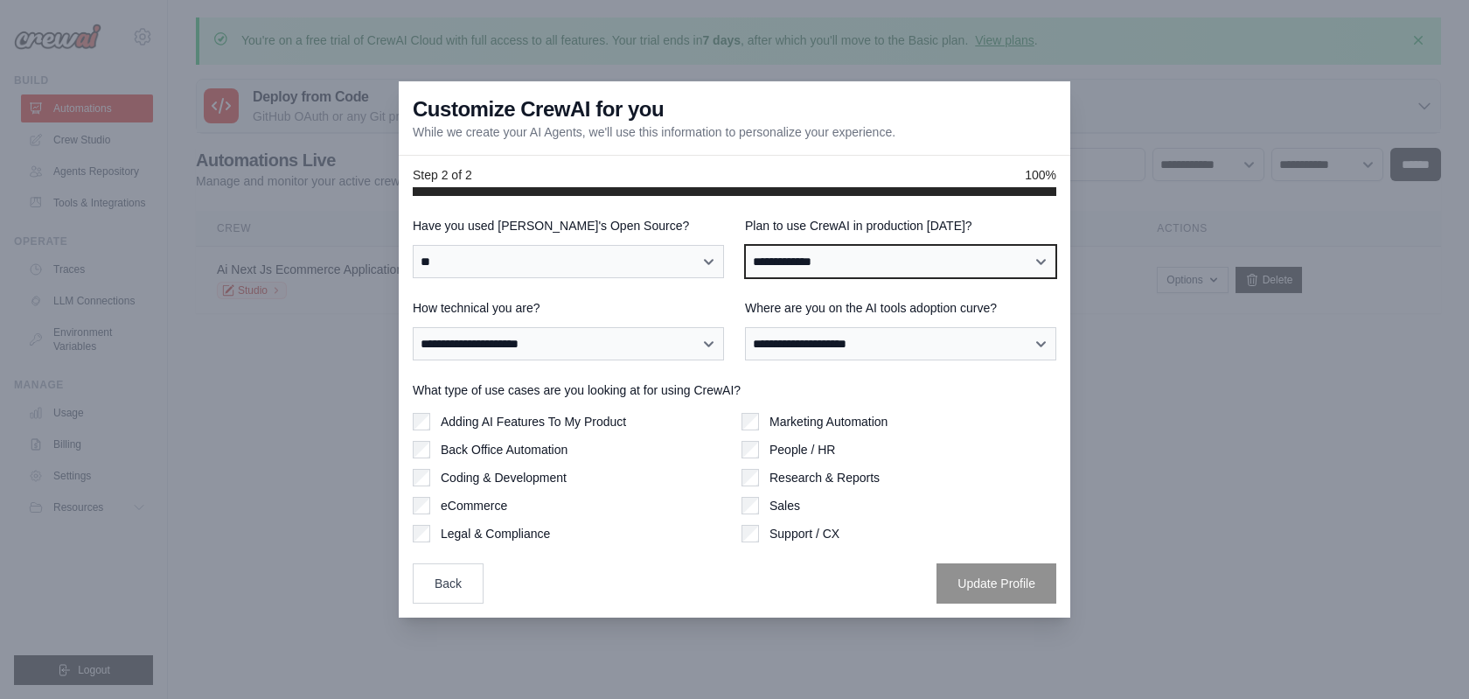
click at [817, 261] on select "**********" at bounding box center [900, 261] width 311 height 33
select select "*****"
click at [745, 245] on select "**********" at bounding box center [900, 261] width 311 height 33
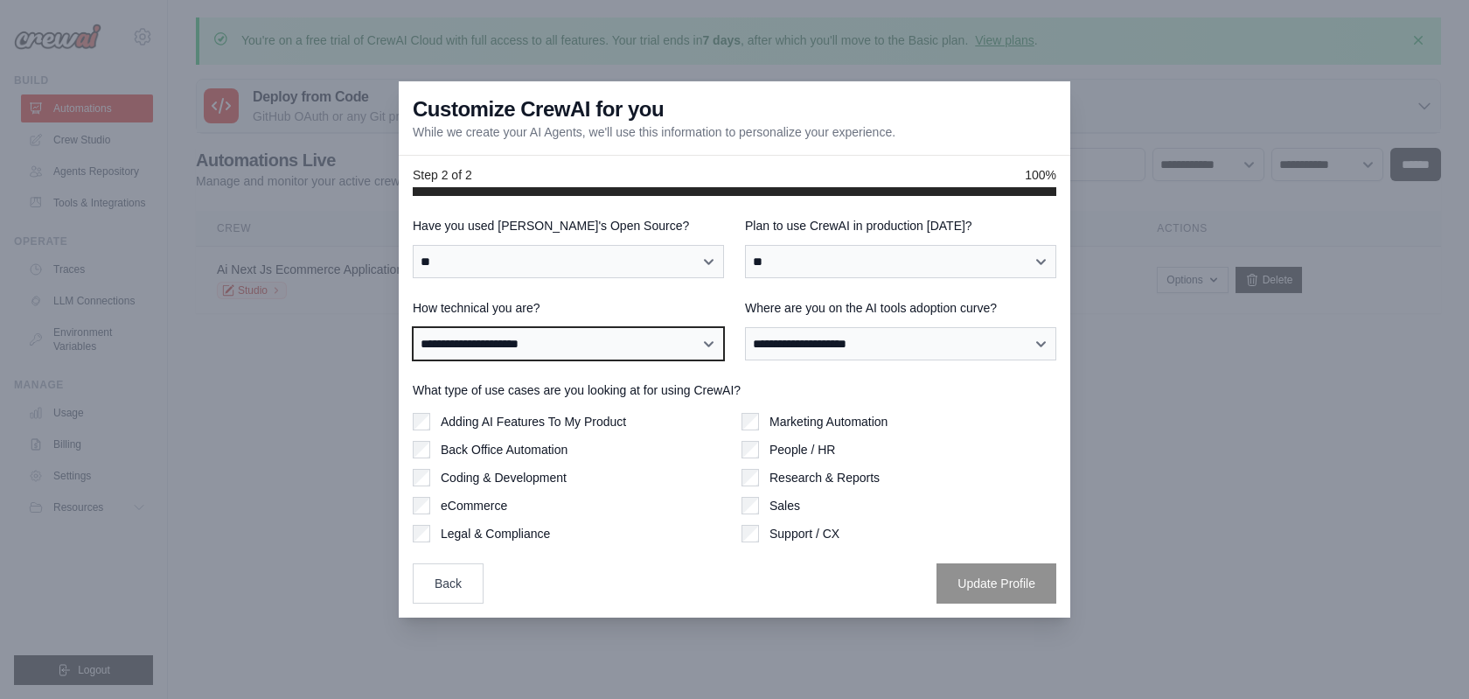
click at [693, 346] on select "**********" at bounding box center [568, 343] width 311 height 33
select select "**********"
click at [413, 327] on select "**********" at bounding box center [568, 343] width 311 height 33
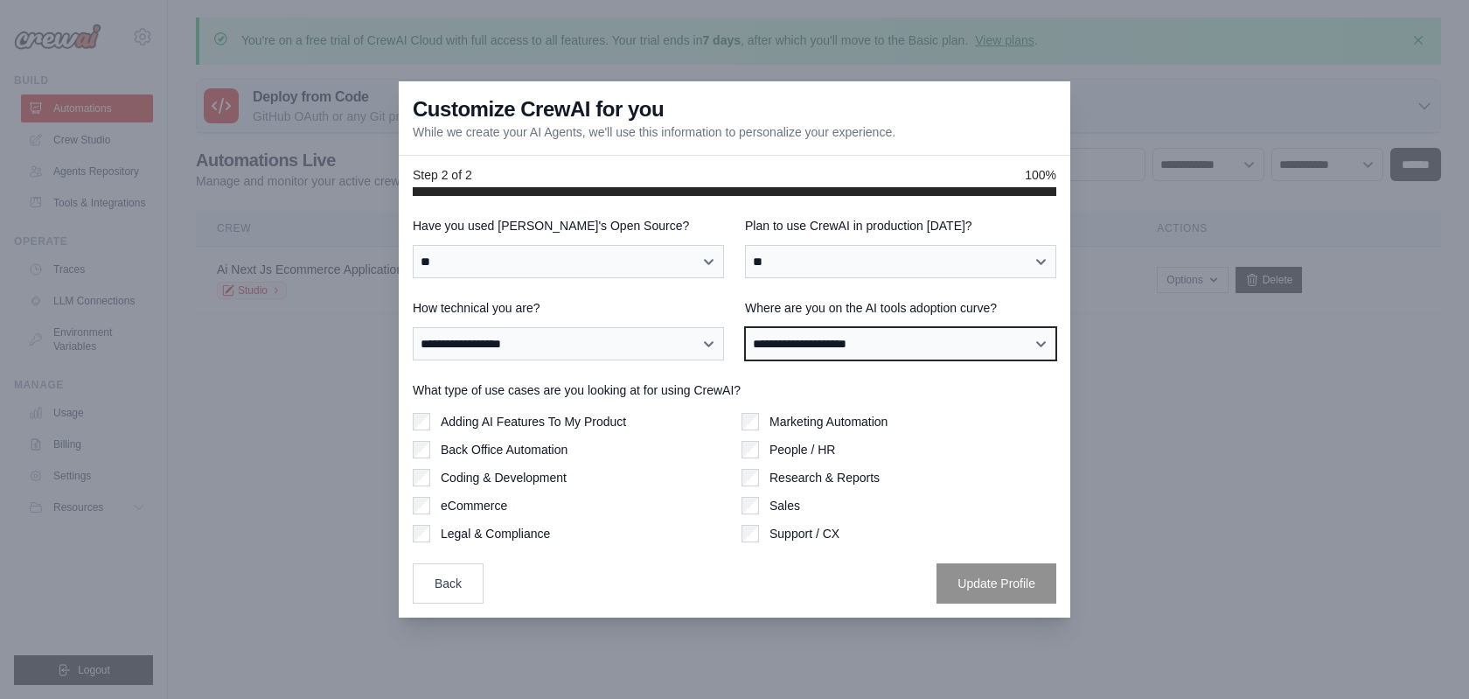
click at [852, 346] on select "**********" at bounding box center [900, 343] width 311 height 33
click at [745, 327] on select "**********" at bounding box center [900, 343] width 311 height 33
click at [859, 355] on select "**********" at bounding box center [900, 343] width 311 height 33
select select "**********"
click at [745, 327] on select "**********" at bounding box center [900, 343] width 311 height 33
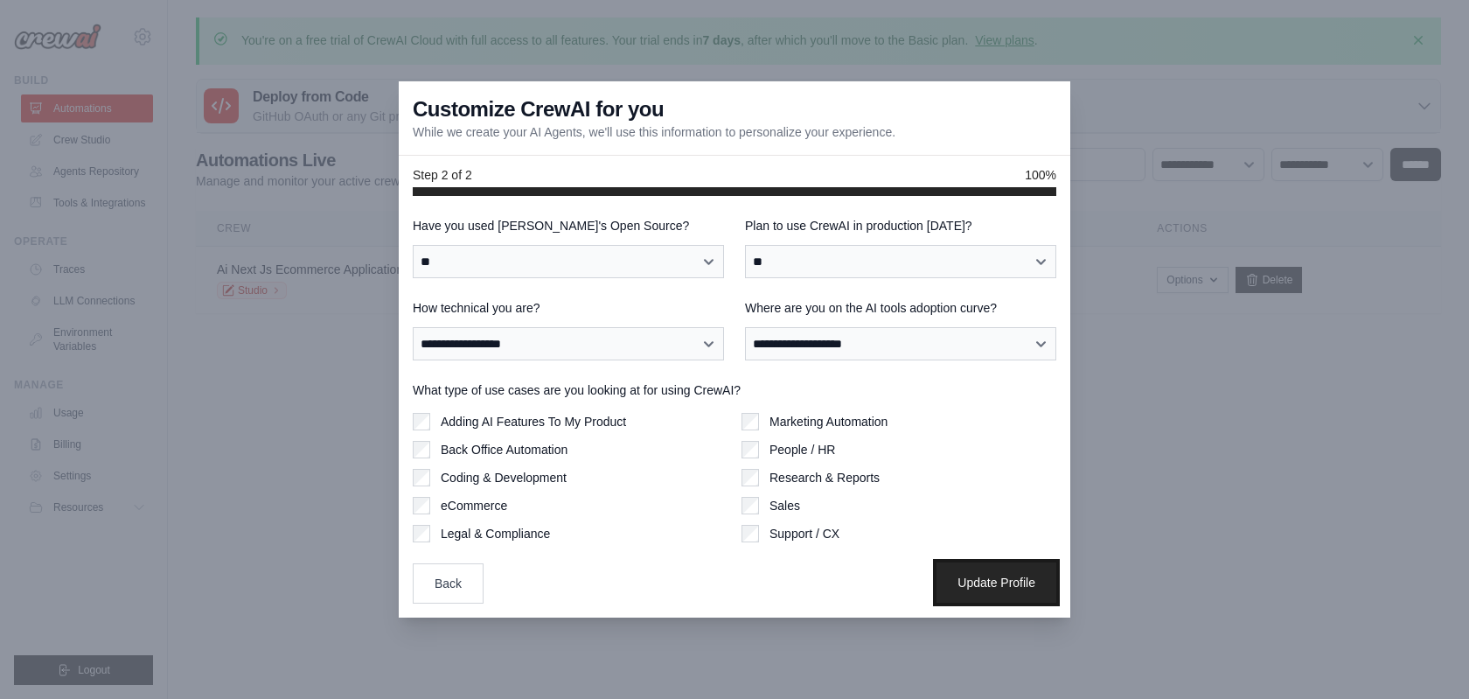
click at [1006, 573] on button "Update Profile" at bounding box center [996, 582] width 120 height 40
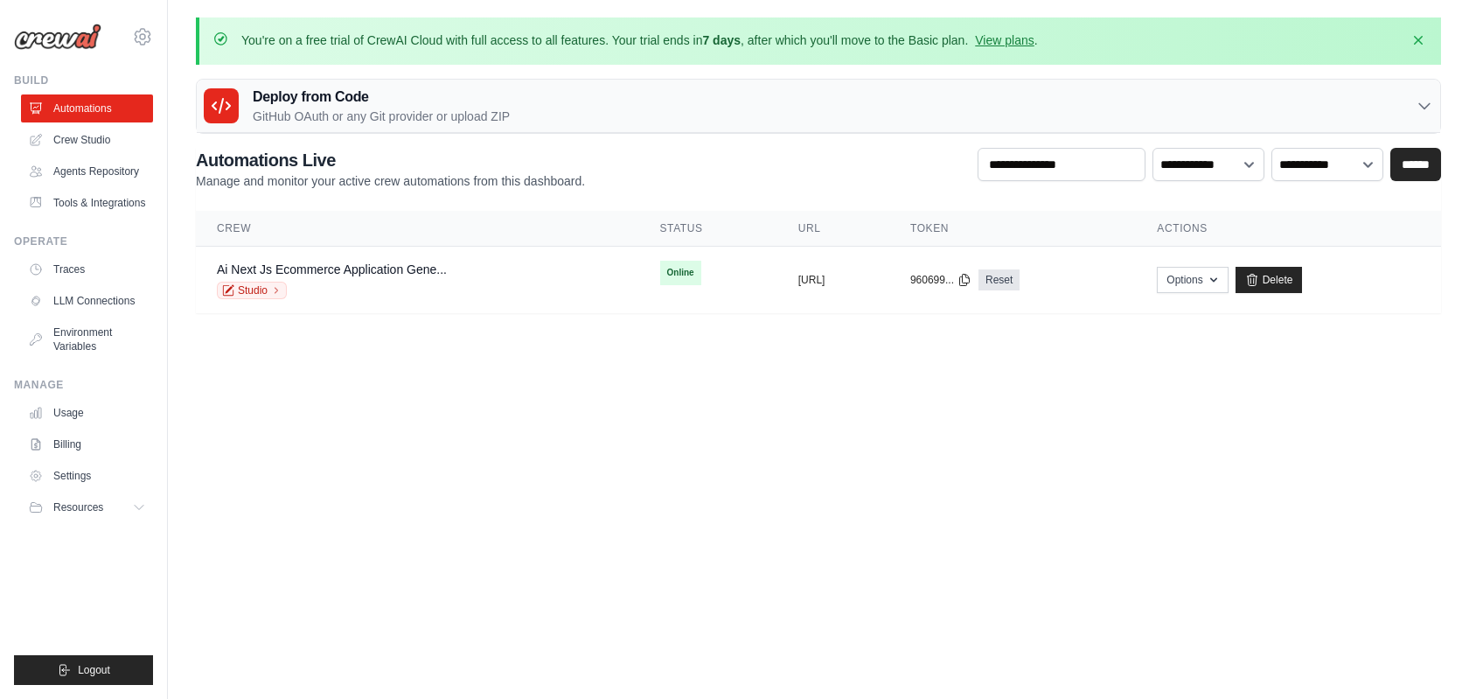
click at [385, 115] on p "GitHub OAuth or any Git provider or upload ZIP" at bounding box center [381, 116] width 257 height 17
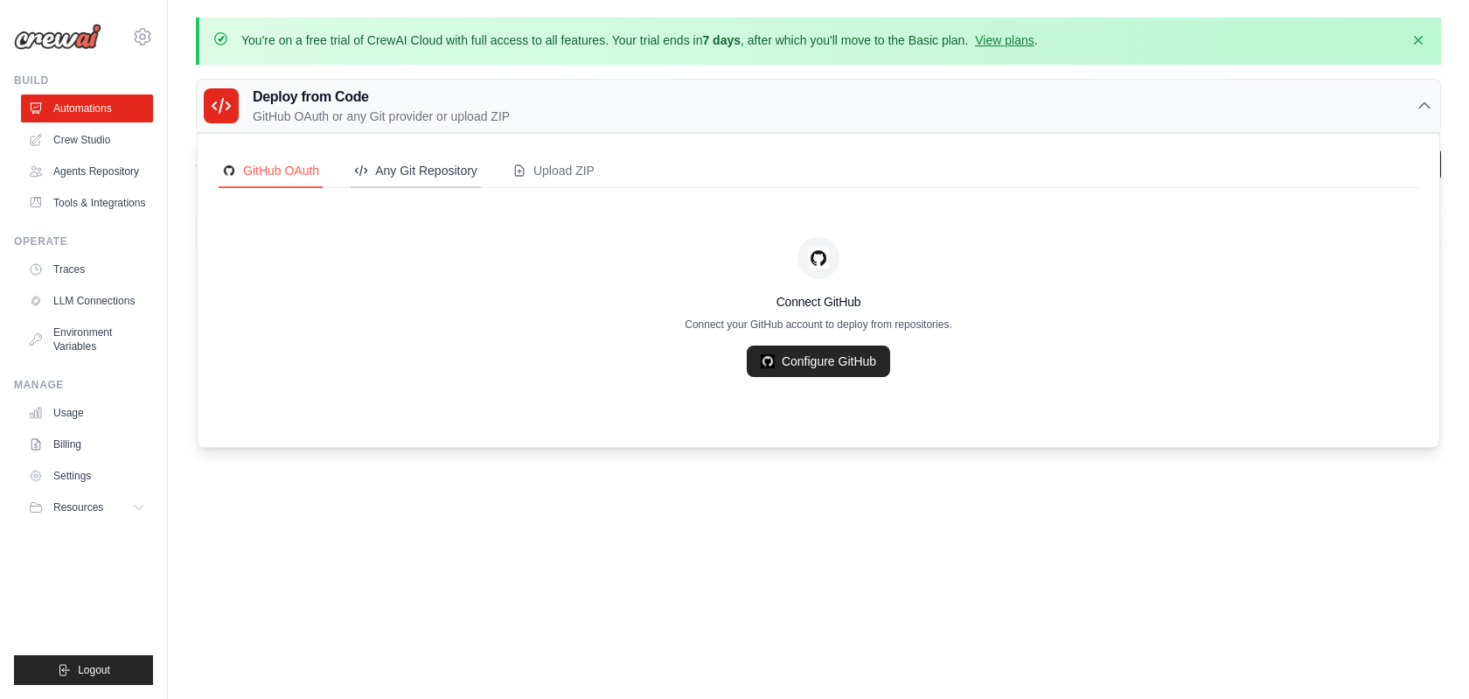
click at [435, 173] on div "Any Git Repository" at bounding box center [415, 170] width 123 height 17
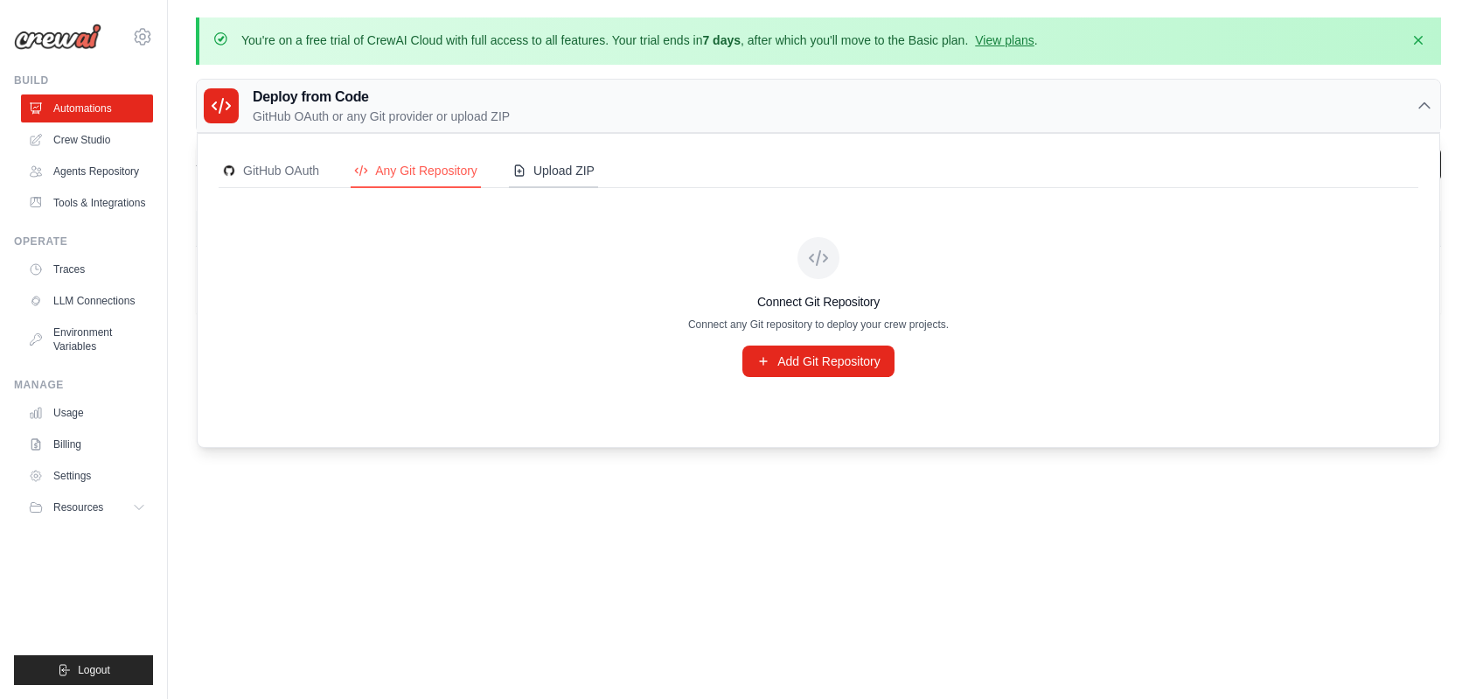
click at [553, 171] on div "Upload ZIP" at bounding box center [553, 170] width 82 height 17
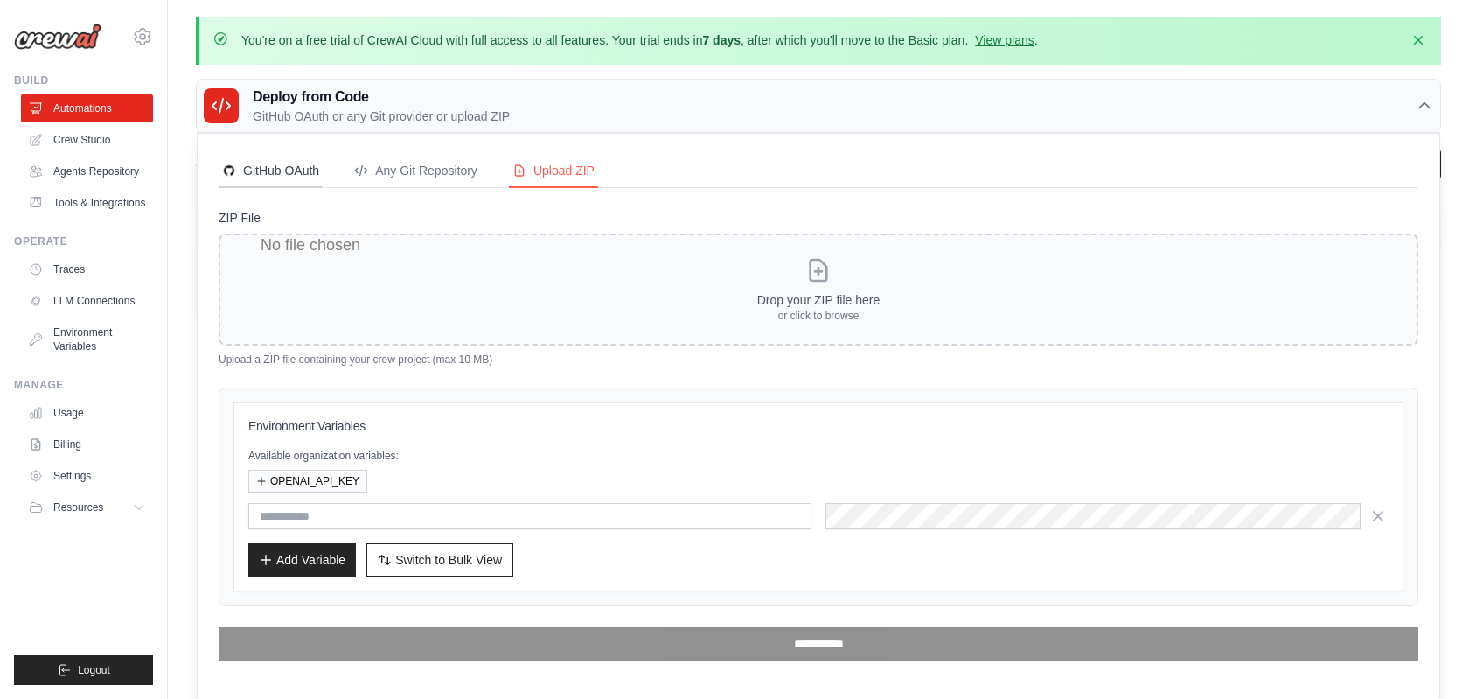
click at [241, 162] on div "GitHub OAuth" at bounding box center [270, 170] width 97 height 17
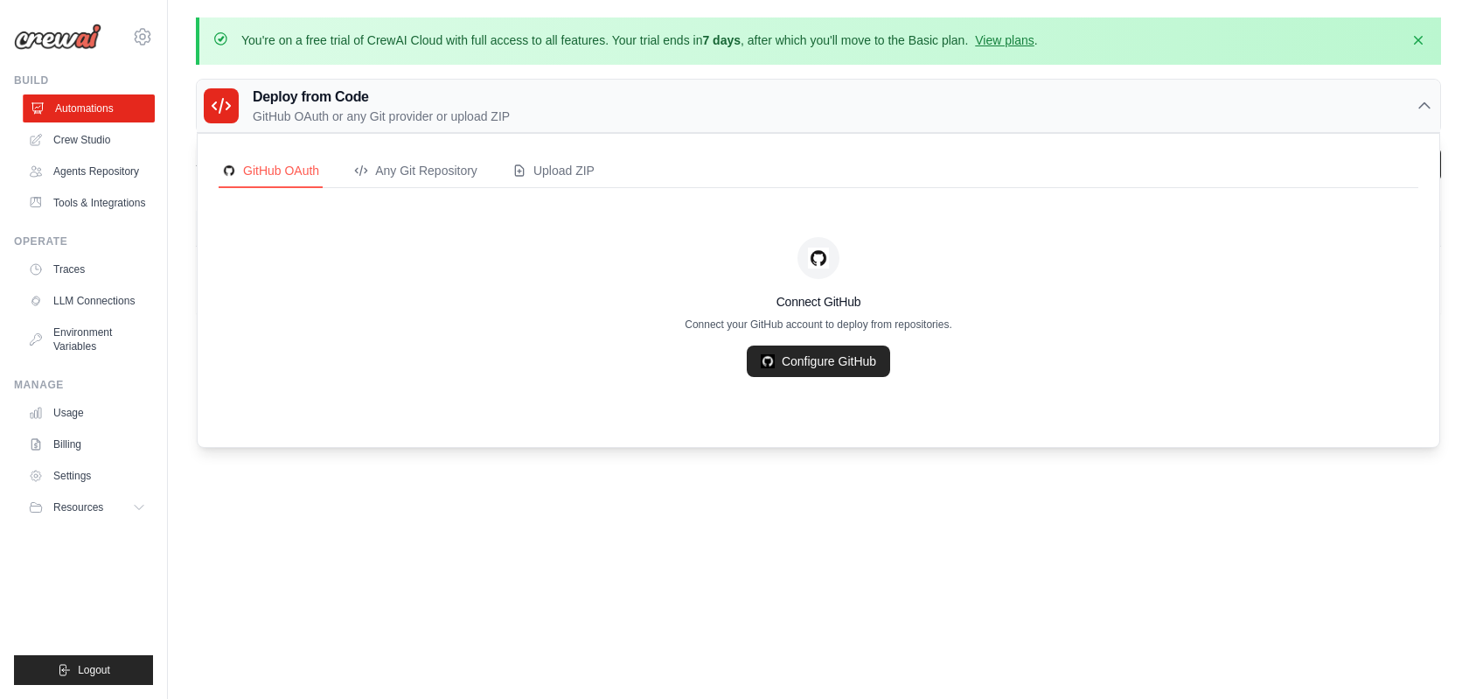
click at [70, 94] on link "Automations" at bounding box center [89, 108] width 132 height 28
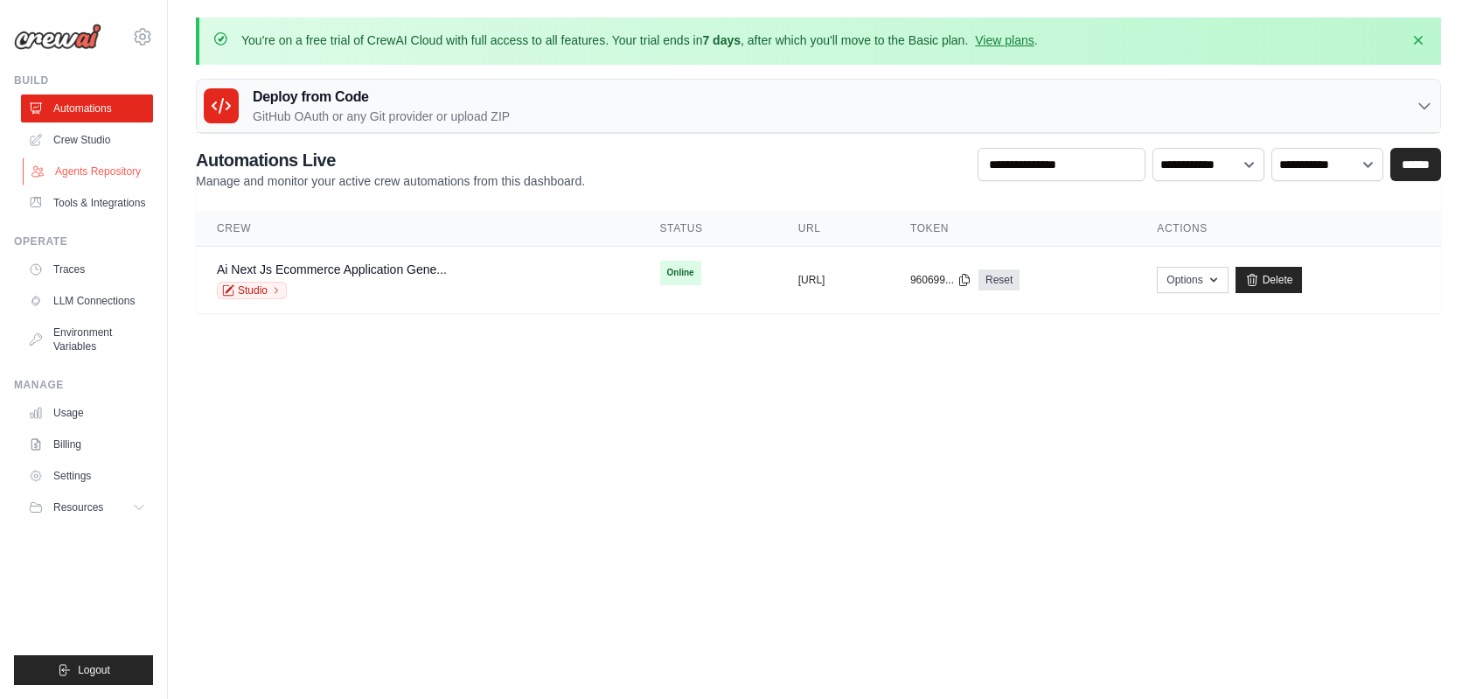
click at [96, 159] on link "Agents Repository" at bounding box center [89, 171] width 132 height 28
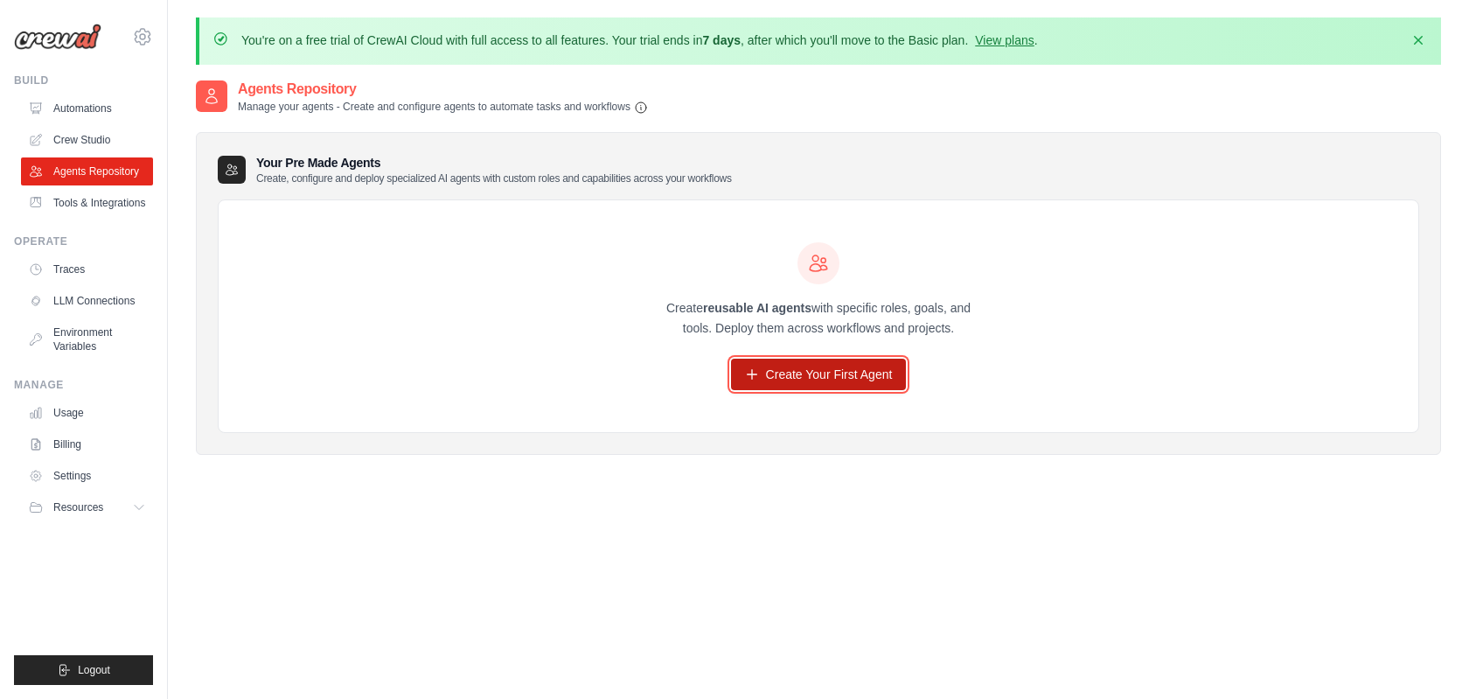
click at [813, 370] on link "Create Your First Agent" at bounding box center [819, 373] width 176 height 31
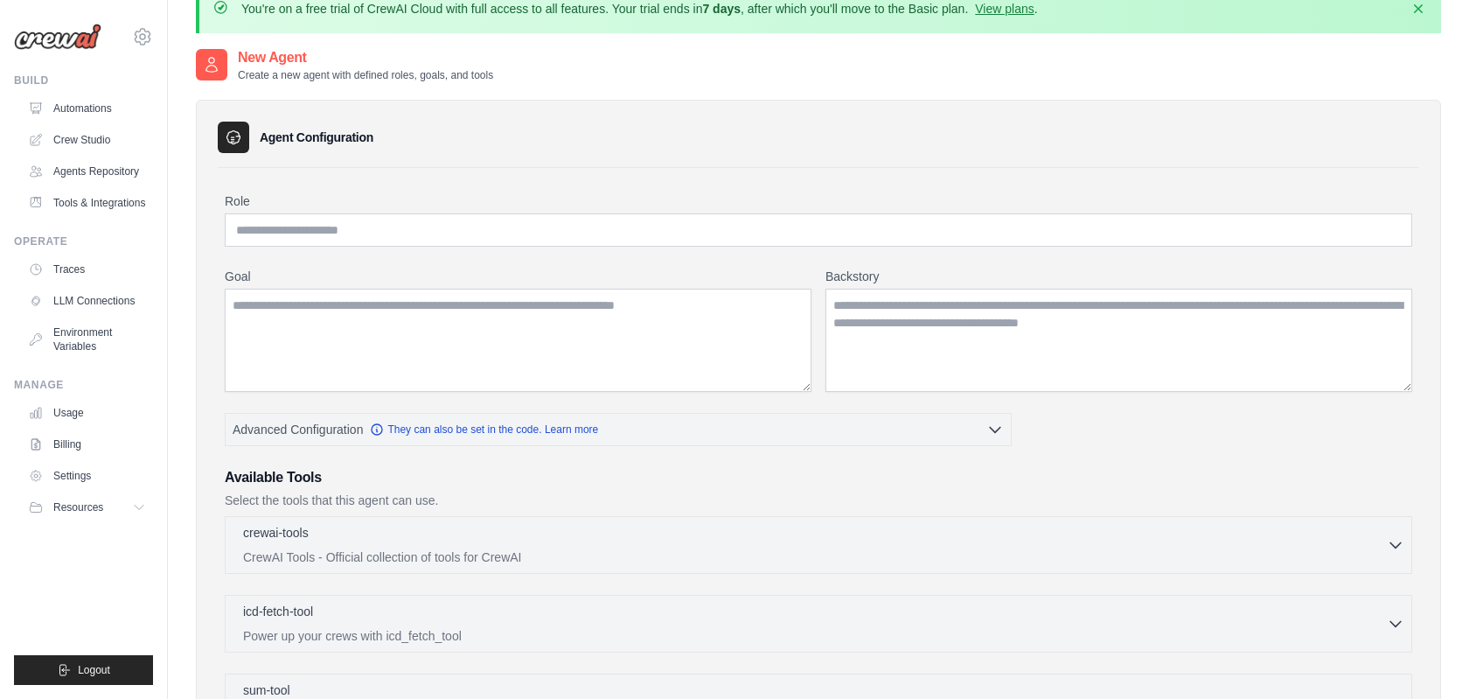
scroll to position [30, 0]
click at [83, 171] on link "Agents Repository" at bounding box center [89, 171] width 132 height 28
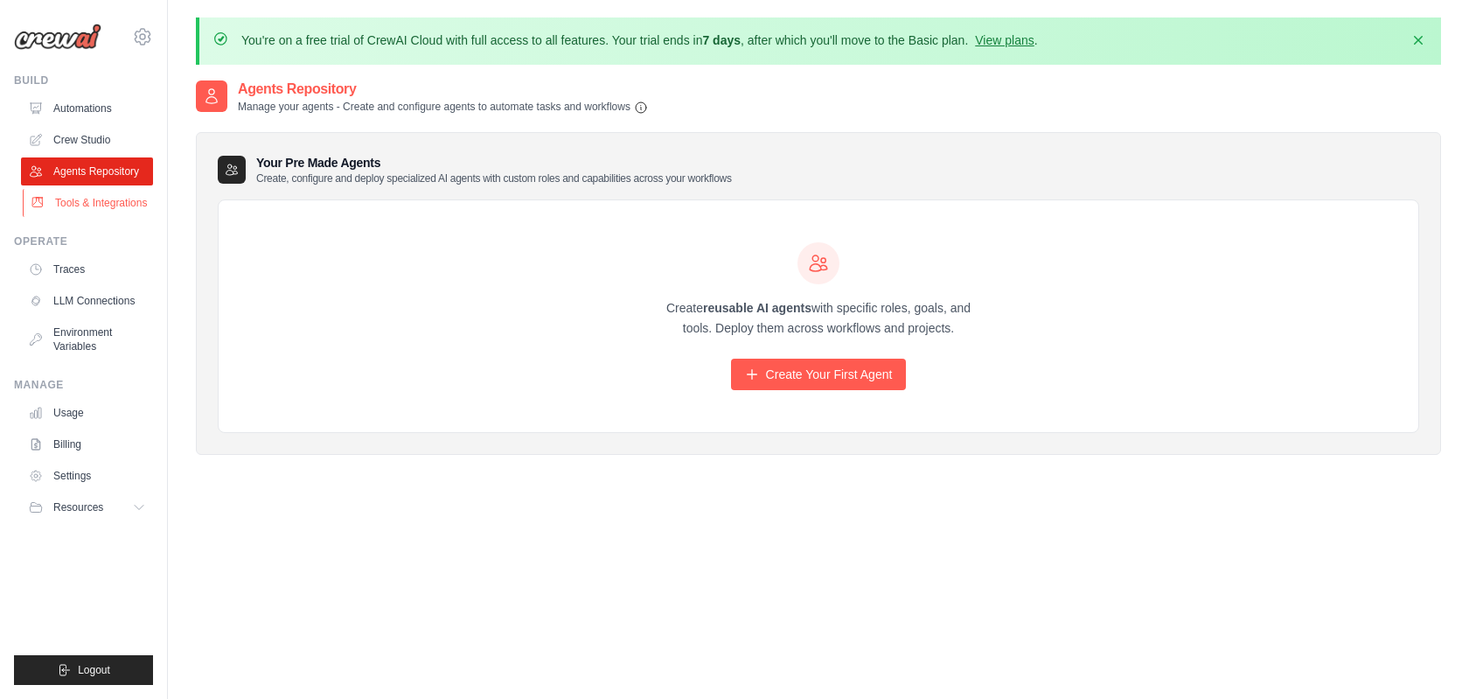
click at [80, 199] on link "Tools & Integrations" at bounding box center [89, 203] width 132 height 28
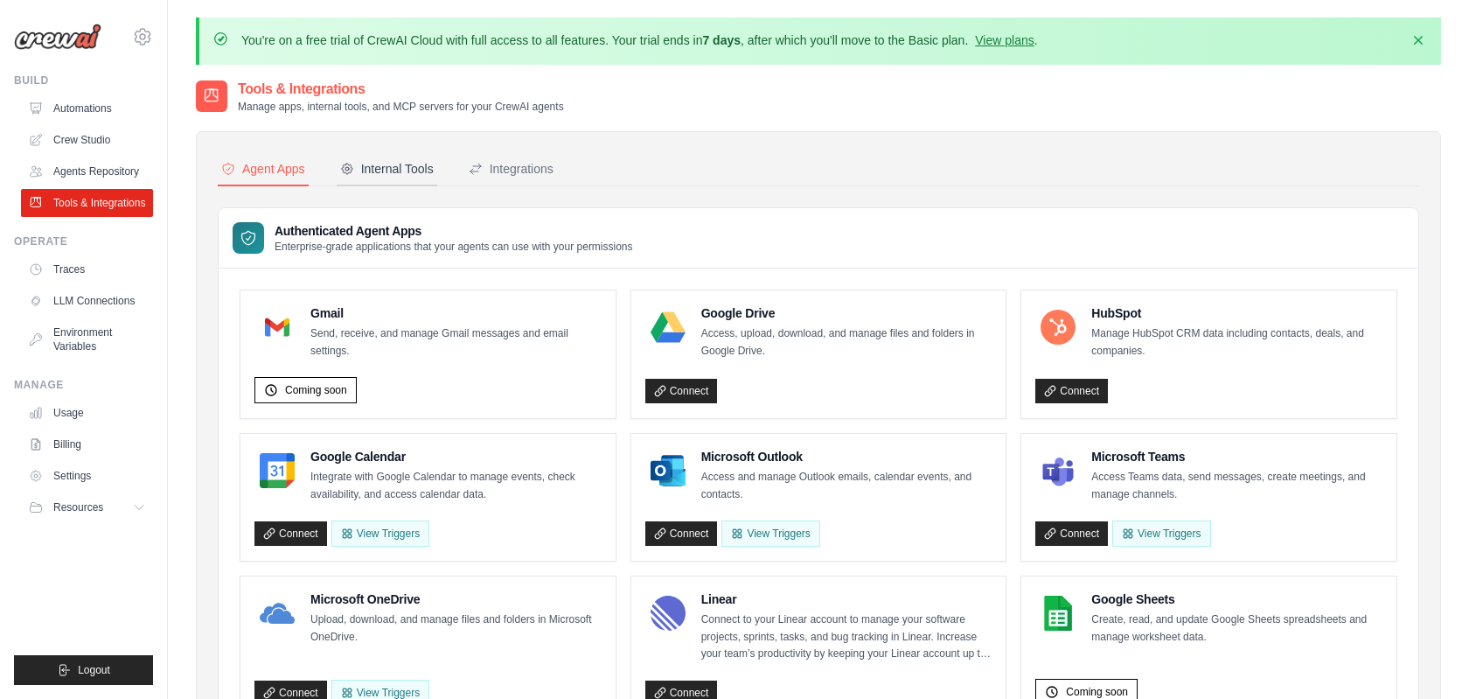
click at [414, 171] on div "Internal Tools" at bounding box center [387, 168] width 94 height 17
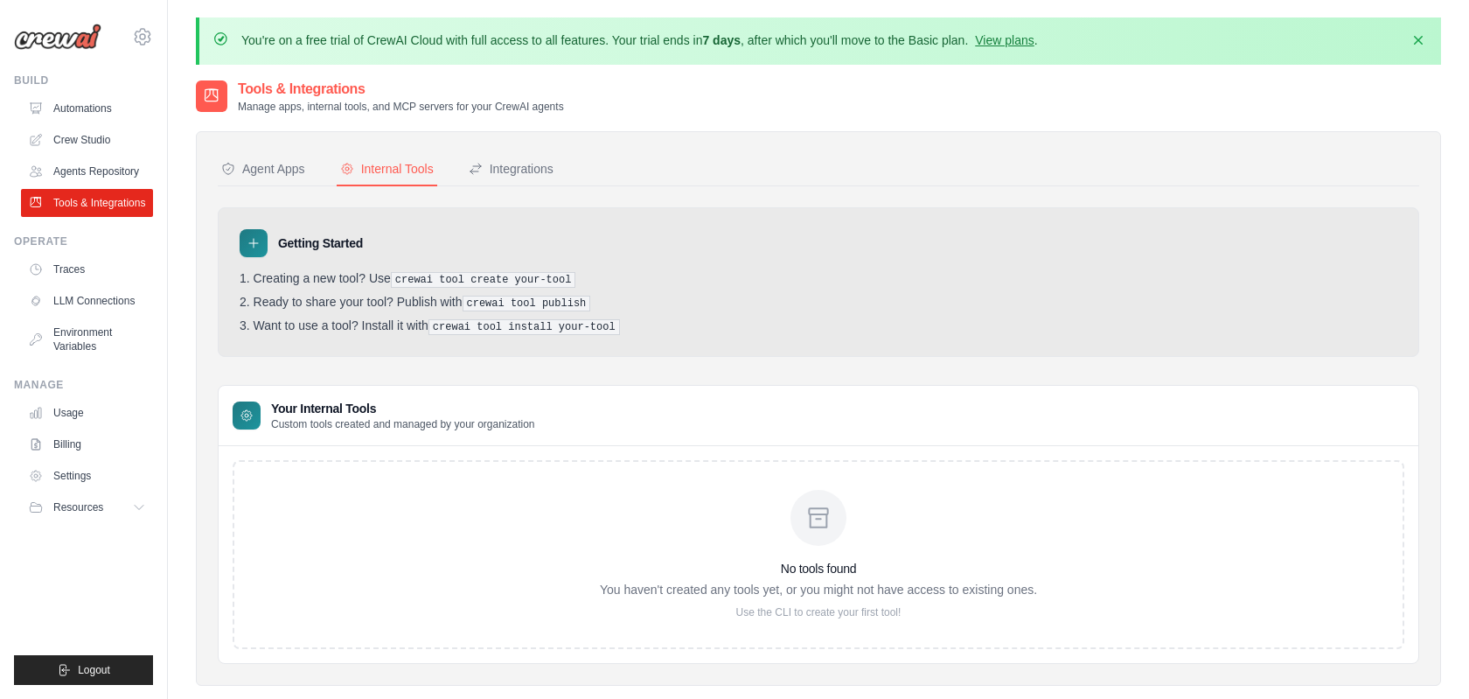
click at [574, 153] on nav "Agent Apps Internal Tools Integrations" at bounding box center [818, 169] width 1201 height 33
click at [524, 165] on div "Integrations" at bounding box center [511, 168] width 85 height 17
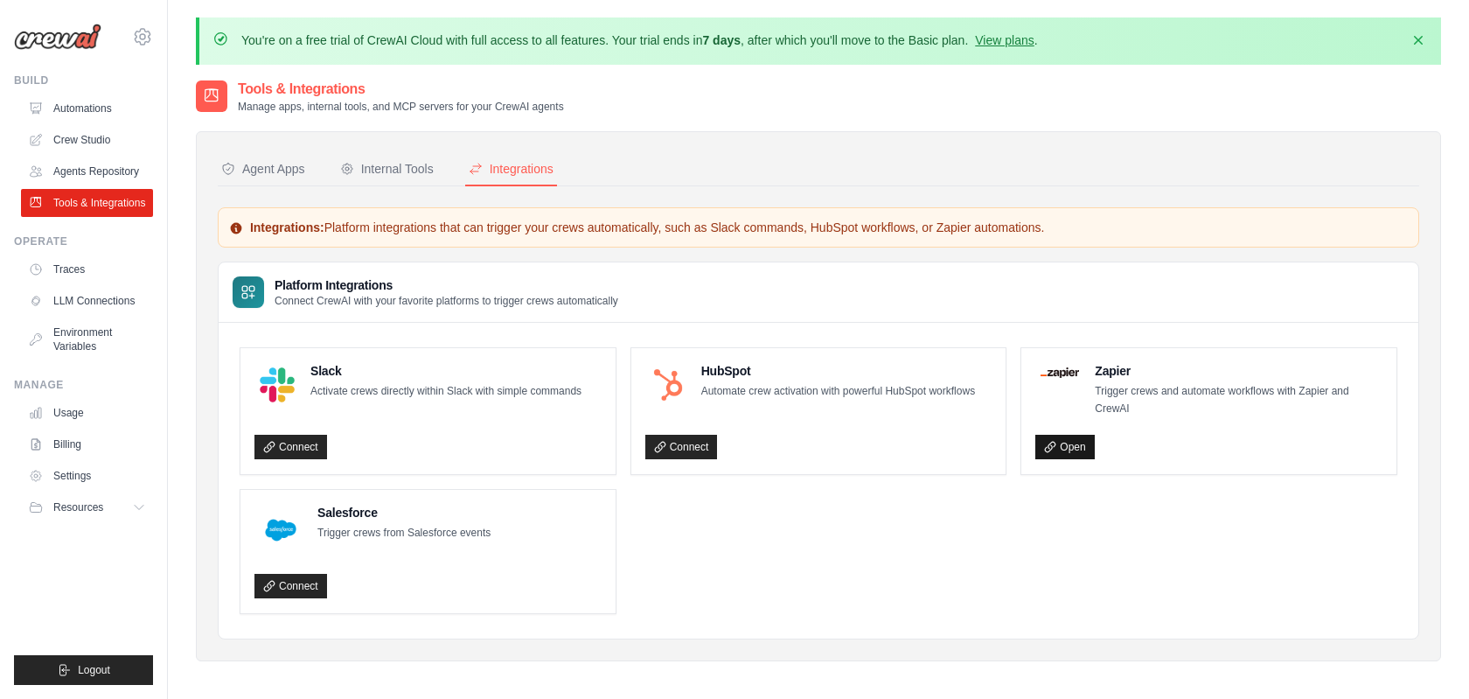
click at [1056, 439] on link "Open" at bounding box center [1064, 447] width 59 height 24
click at [703, 448] on link "Connect" at bounding box center [681, 447] width 73 height 24
